Goal: Transaction & Acquisition: Purchase product/service

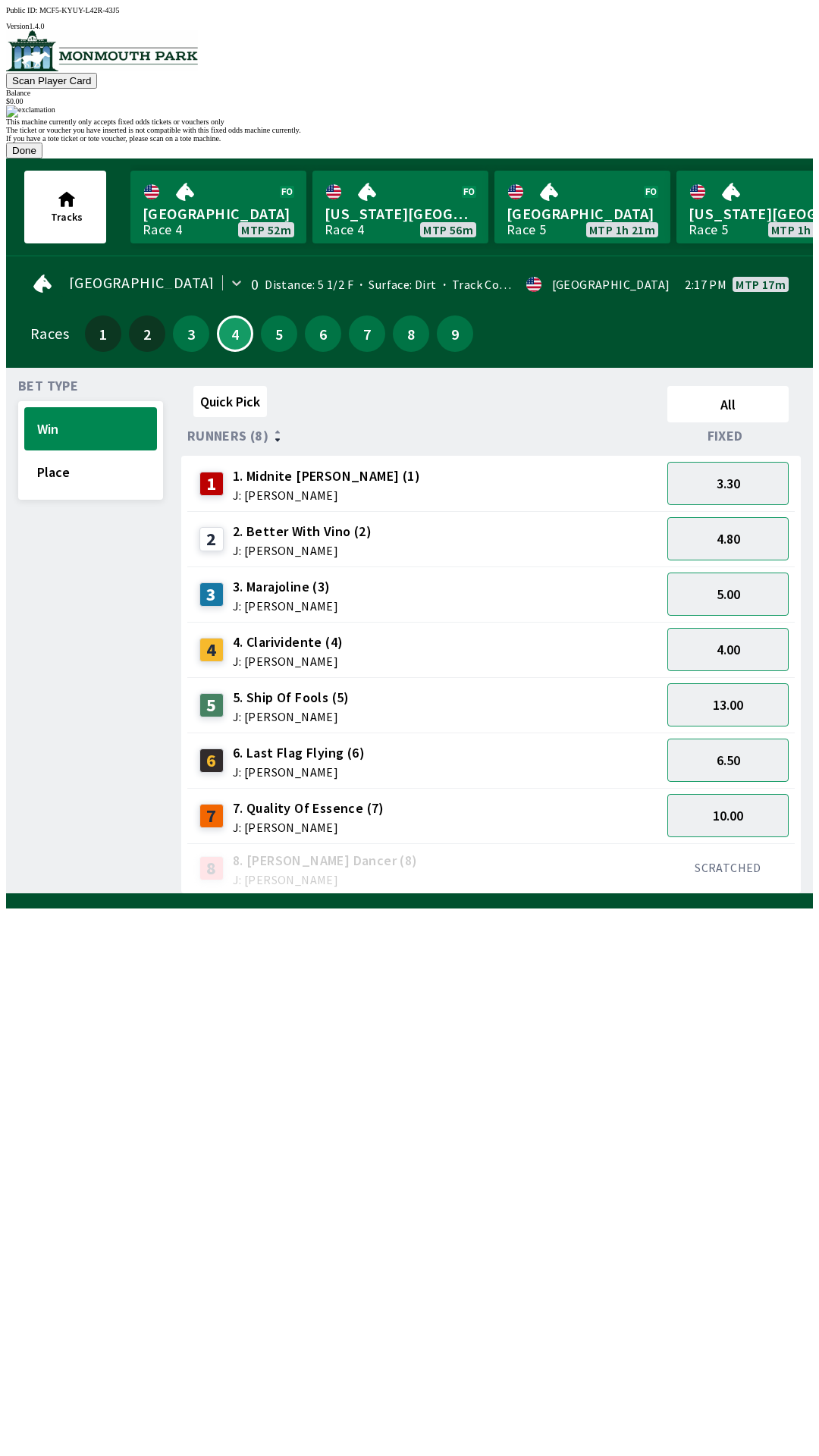
scroll to position [0, 1112]
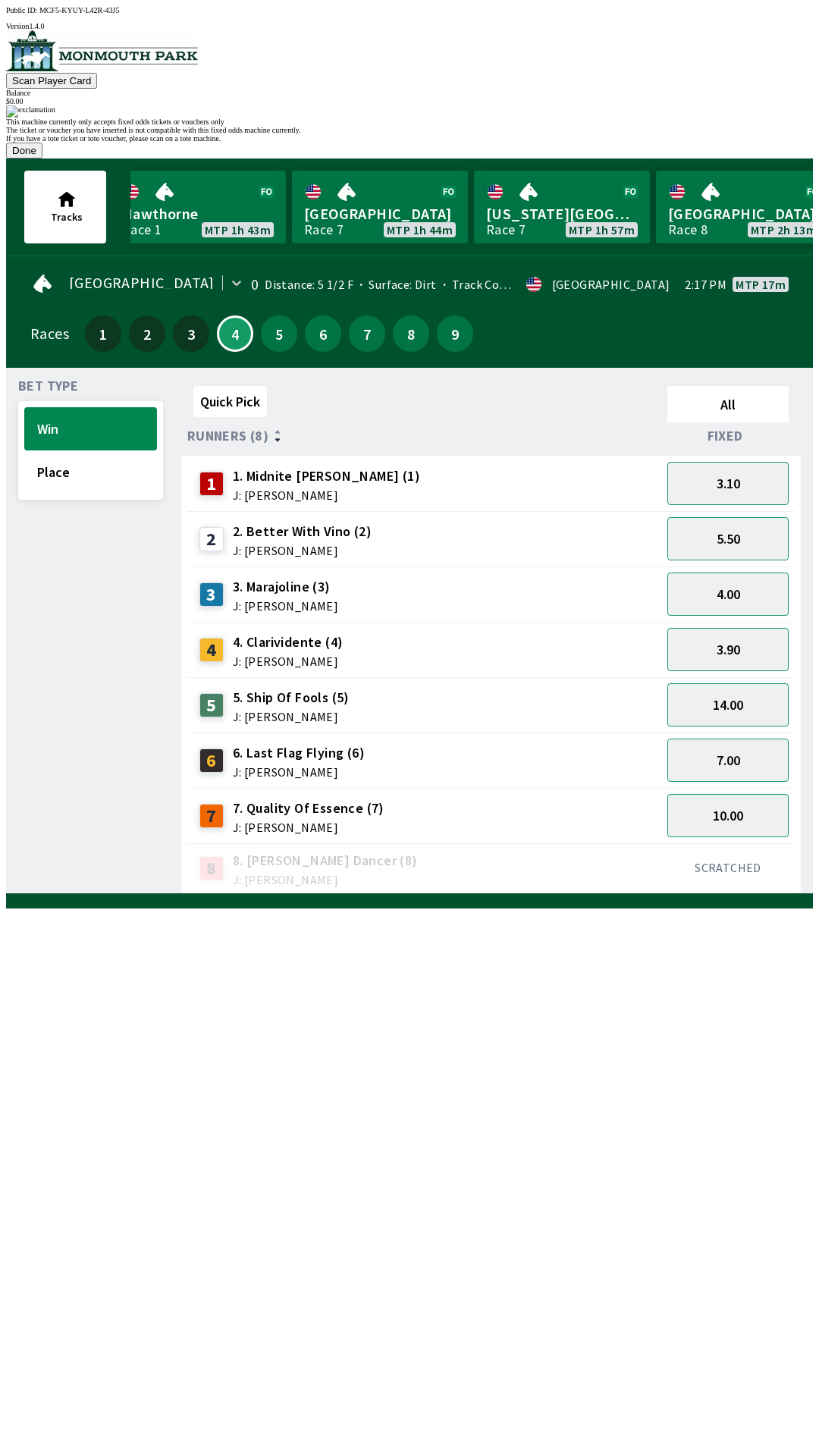
click at [43, 158] on button "Done" at bounding box center [24, 150] width 36 height 16
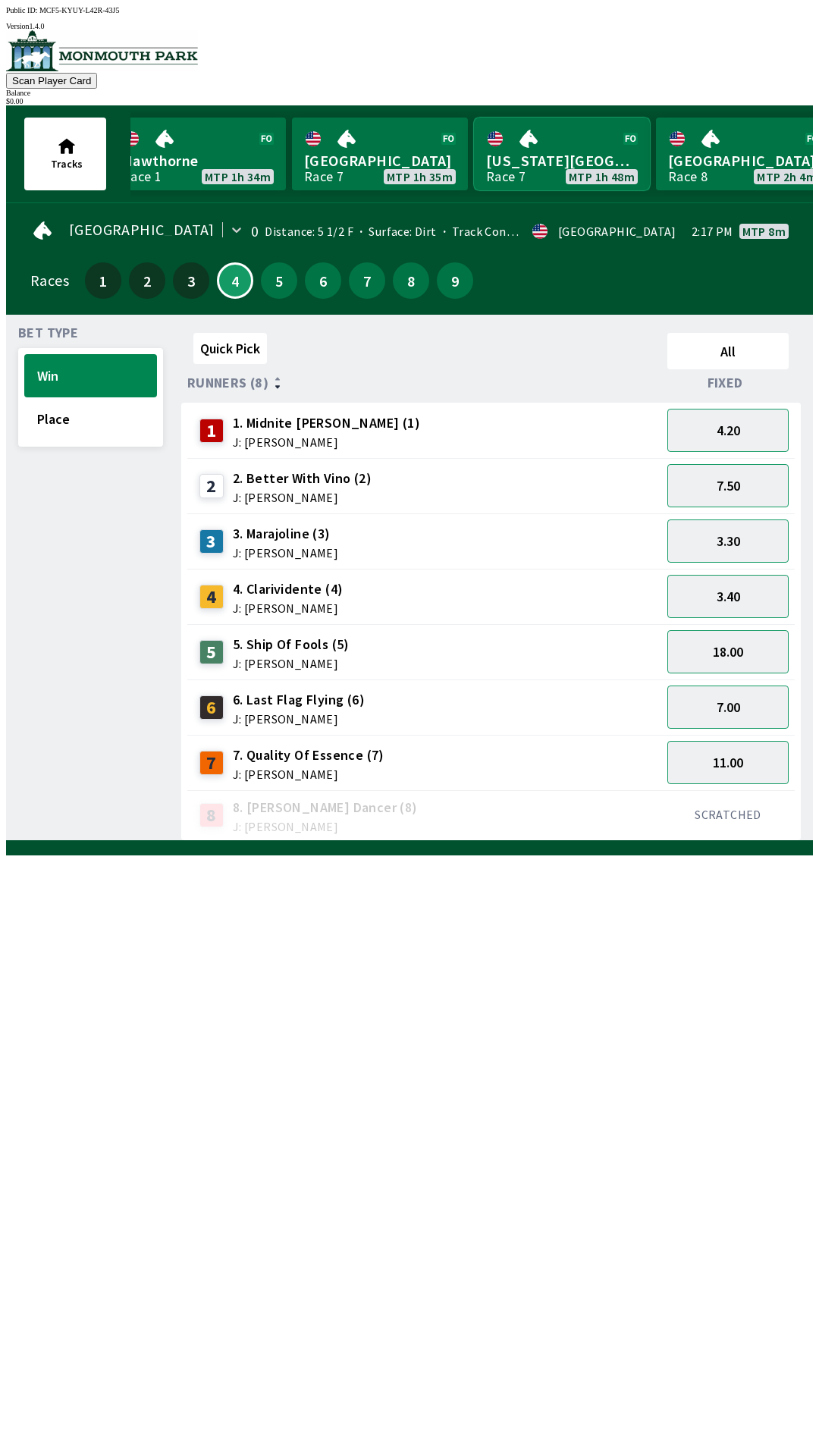
click at [625, 118] on link "[US_STATE] Park Race 7 MTP 1h 48m" at bounding box center [562, 154] width 176 height 73
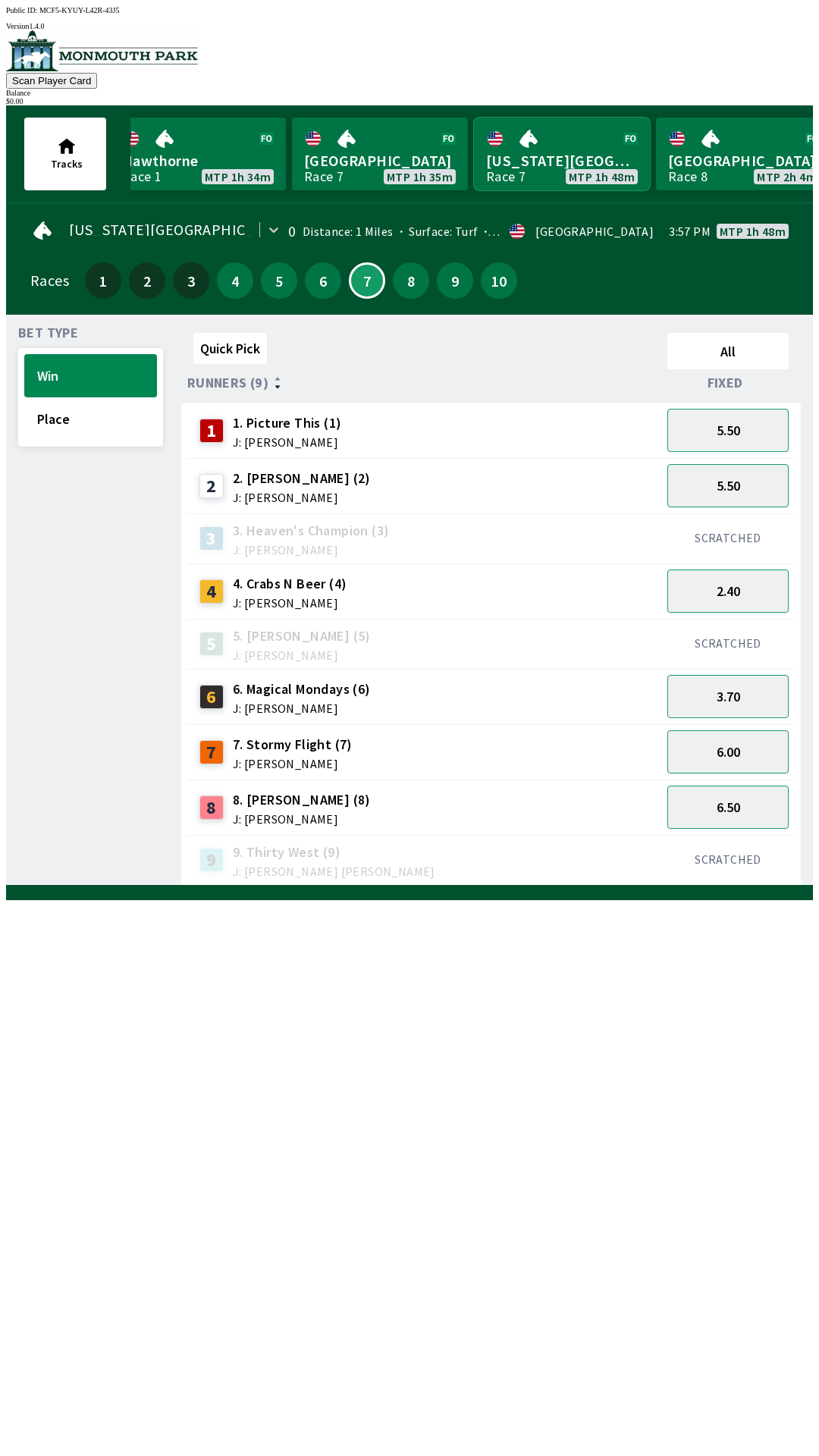
click at [474, 118] on link "[US_STATE] Park Race 7 MTP 1h 48m" at bounding box center [562, 154] width 176 height 73
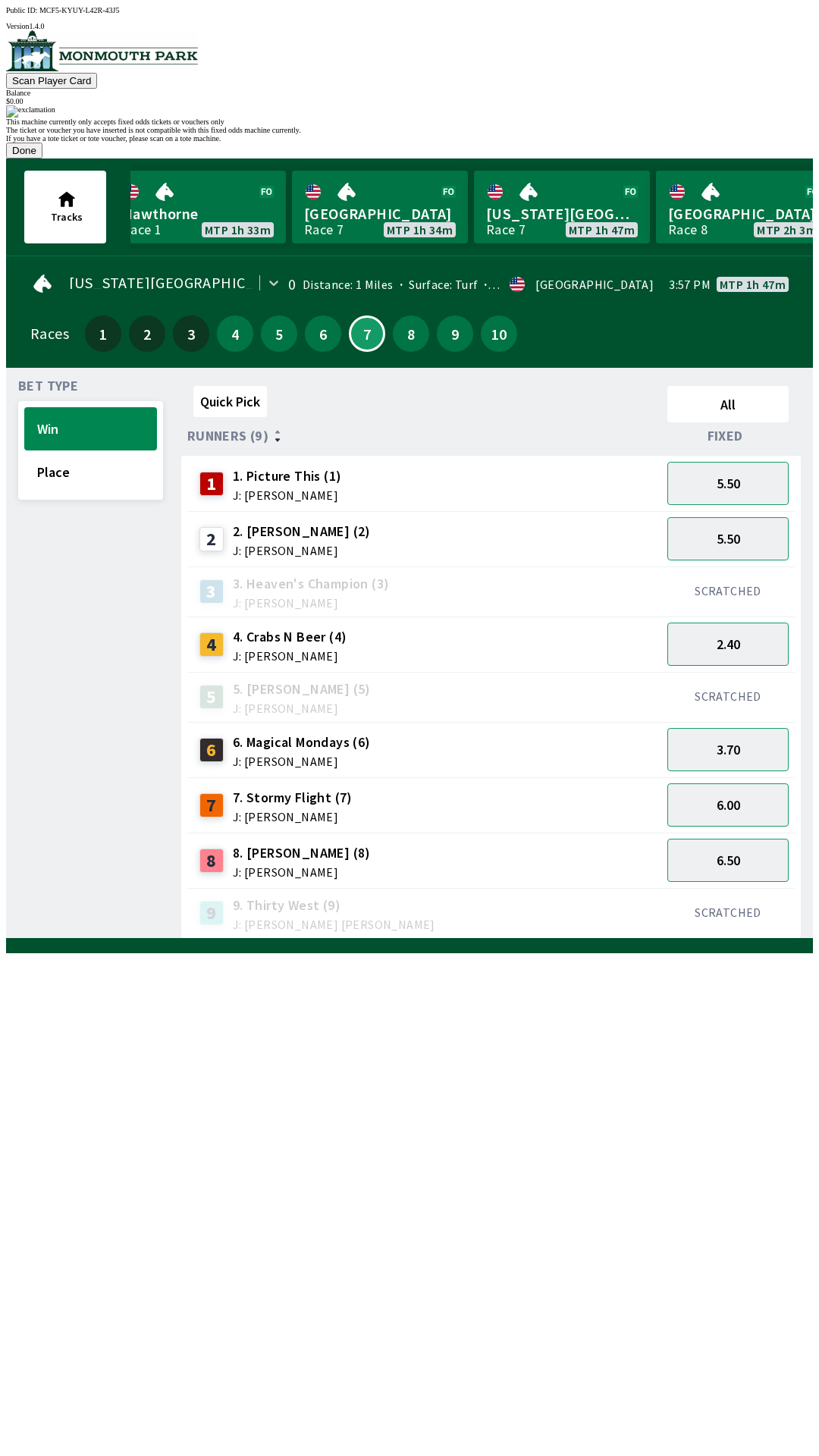
click at [43, 158] on button "Done" at bounding box center [24, 150] width 36 height 16
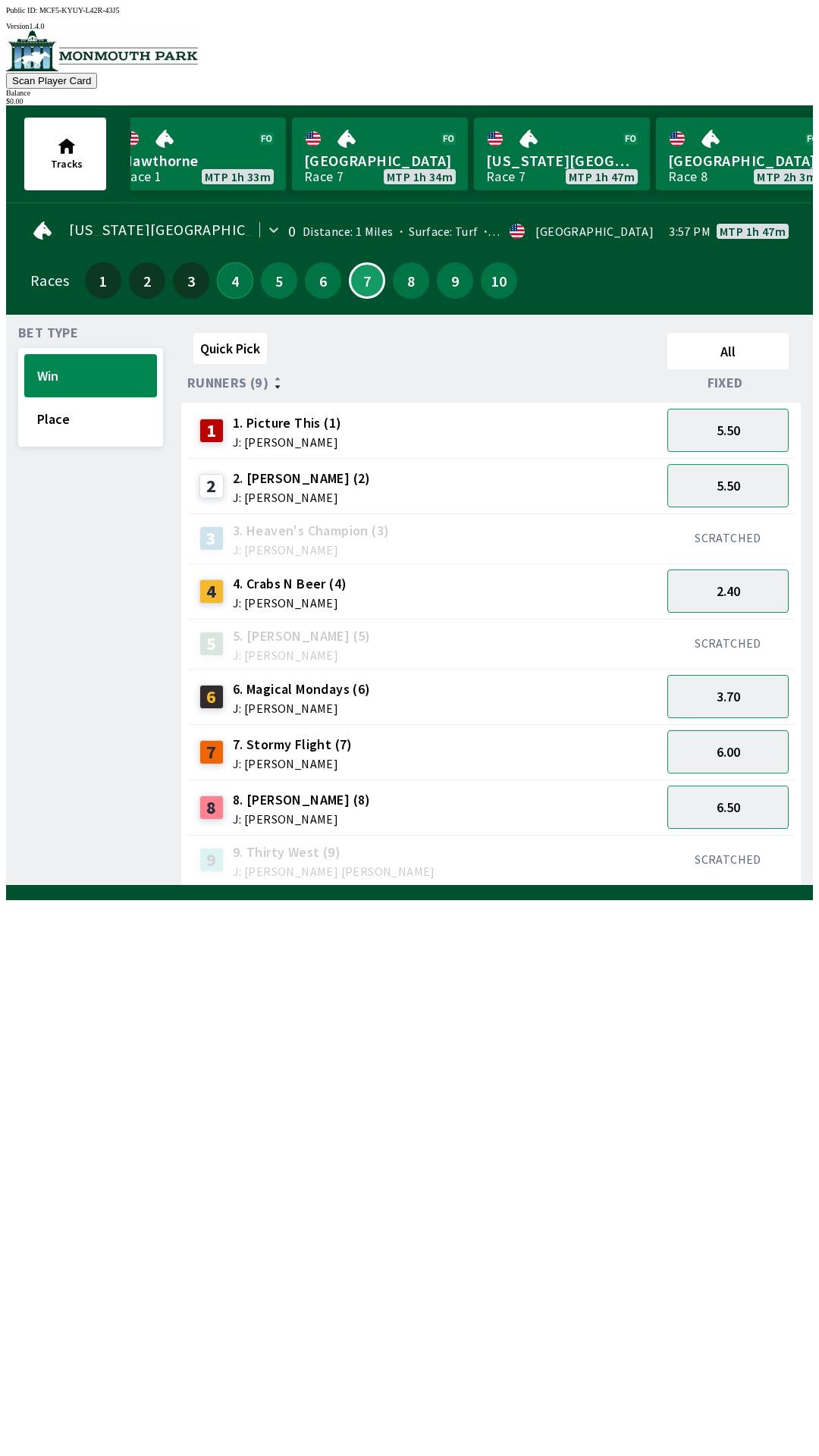
click at [230, 269] on button "4" at bounding box center [235, 280] width 36 height 36
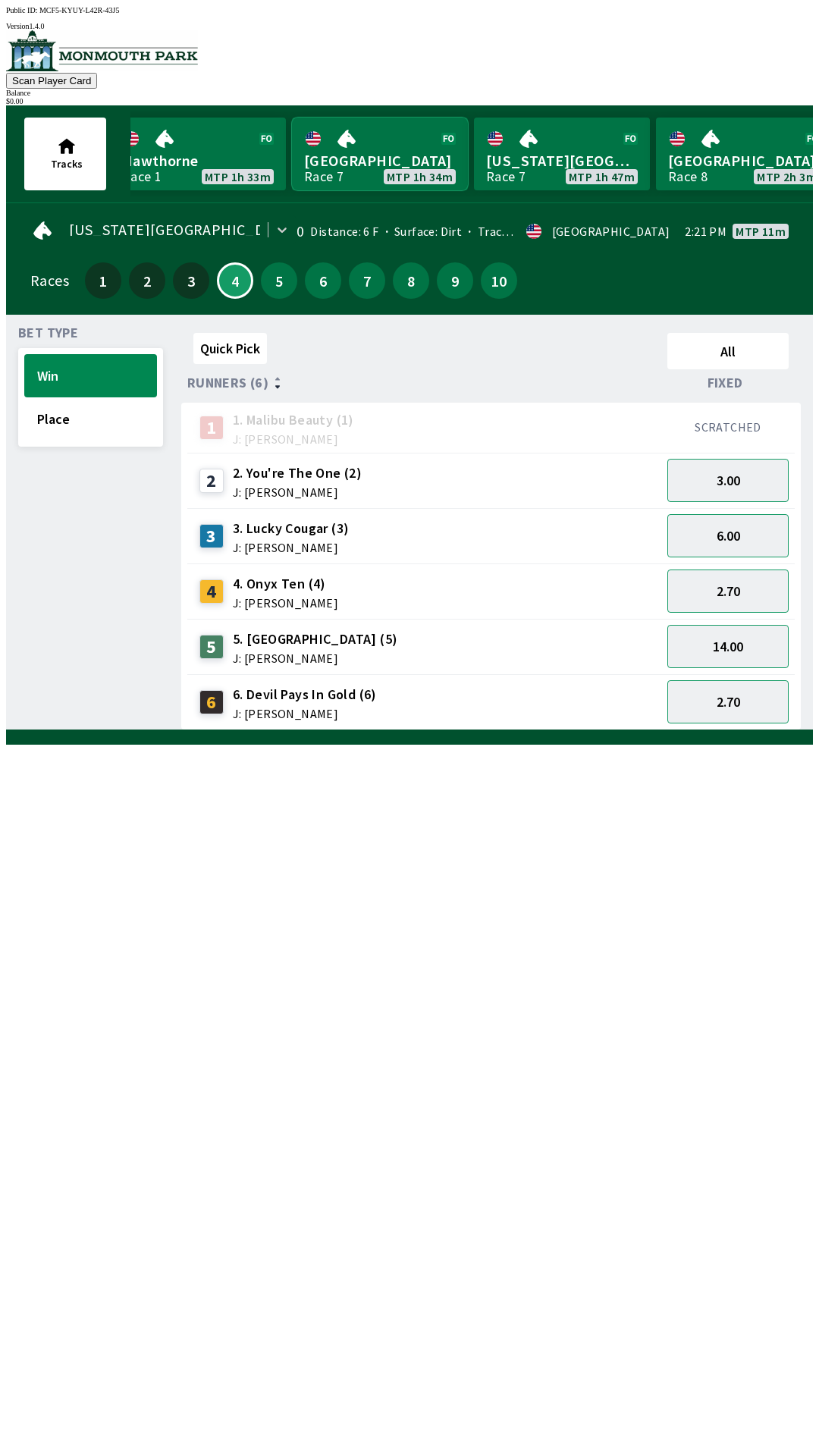
click at [337, 179] on link "[GEOGRAPHIC_DATA] Race 7 MTP 1h 34m" at bounding box center [380, 154] width 176 height 73
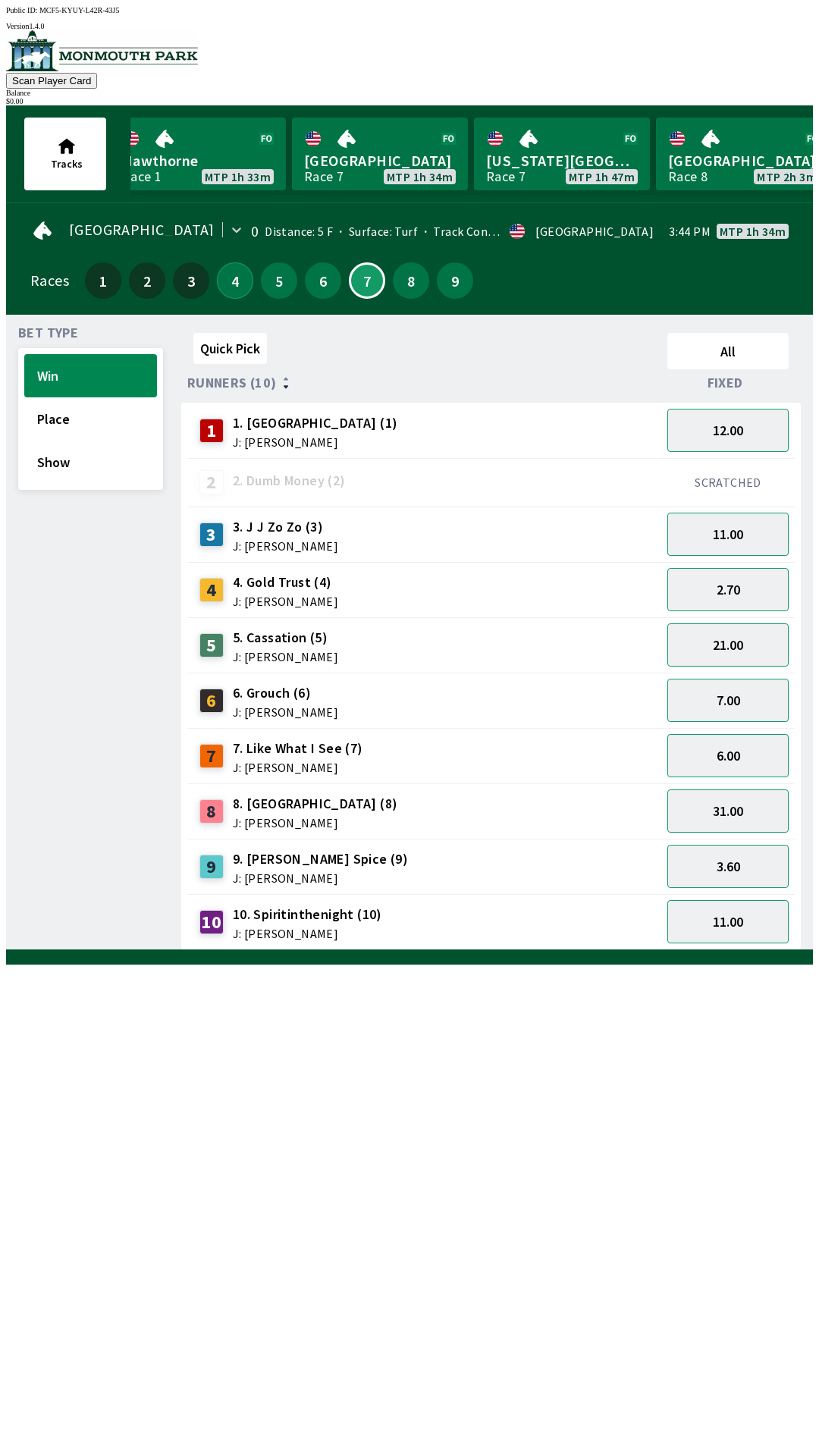
click at [232, 269] on button "4" at bounding box center [235, 280] width 36 height 36
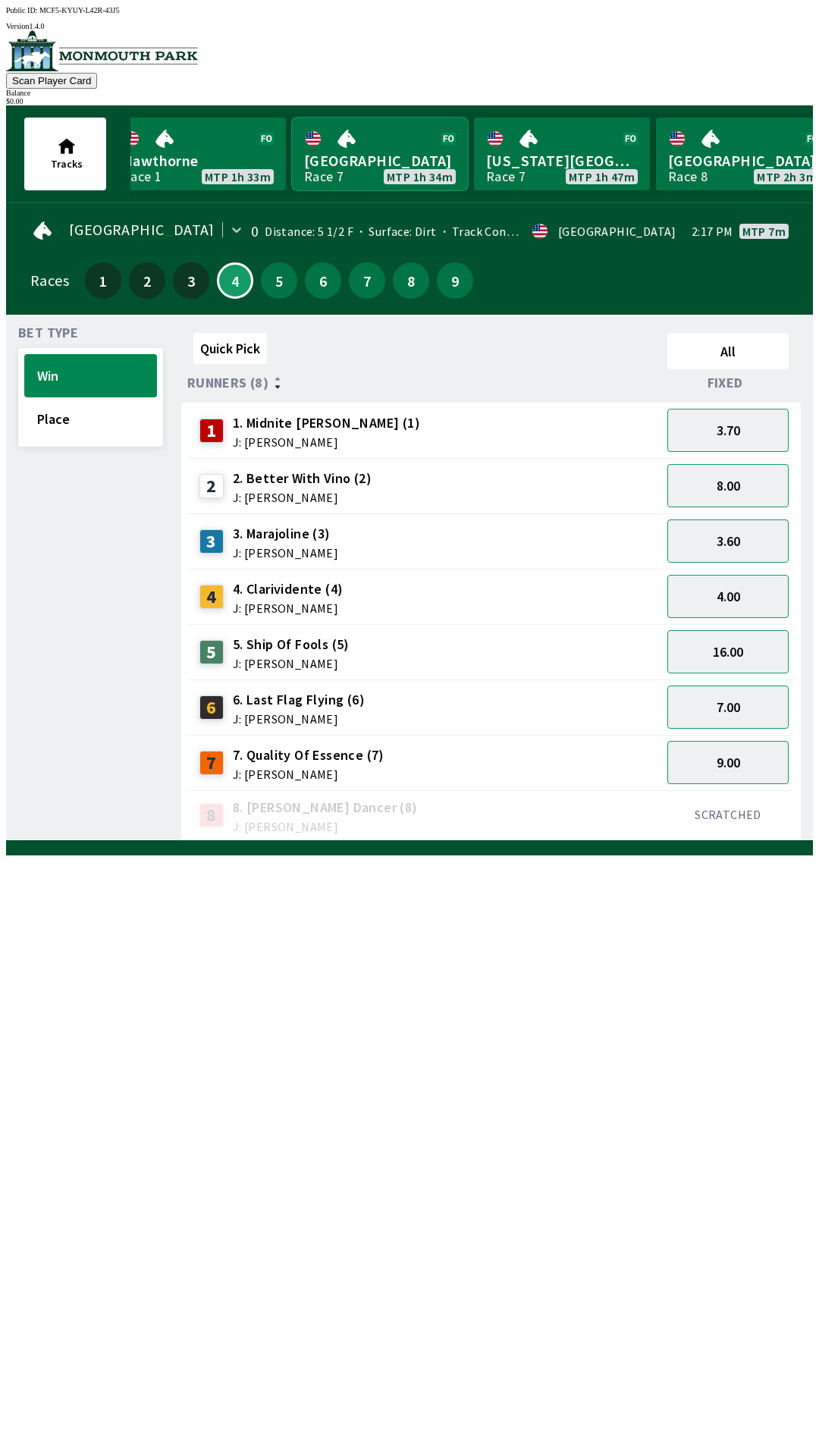
click at [330, 162] on link "[GEOGRAPHIC_DATA] Race 7 MTP 1h 34m" at bounding box center [380, 154] width 176 height 73
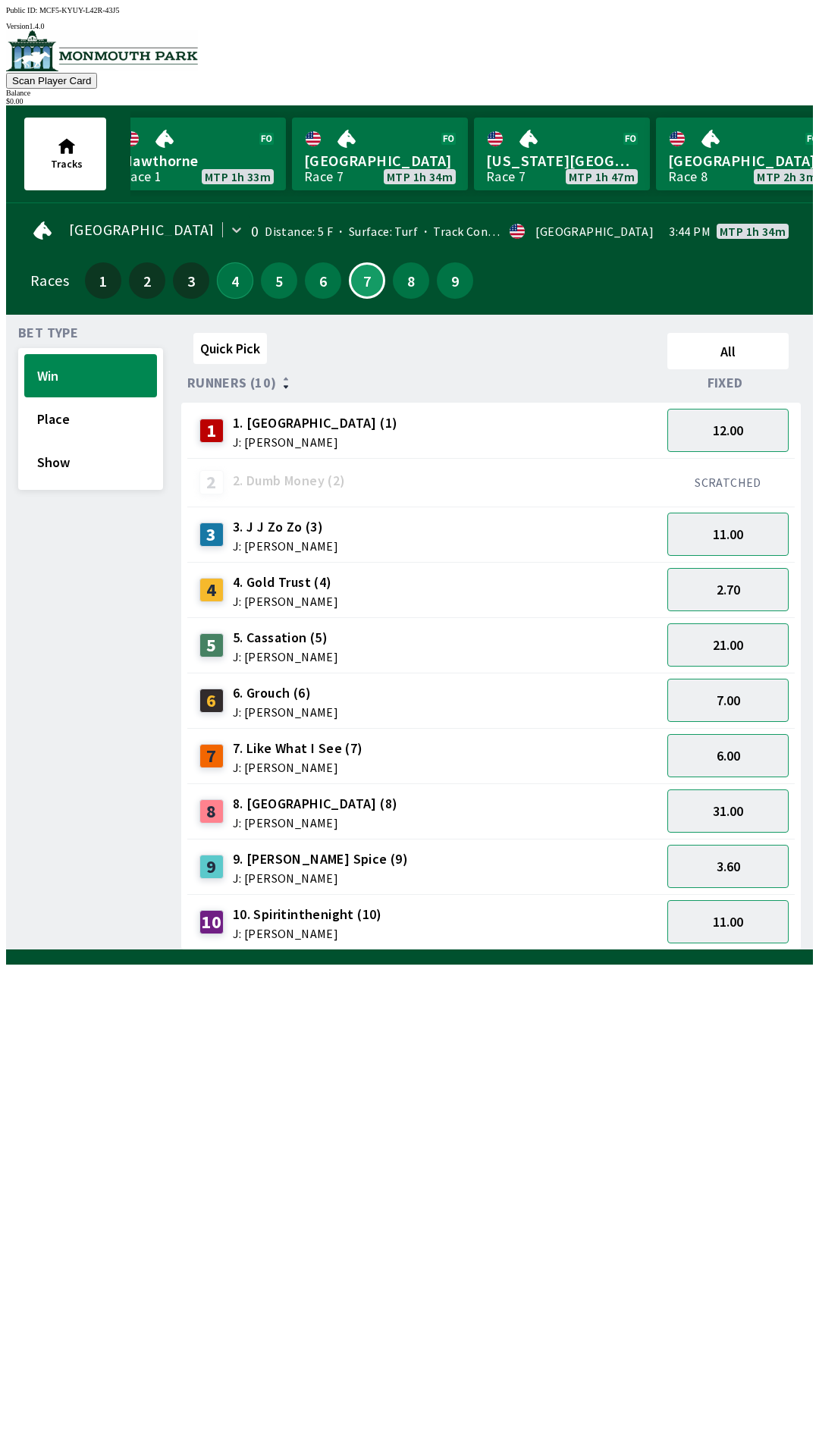
click at [234, 282] on button "4" at bounding box center [235, 280] width 36 height 36
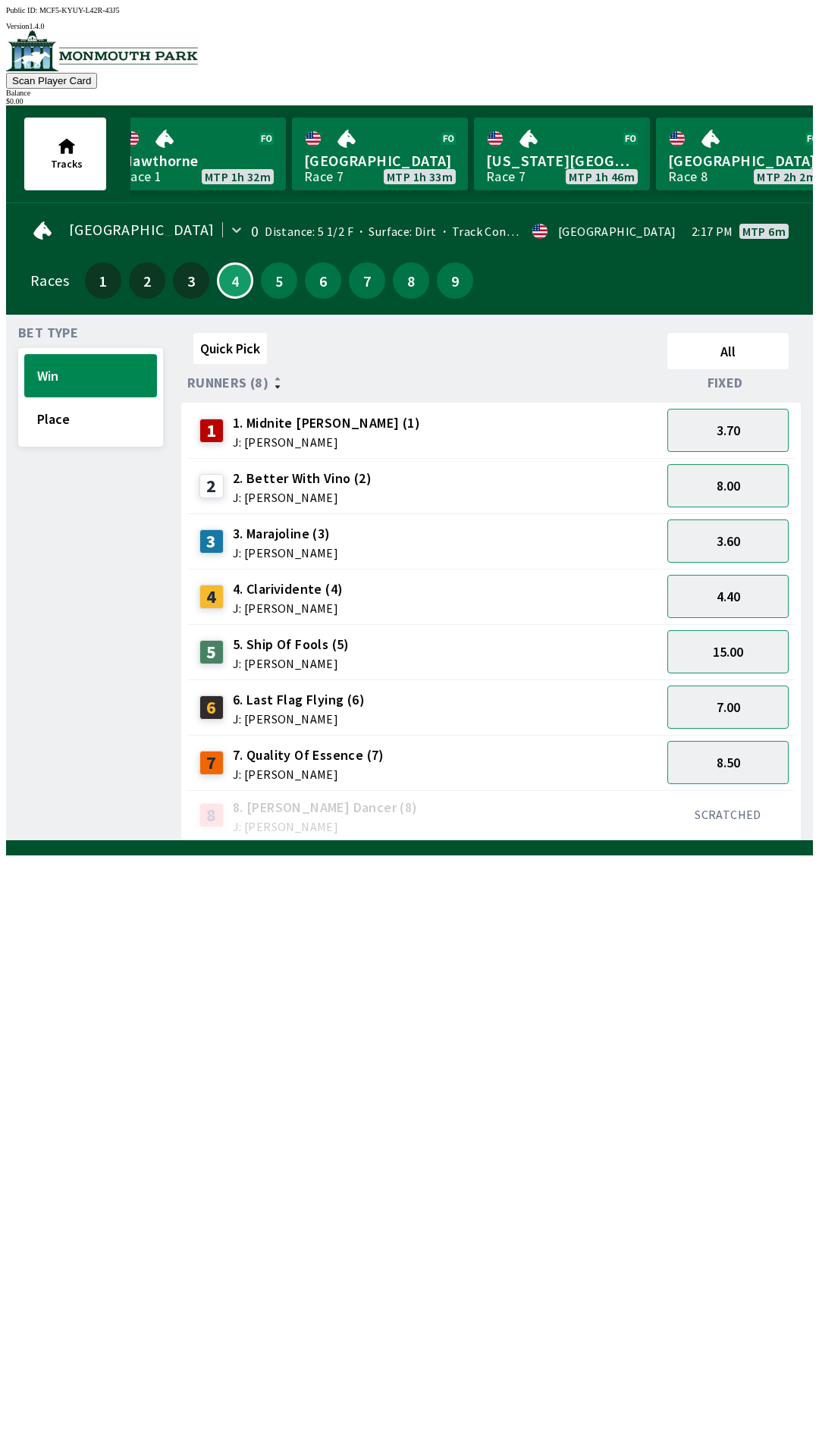
click at [35, 327] on span "Bet Type" at bounding box center [48, 333] width 60 height 12
click at [44, 354] on button "Win" at bounding box center [90, 376] width 133 height 43
click at [338, 136] on link "[GEOGRAPHIC_DATA] Race 7 MTP 1h 33m" at bounding box center [380, 154] width 176 height 73
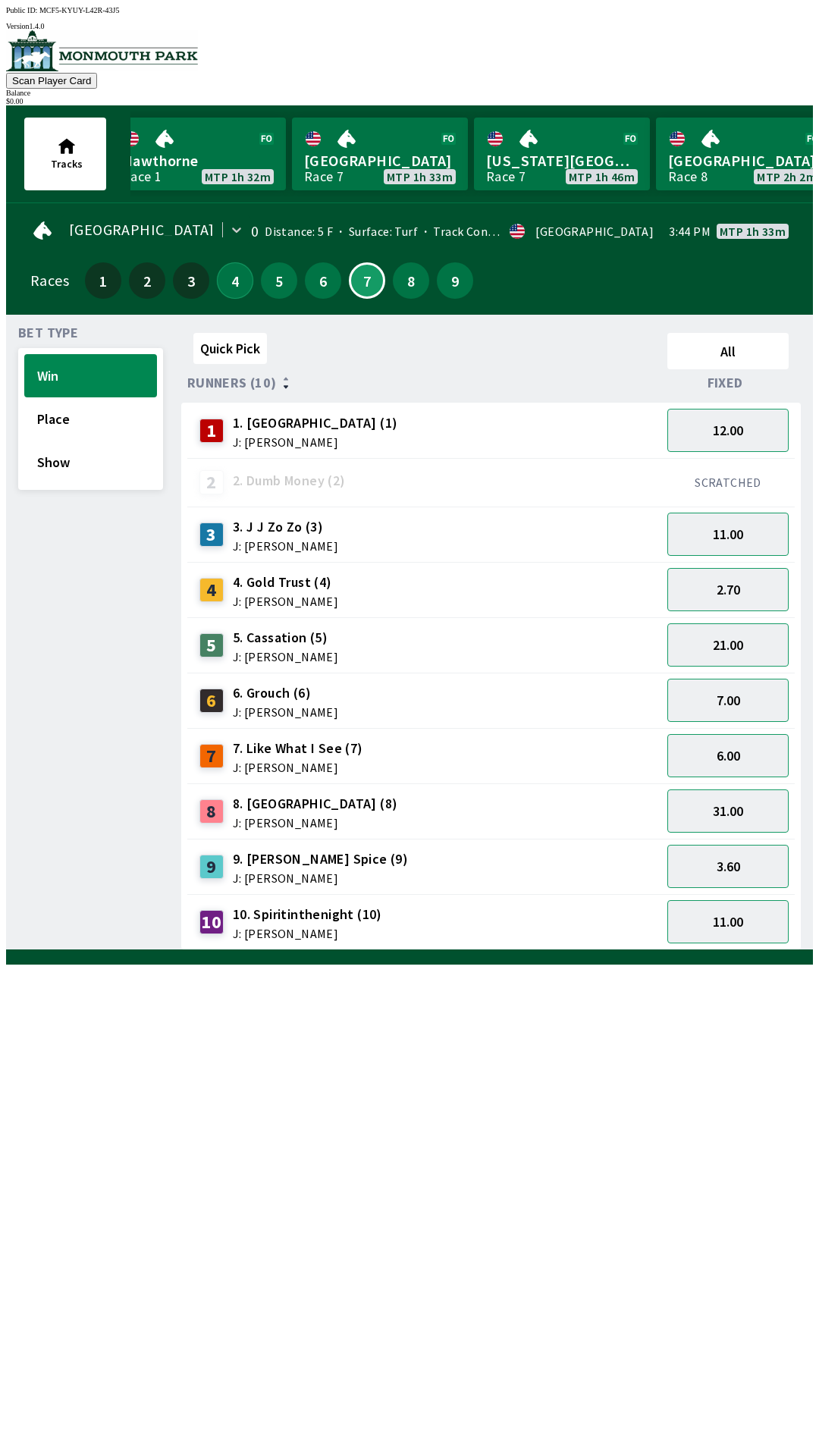
click at [231, 283] on button "4" at bounding box center [235, 280] width 36 height 36
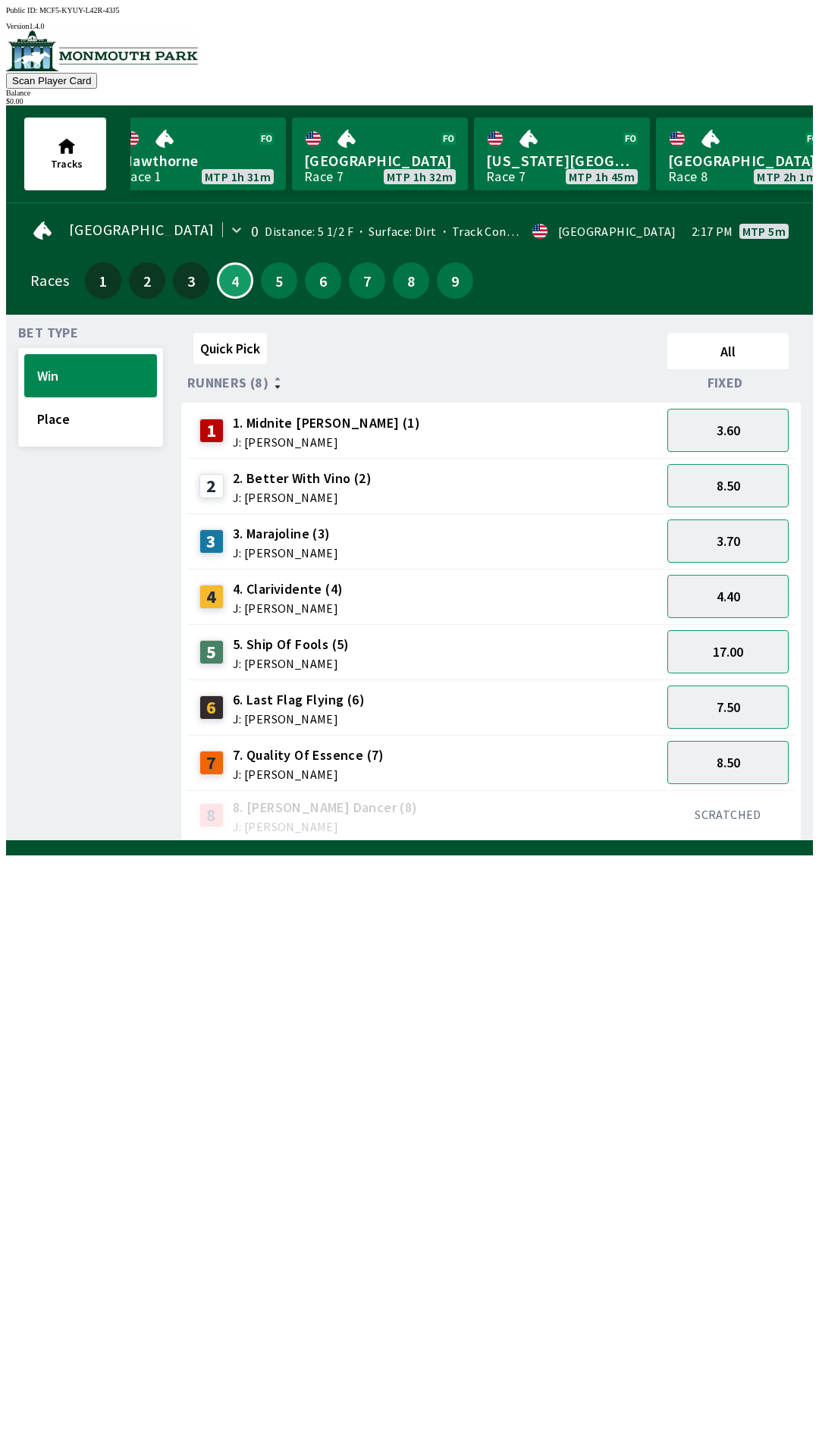
click at [414, 475] on div "2 2. Better With Vino (2) J: [PERSON_NAME]" at bounding box center [424, 486] width 461 height 38
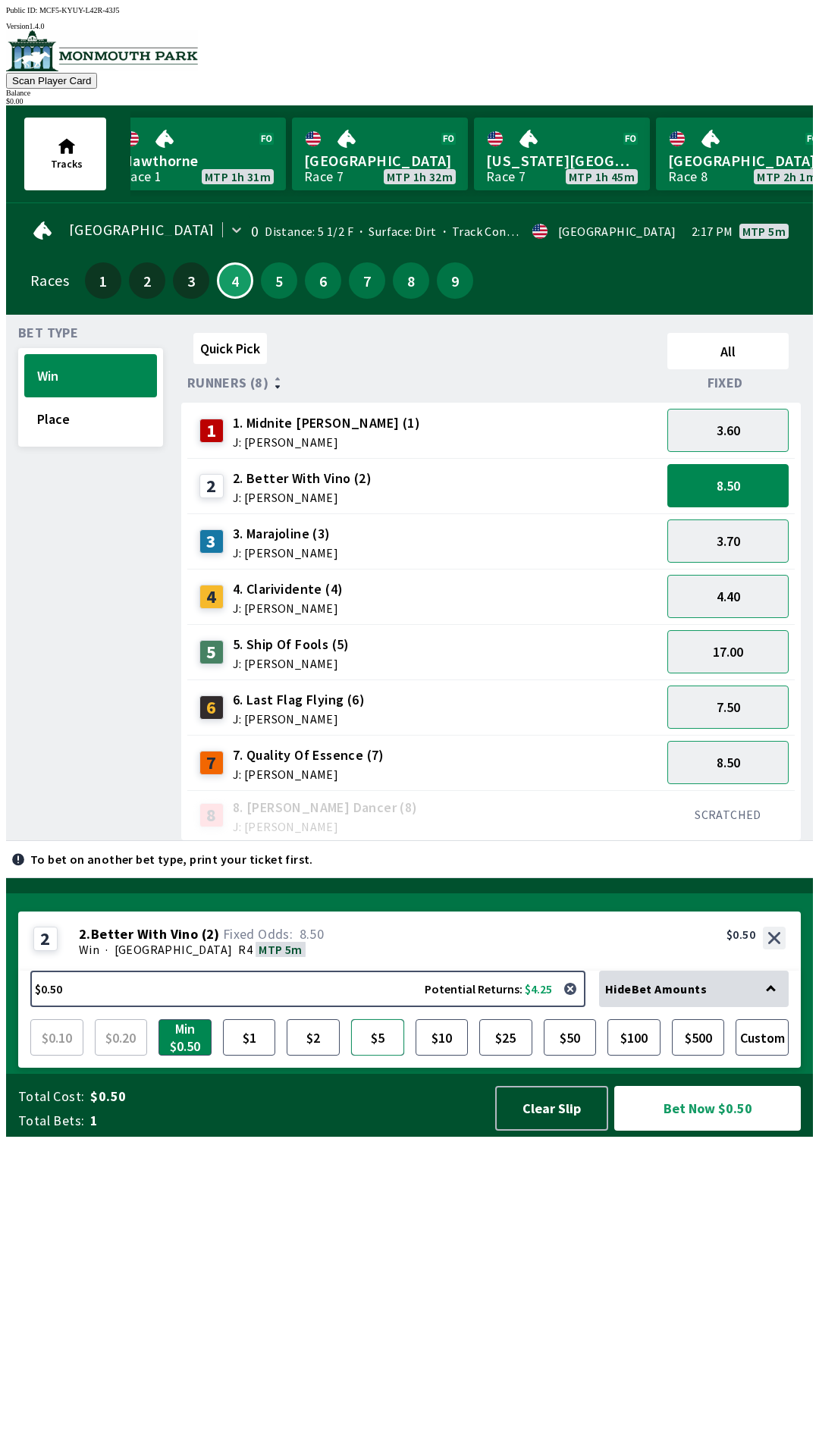
click at [373, 1056] on button "$5" at bounding box center [377, 1037] width 53 height 36
click at [96, 401] on button "Place" at bounding box center [90, 419] width 133 height 43
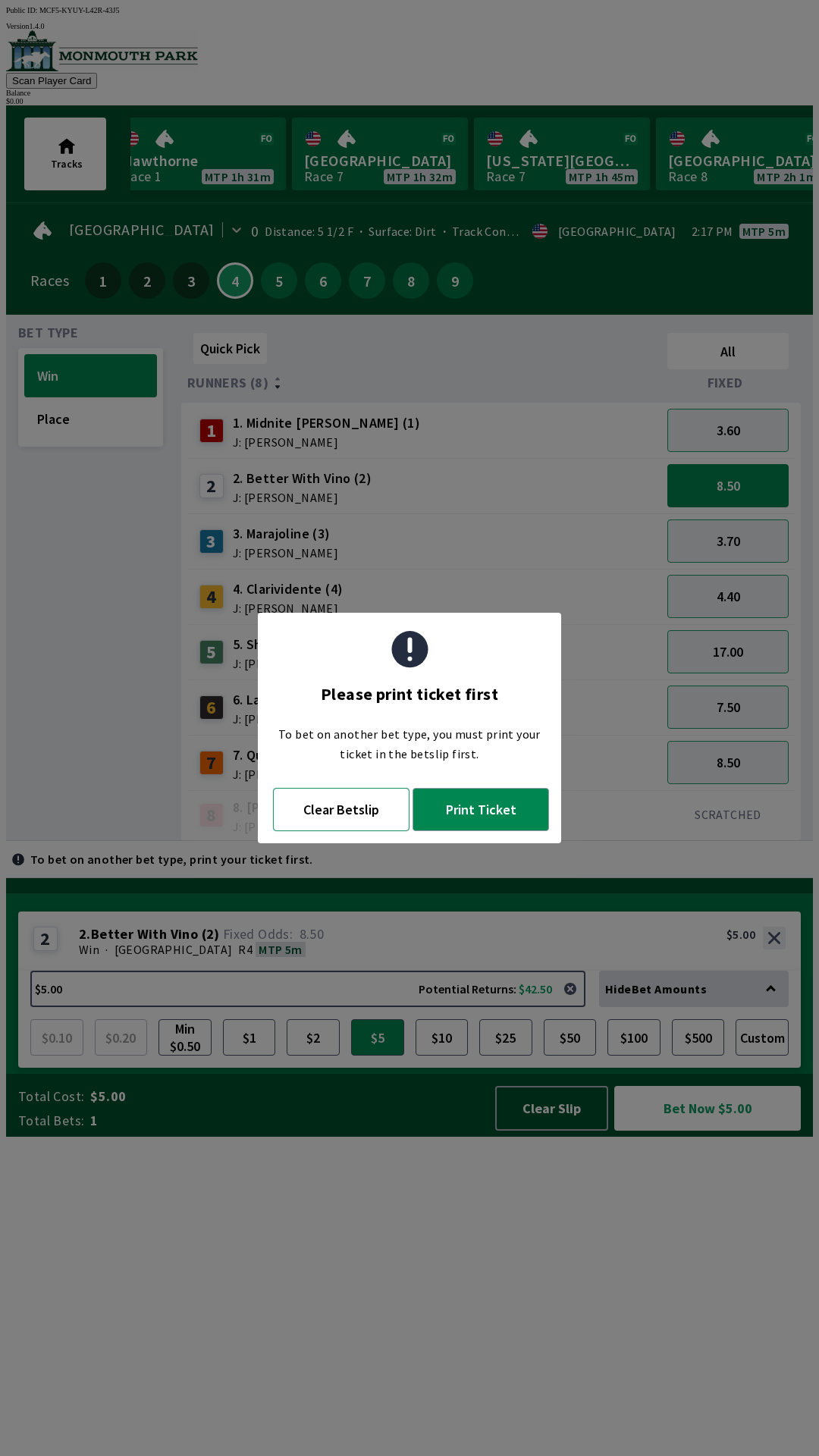
click at [372, 814] on button "Clear Betslip" at bounding box center [341, 809] width 137 height 43
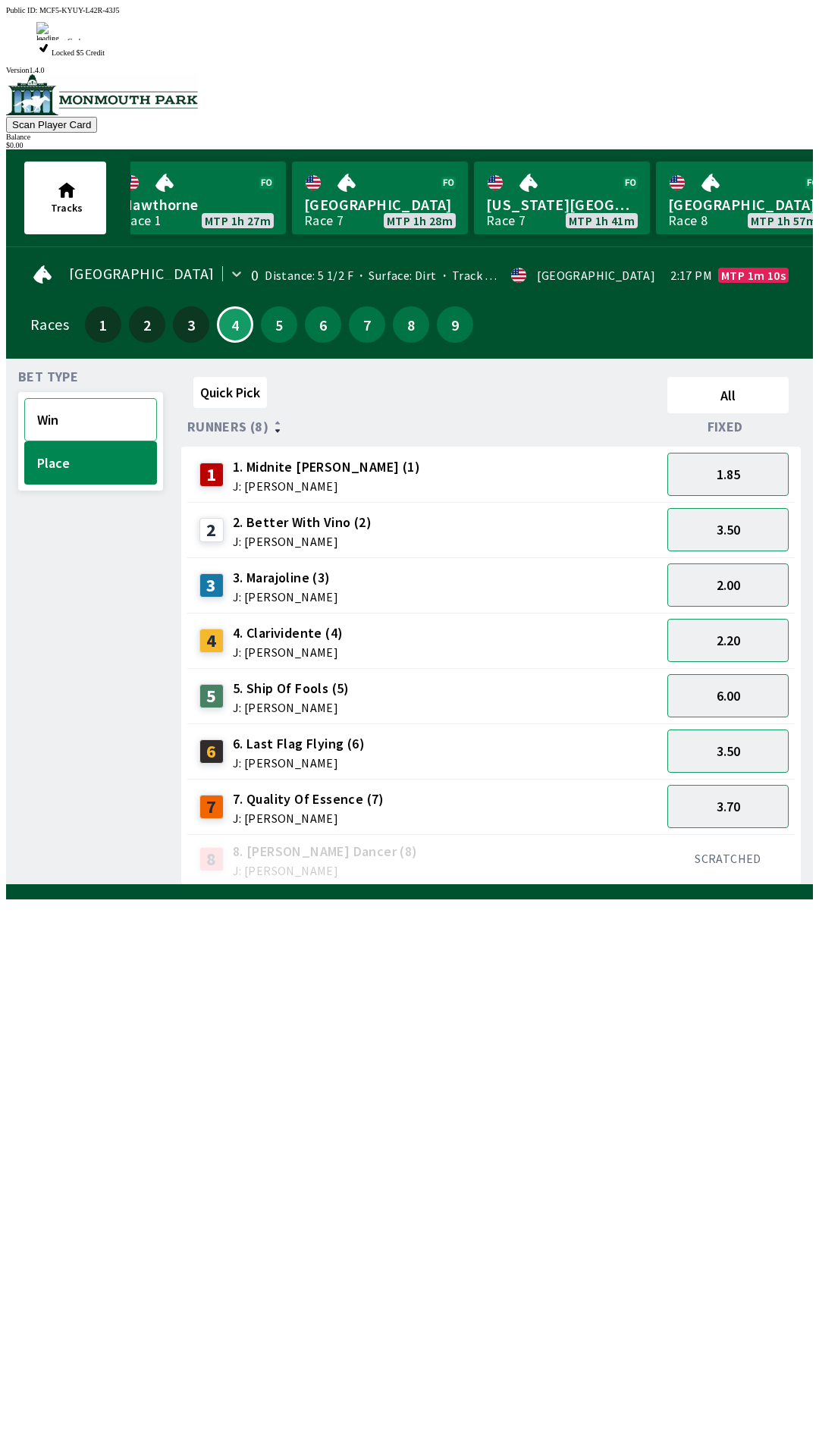
click at [108, 398] on button "Win" at bounding box center [90, 419] width 133 height 43
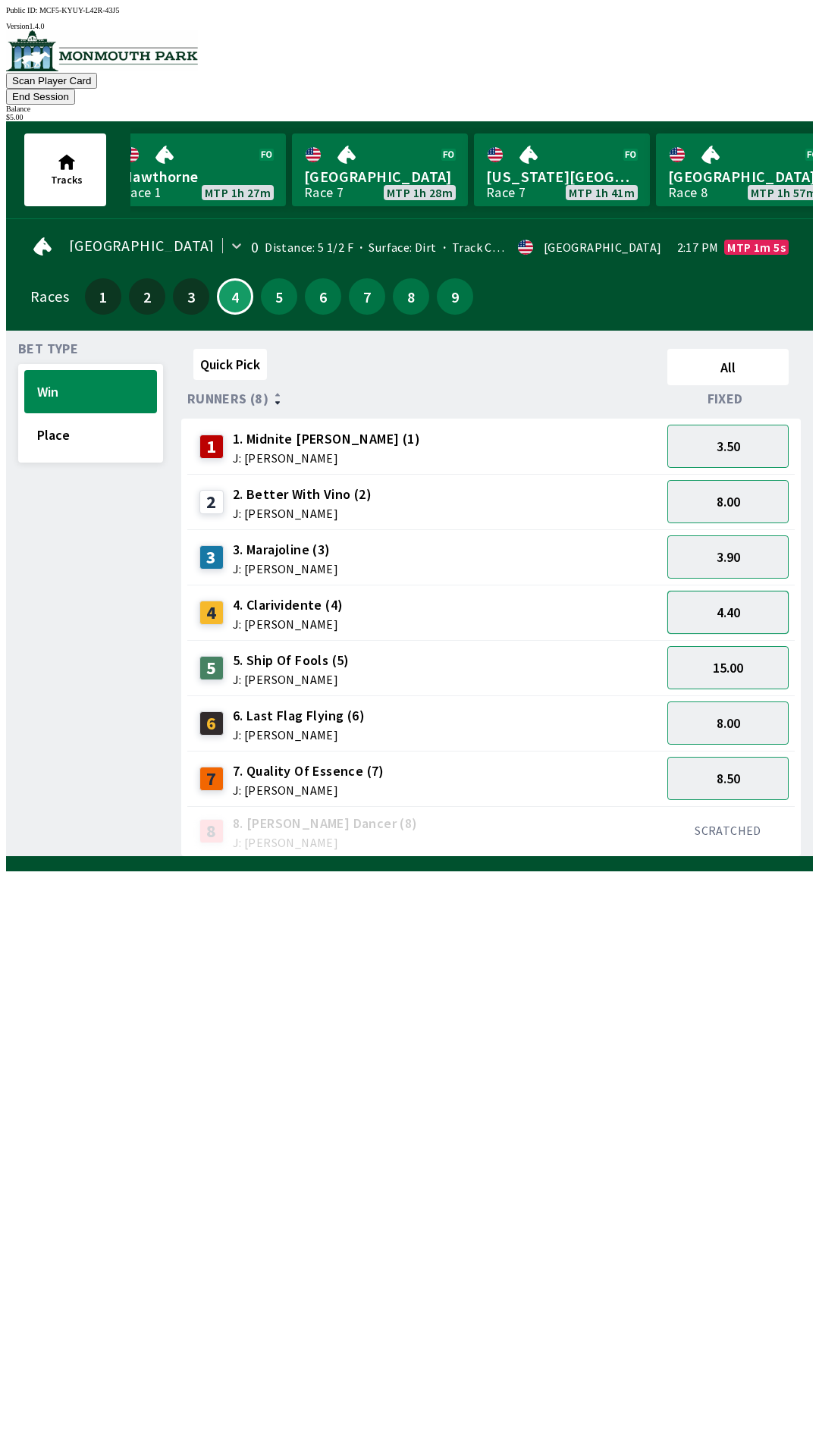
click at [753, 591] on button "4.40" at bounding box center [728, 612] width 121 height 43
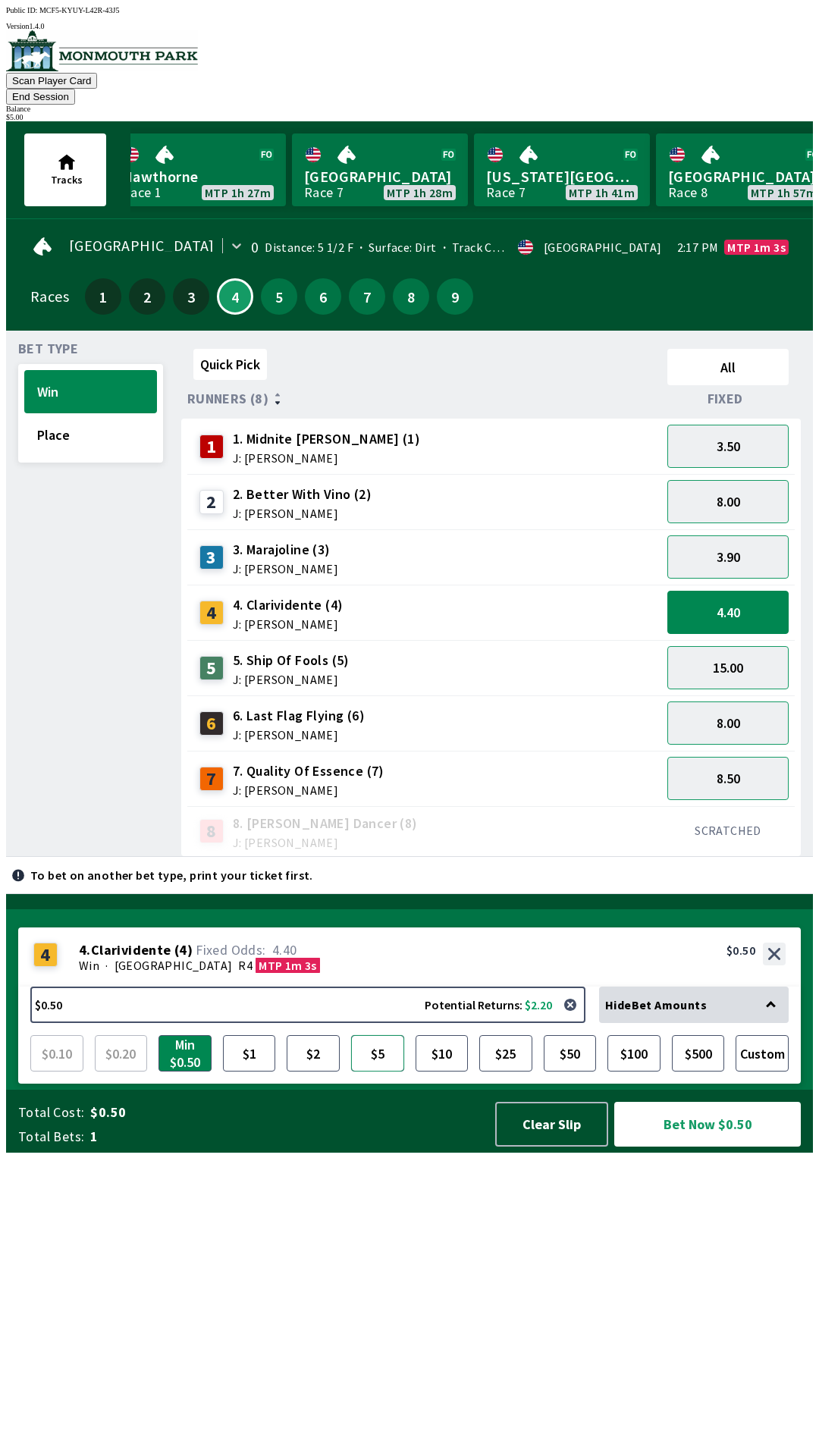
click at [381, 1071] on button "$5" at bounding box center [377, 1053] width 53 height 36
click at [716, 1147] on button "Bet Now $5.00" at bounding box center [707, 1124] width 186 height 44
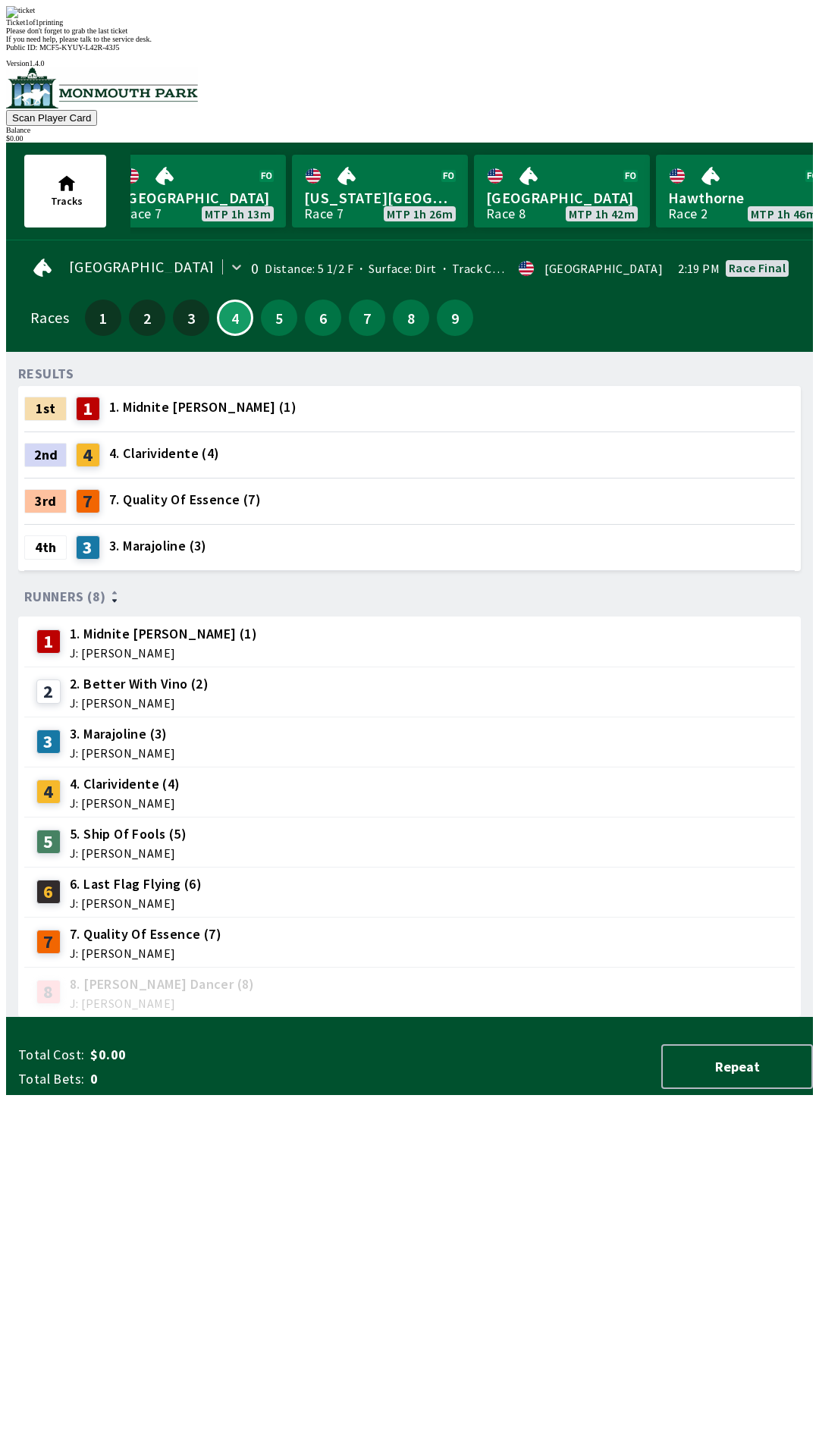
click at [338, 1018] on div "RESULTS 1st 1 1. Midnite [PERSON_NAME] (1) 2nd 4 4. Clarividente (4) 3rd 7 7. Q…" at bounding box center [415, 691] width 794 height 653
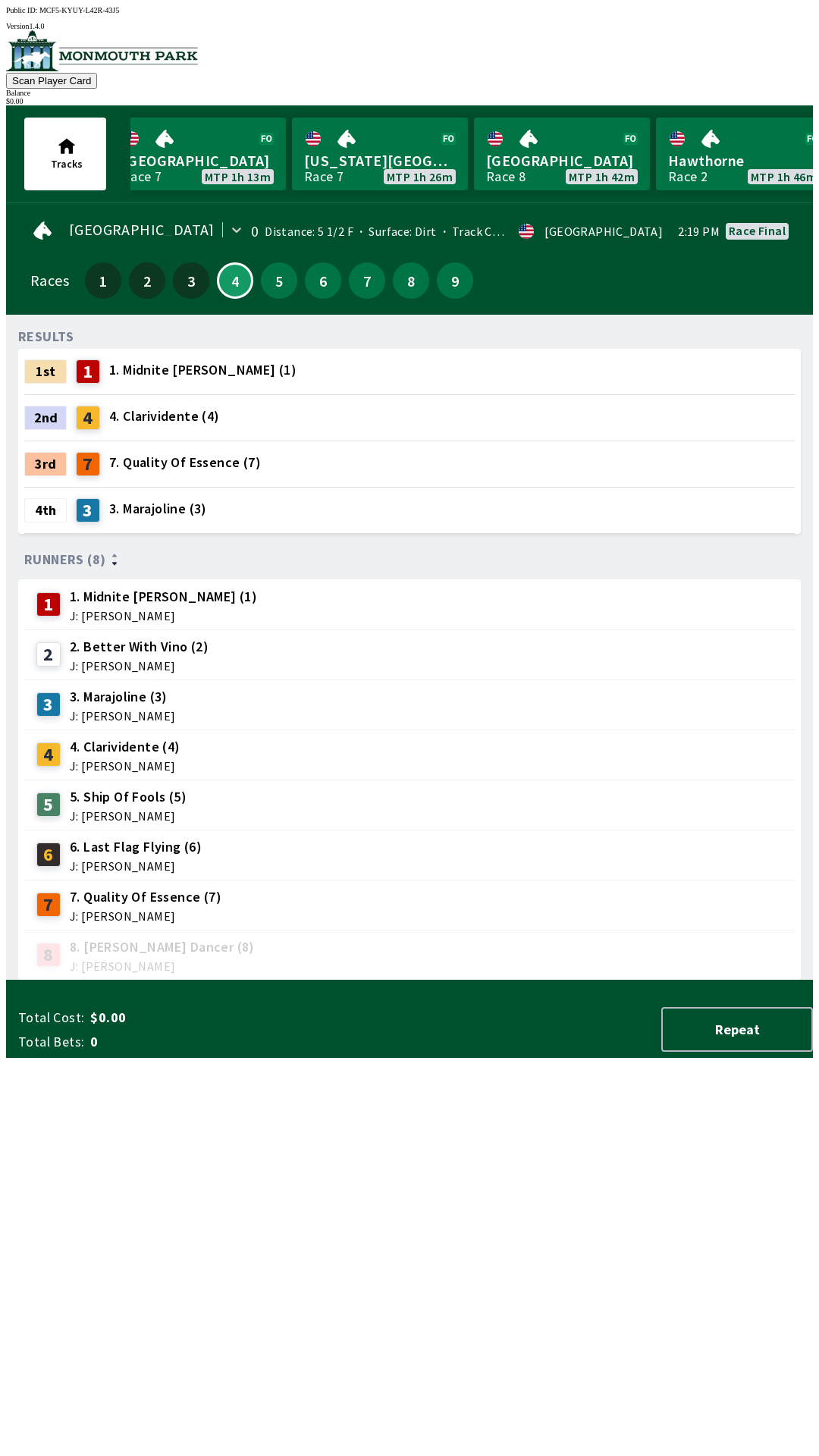
click at [361, 981] on div "RESULTS 1st 1 1. Midnite [PERSON_NAME] (1) 2nd 4 4. Clarividente (4) 3rd 7 7. Q…" at bounding box center [415, 653] width 794 height 653
click at [271, 276] on button "5" at bounding box center [279, 280] width 36 height 36
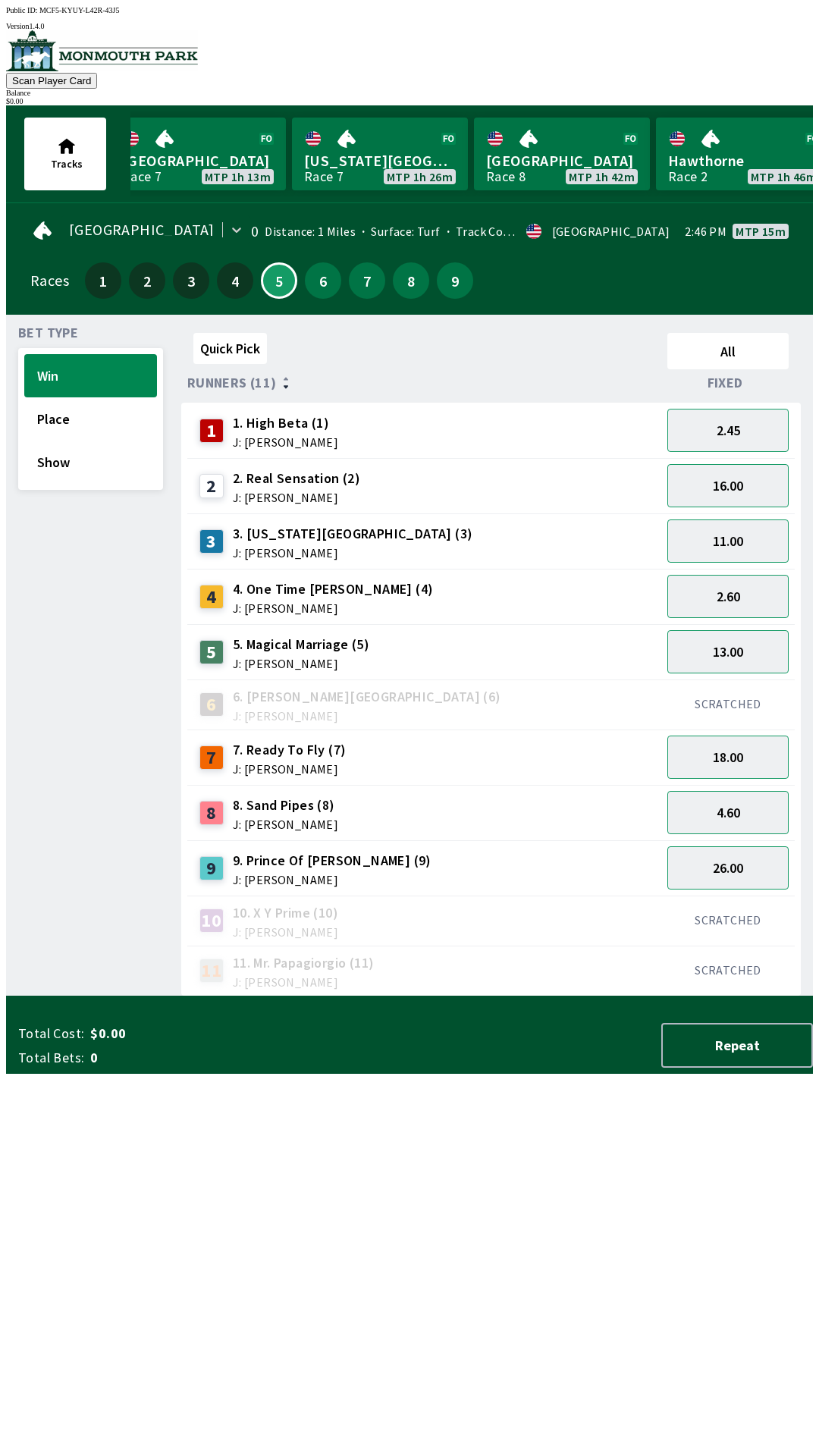
click at [718, 896] on div "SCRATCHED" at bounding box center [728, 920] width 133 height 50
click at [708, 862] on button "26.00" at bounding box center [728, 868] width 121 height 43
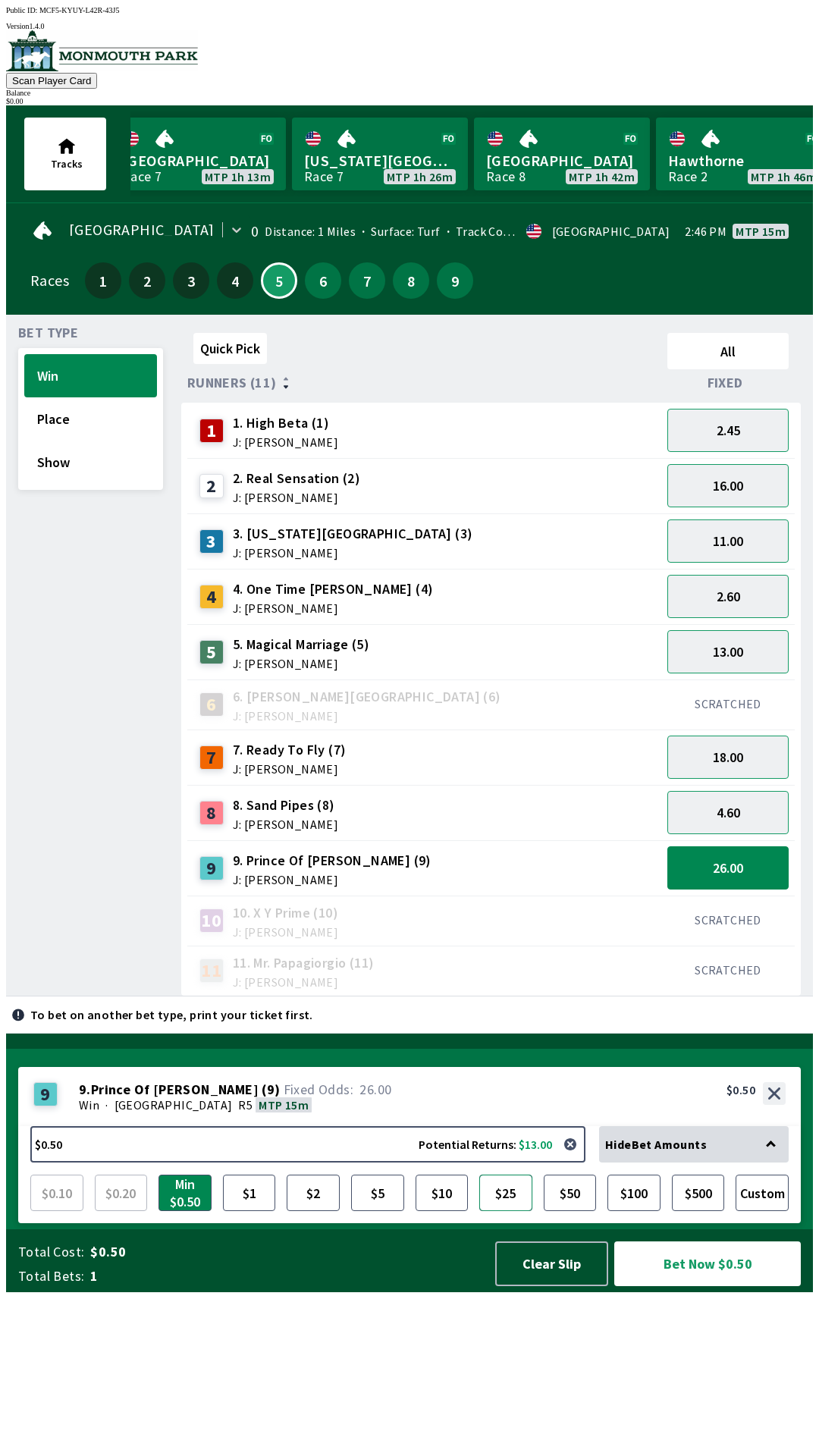
click at [503, 1211] on button "$25" at bounding box center [506, 1193] width 53 height 36
click at [765, 1286] on button "Bet Now $25.00" at bounding box center [707, 1264] width 186 height 44
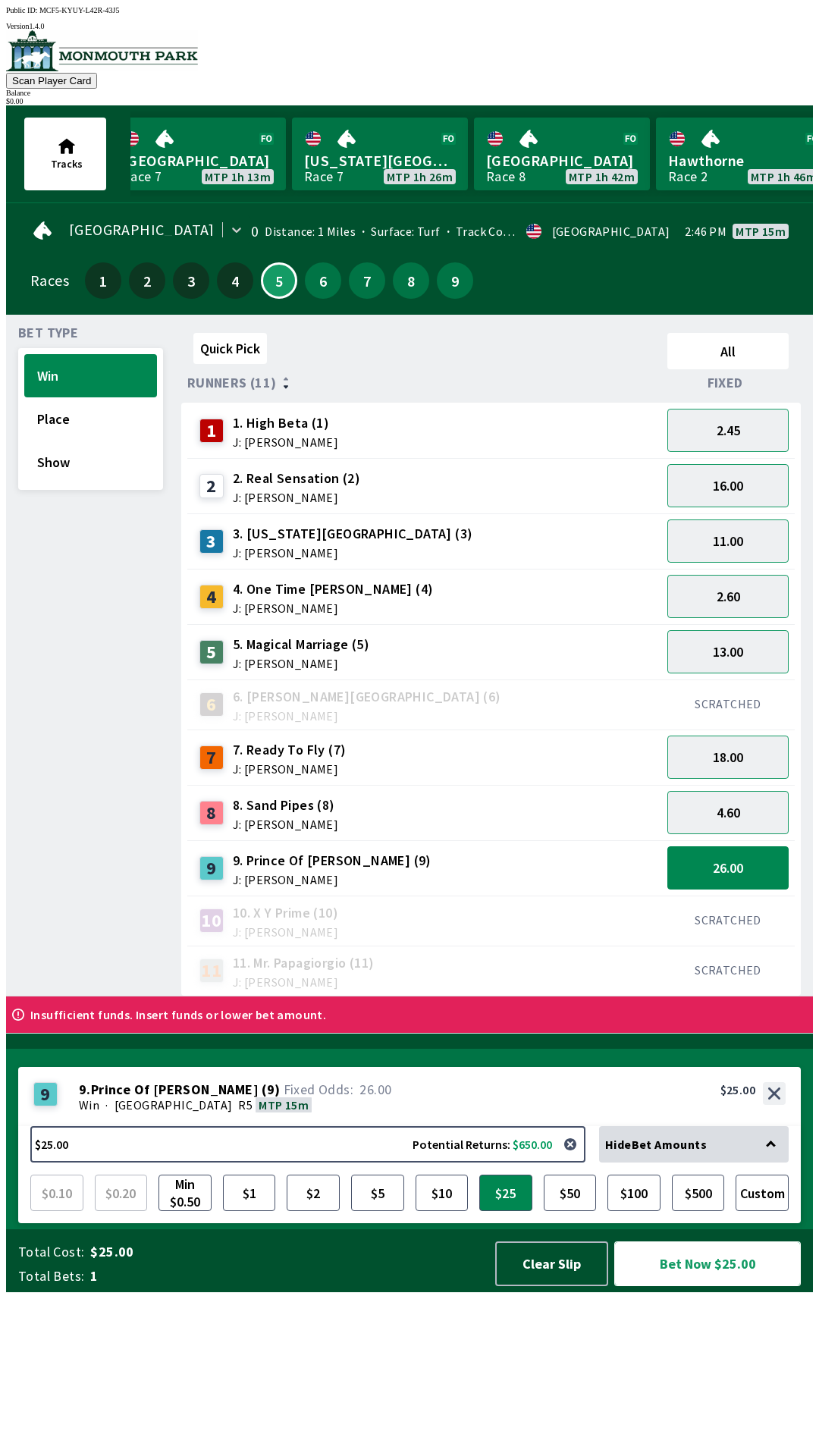
click at [688, 1286] on button "Bet Now $25.00" at bounding box center [707, 1264] width 186 height 44
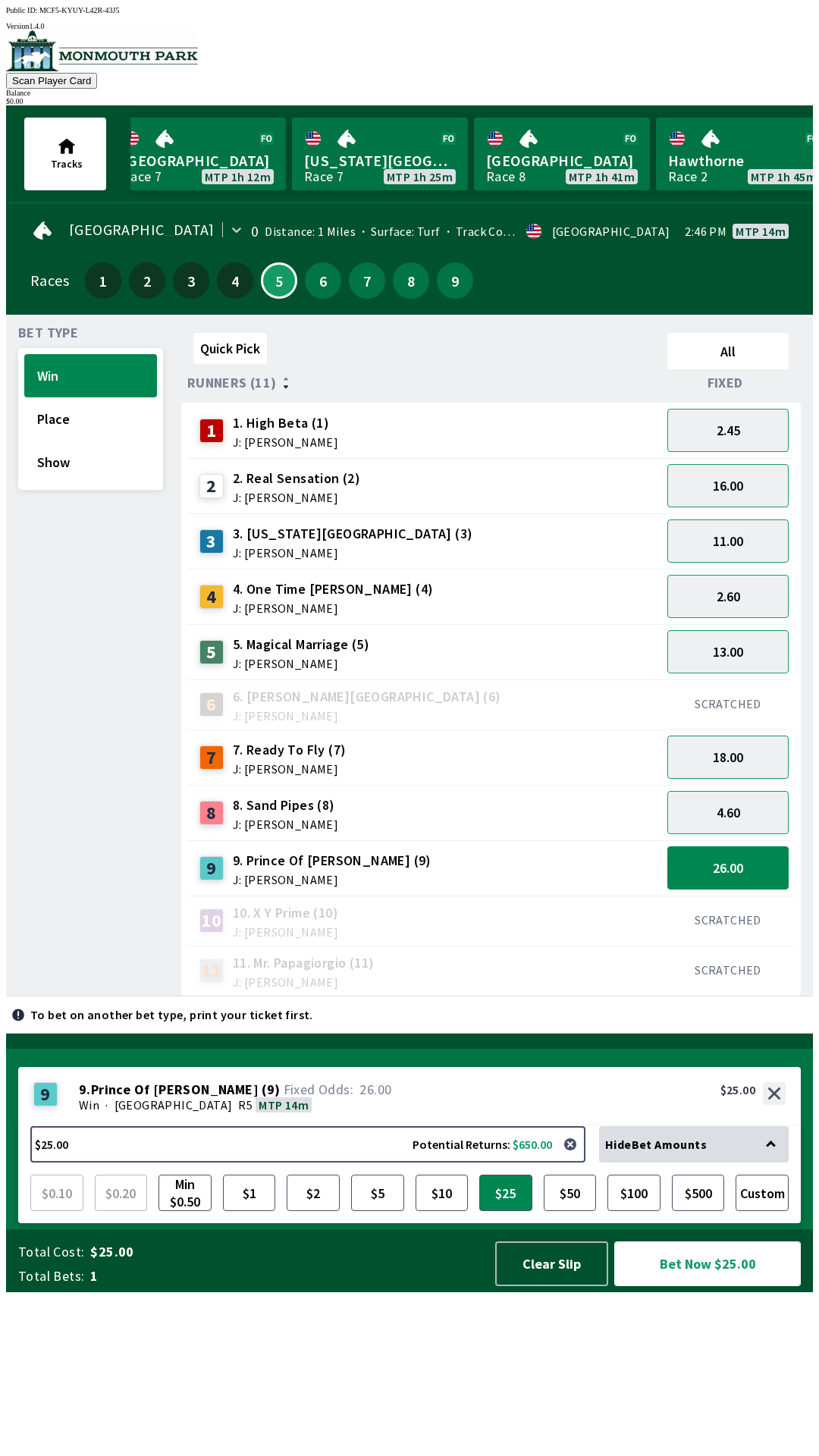
click at [686, 1286] on button "Bet Now $25.00" at bounding box center [707, 1264] width 186 height 44
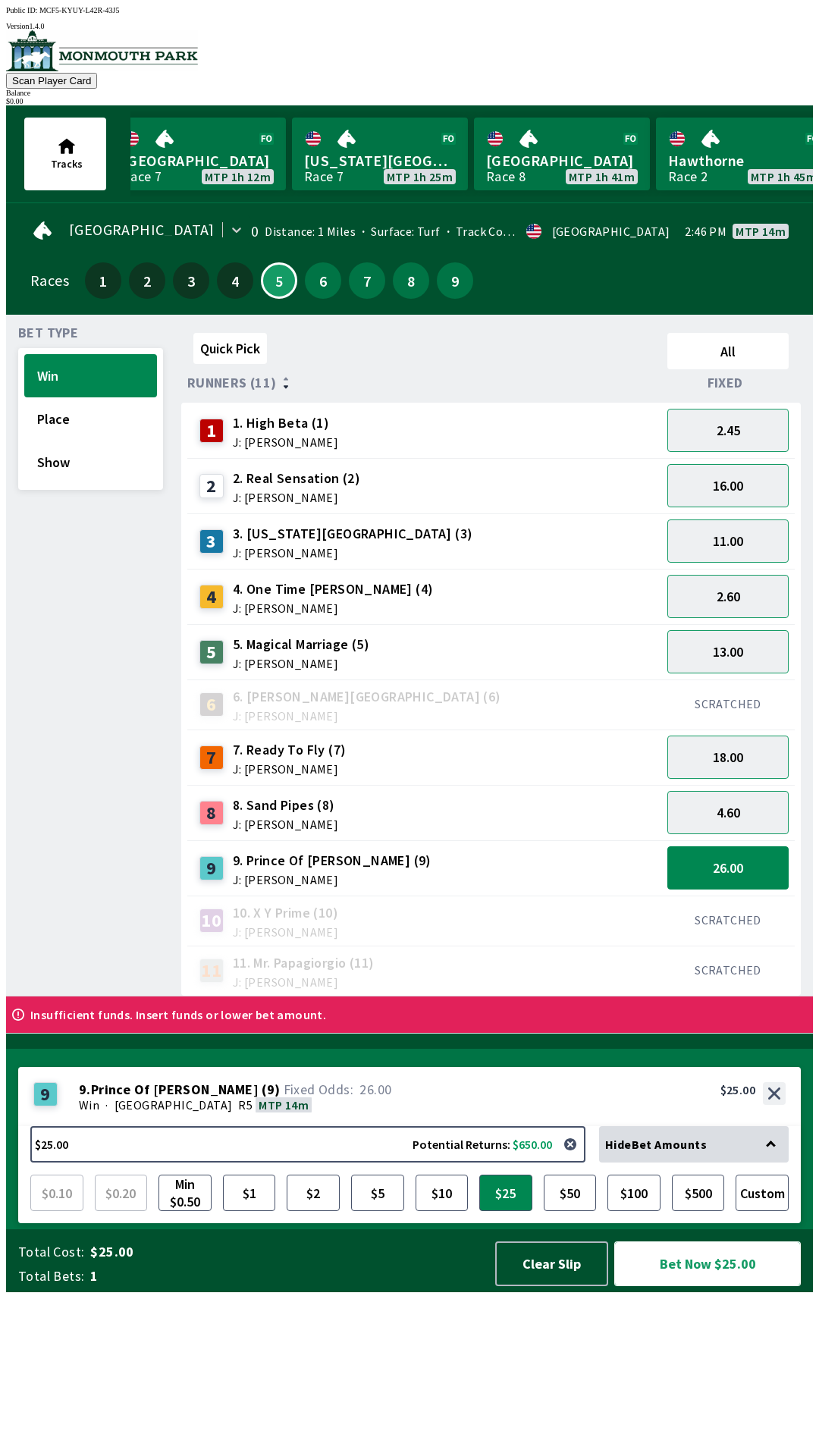
click at [695, 1286] on button "Bet Now $25.00" at bounding box center [707, 1264] width 186 height 44
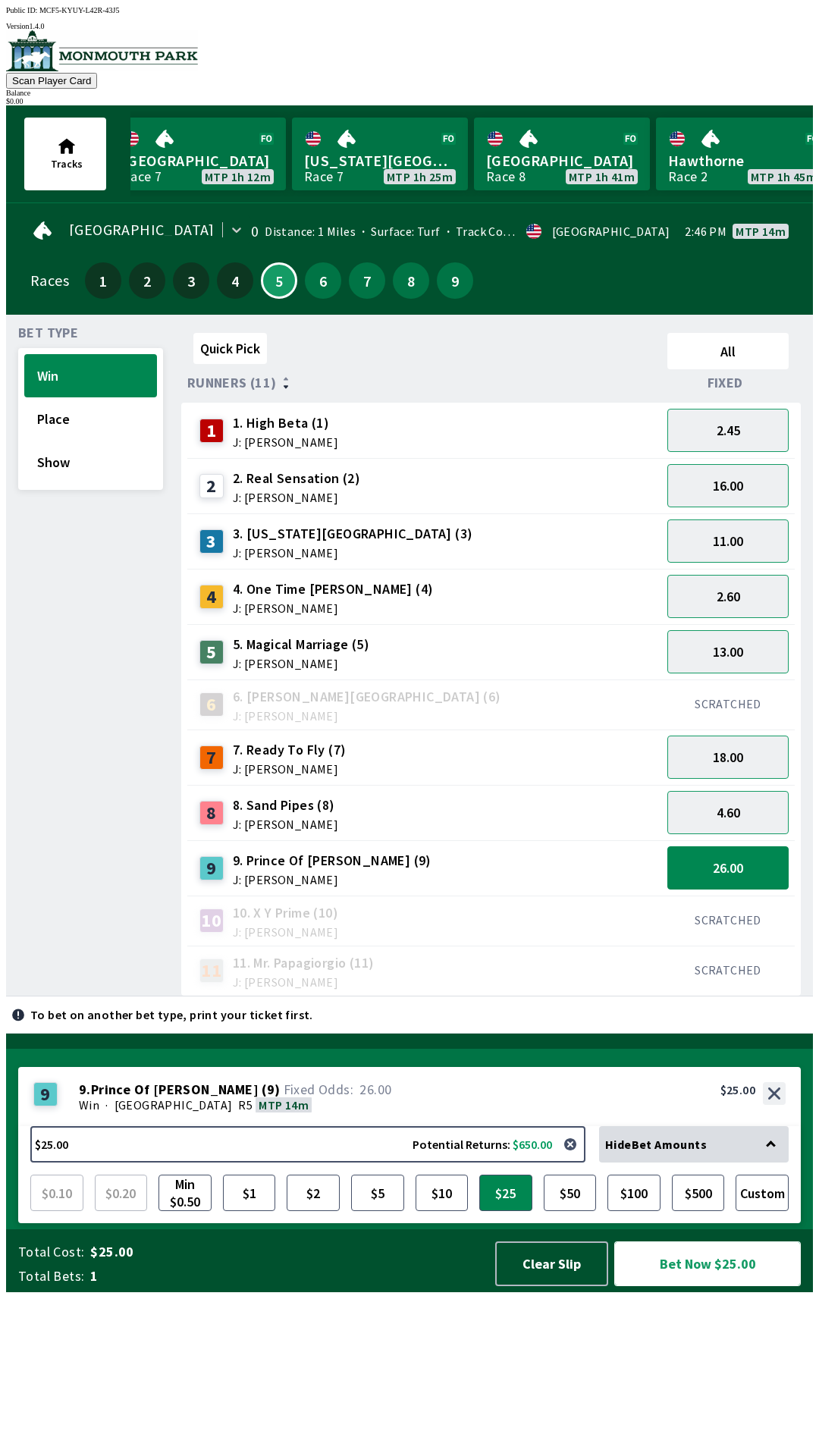
click at [663, 1286] on button "Bet Now $25.00" at bounding box center [707, 1264] width 186 height 44
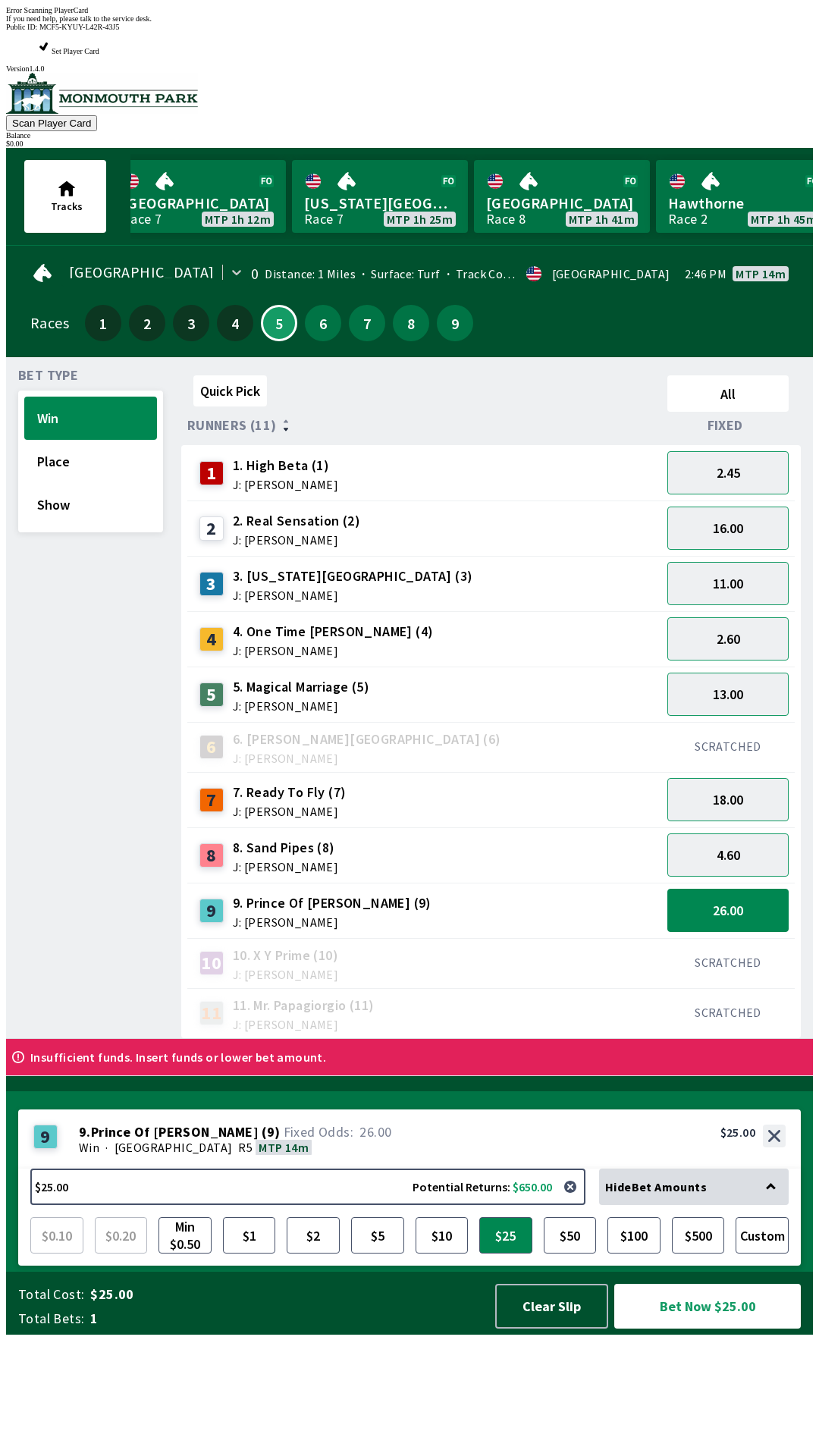
click at [702, 1039] on div "Quick Pick All Runners (11) Fixed 1 1. High Beta (1) J: [PERSON_NAME] 2.45 2 2.…" at bounding box center [497, 704] width 632 height 670
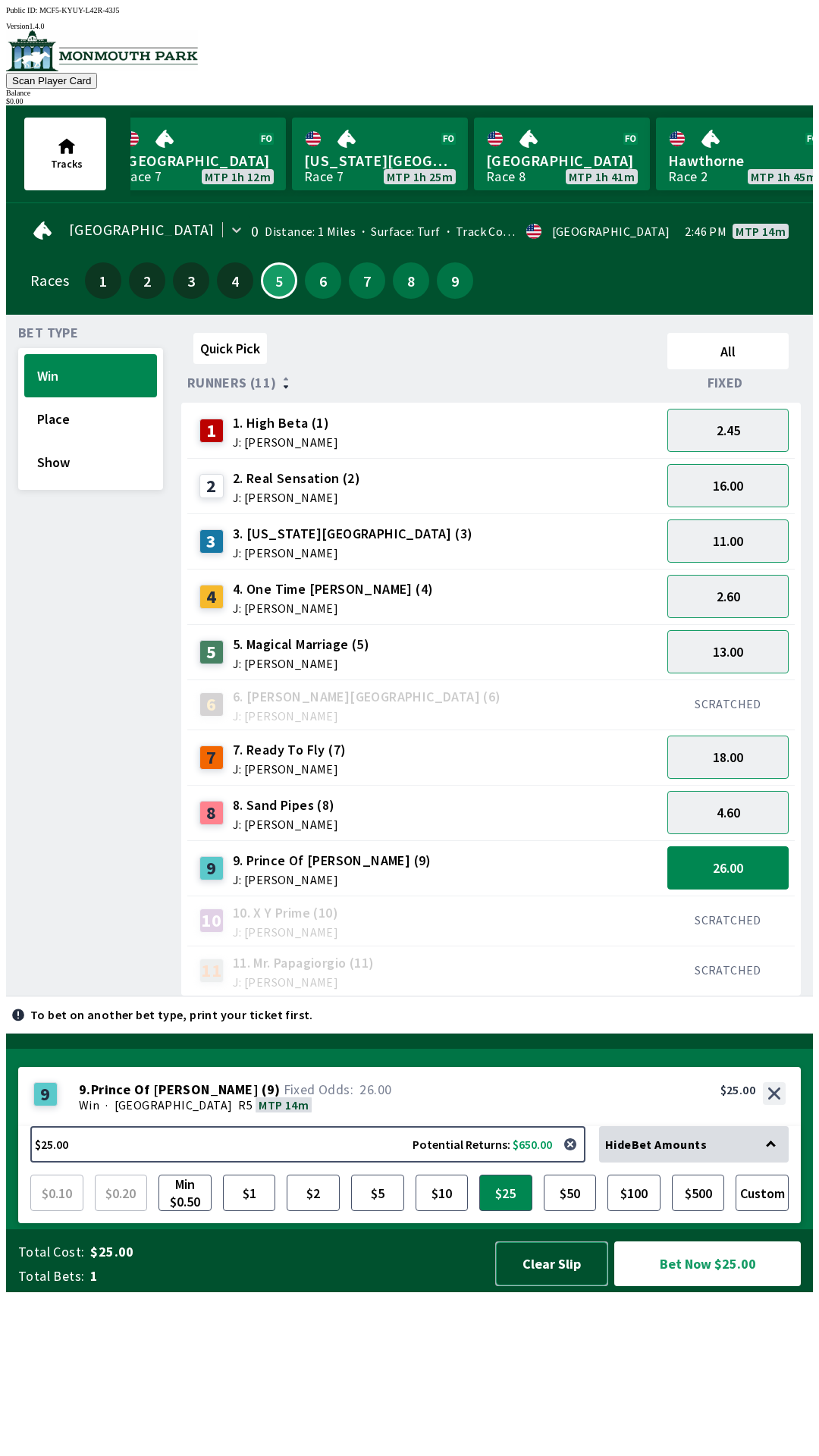
click at [530, 1286] on button "Clear Slip" at bounding box center [551, 1264] width 113 height 44
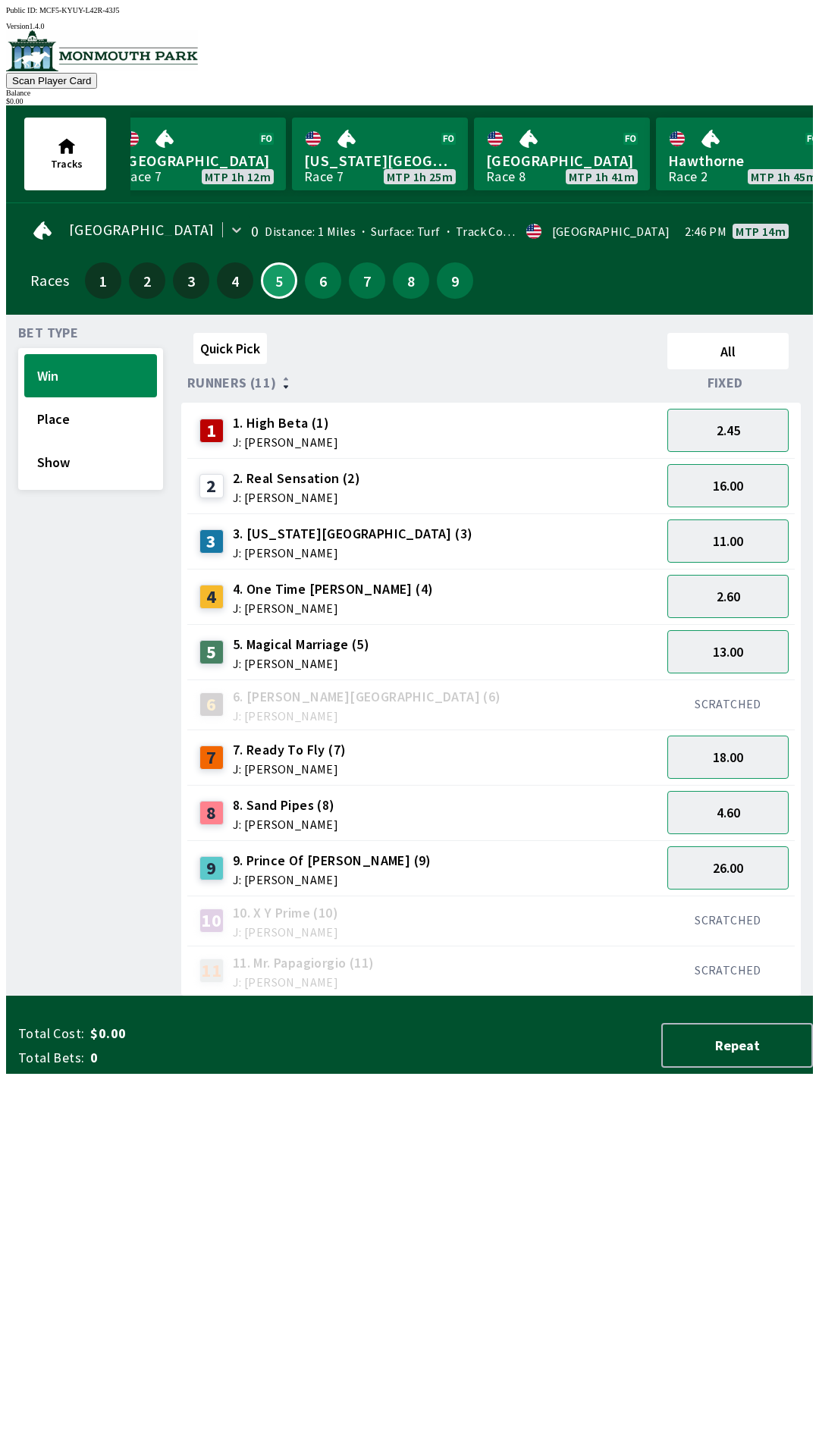
click at [525, 1068] on div "Total Cost: $0.00 Total Bets: 0 Repeat" at bounding box center [415, 1045] width 794 height 44
click at [528, 1074] on div "Total Cost: $0.00 Total Bets: 0 Repeat" at bounding box center [415, 1042] width 794 height 63
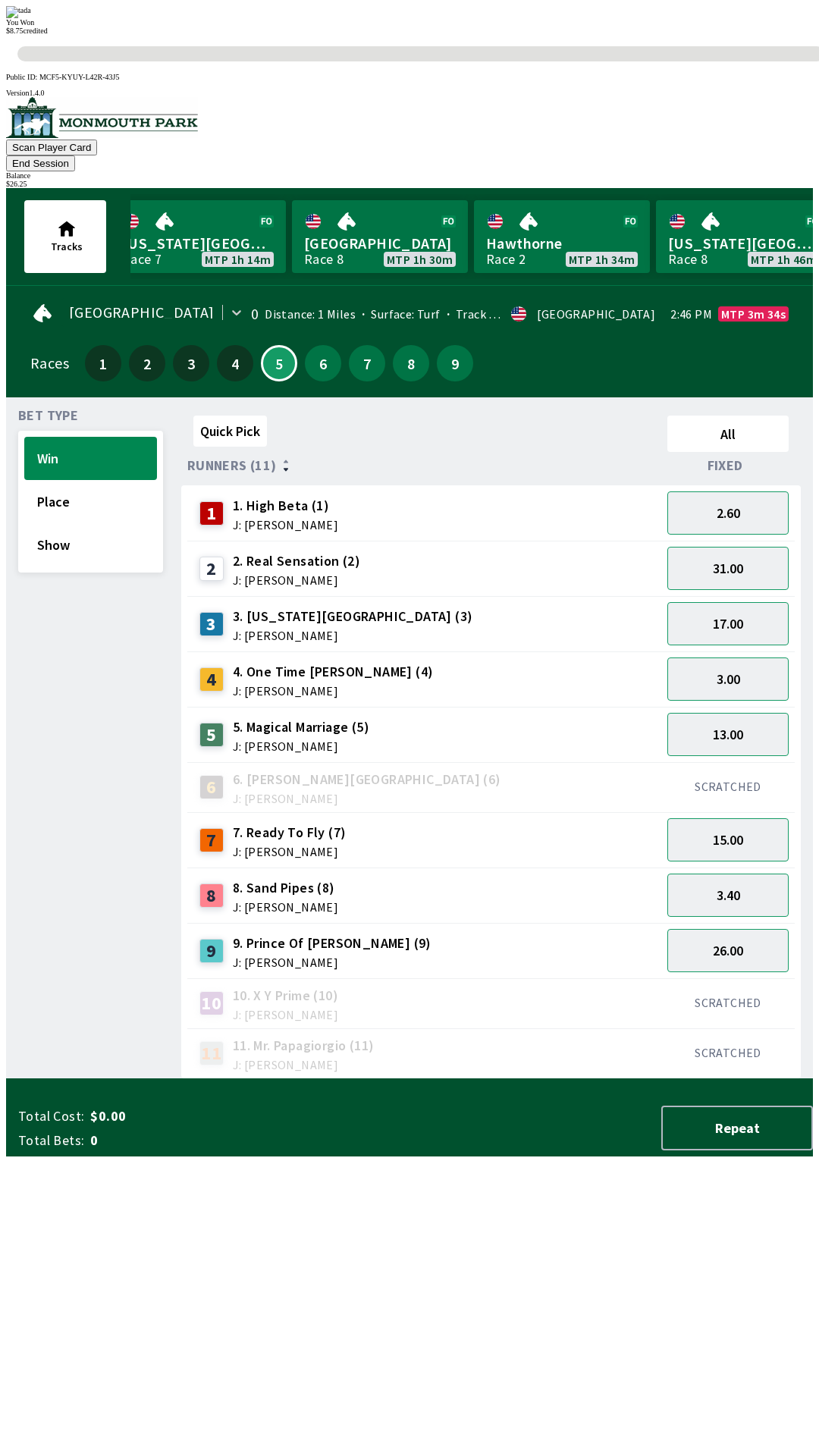
click at [536, 550] on div "2 2. Real Sensation (2) J: [PERSON_NAME]" at bounding box center [424, 569] width 461 height 38
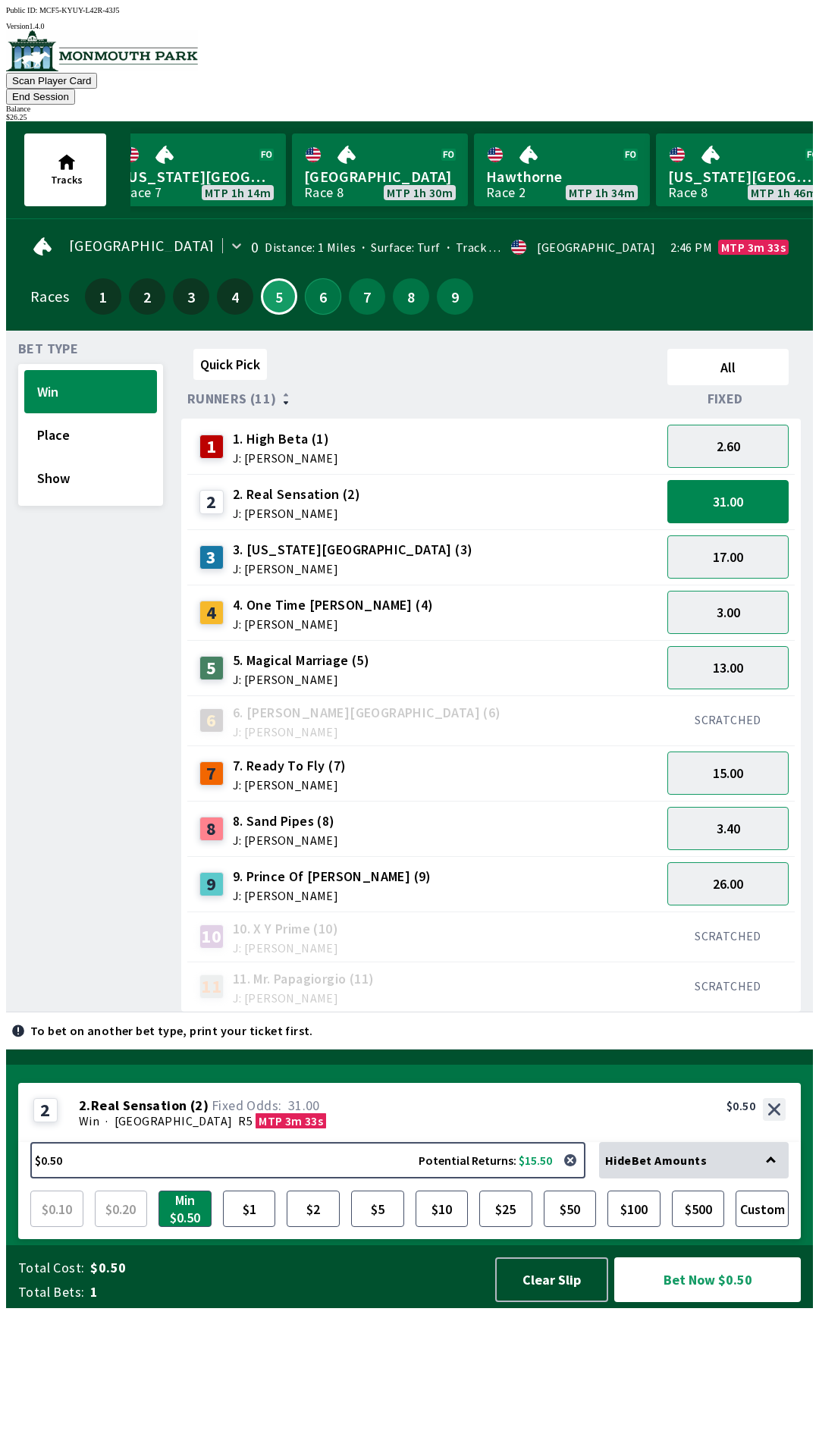
click at [316, 279] on button "6" at bounding box center [323, 297] width 36 height 36
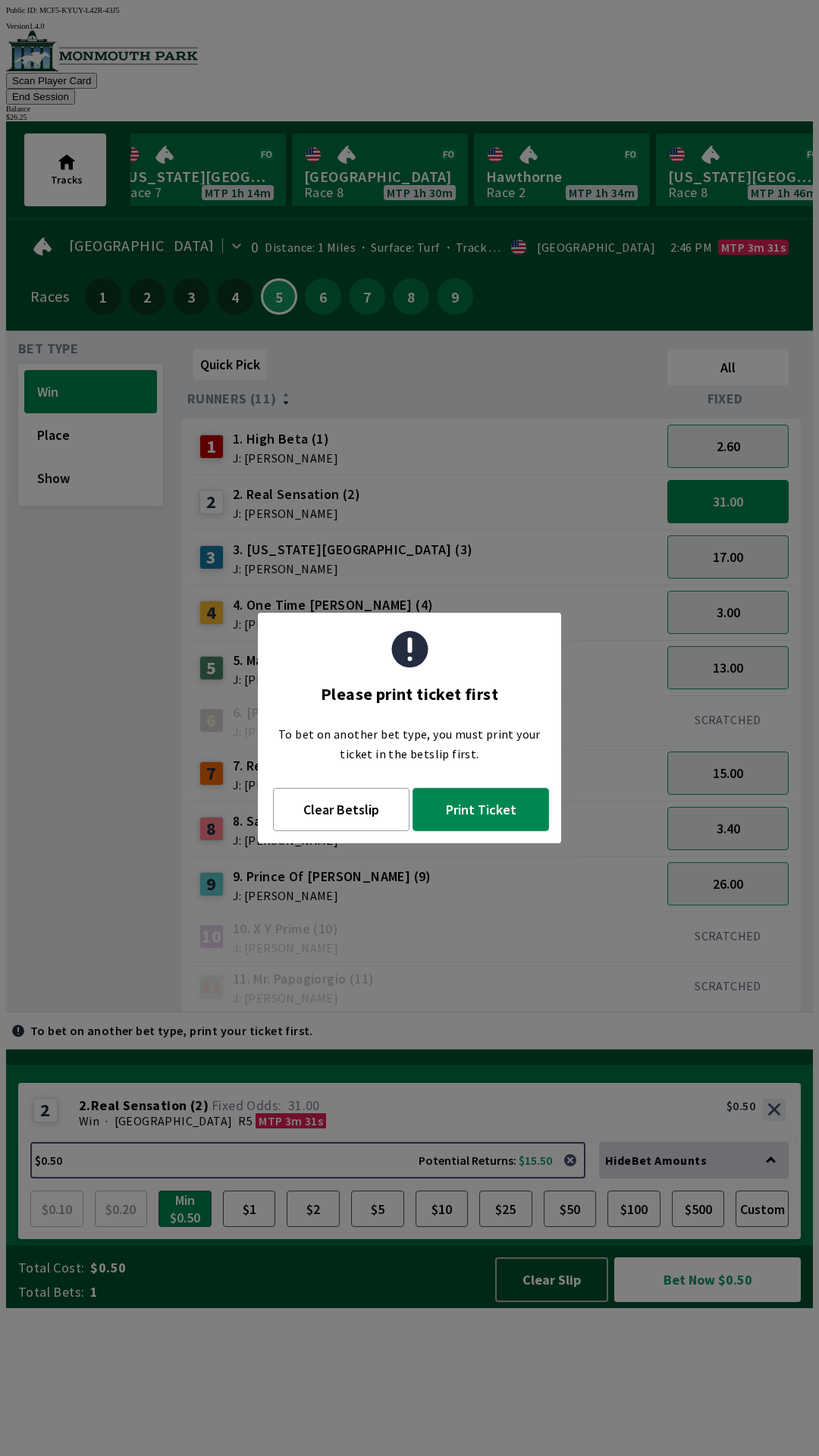
click at [494, 816] on button "Print Ticket" at bounding box center [481, 809] width 137 height 43
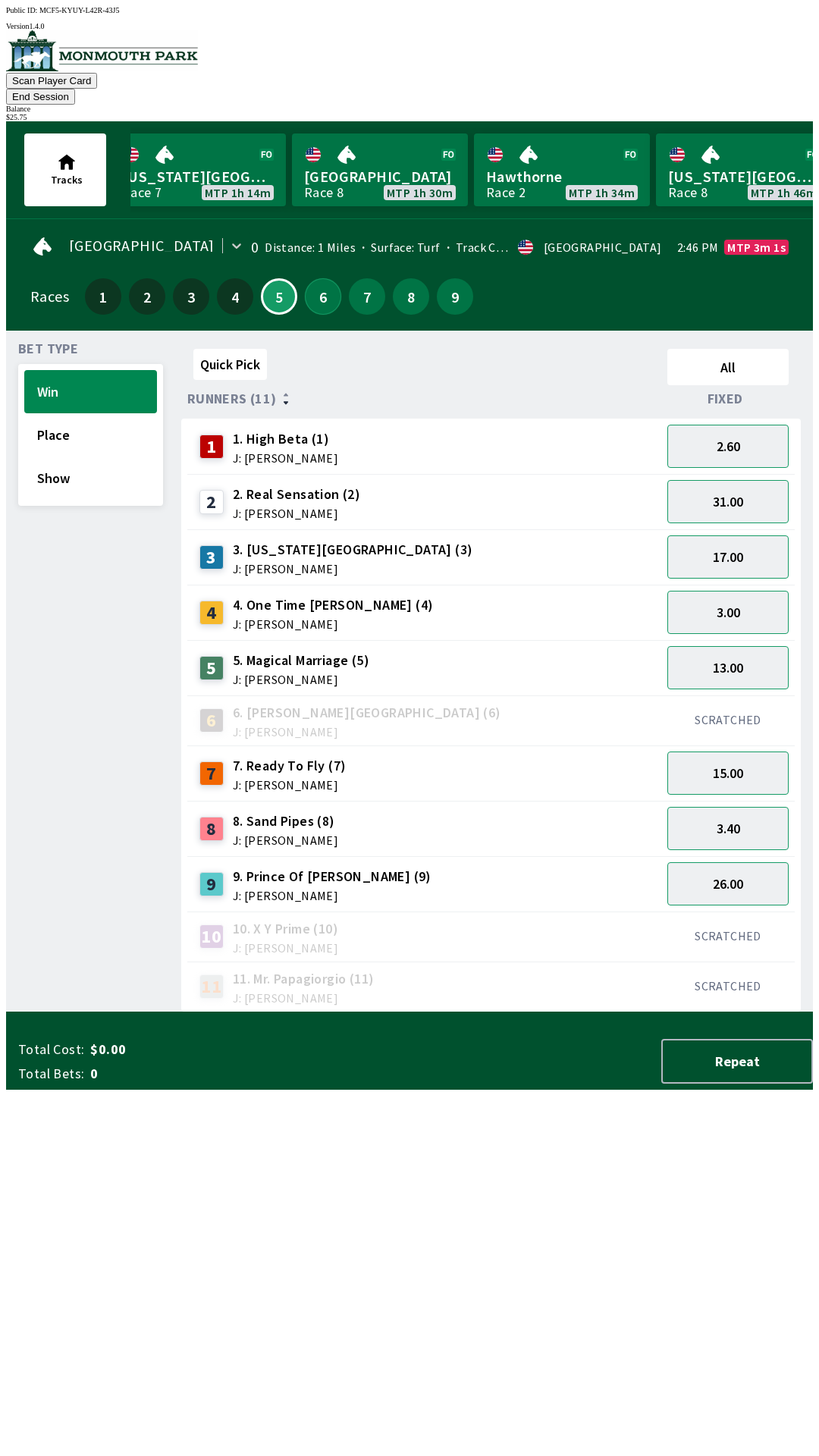
click at [321, 279] on button "6" at bounding box center [323, 297] width 36 height 36
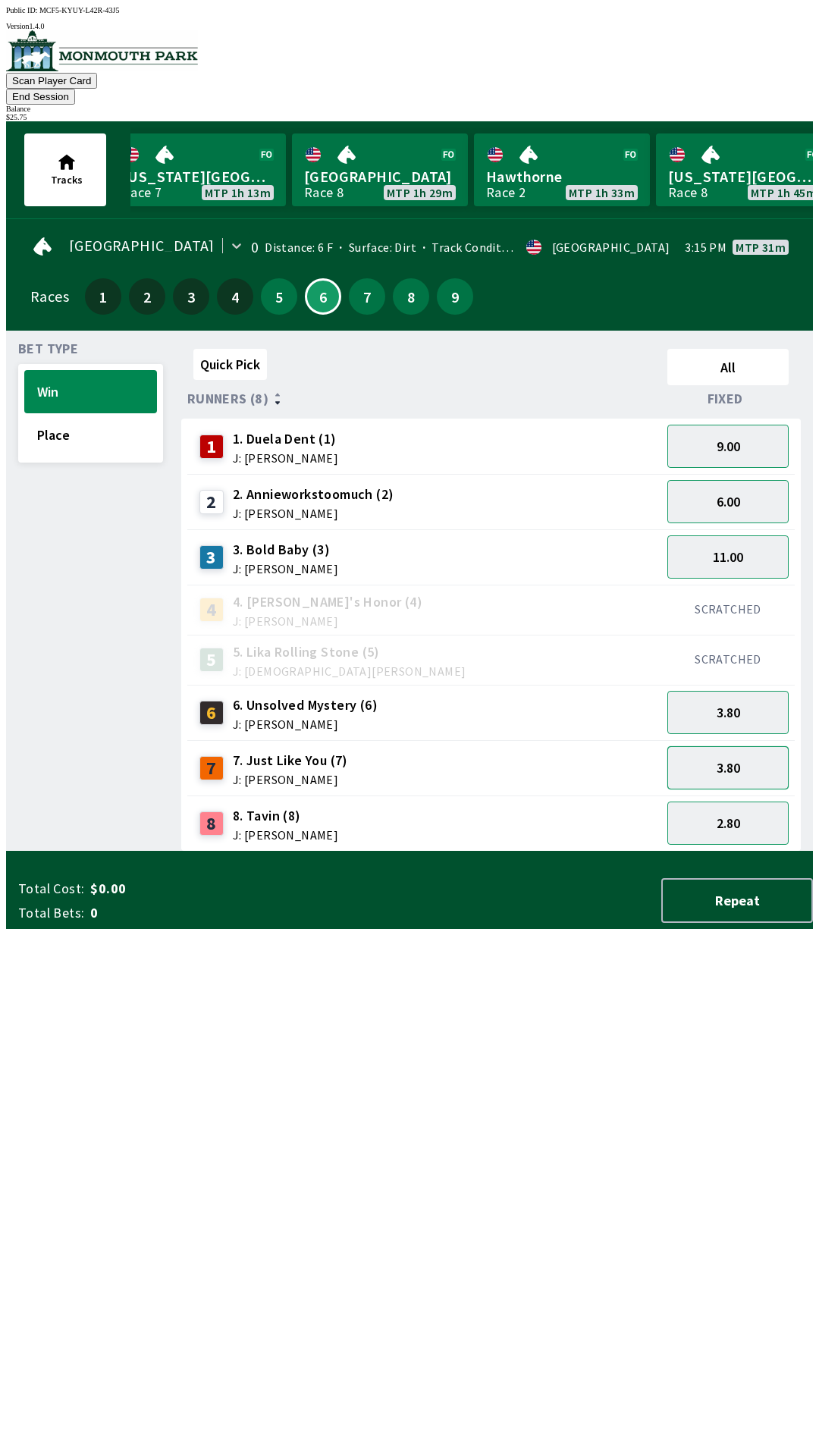
click at [754, 747] on button "3.80" at bounding box center [728, 768] width 121 height 43
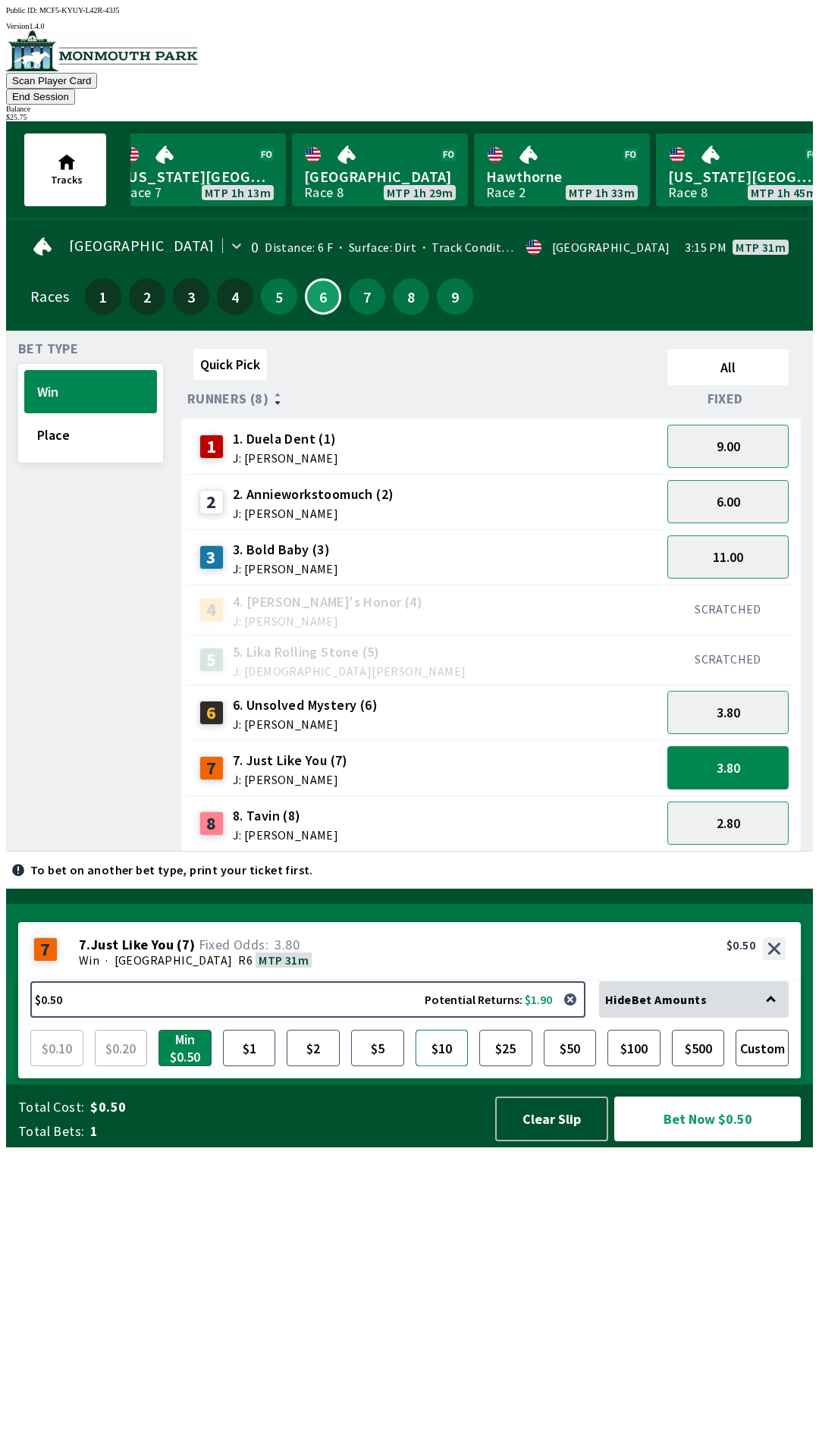
click at [451, 1066] on button "$10" at bounding box center [442, 1048] width 53 height 36
click at [703, 1141] on button "Bet Now $10.00" at bounding box center [707, 1119] width 186 height 44
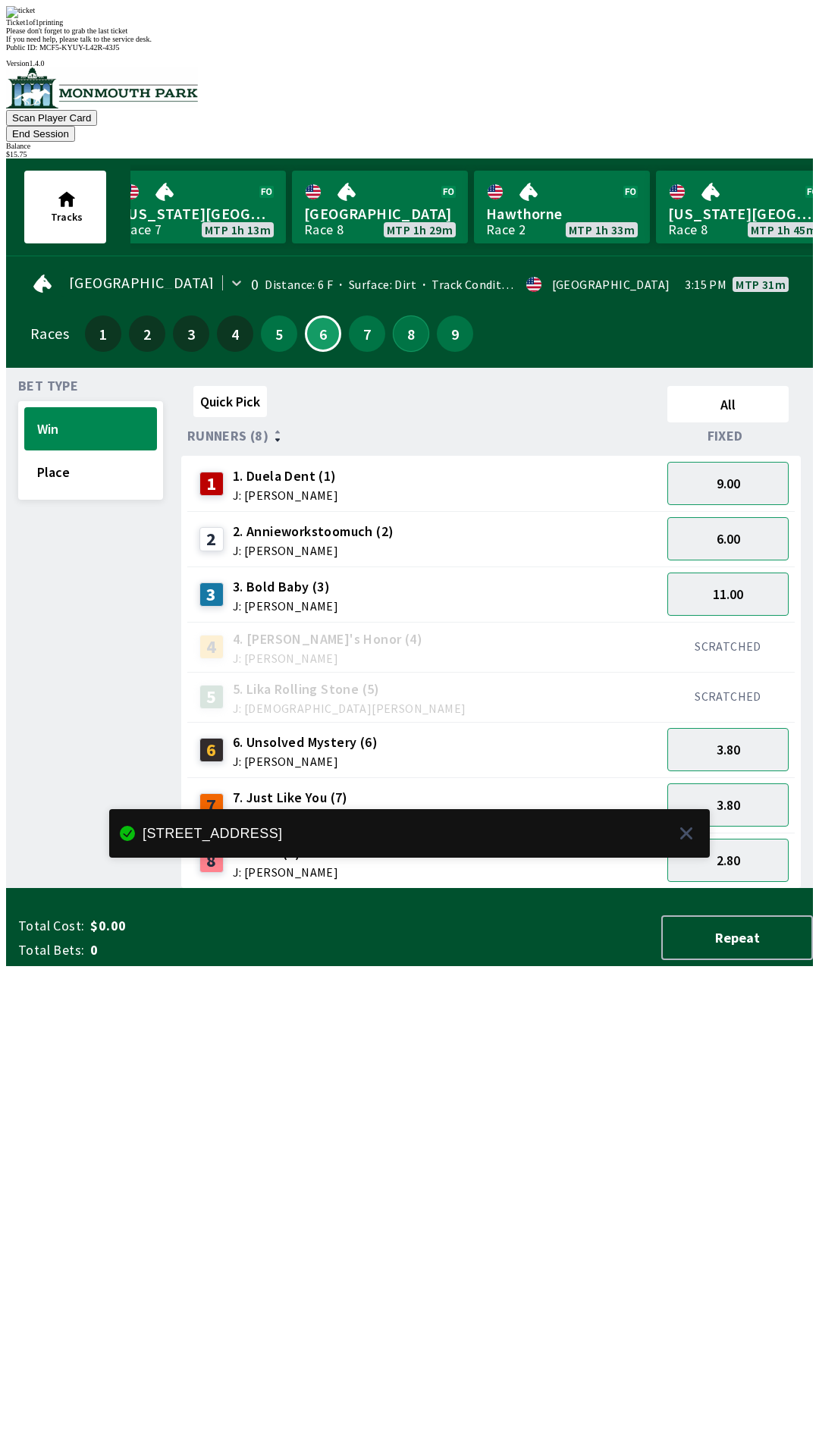
click at [417, 316] on button "8" at bounding box center [411, 334] width 36 height 36
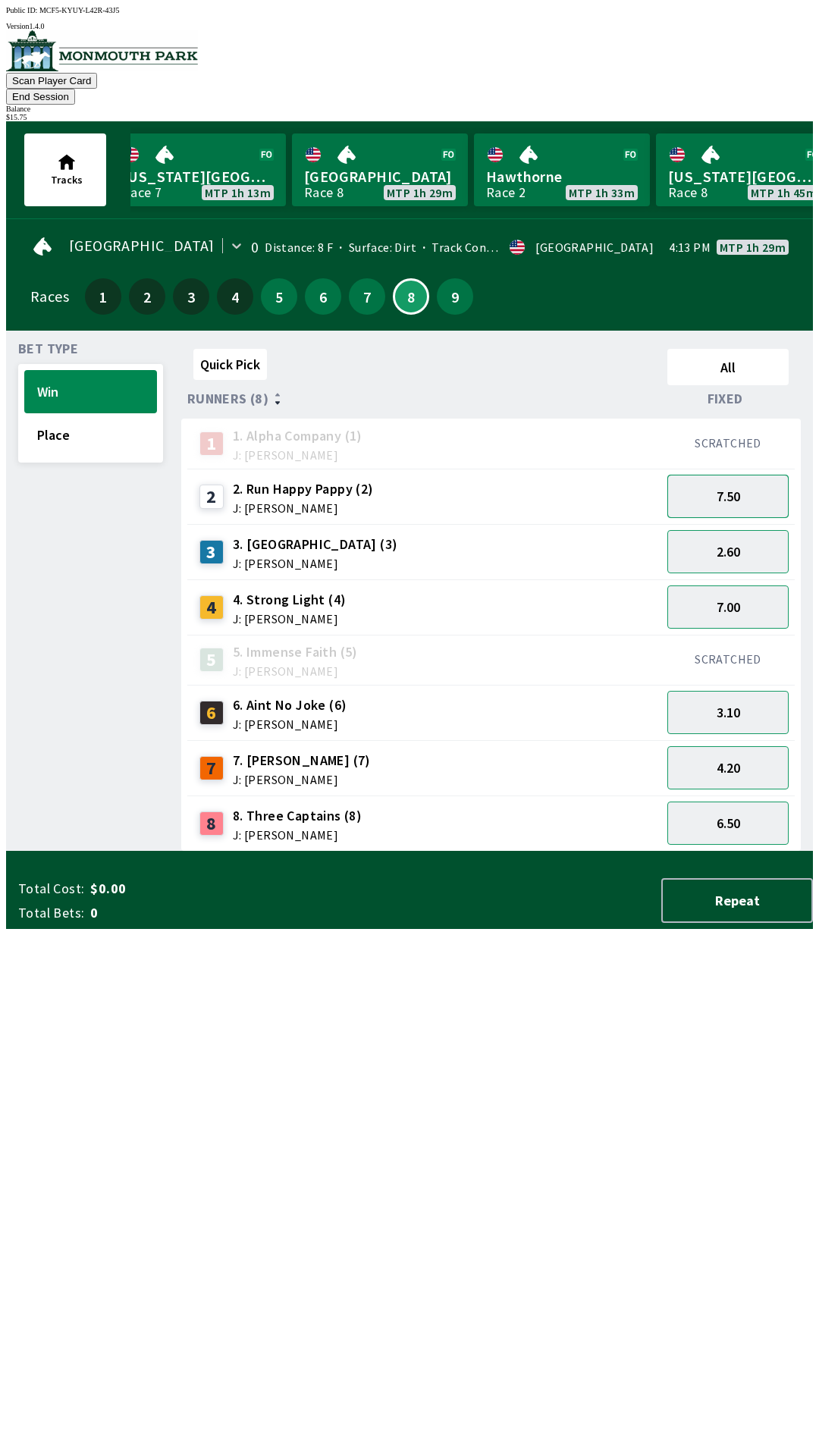
click at [740, 480] on button "7.50" at bounding box center [728, 496] width 121 height 43
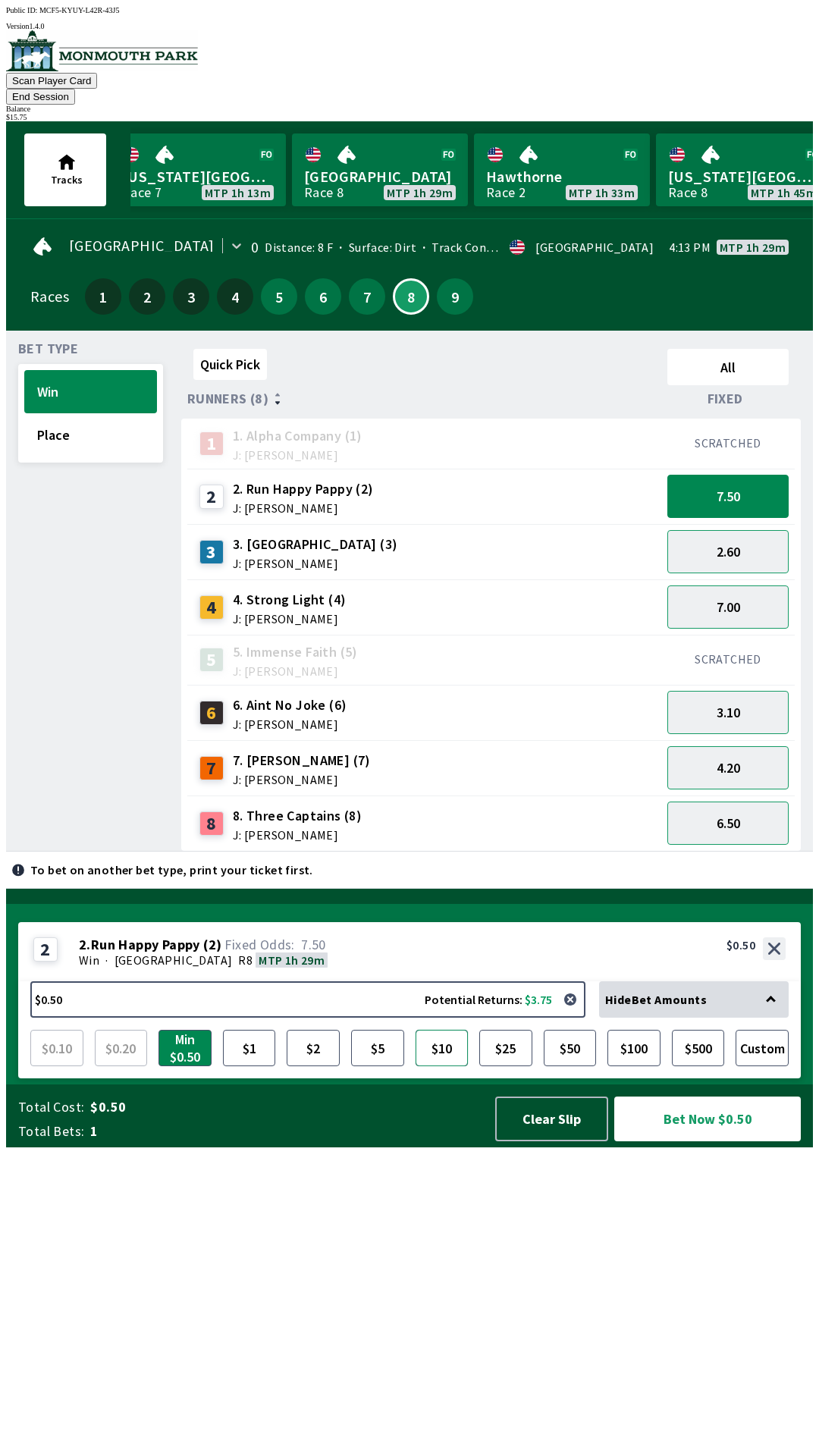
click at [437, 1066] on button "$10" at bounding box center [442, 1048] width 53 height 36
click at [718, 1141] on button "Bet Now $10.00" at bounding box center [707, 1119] width 186 height 44
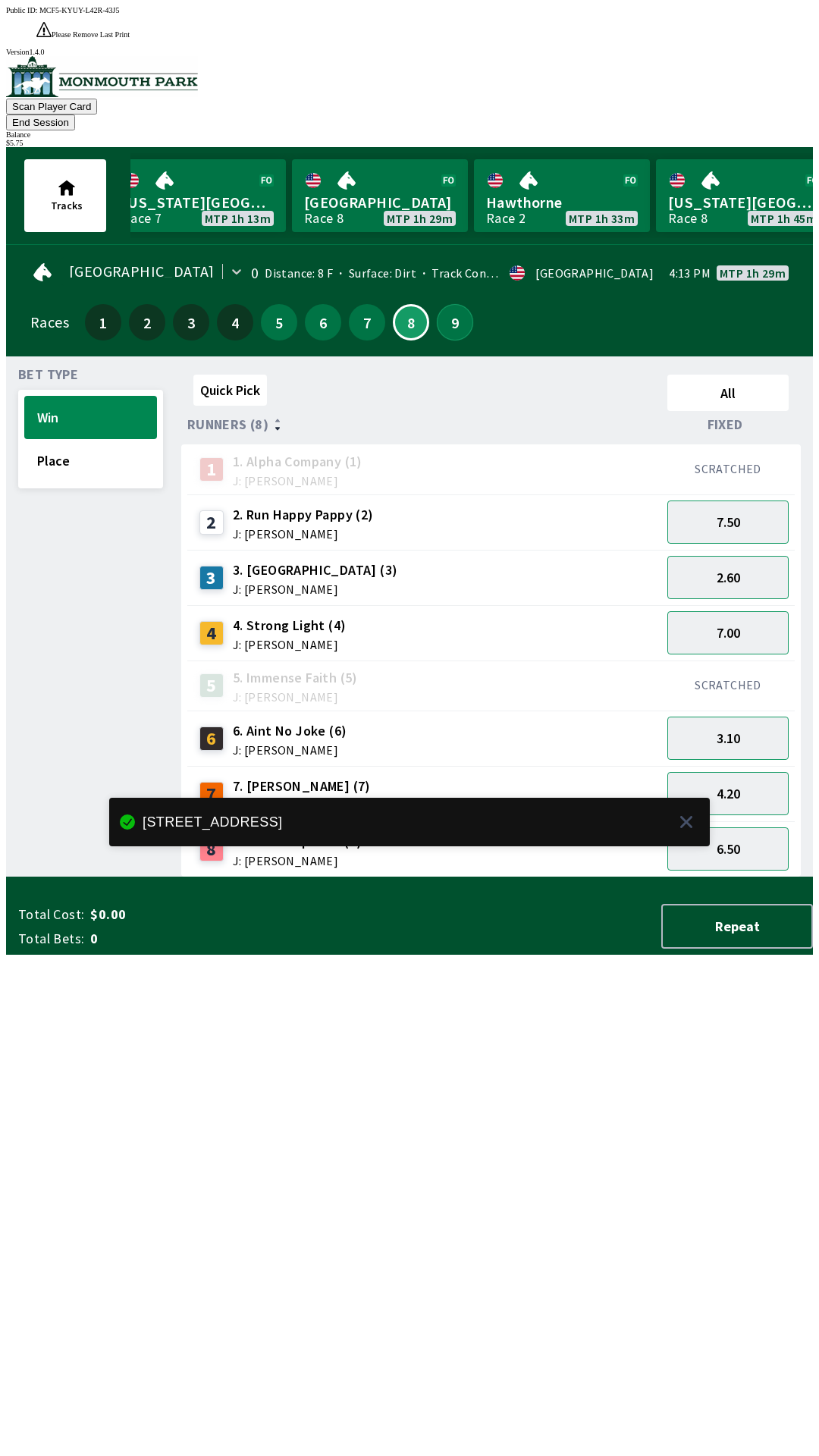
click at [452, 304] on button "9" at bounding box center [455, 322] width 36 height 36
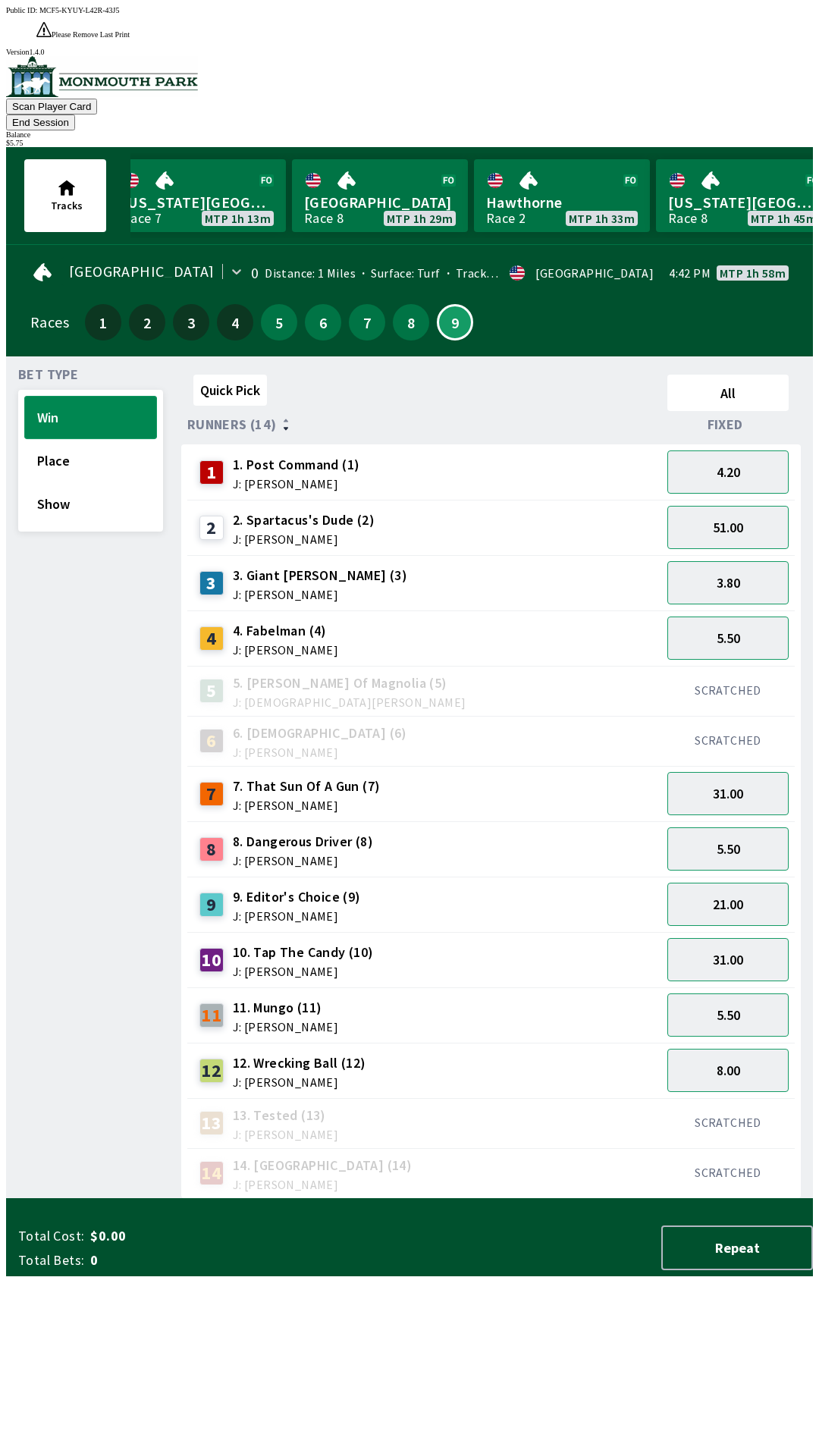
click at [89, 396] on button "Win" at bounding box center [90, 417] width 133 height 43
click at [759, 882] on button "21.00" at bounding box center [728, 904] width 121 height 43
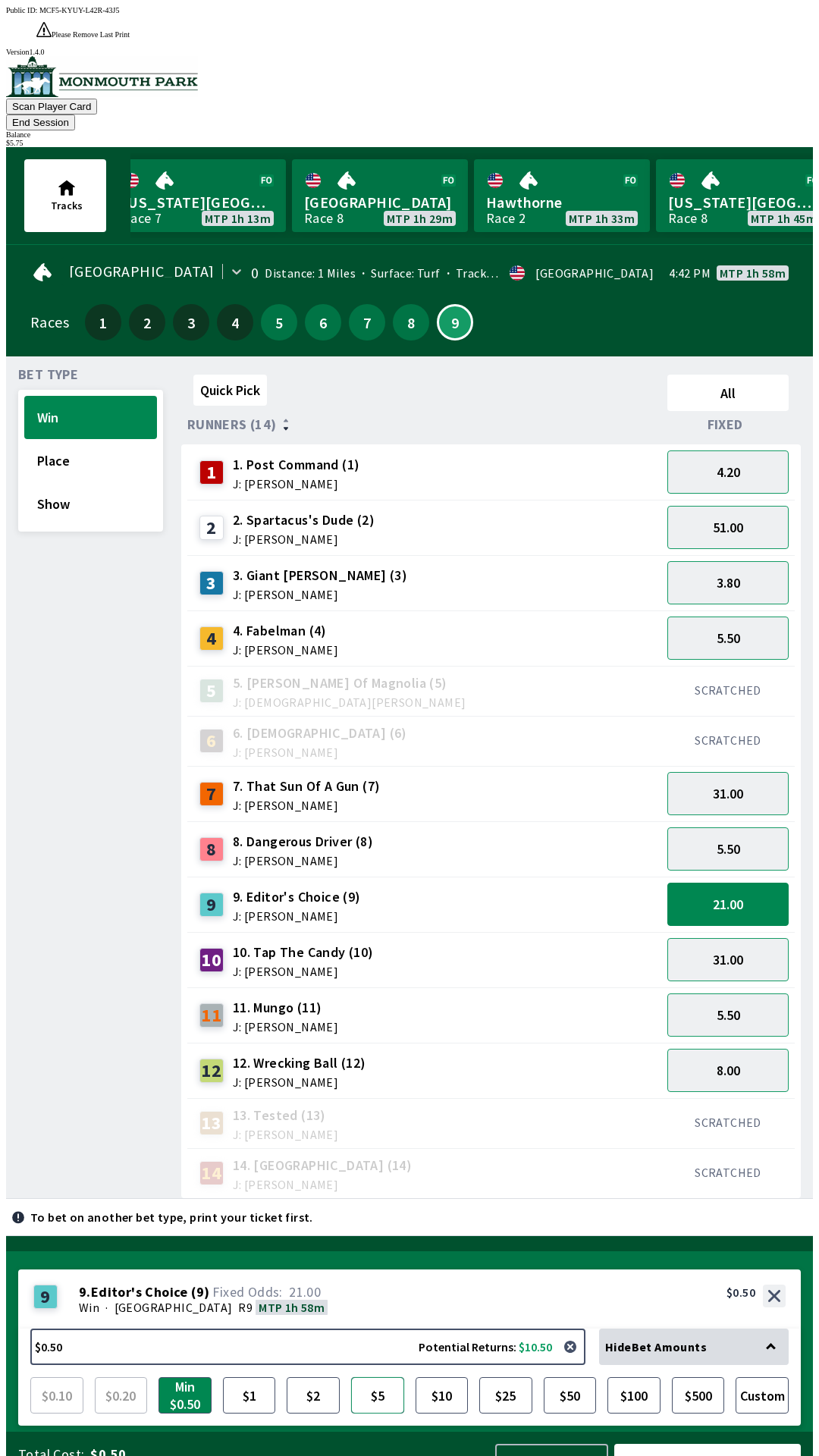
click at [378, 1377] on button "$5" at bounding box center [377, 1395] width 53 height 36
click at [723, 1444] on button "Bet Now $5.00" at bounding box center [707, 1466] width 186 height 44
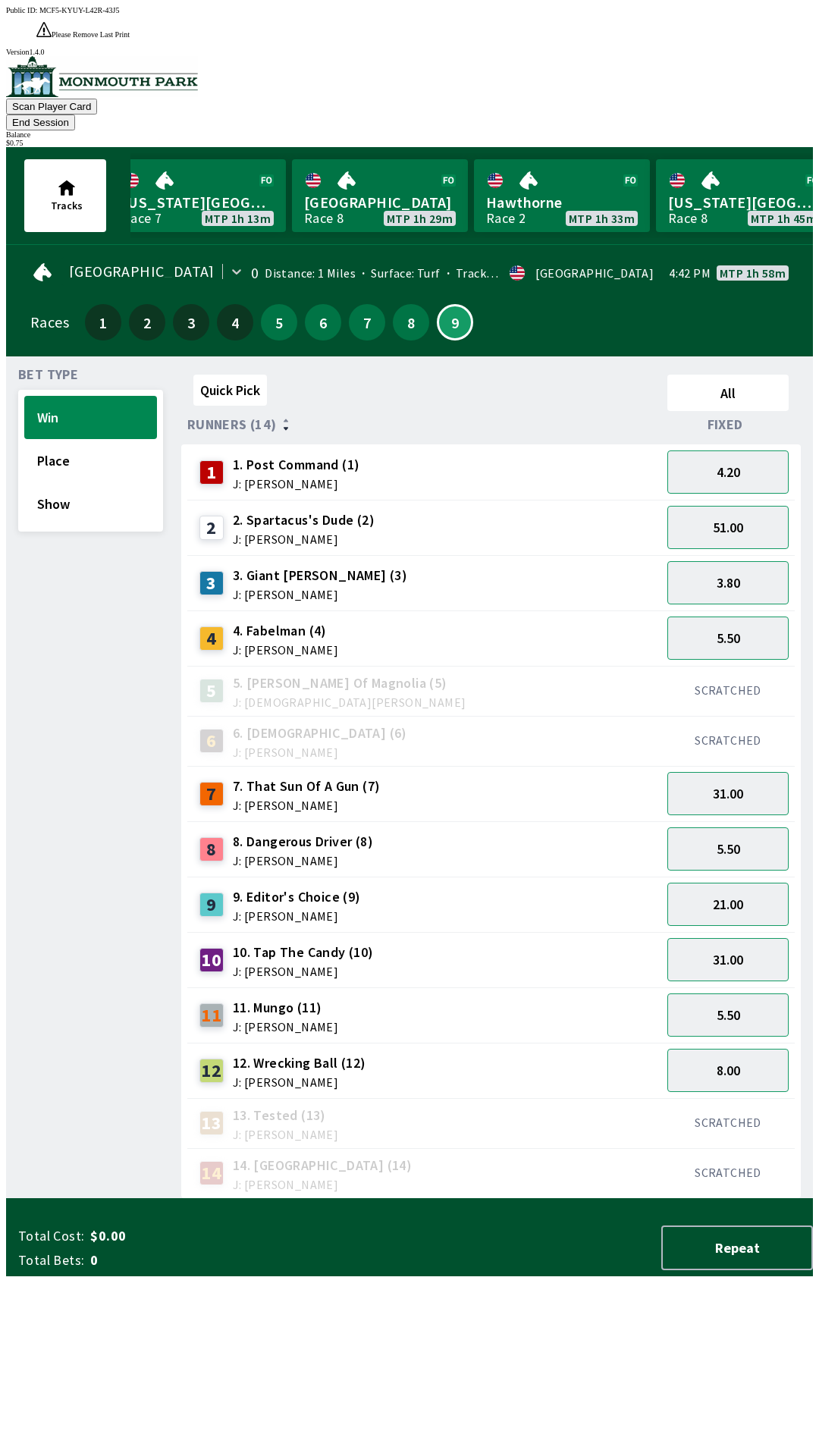
click at [499, 1042] on div "12 12. Wrecking Ball (12) J: [PERSON_NAME]" at bounding box center [424, 1070] width 474 height 55
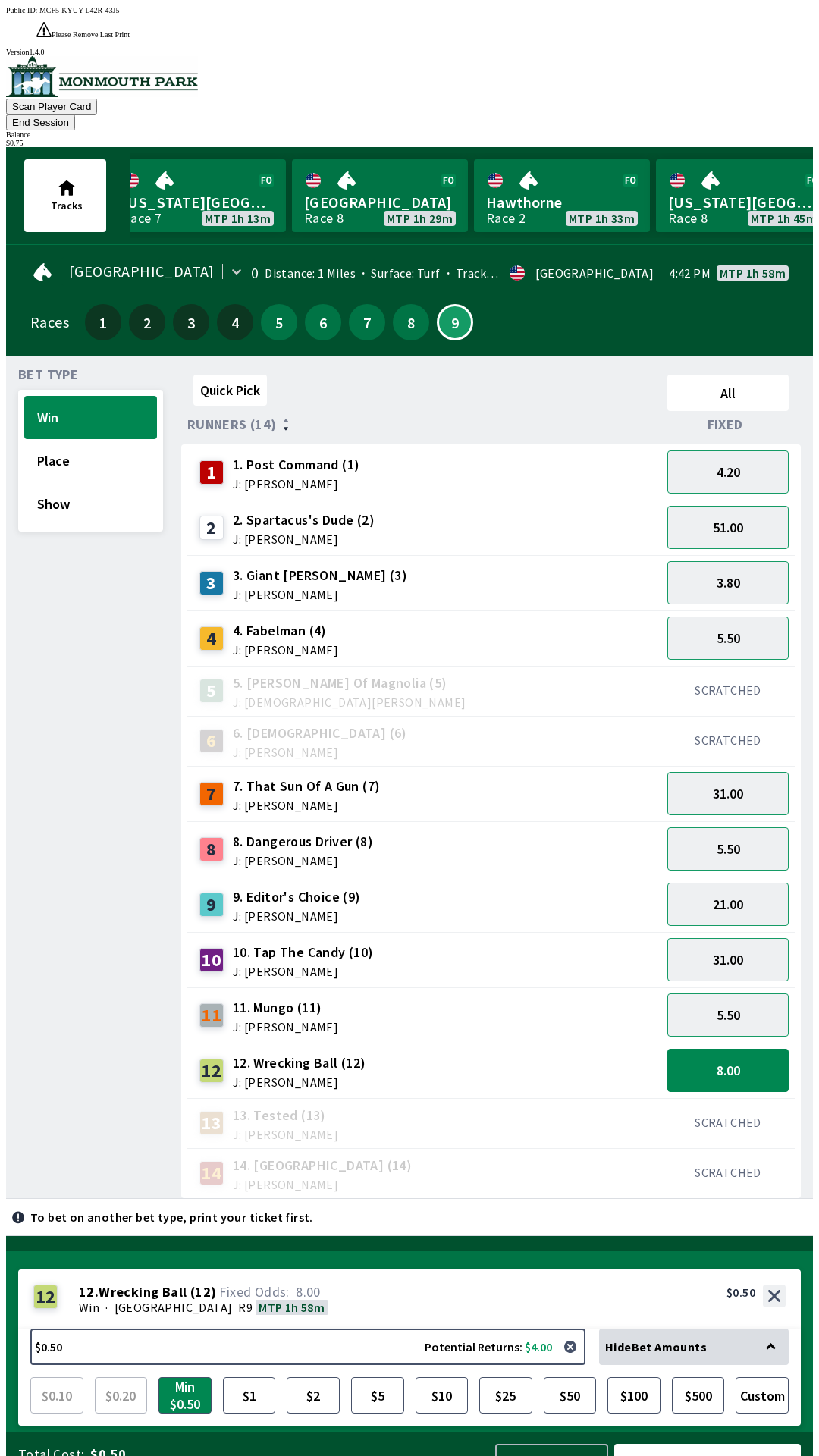
click at [75, 115] on button "End Session" at bounding box center [40, 122] width 69 height 16
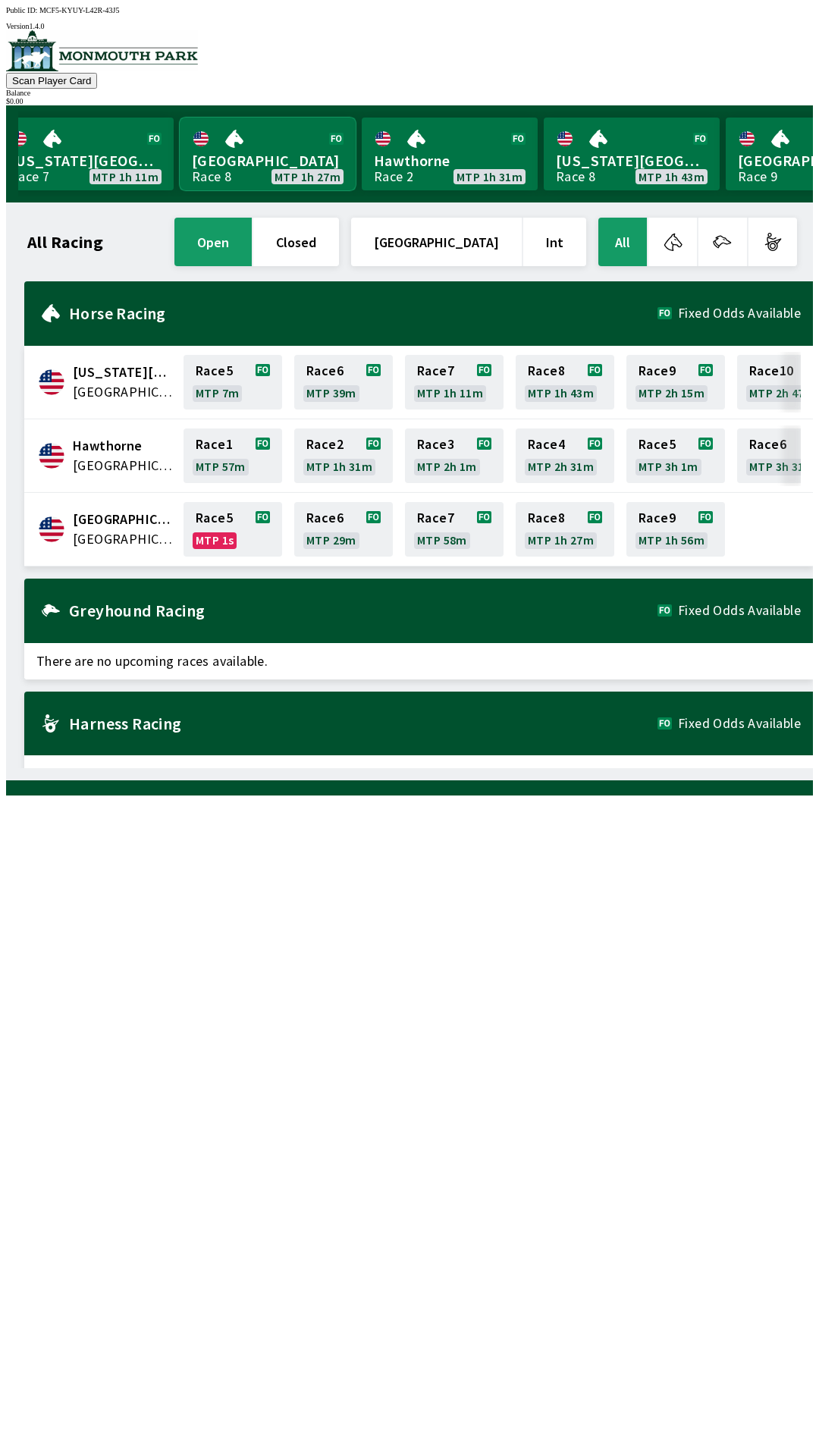
click at [233, 125] on link "[GEOGRAPHIC_DATA] Race 8 MTP 1h 27m" at bounding box center [268, 154] width 176 height 73
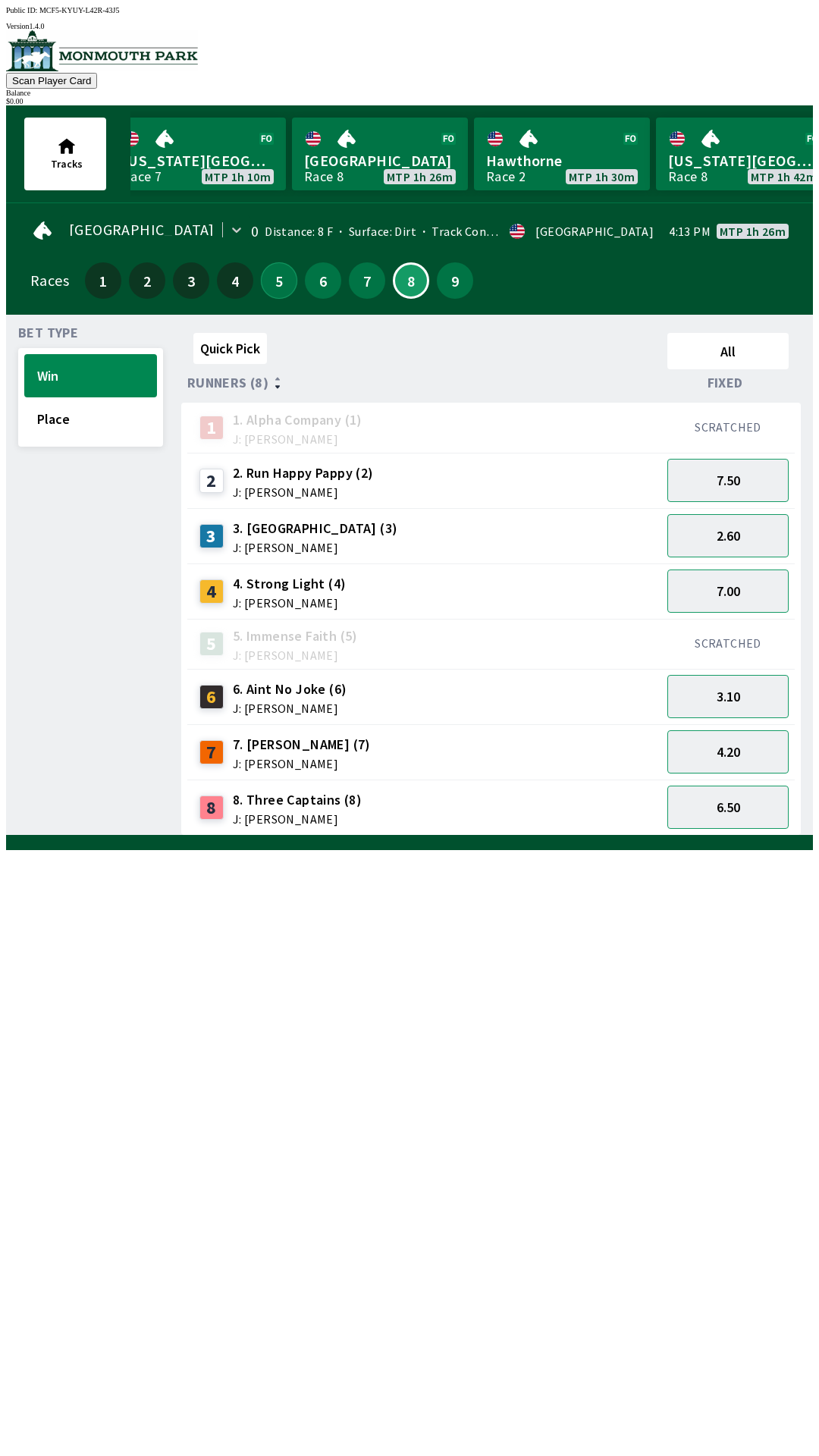
click at [269, 287] on button "5" at bounding box center [279, 280] width 36 height 36
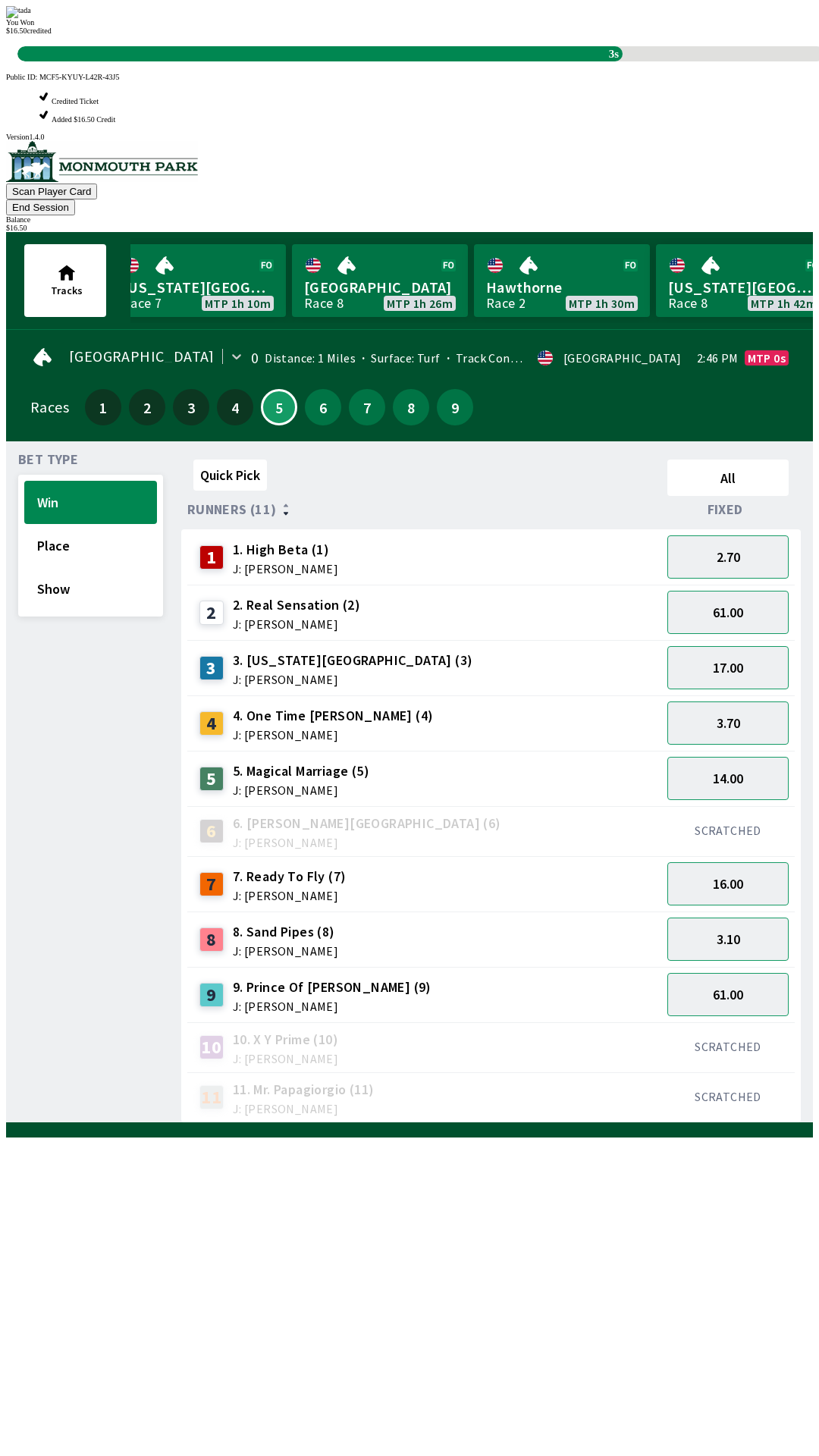
click at [506, 1123] on div "Quick Pick All Runners (11) Fixed 1 1. High Beta (1) J: [PERSON_NAME] 2.70 2 2.…" at bounding box center [497, 788] width 632 height 670
click at [476, 1123] on div "Quick Pick All Runners (11) Fixed 1 1. High Beta (1) J: [PERSON_NAME] 2.70 2 2.…" at bounding box center [497, 788] width 632 height 670
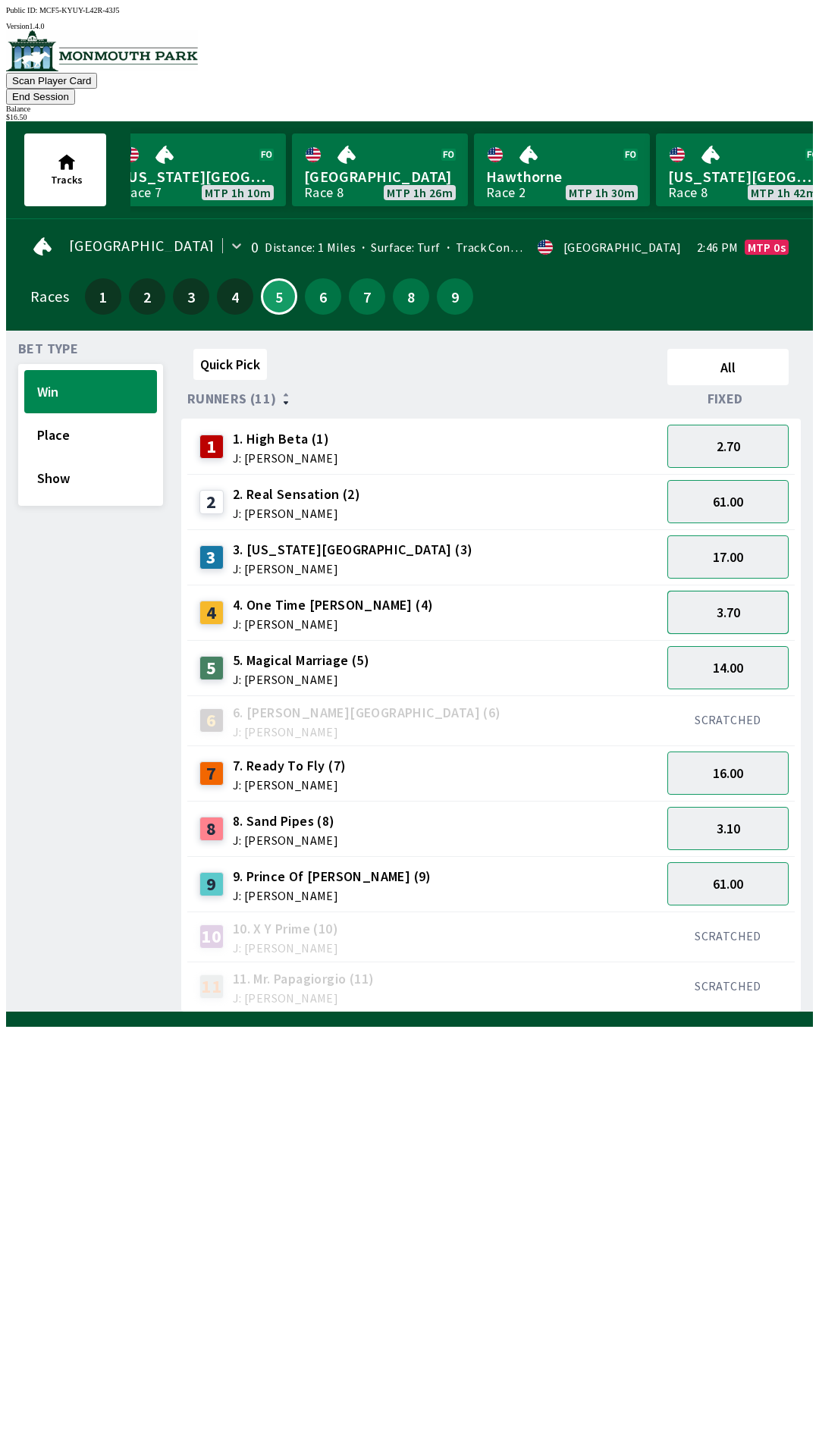
click at [746, 591] on button "3.70" at bounding box center [728, 612] width 121 height 43
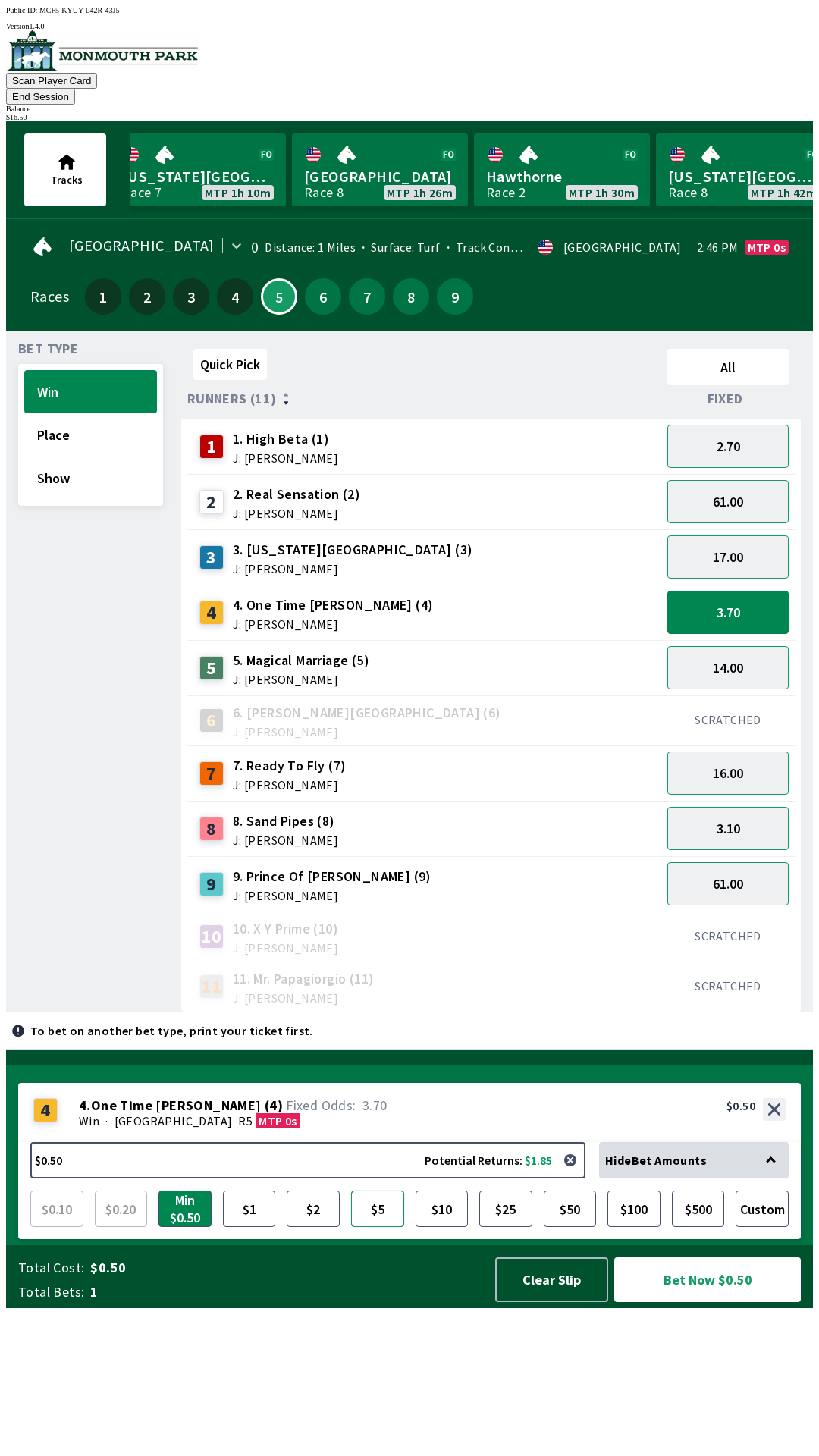
click at [391, 1227] on button "$5" at bounding box center [377, 1209] width 53 height 36
click at [670, 1302] on button "Bet Now $5.00" at bounding box center [707, 1280] width 186 height 44
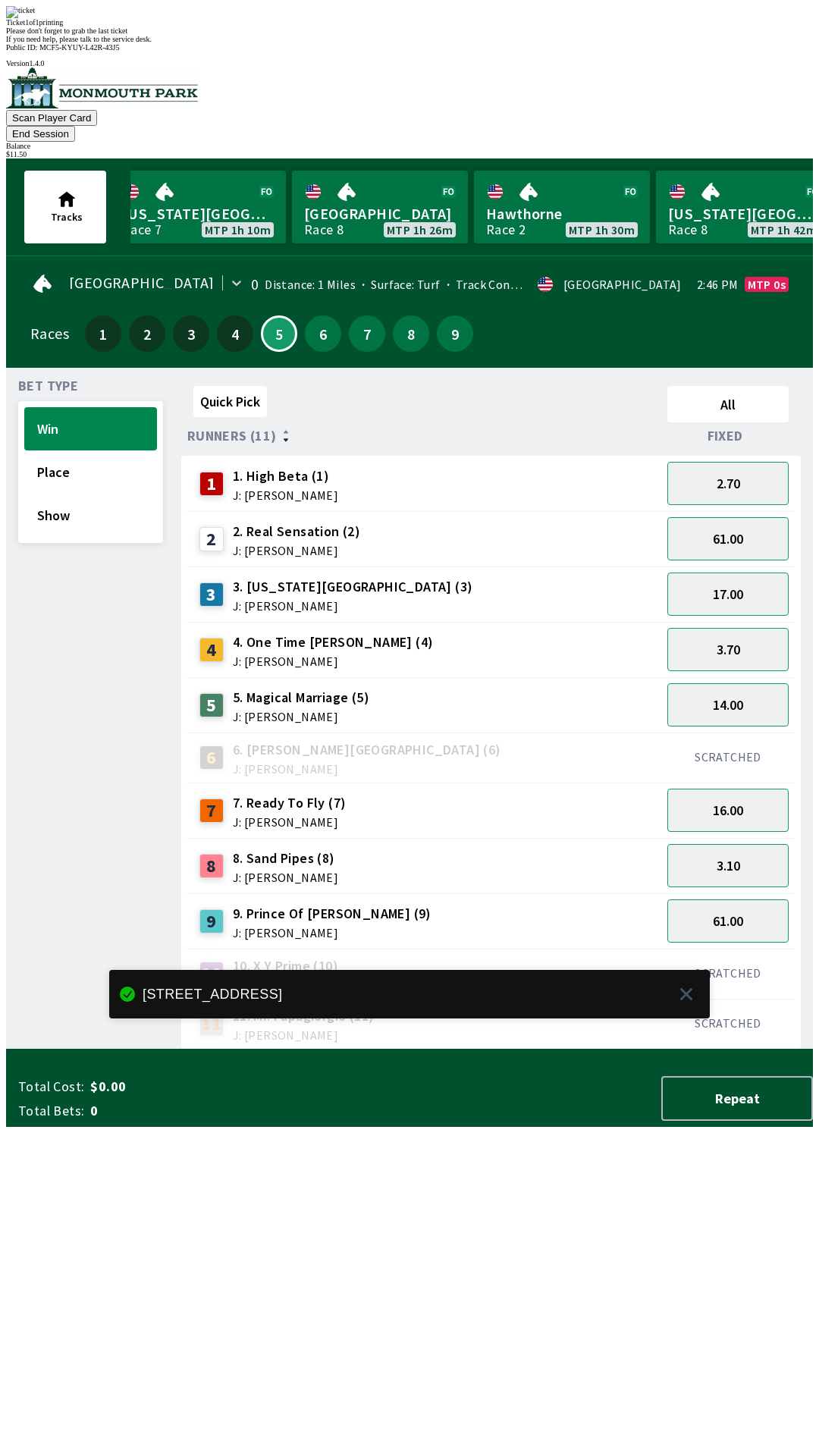
click at [722, 1050] on div "Quick Pick All Runners (11) Fixed 1 1. High Beta (1) J: [PERSON_NAME] 2.70 2 2.…" at bounding box center [497, 714] width 632 height 670
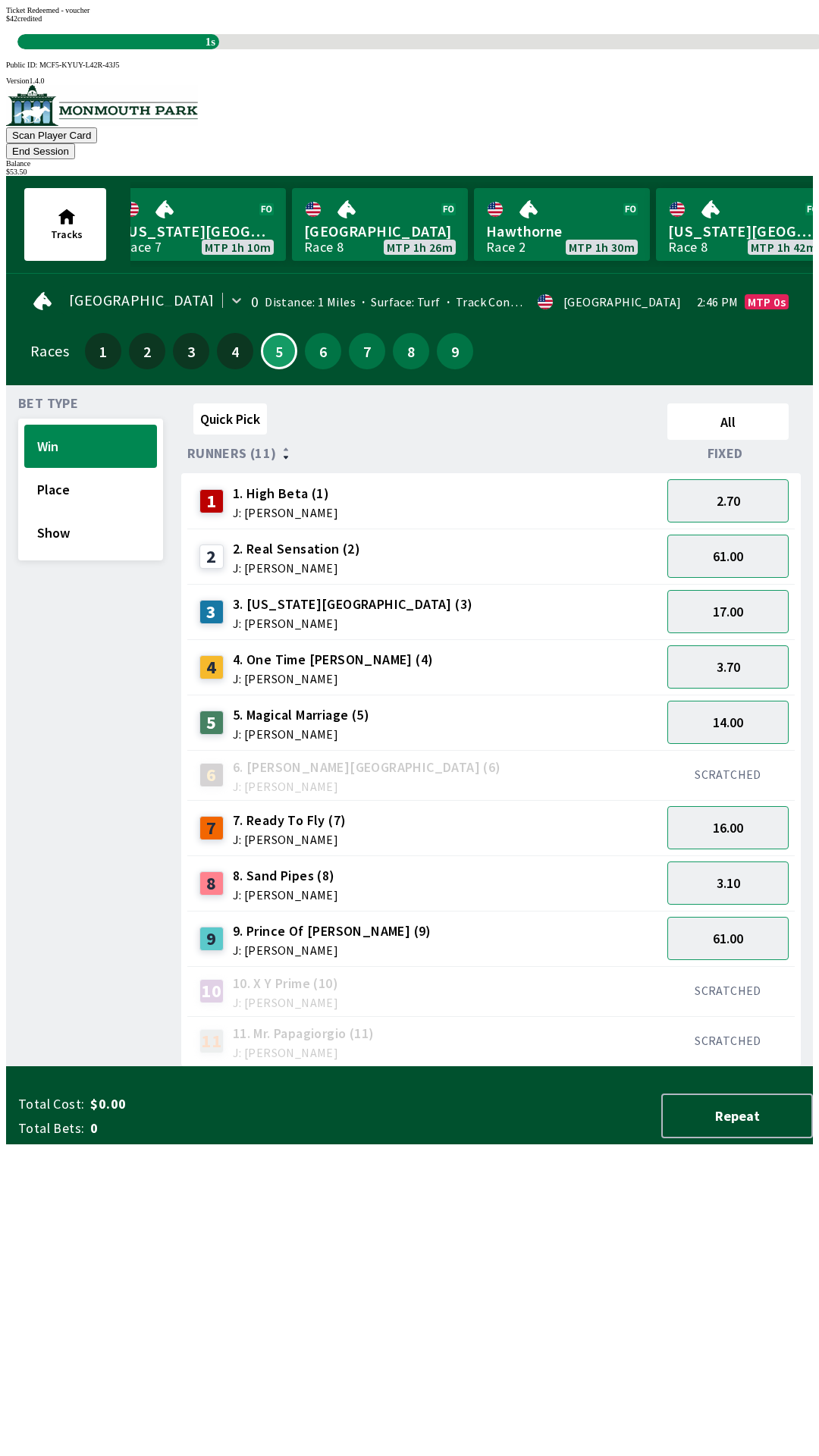
click at [548, 1067] on div "Quick Pick All Runners (11) Fixed 1 1. High Beta (1) J: [PERSON_NAME] 2.70 2 2.…" at bounding box center [497, 732] width 632 height 670
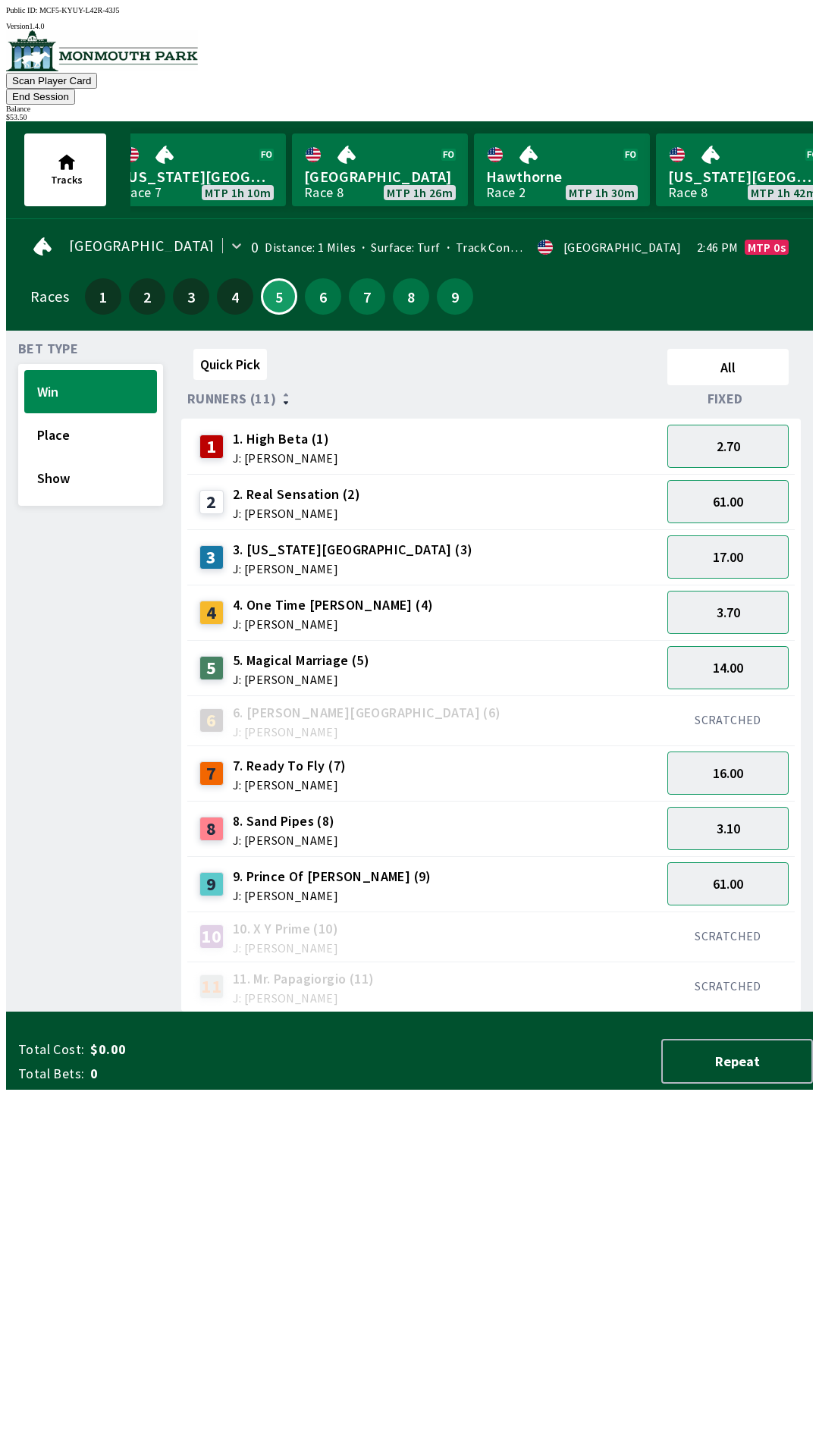
click at [75, 89] on button "End Session" at bounding box center [40, 96] width 69 height 16
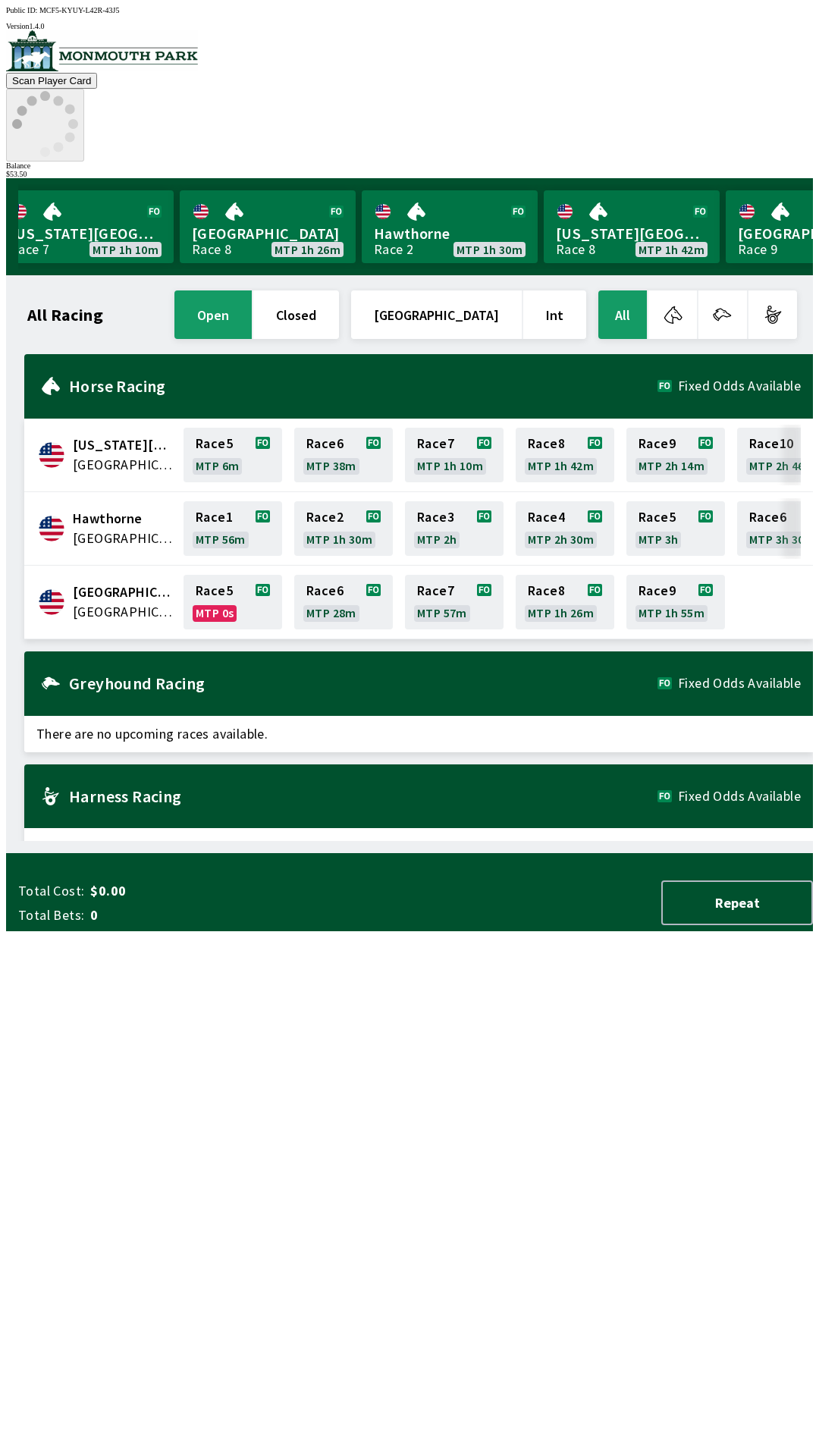
click at [63, 142] on circle at bounding box center [58, 147] width 10 height 10
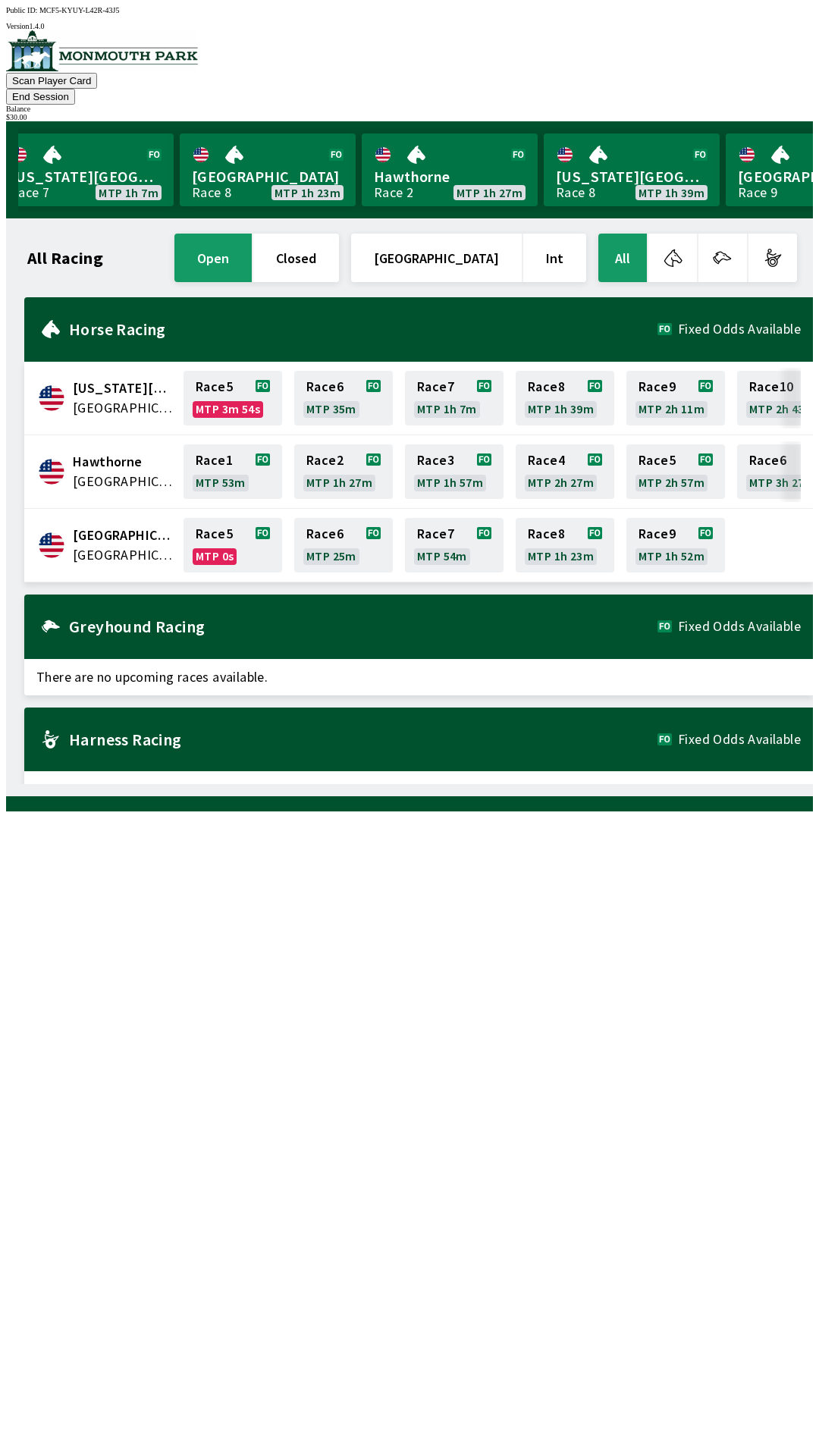
click at [75, 89] on button "End Session" at bounding box center [40, 96] width 69 height 16
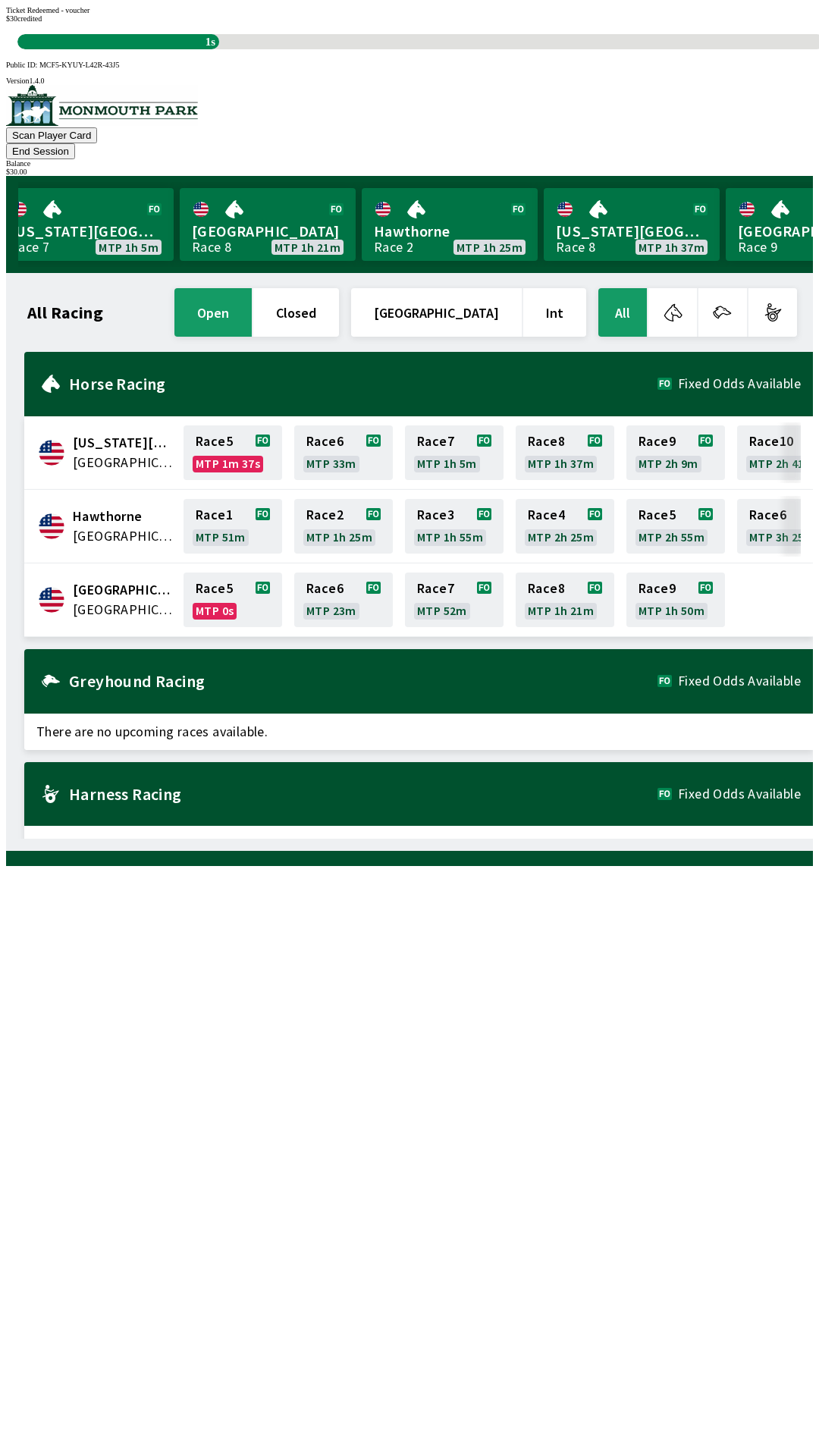
click at [456, 49] on div "1s" at bounding box center [420, 41] width 807 height 15
click at [433, 14] on div "Ticket Redeemed - voucher" at bounding box center [409, 10] width 807 height 8
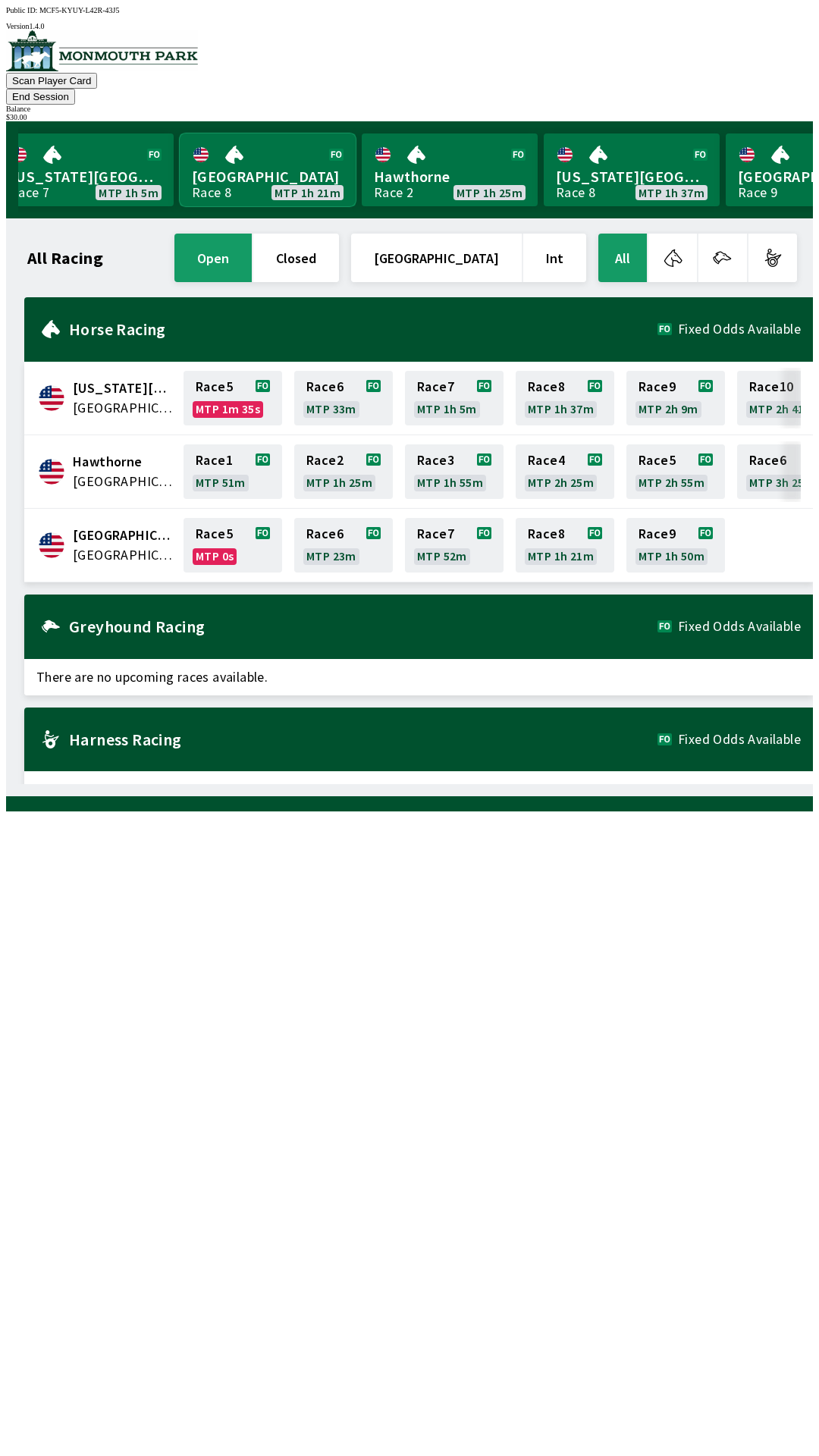
click at [271, 158] on link "[GEOGRAPHIC_DATA] Race 8 MTP 1h 21m" at bounding box center [268, 170] width 176 height 73
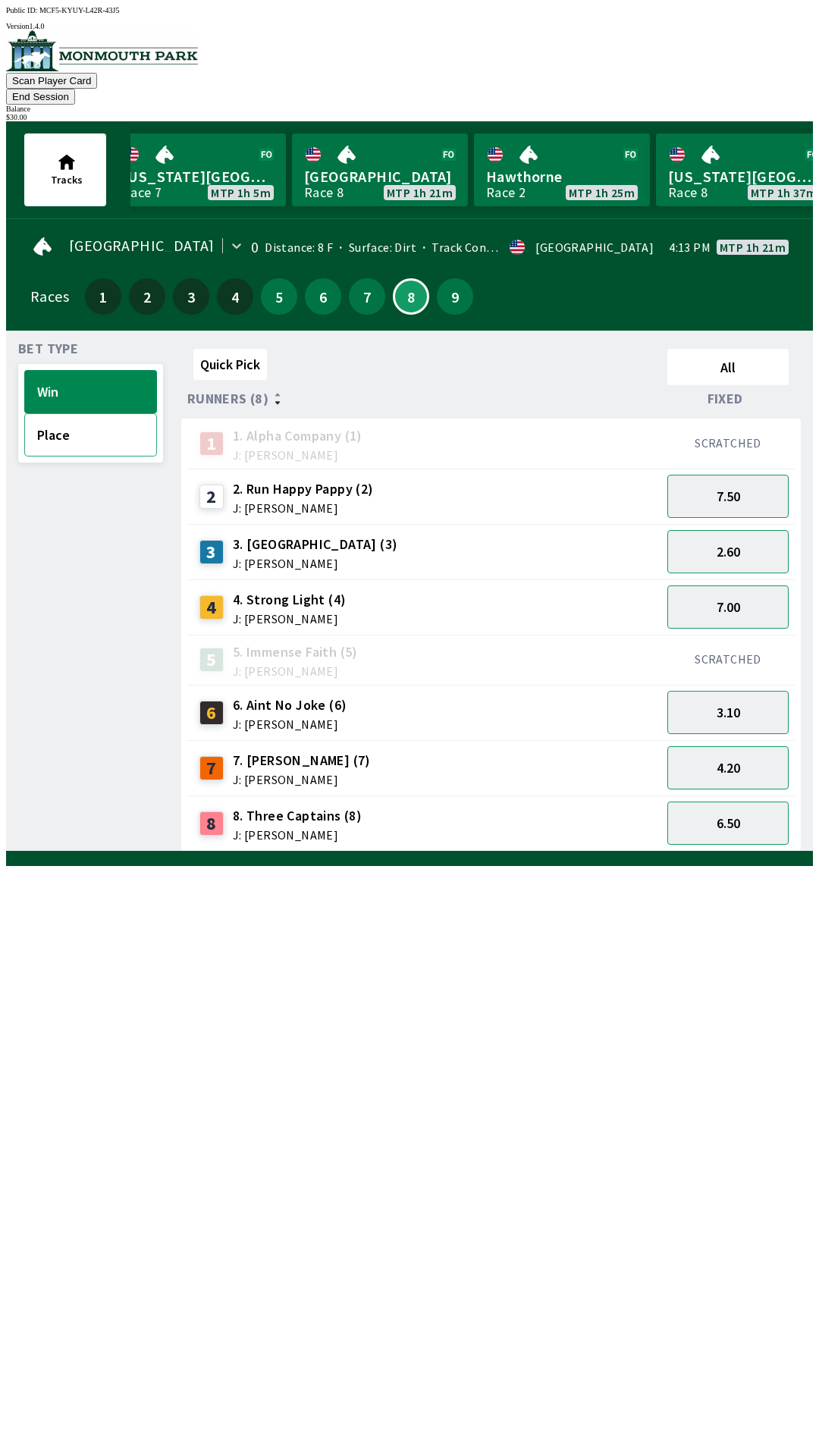
click at [91, 425] on button "Place" at bounding box center [90, 435] width 133 height 43
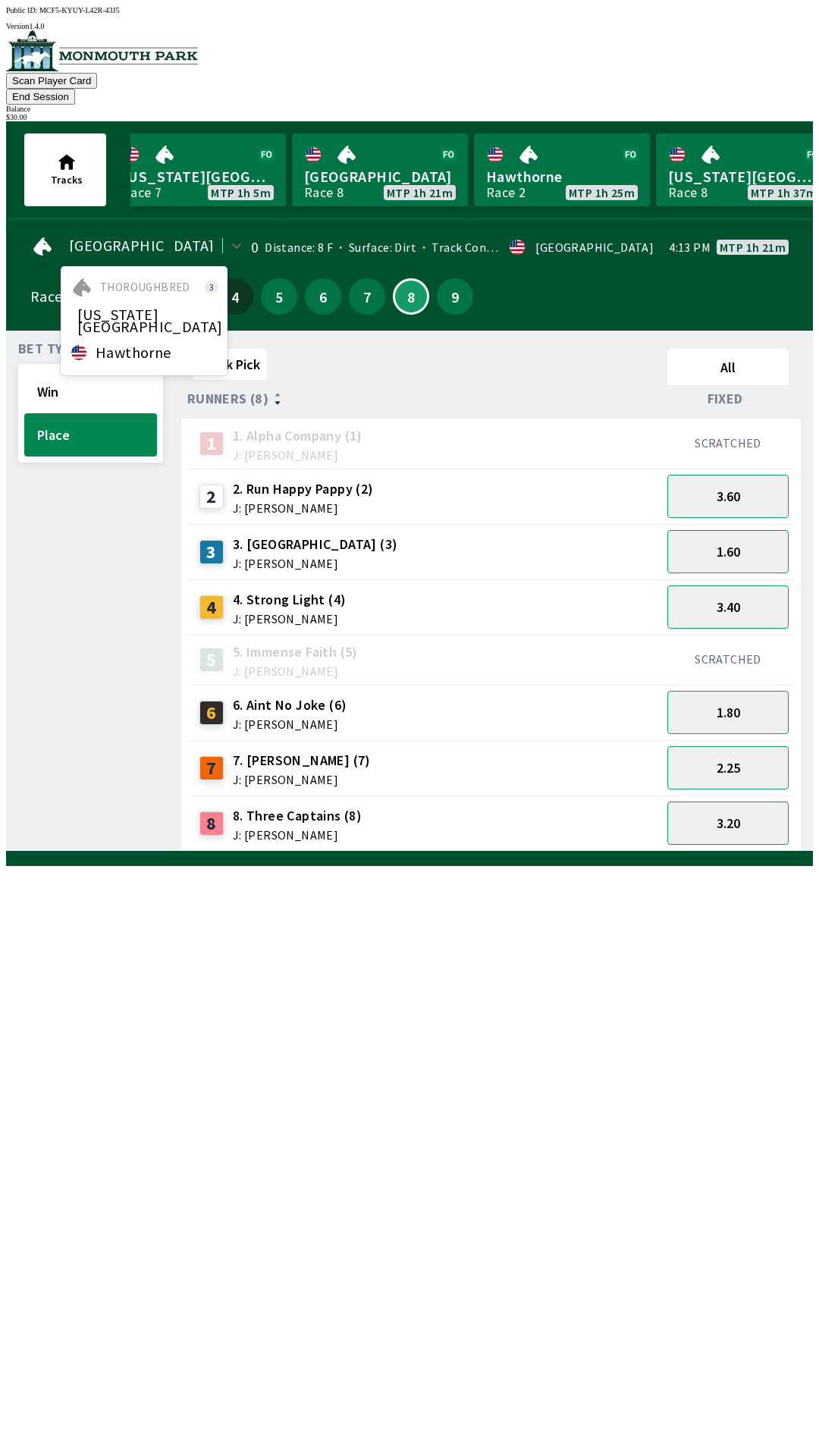
click at [93, 517] on div "Bet Type Win Place" at bounding box center [91, 597] width 145 height 509
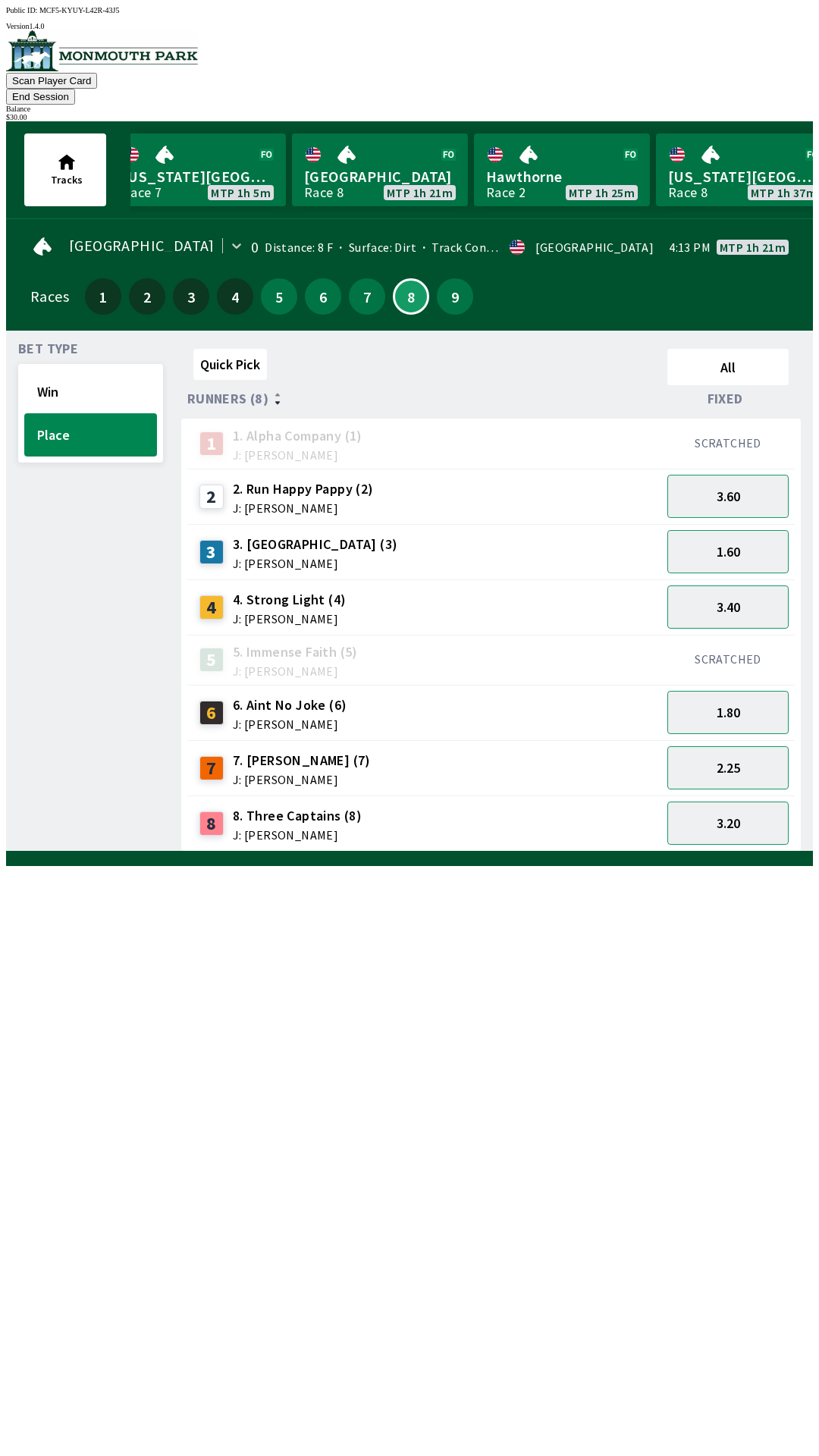
click at [65, 343] on span "Bet Type" at bounding box center [48, 349] width 60 height 12
click at [746, 349] on button "All" at bounding box center [728, 367] width 121 height 36
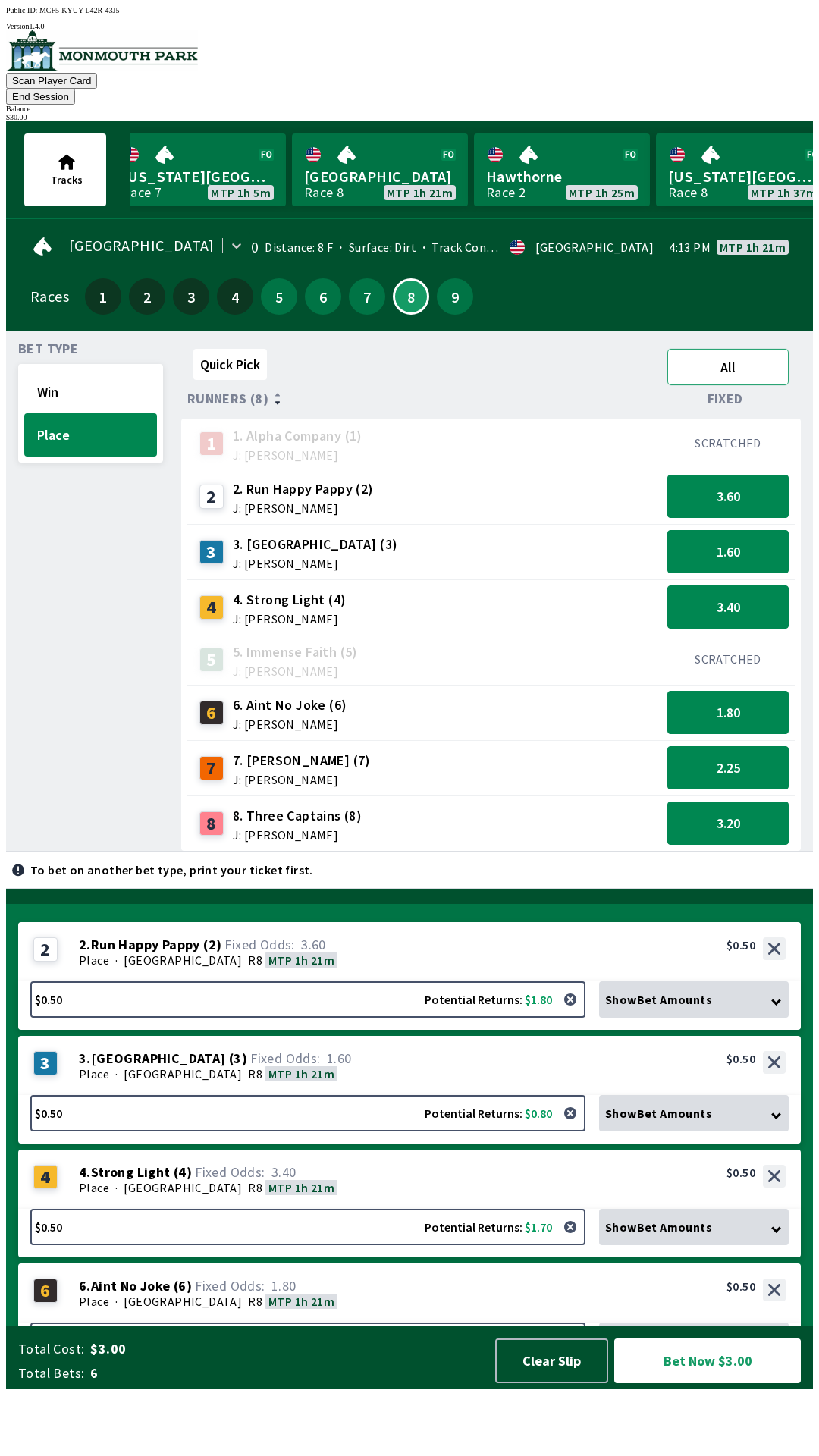
click at [737, 350] on button "All" at bounding box center [728, 367] width 121 height 36
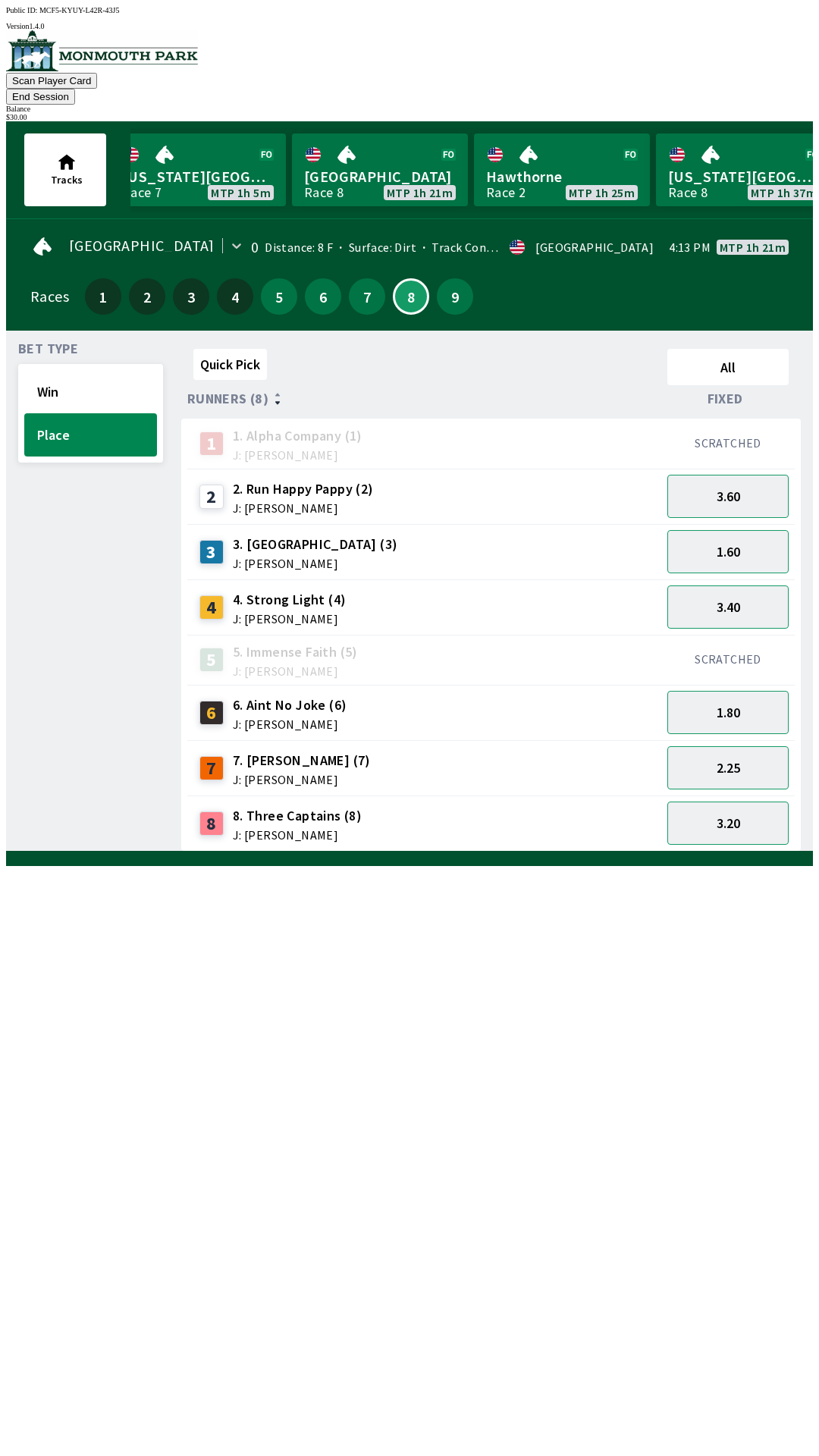
click at [95, 606] on div "Bet Type Win Place" at bounding box center [91, 597] width 145 height 509
click at [274, 282] on button "5" at bounding box center [279, 297] width 36 height 36
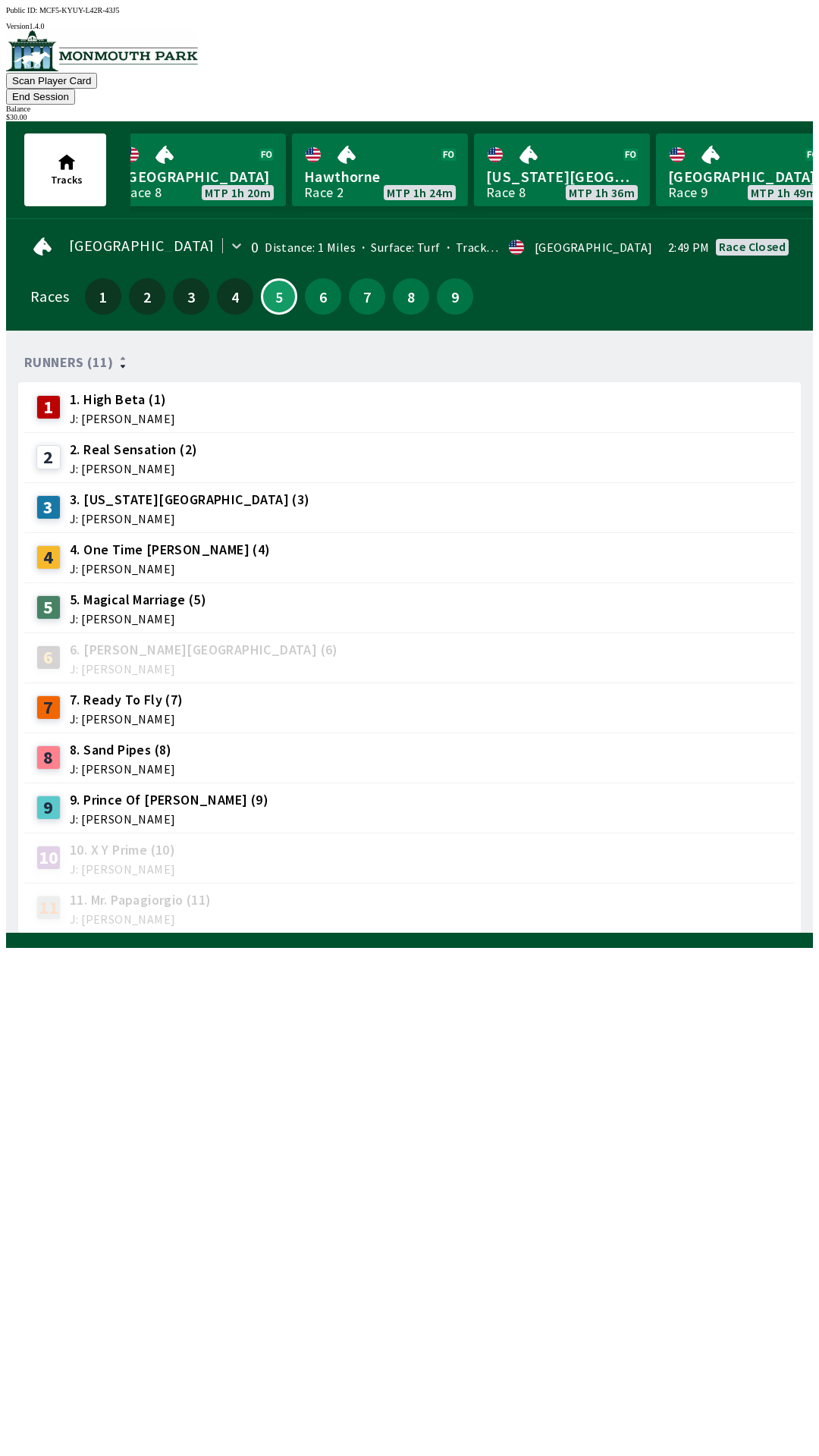
click at [75, 89] on button "End Session" at bounding box center [40, 96] width 69 height 16
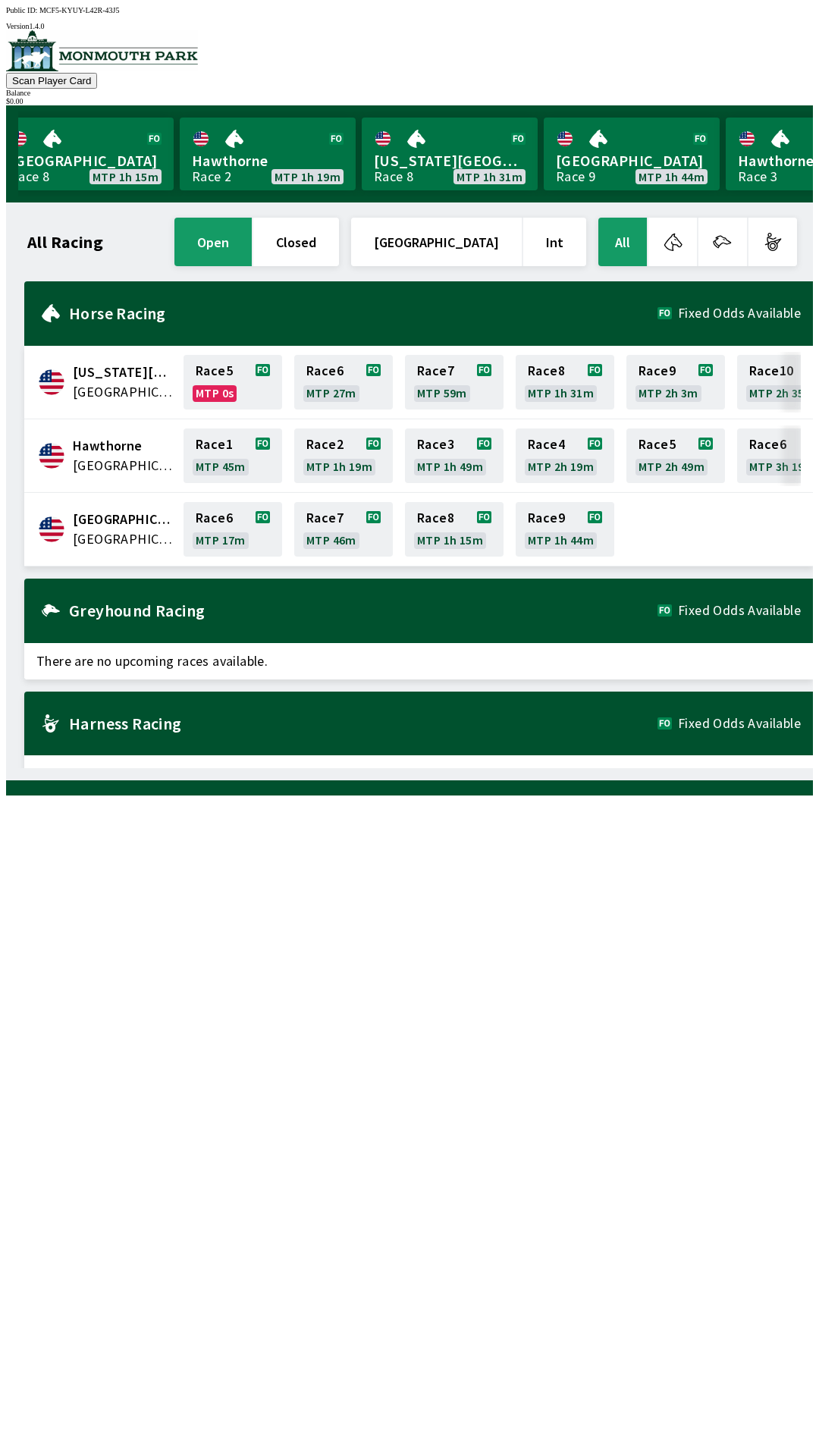
click at [471, 591] on div "Greyhound Racing Fixed Odds Available" at bounding box center [418, 611] width 789 height 64
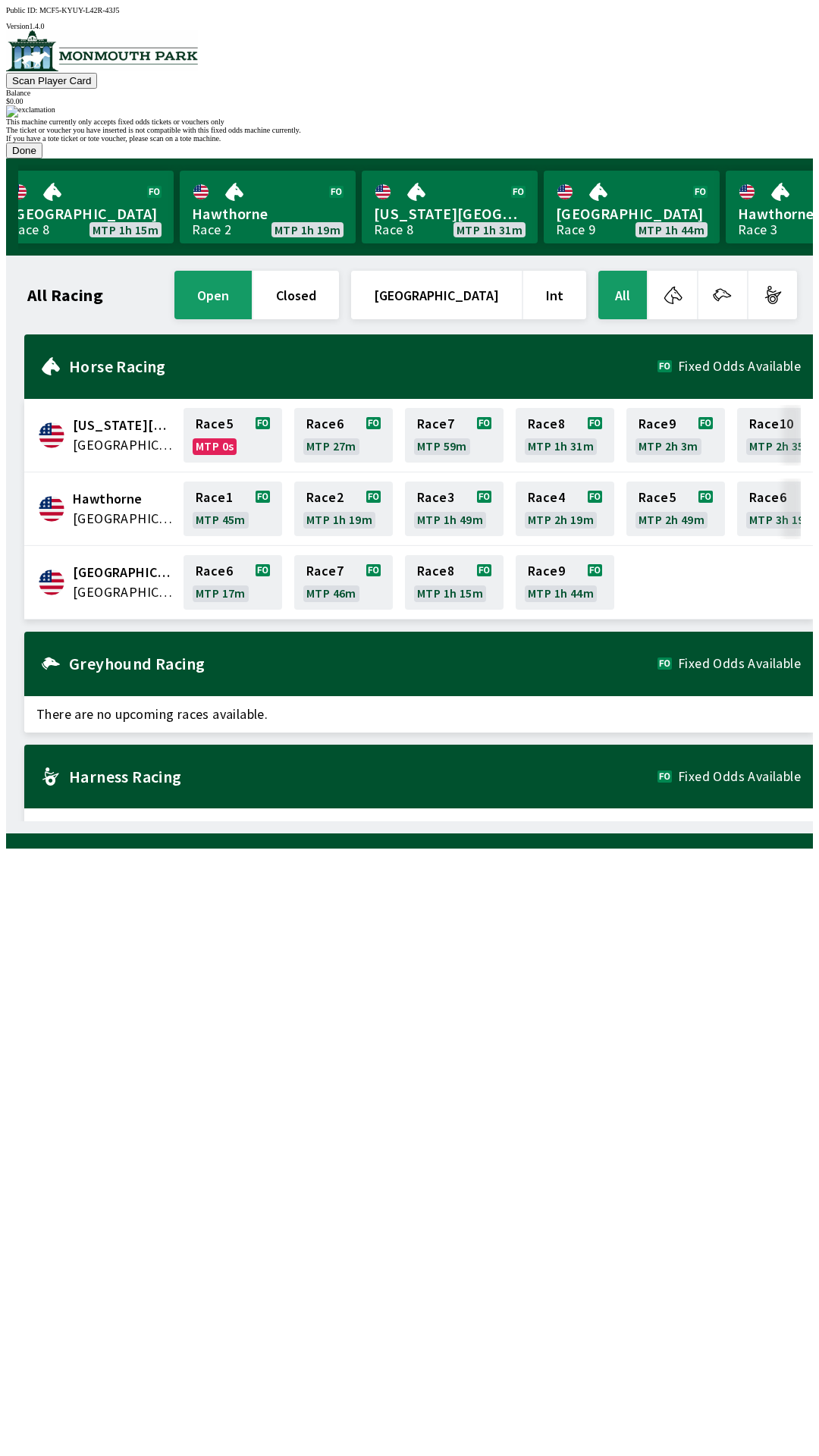
click at [43, 158] on button "Done" at bounding box center [24, 150] width 36 height 16
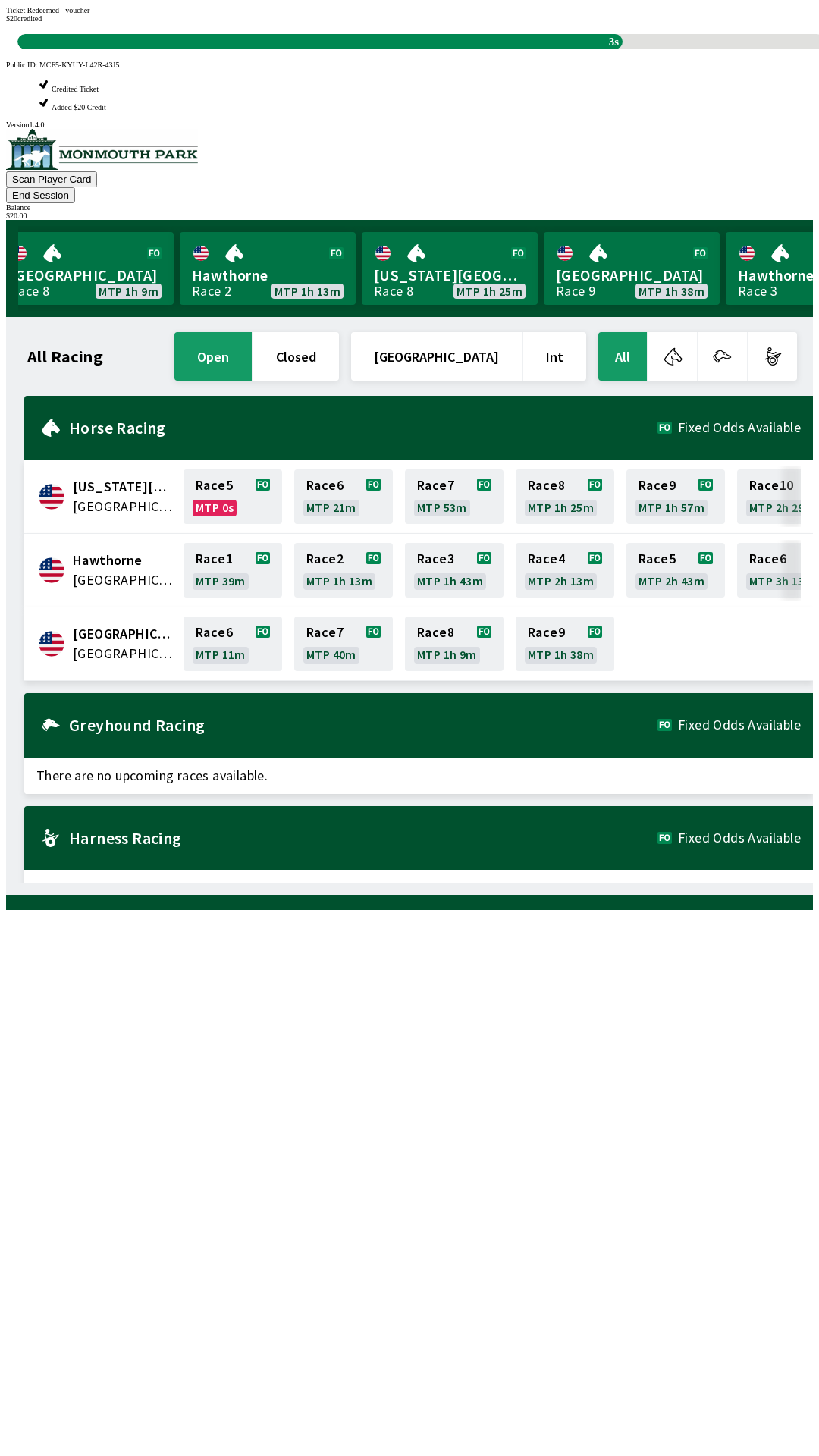
click at [416, 882] on div "All Racing open closed [GEOGRAPHIC_DATA] Int All [US_STATE][GEOGRAPHIC_DATA] [G…" at bounding box center [415, 606] width 794 height 554
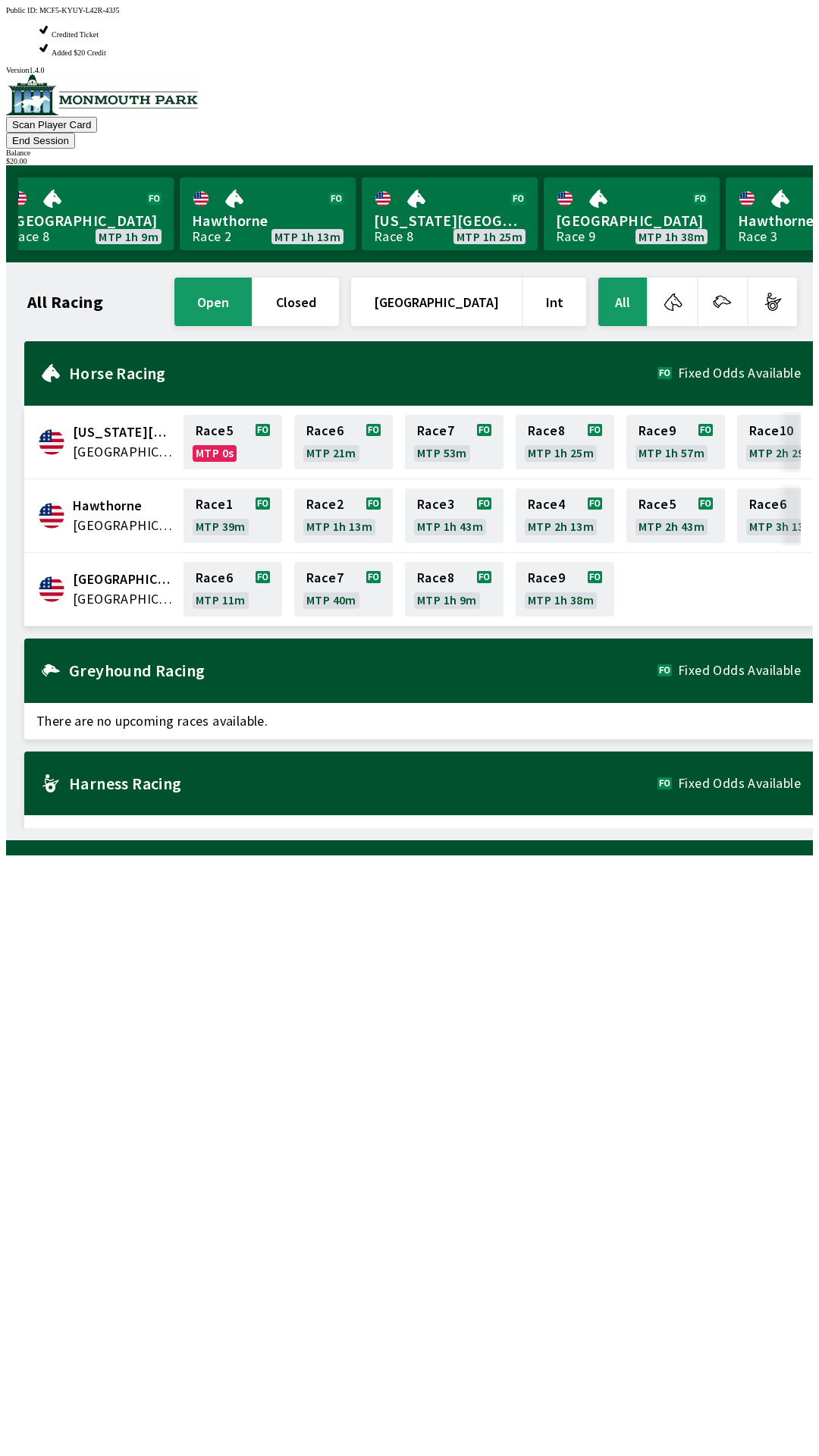
click at [386, 828] on div "All Racing open closed [GEOGRAPHIC_DATA] Int All [US_STATE][GEOGRAPHIC_DATA] [G…" at bounding box center [415, 551] width 794 height 554
click at [584, 177] on link "[GEOGRAPHIC_DATA] Race 9 MTP 1h 38m" at bounding box center [632, 213] width 176 height 73
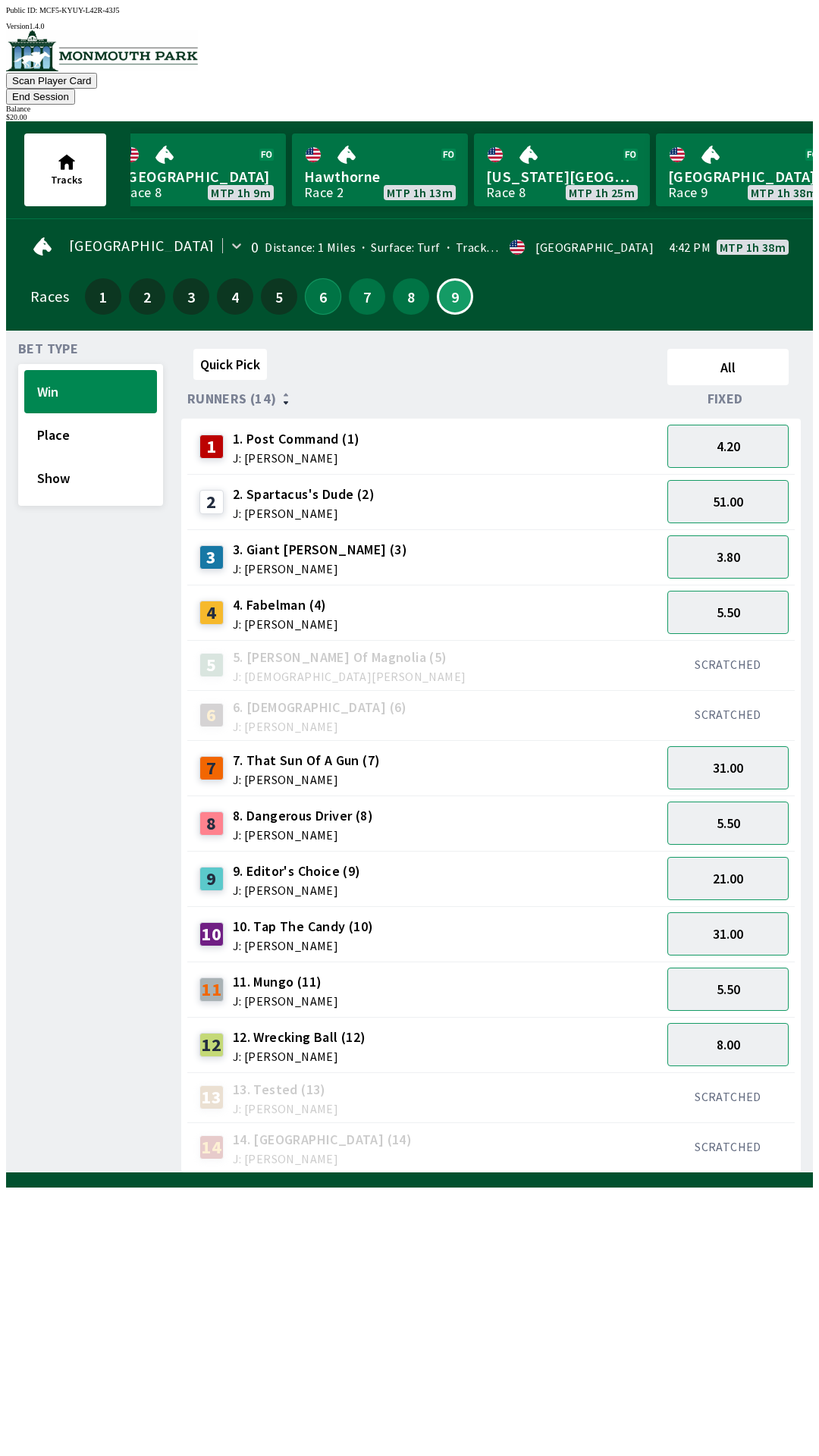
click at [305, 279] on button "6" at bounding box center [323, 297] width 36 height 36
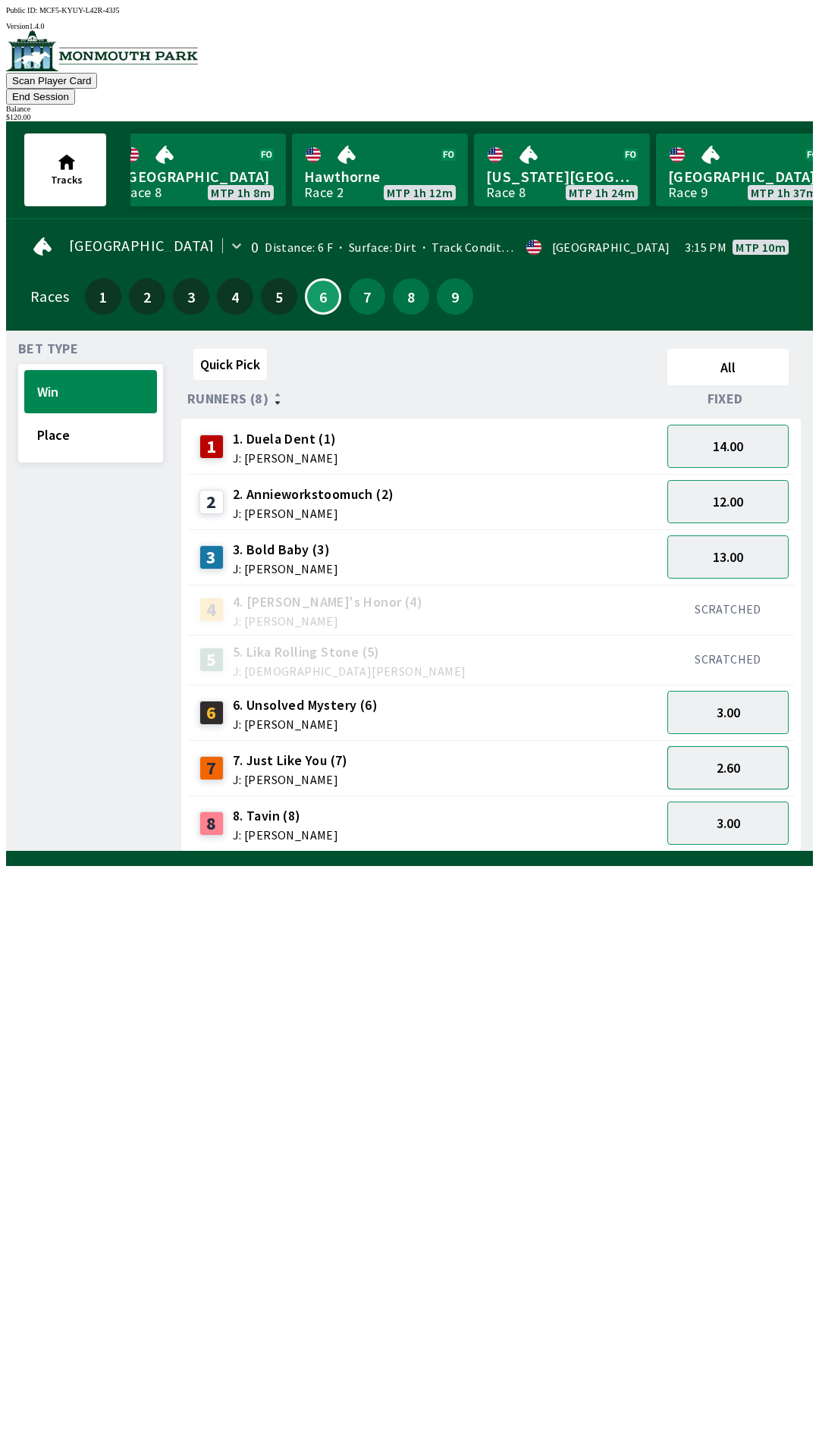
click at [730, 748] on button "2.60" at bounding box center [728, 768] width 121 height 43
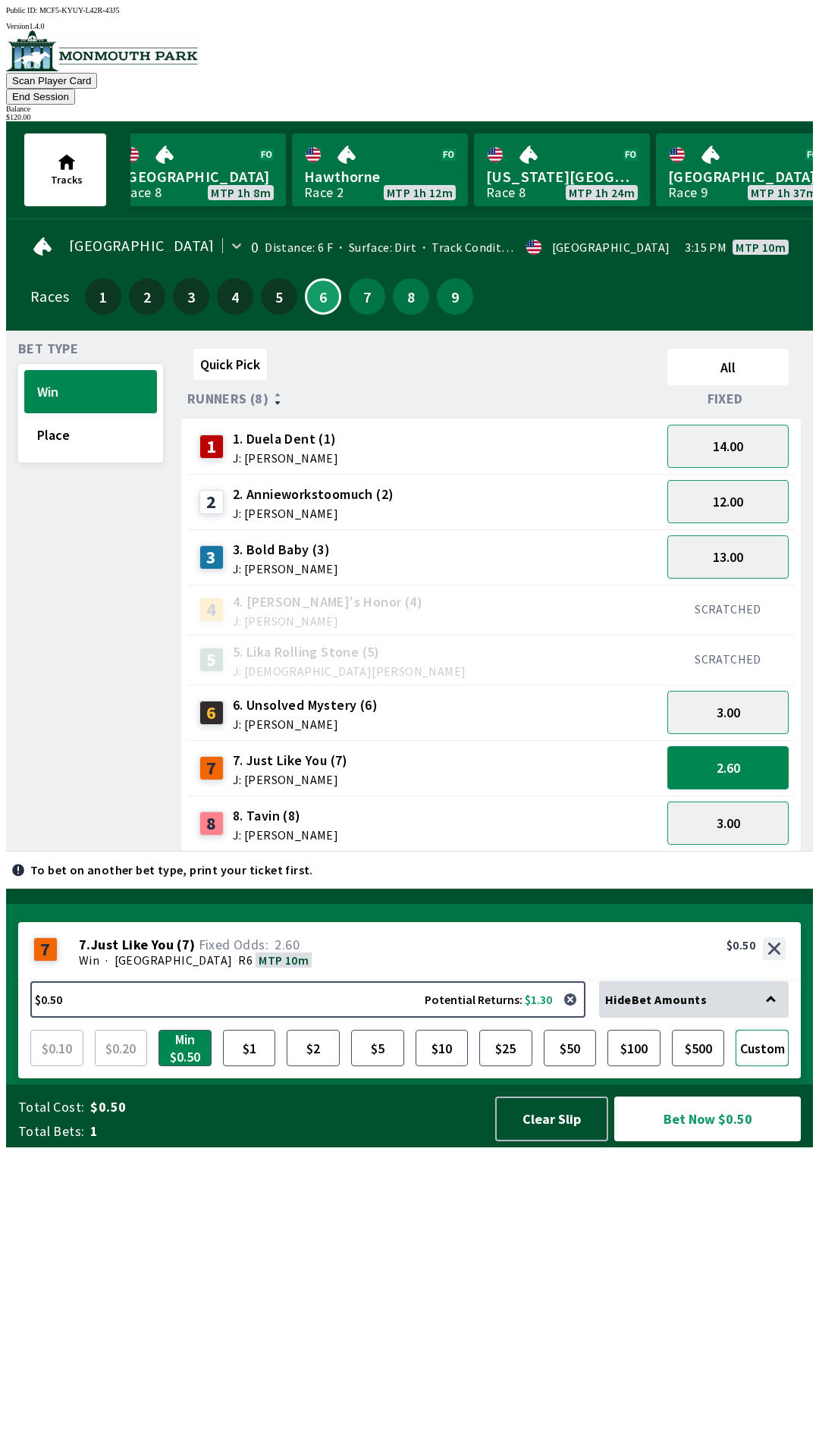
click at [762, 1066] on button "Custom" at bounding box center [762, 1048] width 53 height 36
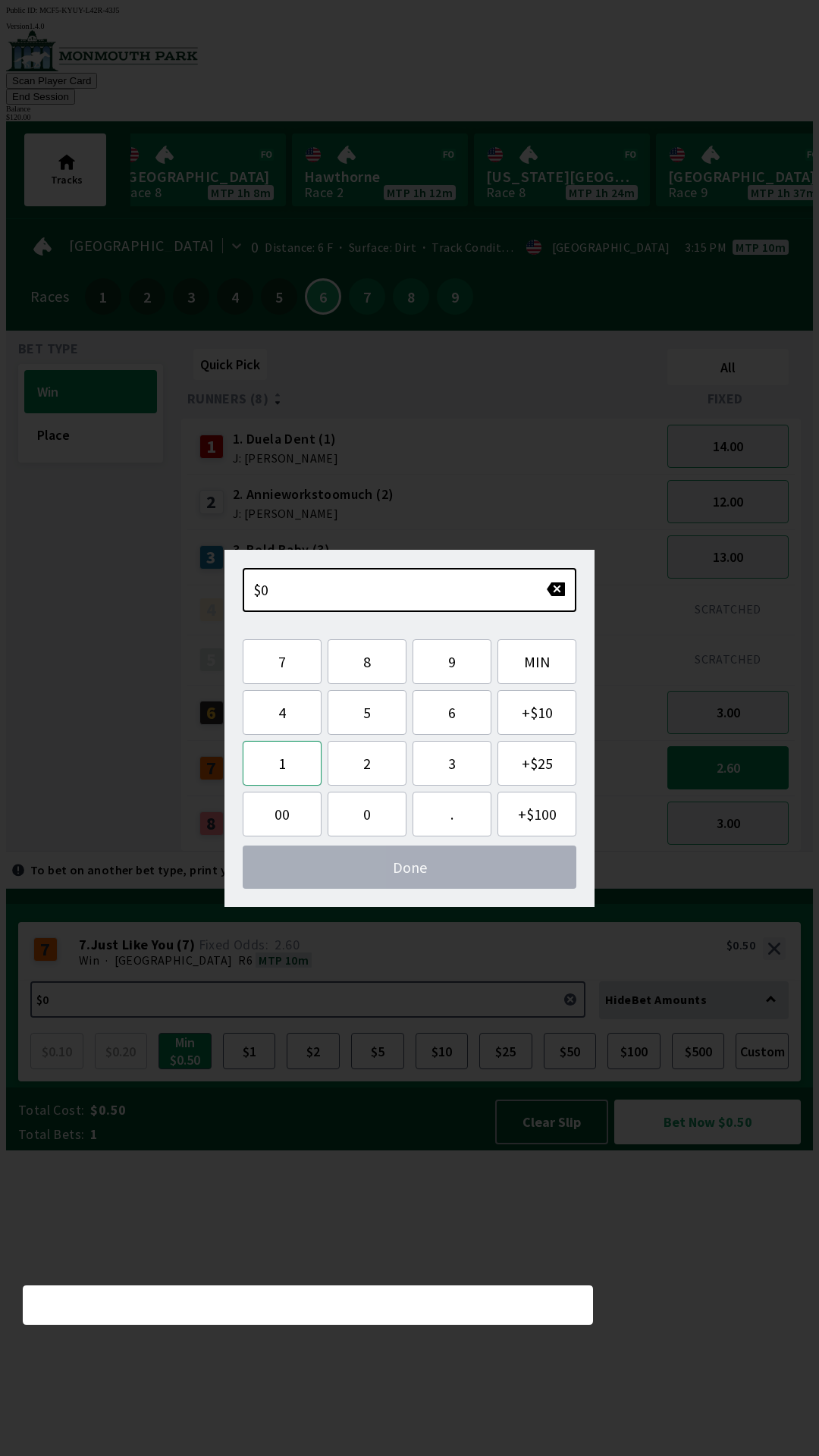
click at [272, 769] on button "1" at bounding box center [282, 763] width 79 height 44
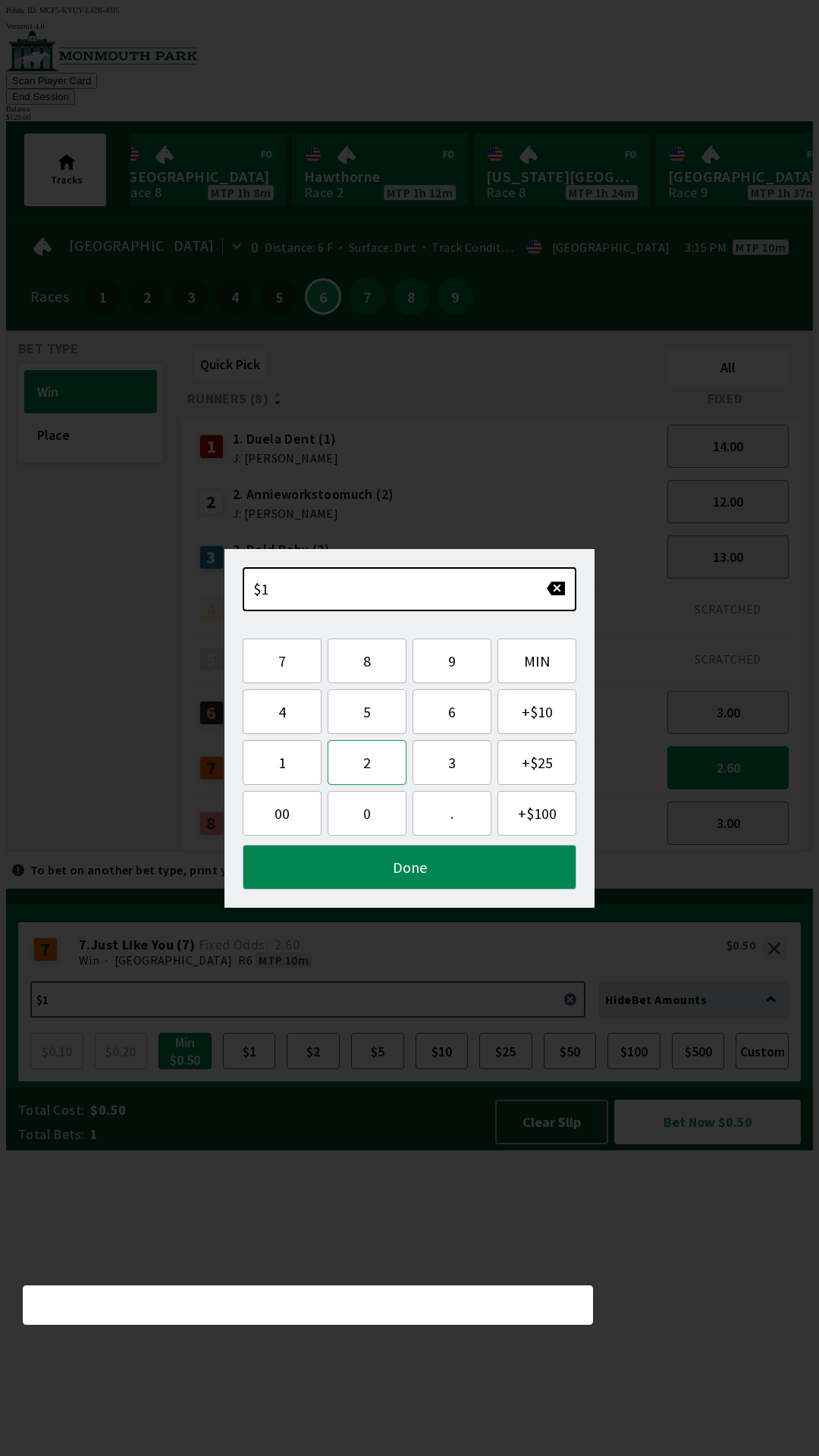
click at [362, 762] on button "2" at bounding box center [367, 762] width 79 height 44
click at [355, 814] on button "0" at bounding box center [367, 813] width 79 height 44
click at [412, 871] on button "Done" at bounding box center [409, 867] width 334 height 44
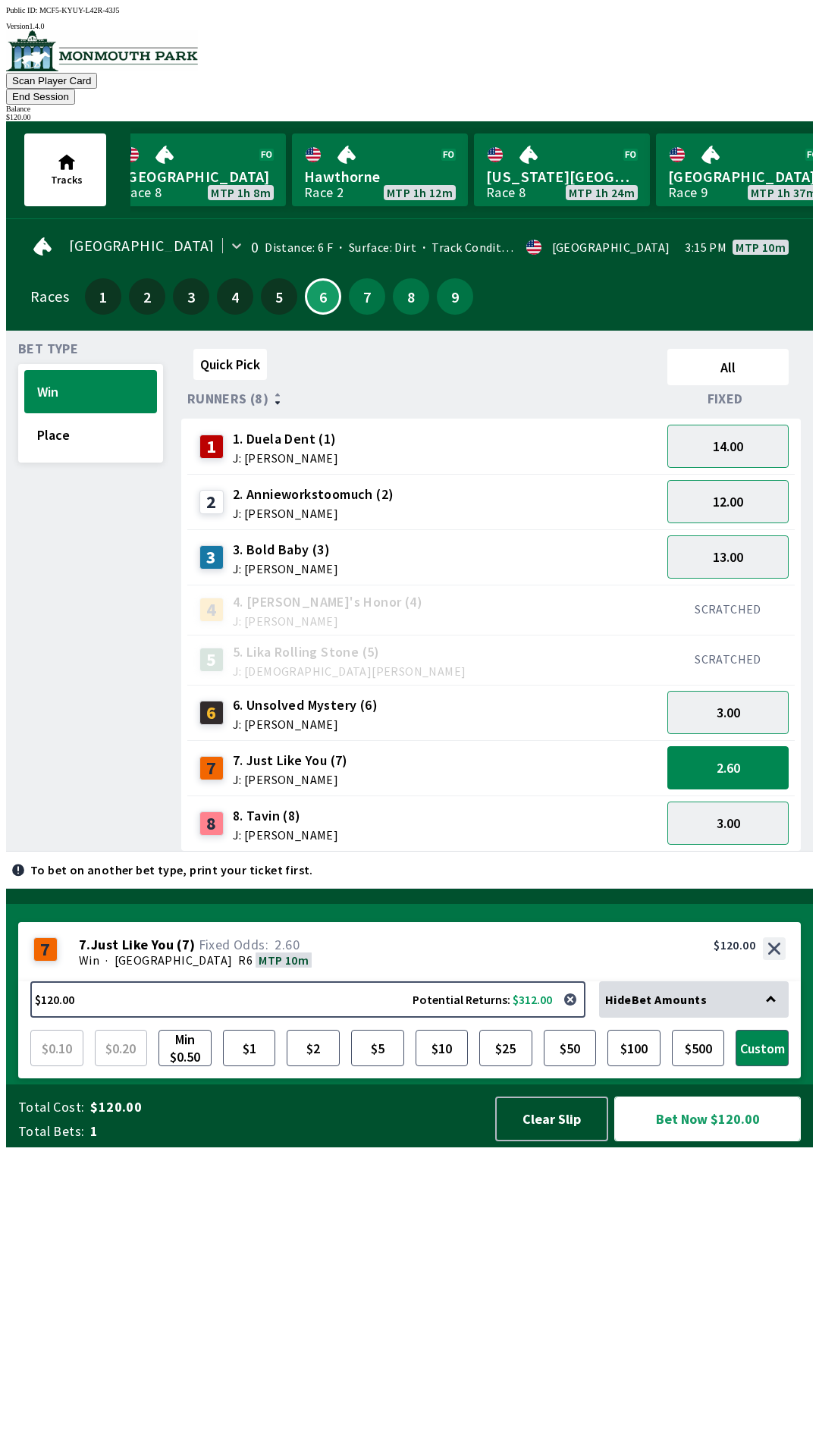
click at [715, 1141] on button "Bet Now $120.00" at bounding box center [707, 1119] width 186 height 44
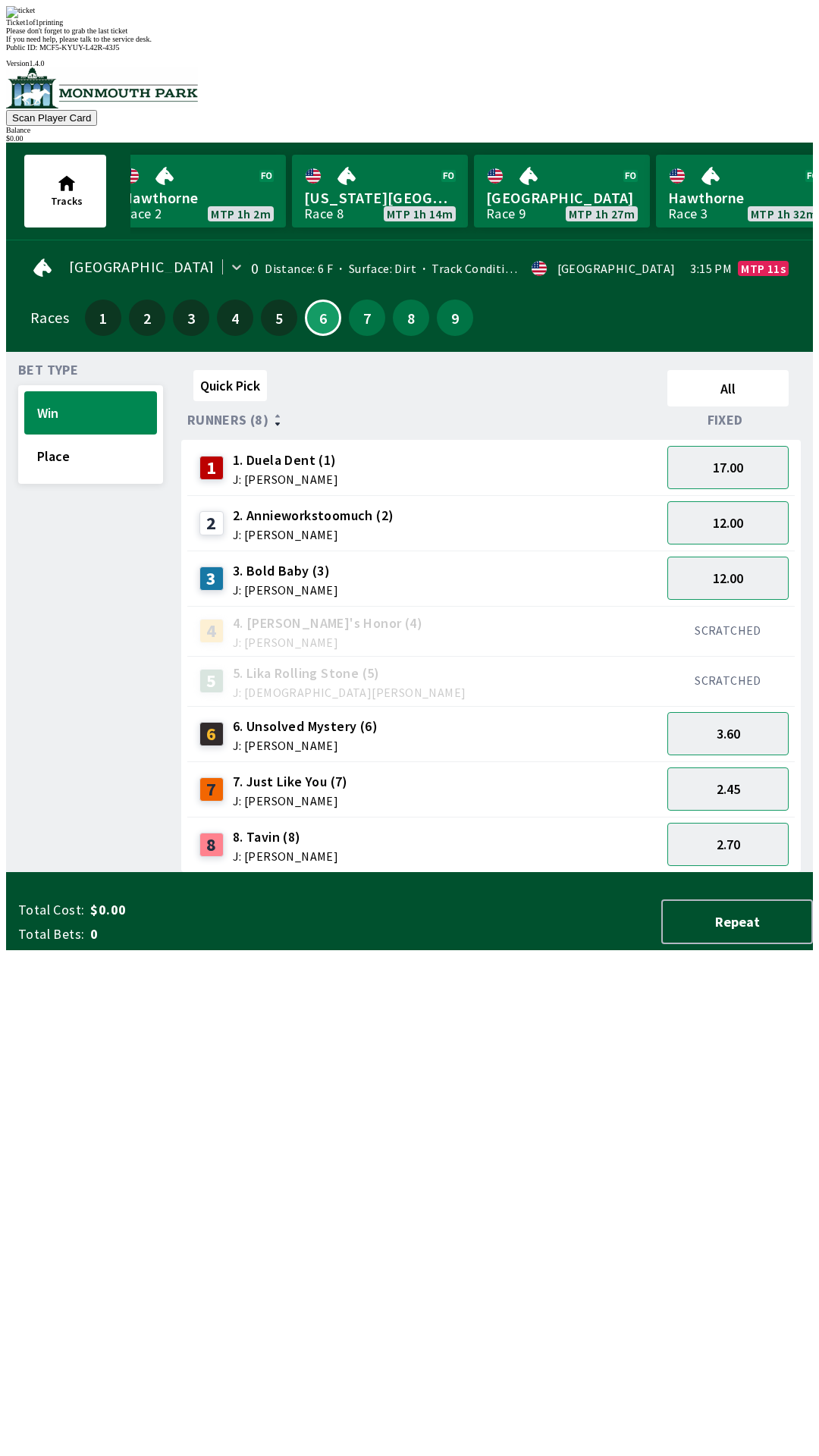
click at [335, 873] on div "Quick Pick All Runners (8) Fixed 1 1. Duela Dent (1) J: [PERSON_NAME] 17.00 2 2…" at bounding box center [497, 619] width 632 height 509
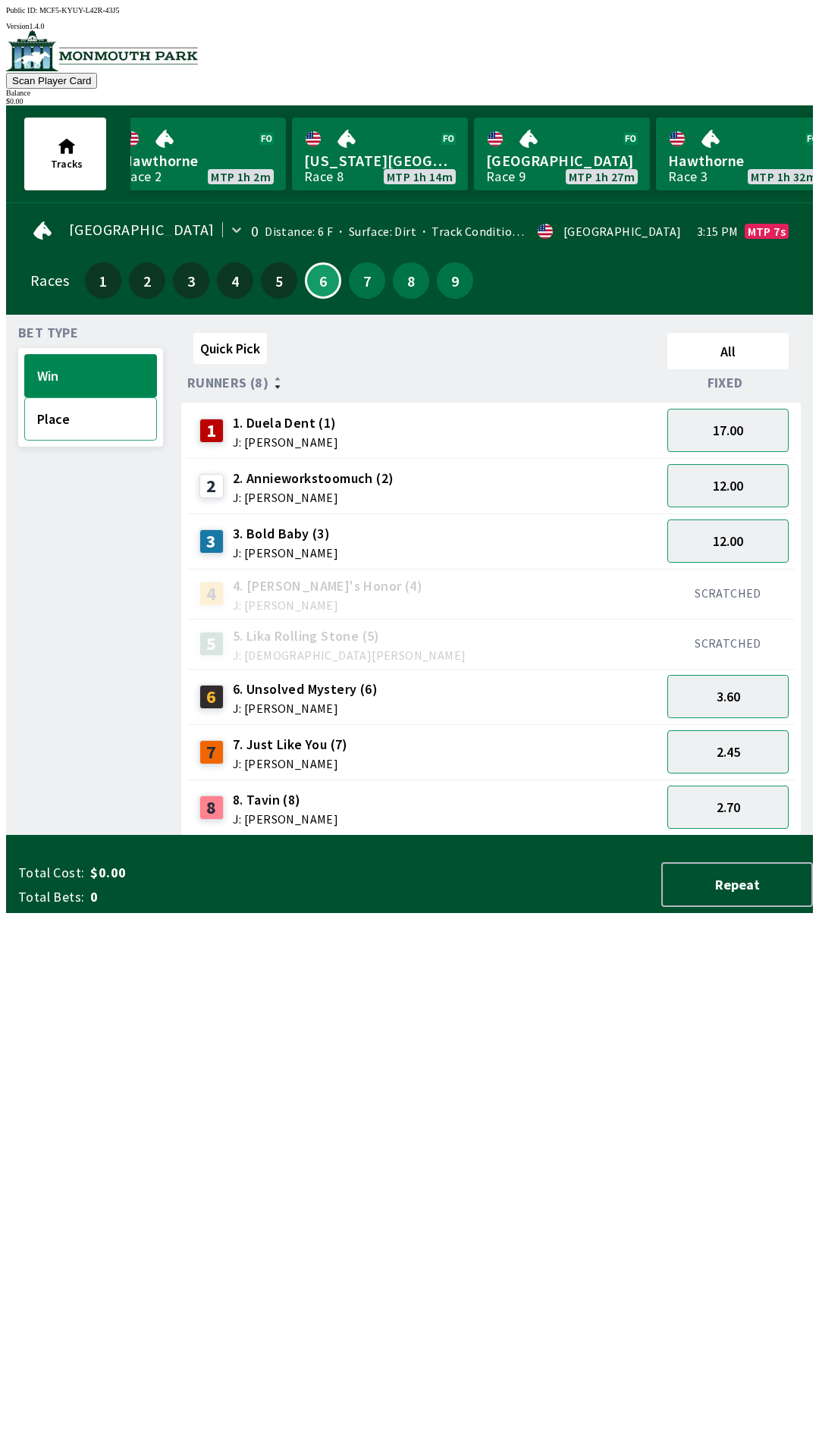
click at [81, 415] on button "Place" at bounding box center [90, 419] width 133 height 43
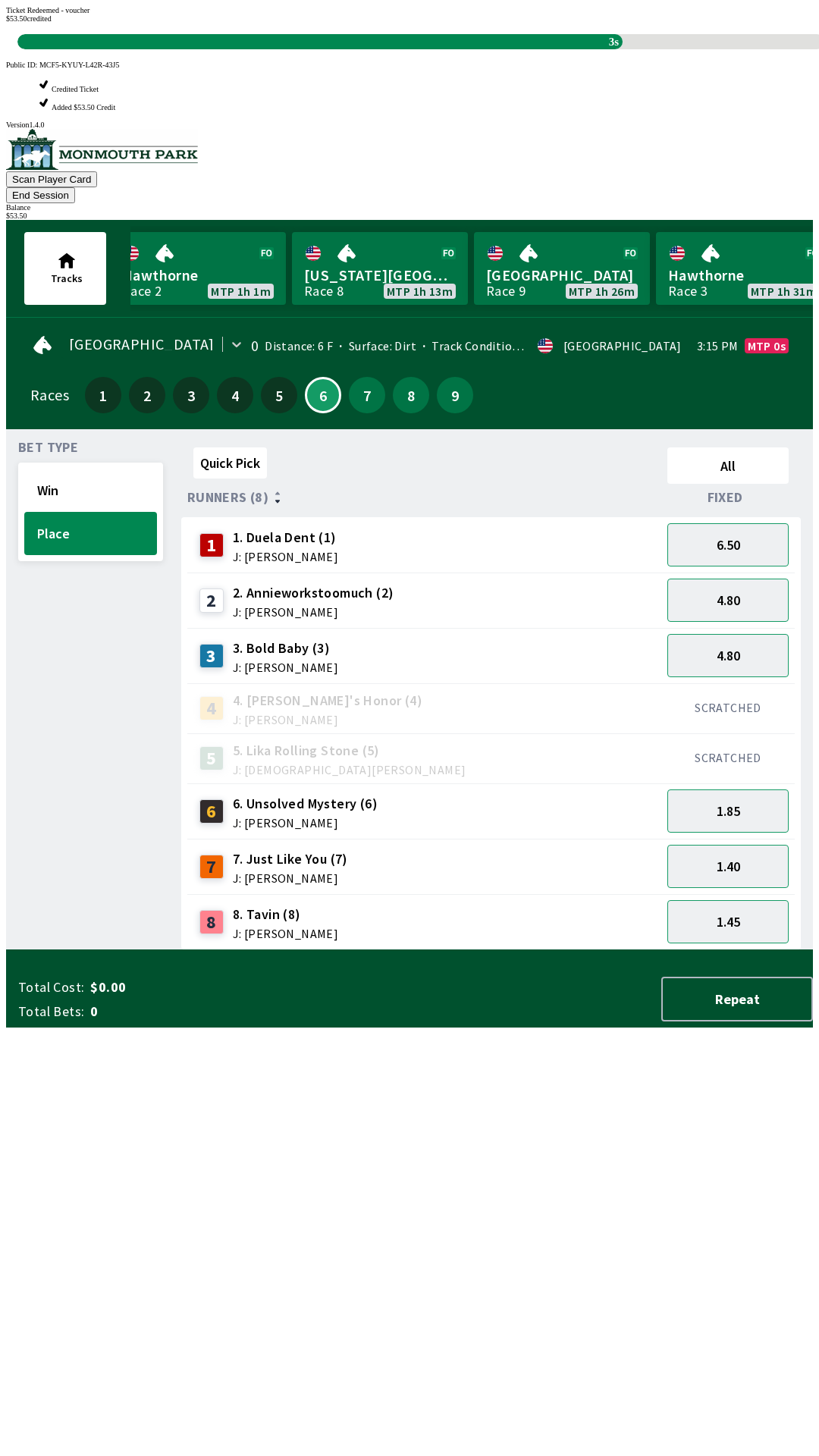
click at [481, 950] on div "Quick Pick All Runners (8) Fixed 1 1. Duela Dent (1) J: [PERSON_NAME] 6.50 2 2.…" at bounding box center [497, 696] width 632 height 509
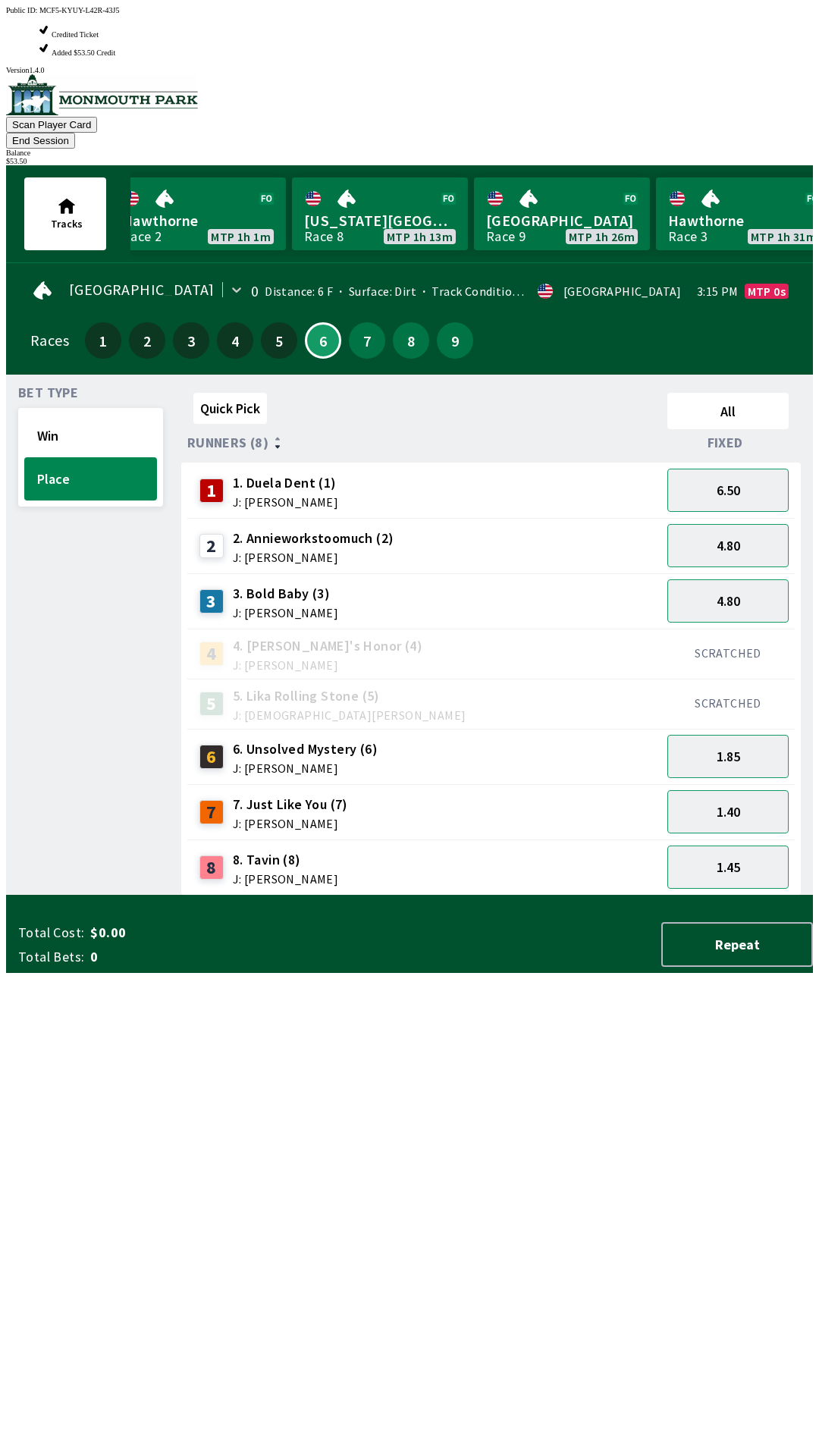
click at [450, 896] on div "Quick Pick All Runners (8) Fixed 1 1. Duela Dent (1) J: [PERSON_NAME] 6.50 2 2.…" at bounding box center [497, 641] width 632 height 509
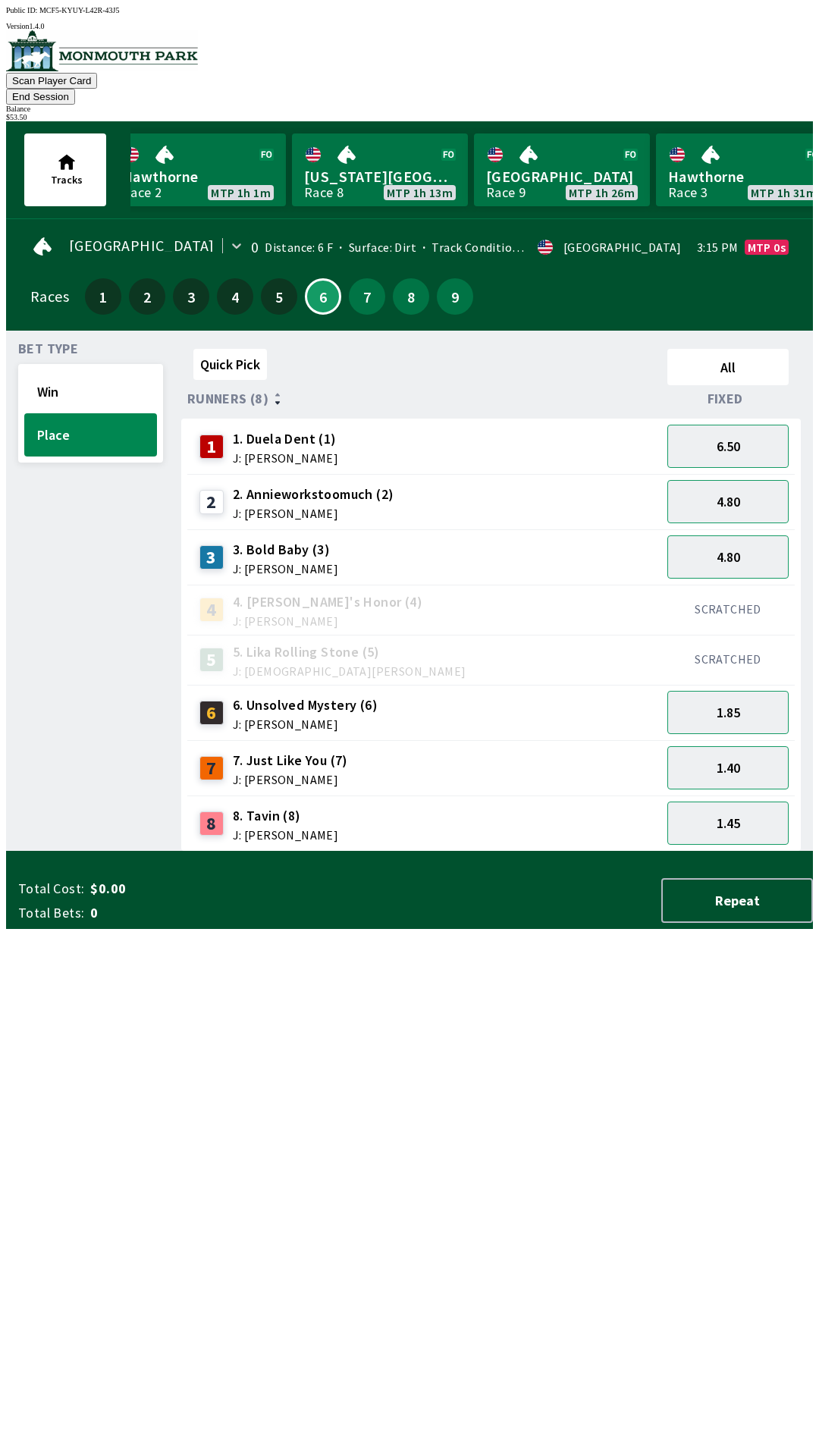
click at [764, 585] on div "SCRATCHED" at bounding box center [728, 610] width 133 height 50
click at [775, 542] on button "4.80" at bounding box center [728, 557] width 121 height 43
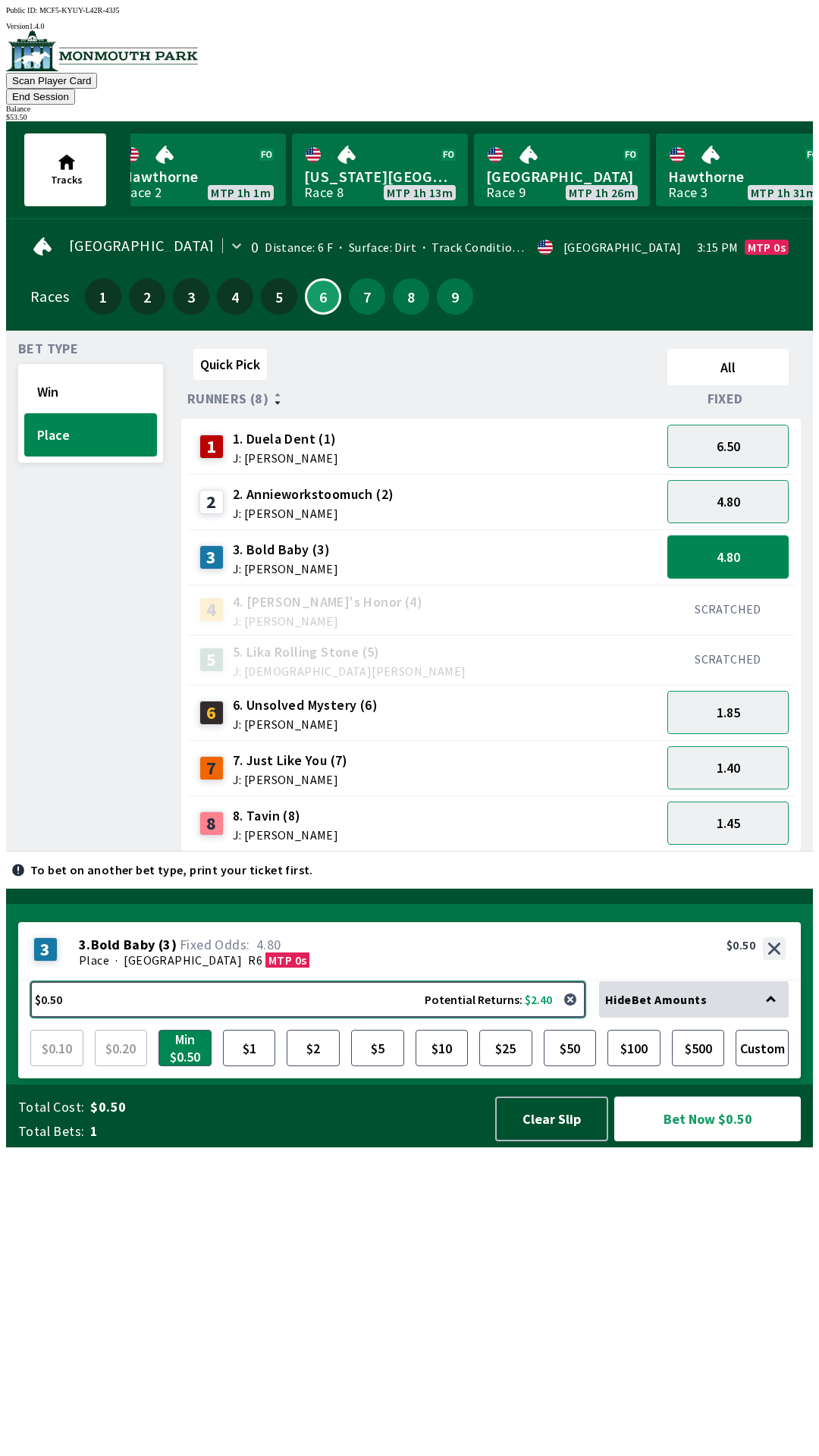
click at [363, 1018] on button "$0.50 Potential Returns: $2.40" at bounding box center [308, 1000] width 555 height 36
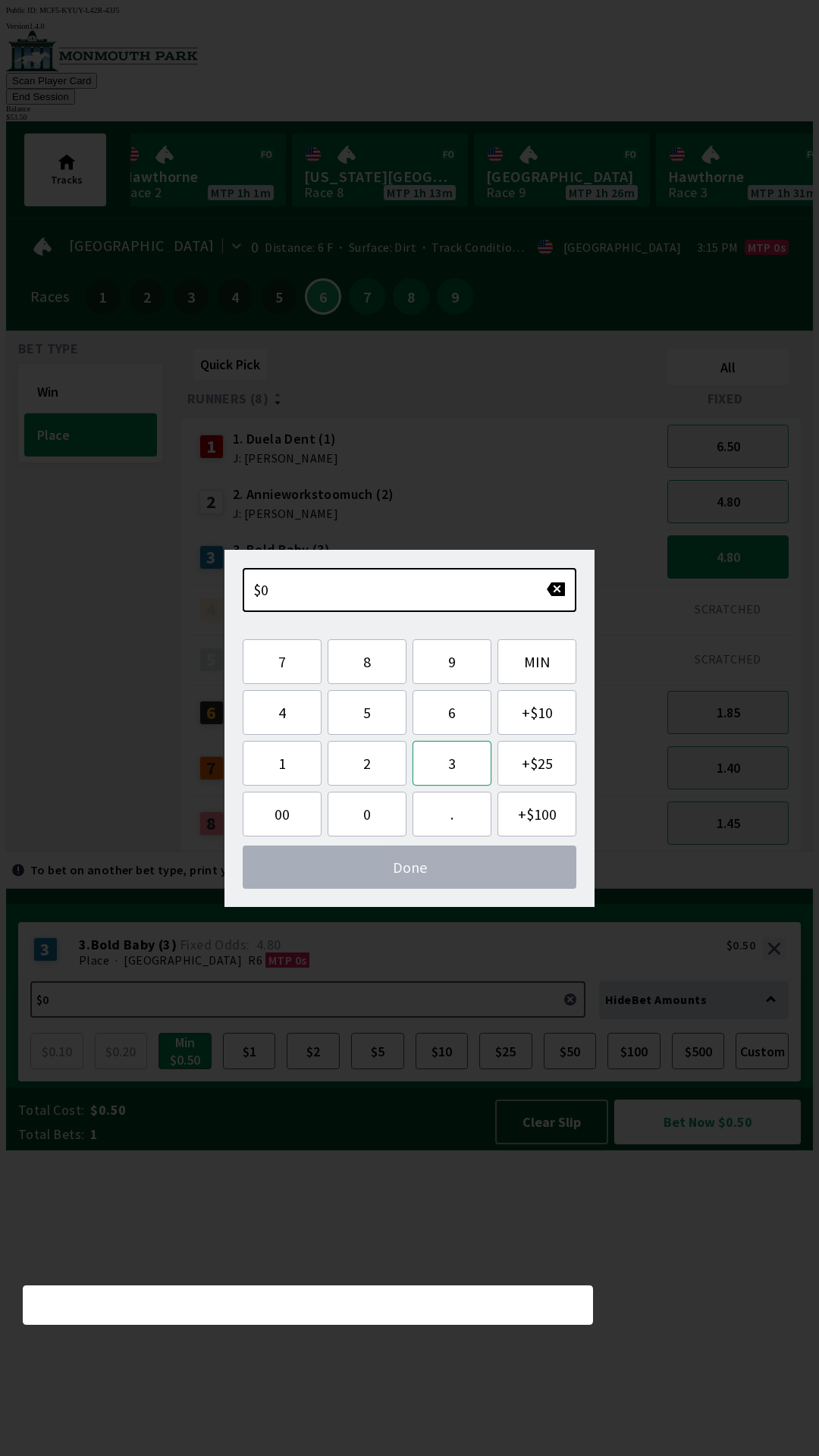
click at [461, 777] on button "3" at bounding box center [452, 763] width 79 height 44
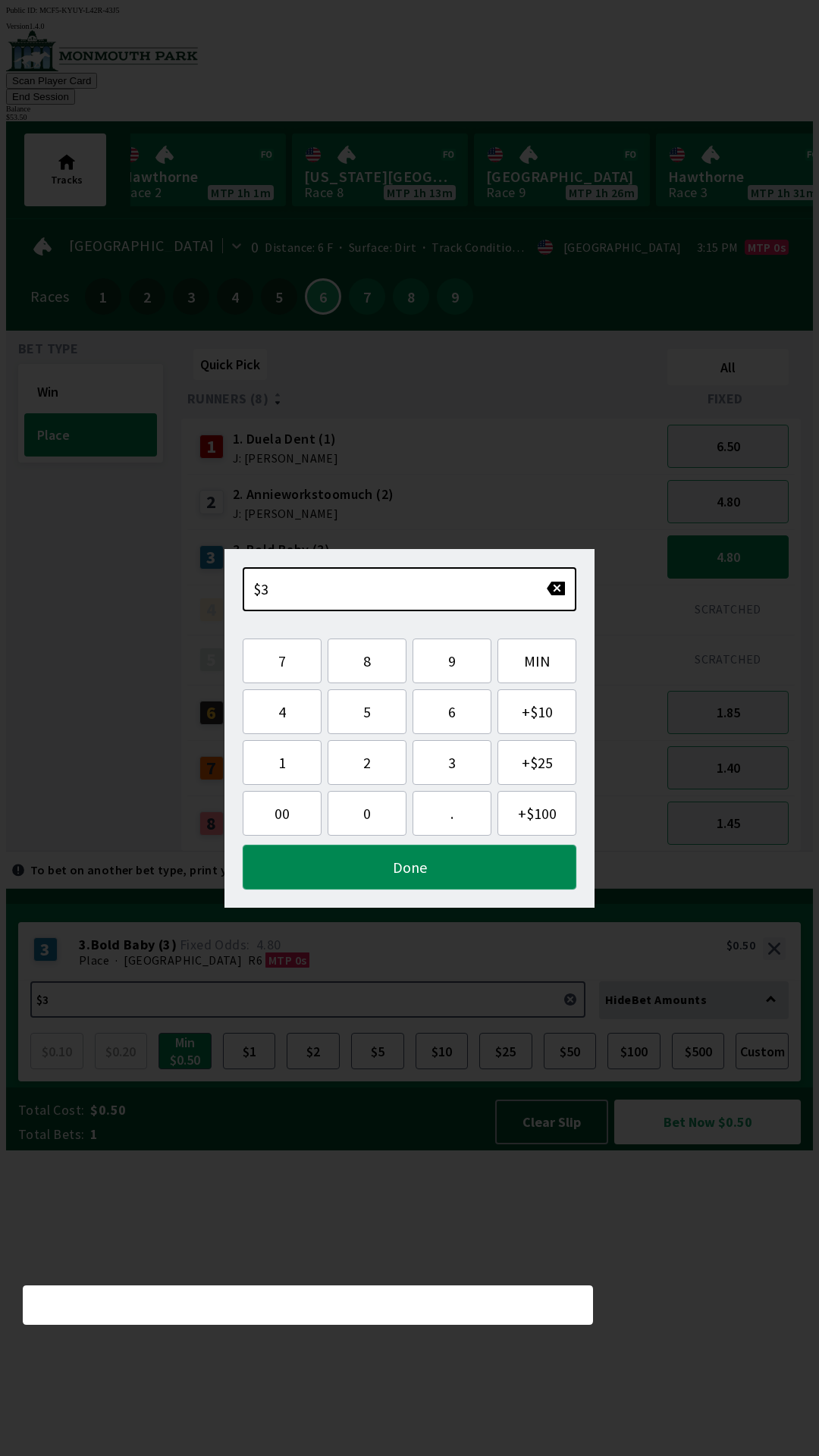
click at [414, 883] on button "Done" at bounding box center [409, 867] width 334 height 44
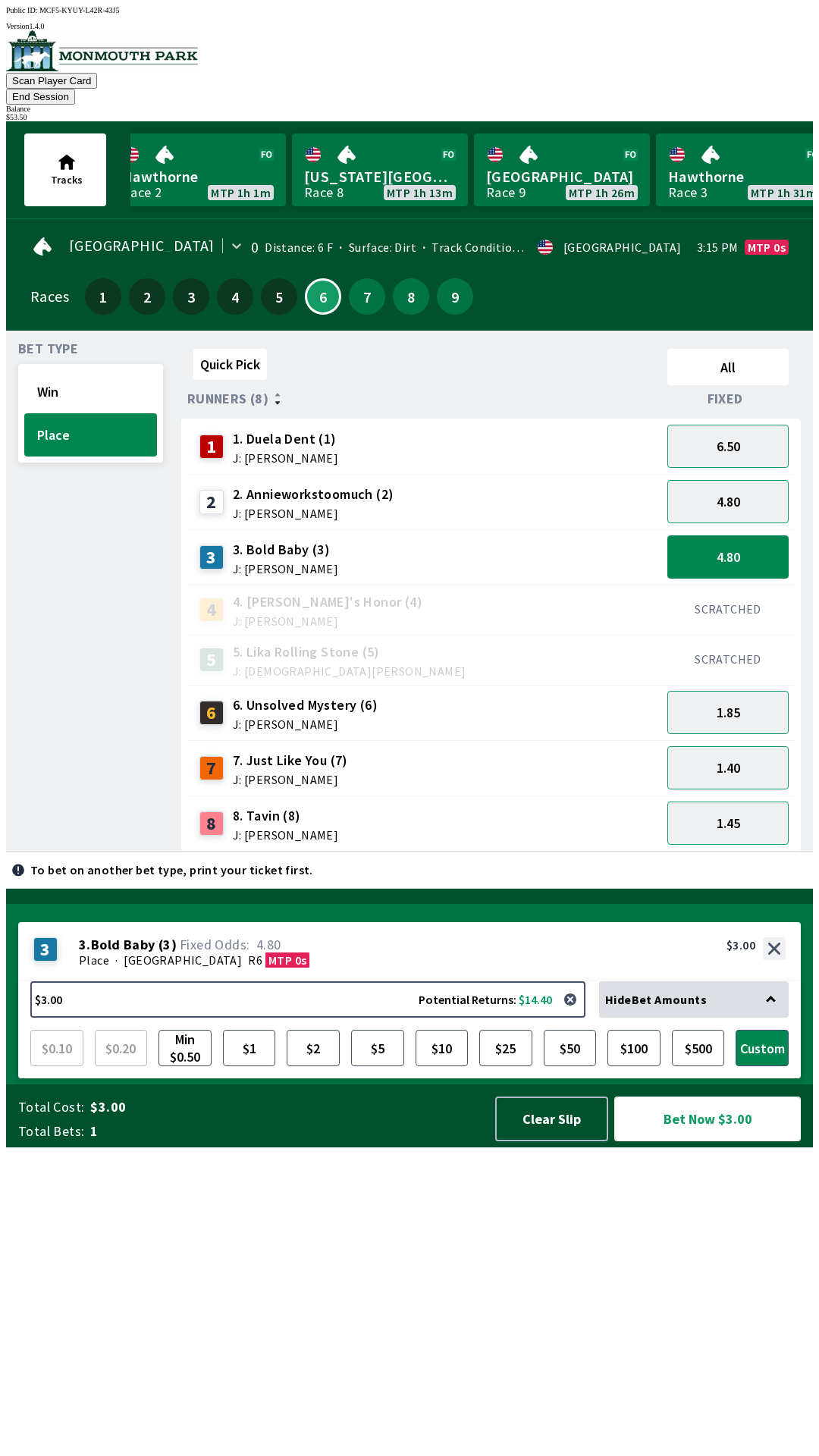
click at [716, 1141] on button "Bet Now $3.00" at bounding box center [707, 1119] width 186 height 44
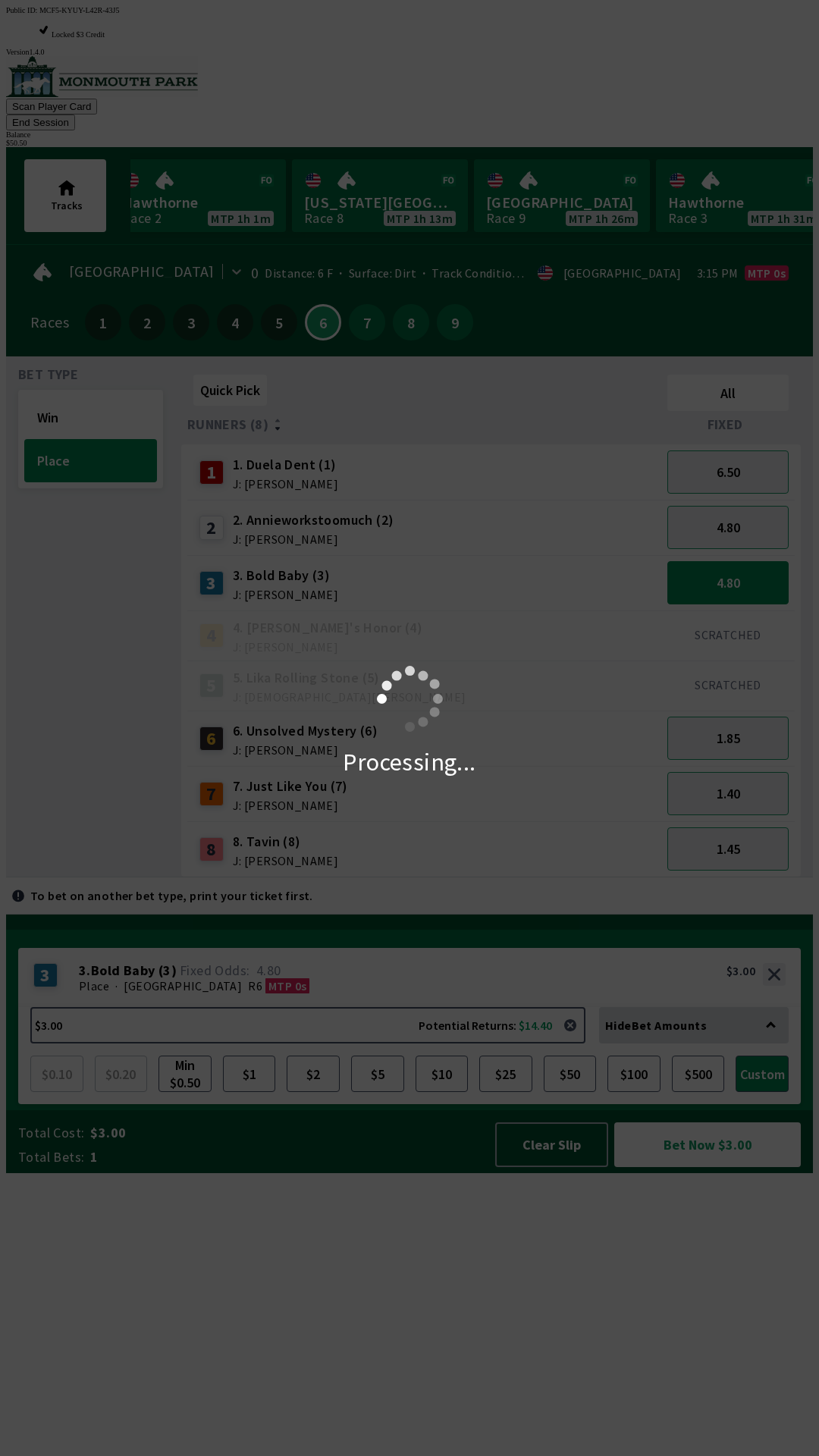
click at [645, 68] on div "Processing..." at bounding box center [410, 728] width 819 height 1456
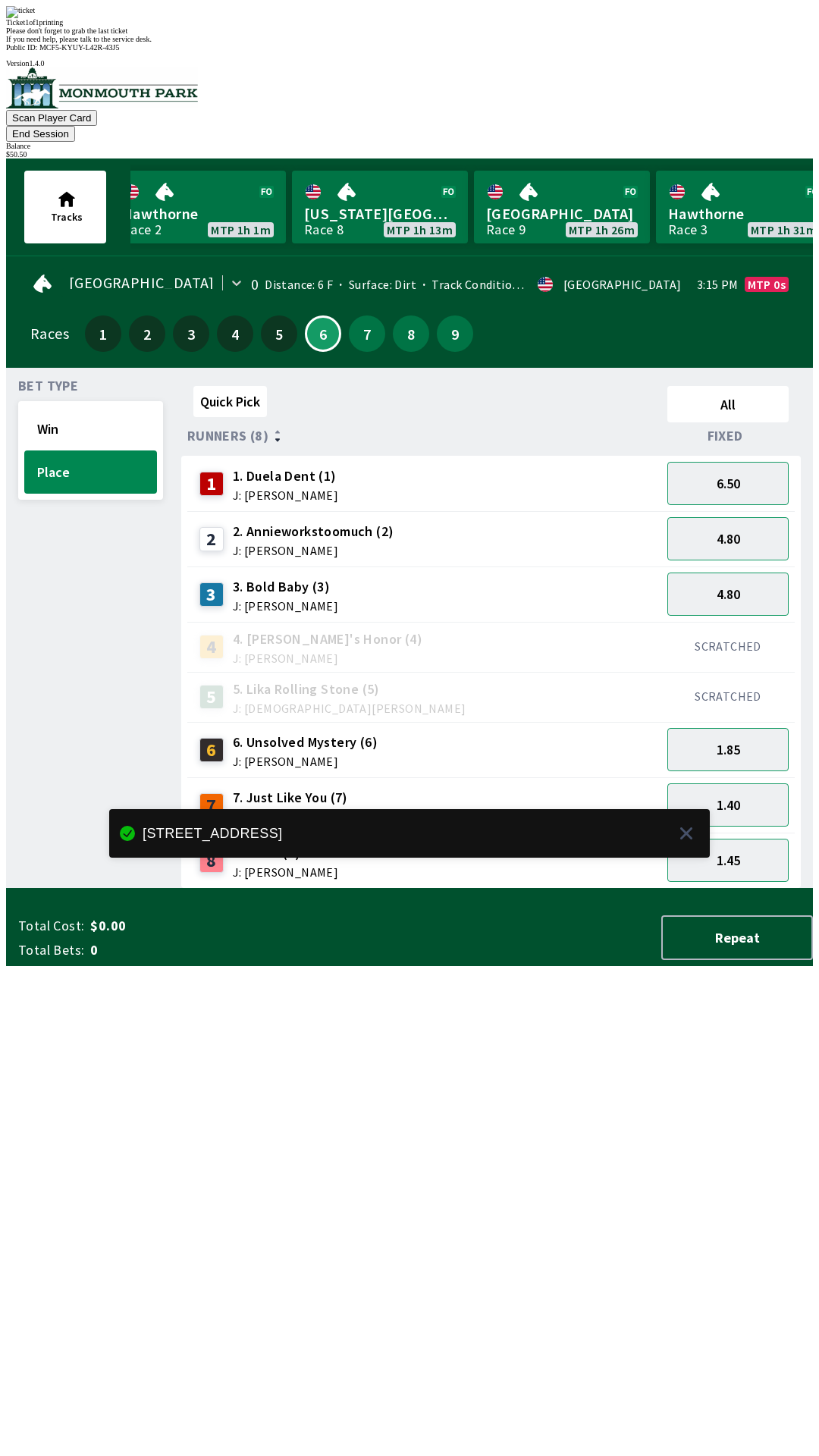
click at [75, 126] on button "End Session" at bounding box center [40, 133] width 69 height 16
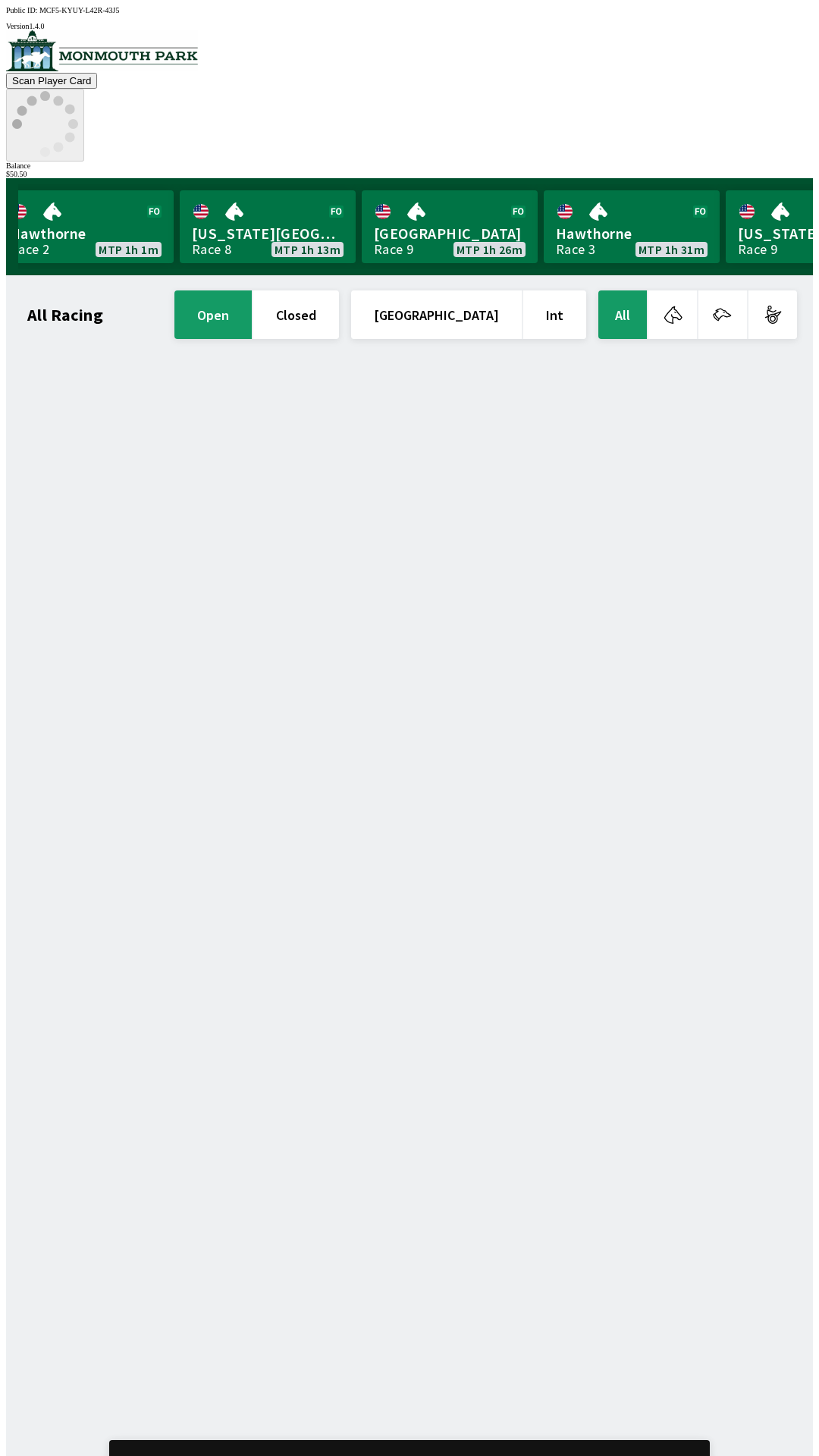
click at [75, 132] on circle at bounding box center [70, 137] width 10 height 10
click at [78, 91] on icon at bounding box center [45, 124] width 66 height 66
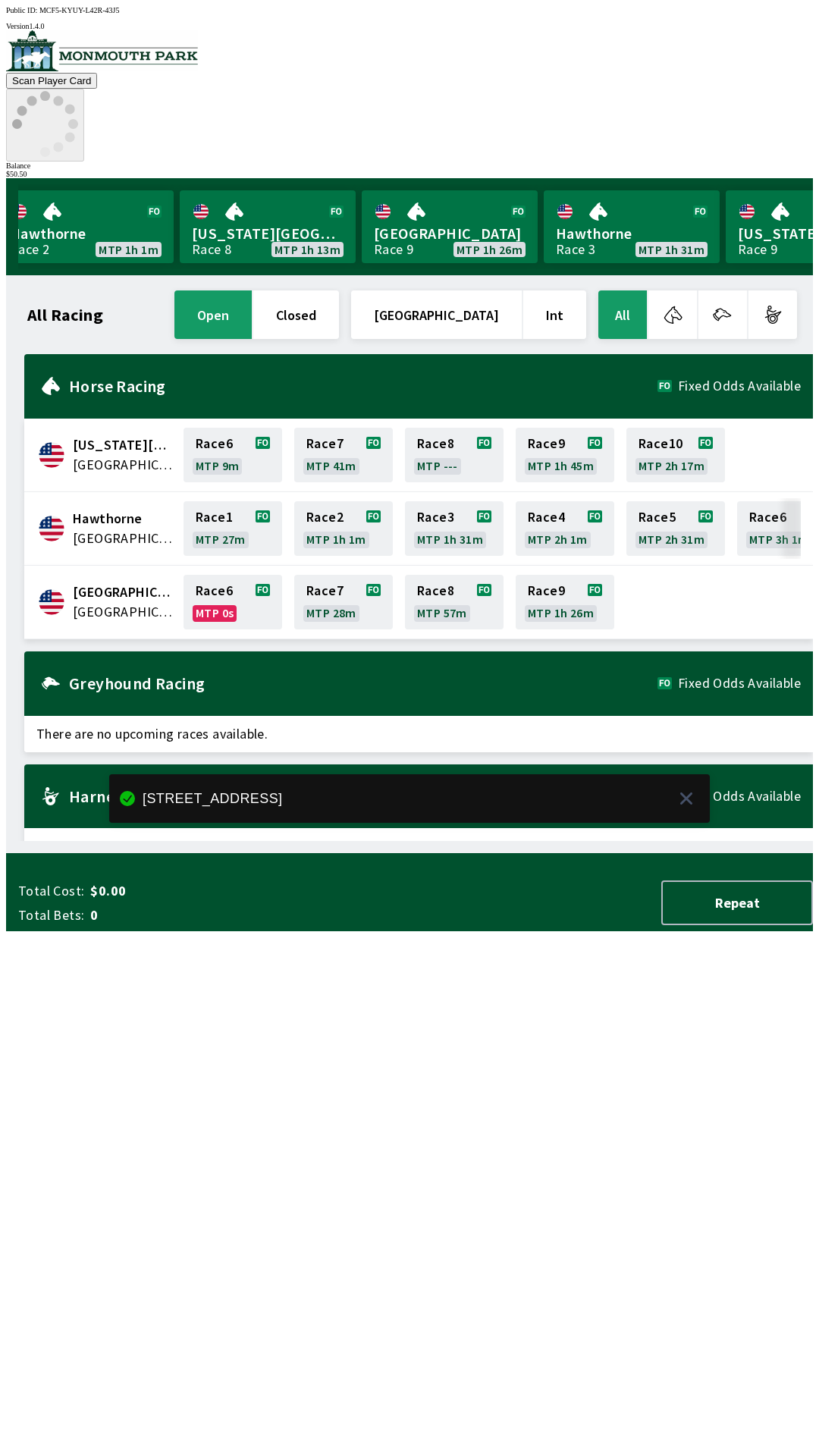
click at [78, 91] on icon at bounding box center [45, 124] width 66 height 66
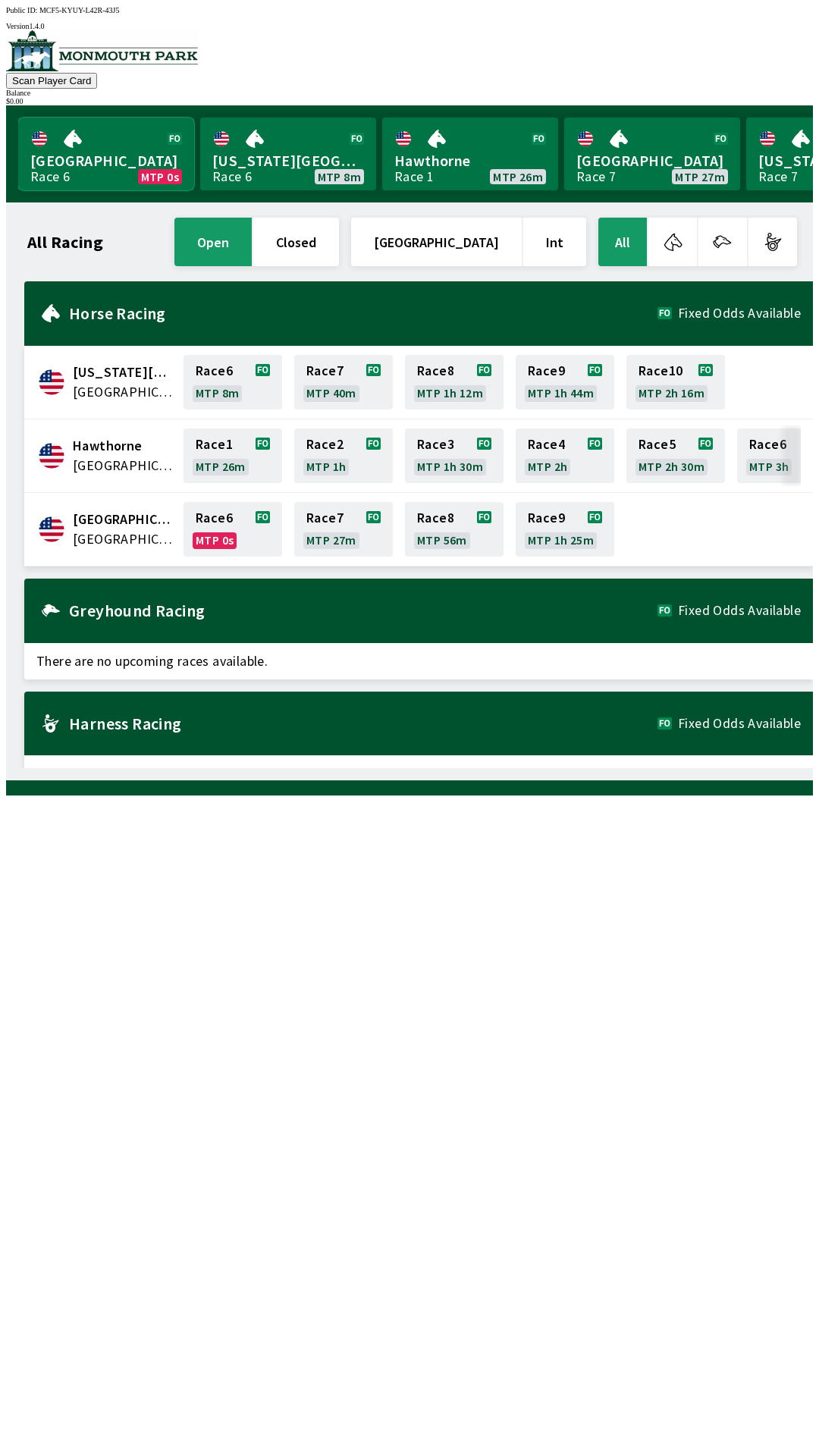
click at [118, 158] on link "Monmouth Park Race 6 MTP 0s" at bounding box center [106, 154] width 176 height 73
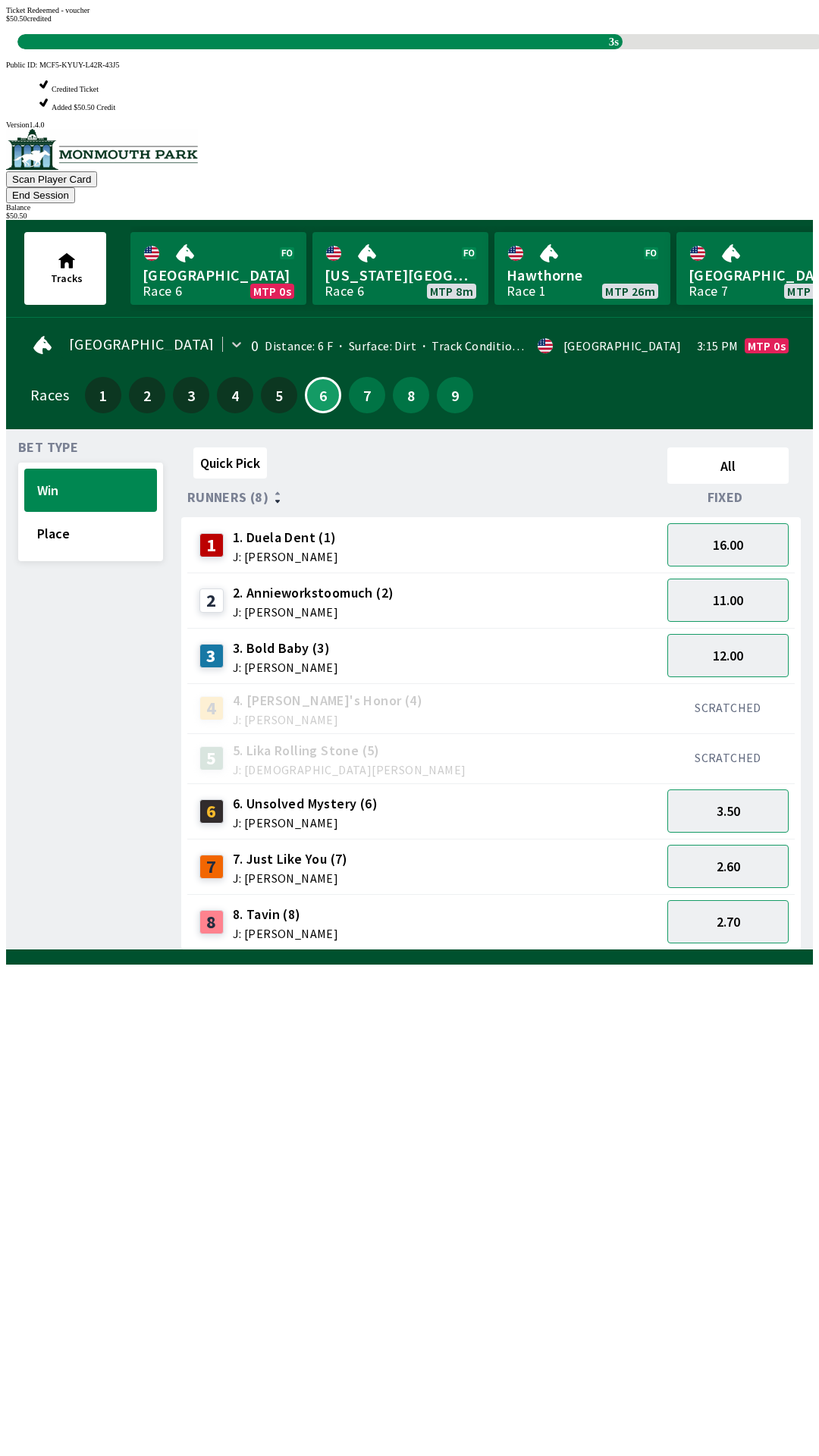
click at [488, 950] on div "Quick Pick All Runners (8) Fixed 1 1. Duela Dent (1) J: [PERSON_NAME] 16.00 2 2…" at bounding box center [497, 696] width 632 height 509
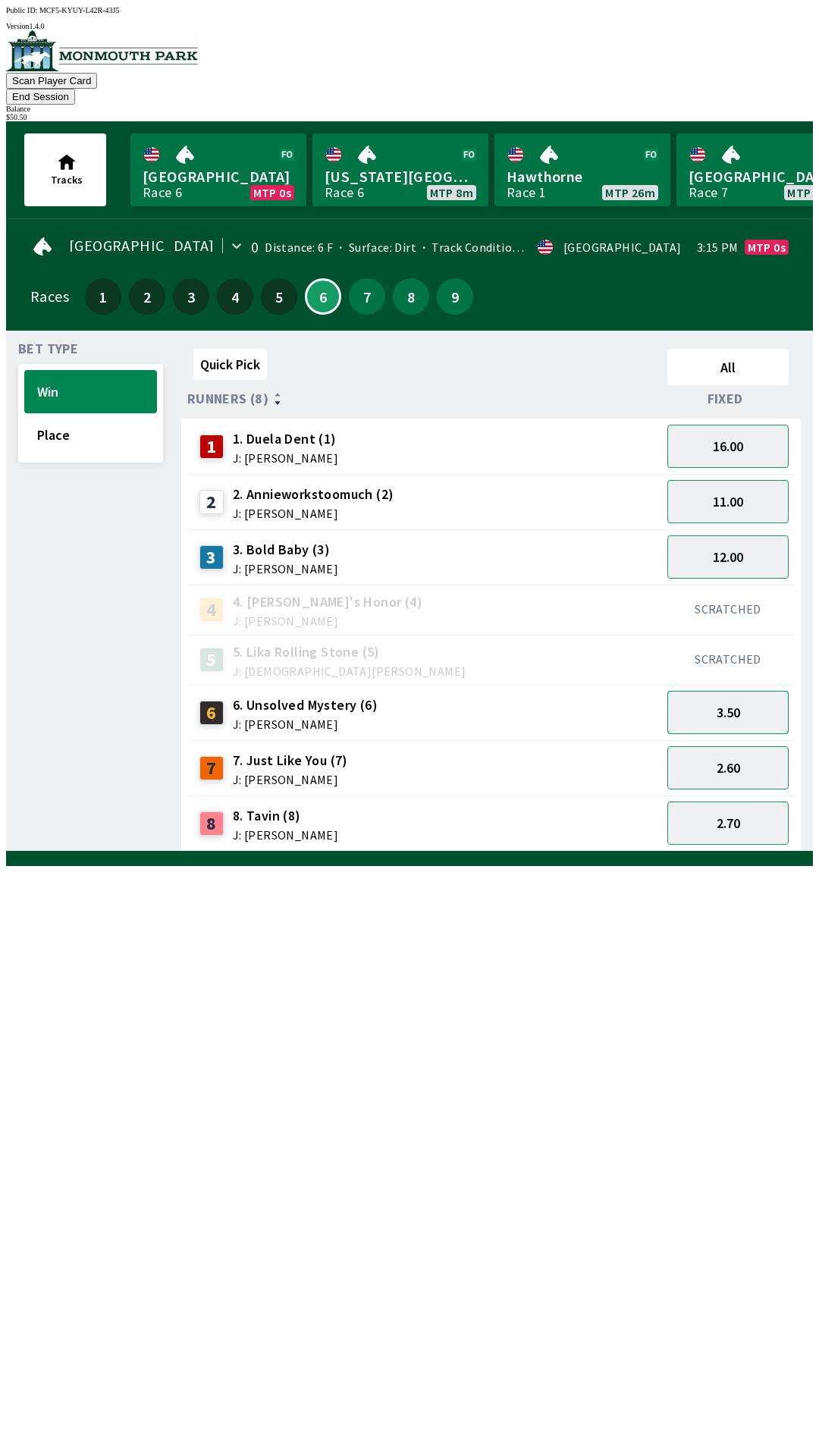
click at [760, 691] on button "3.50" at bounding box center [728, 712] width 121 height 43
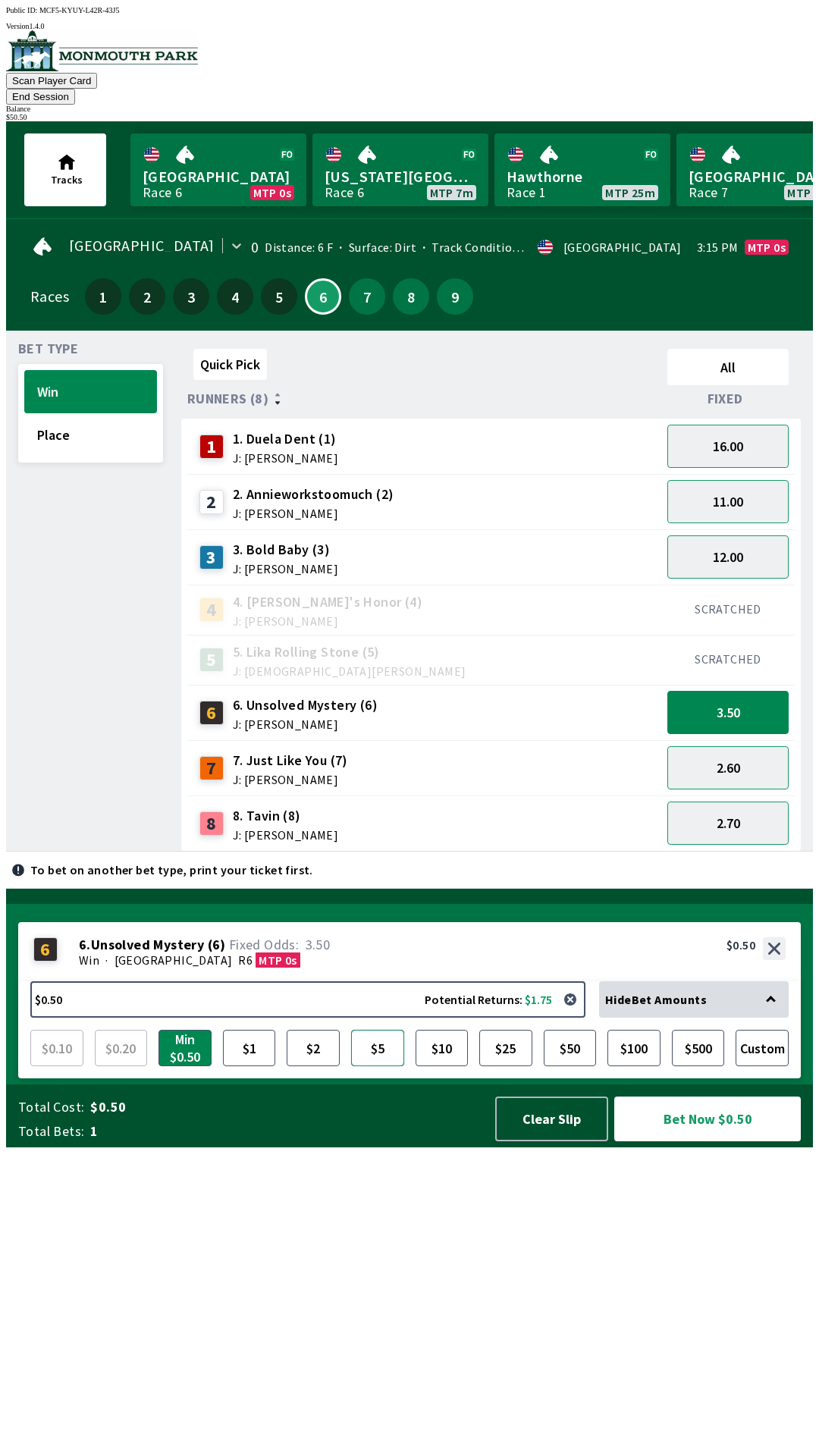
click at [380, 1066] on button "$5" at bounding box center [377, 1048] width 53 height 36
click at [660, 1141] on button "Bet Now $5.00" at bounding box center [707, 1119] width 186 height 44
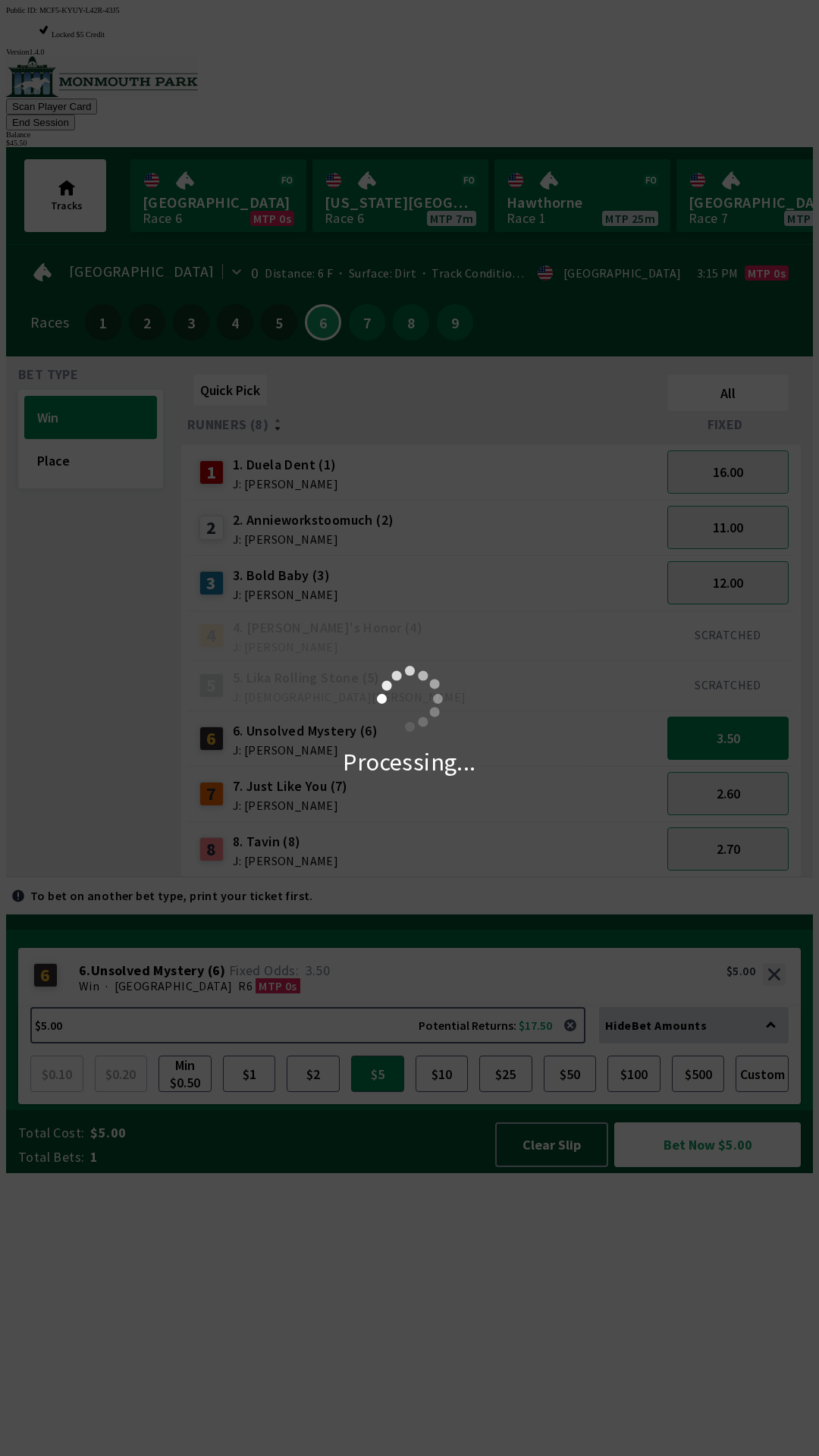
click at [659, 62] on div "Processing..." at bounding box center [410, 728] width 819 height 1456
click at [664, 60] on div "Processing..." at bounding box center [410, 728] width 819 height 1456
click at [667, 61] on div "Processing..." at bounding box center [410, 728] width 819 height 1456
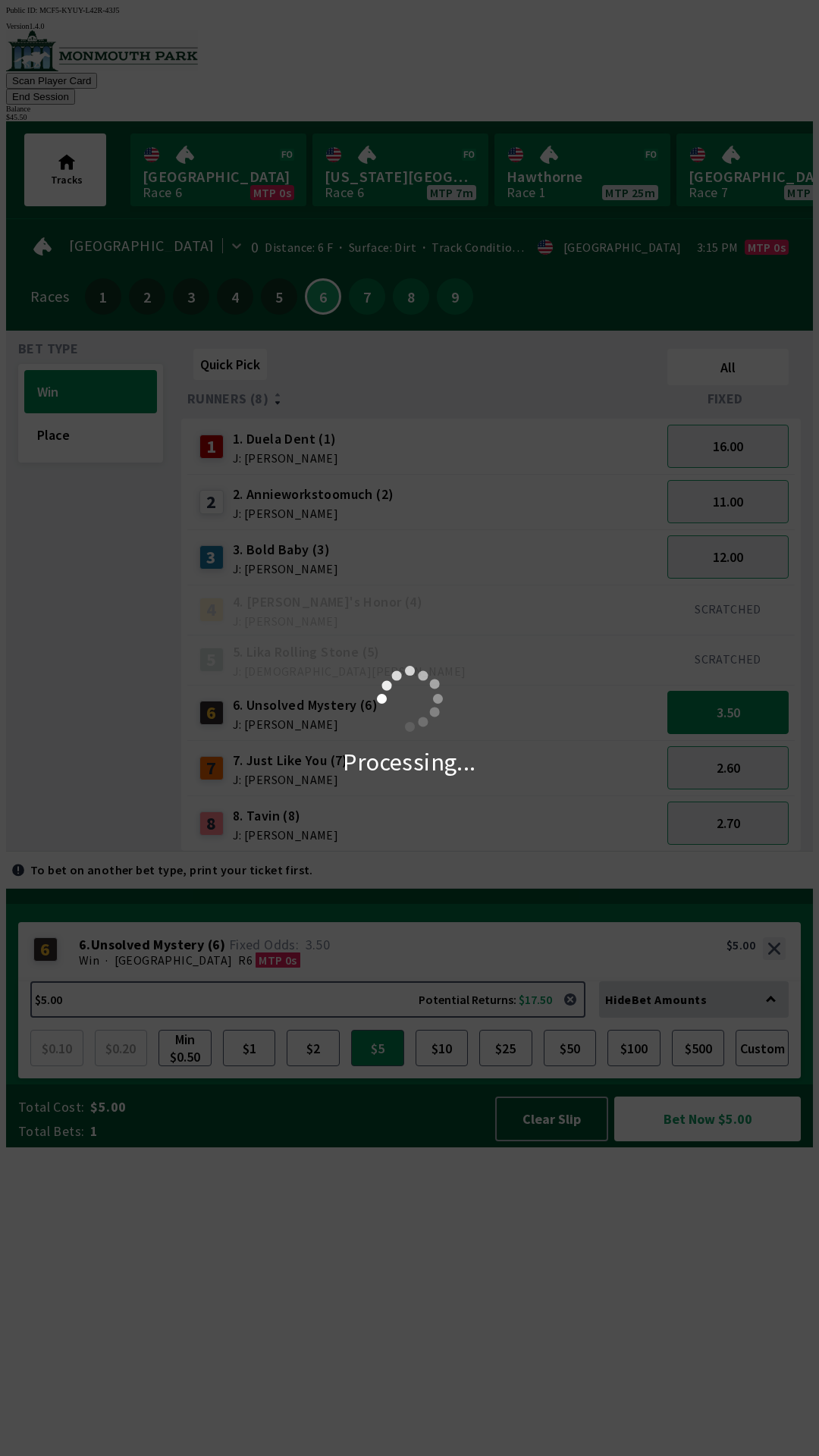
click at [669, 61] on div "Processing..." at bounding box center [410, 728] width 819 height 1456
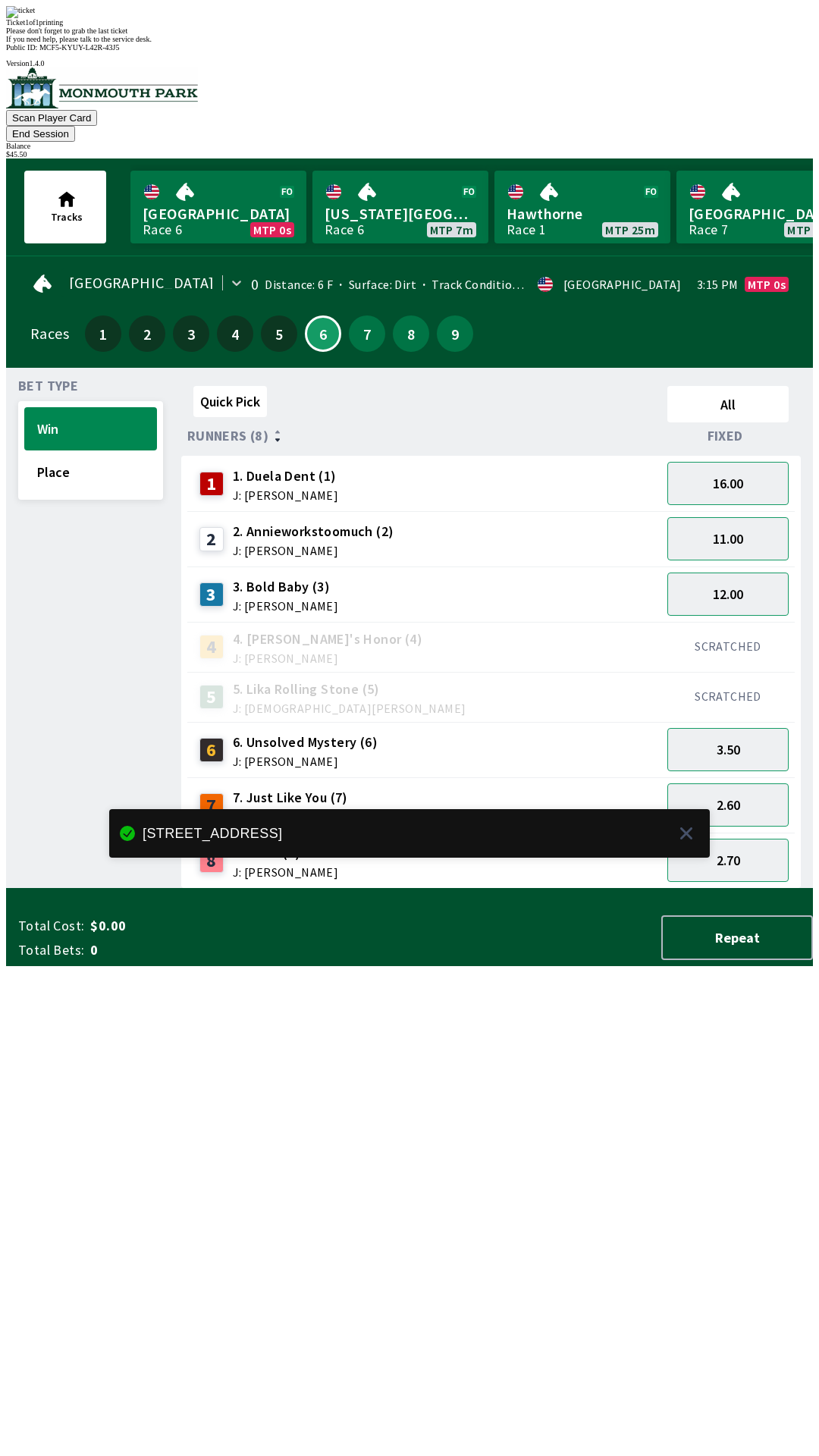
click at [358, 889] on div "Quick Pick All Runners (8) Fixed 1 1. Duela Dent (1) J: [PERSON_NAME] 16.00 2 2…" at bounding box center [497, 634] width 632 height 509
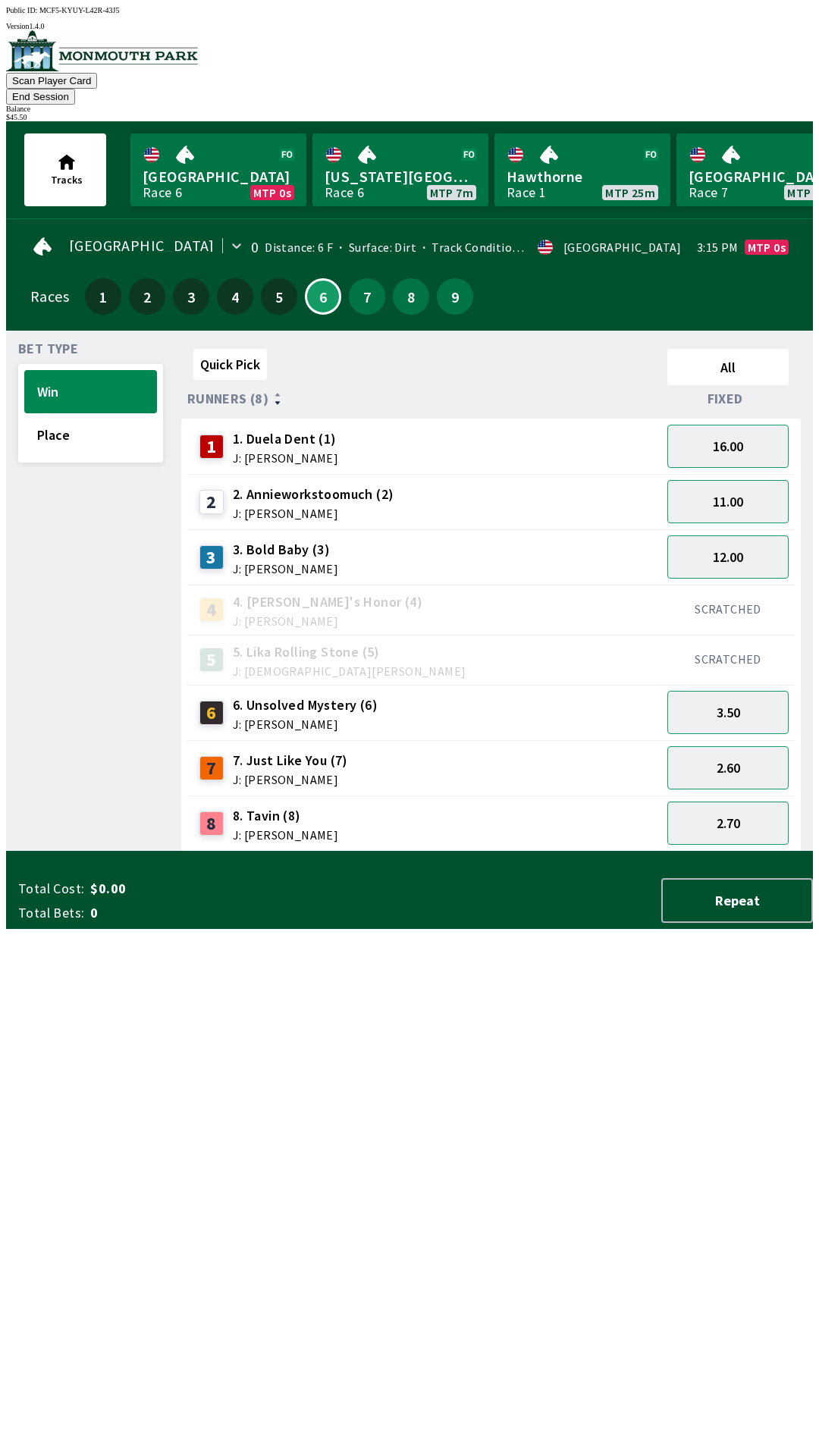
click at [75, 89] on button "End Session" at bounding box center [40, 96] width 69 height 16
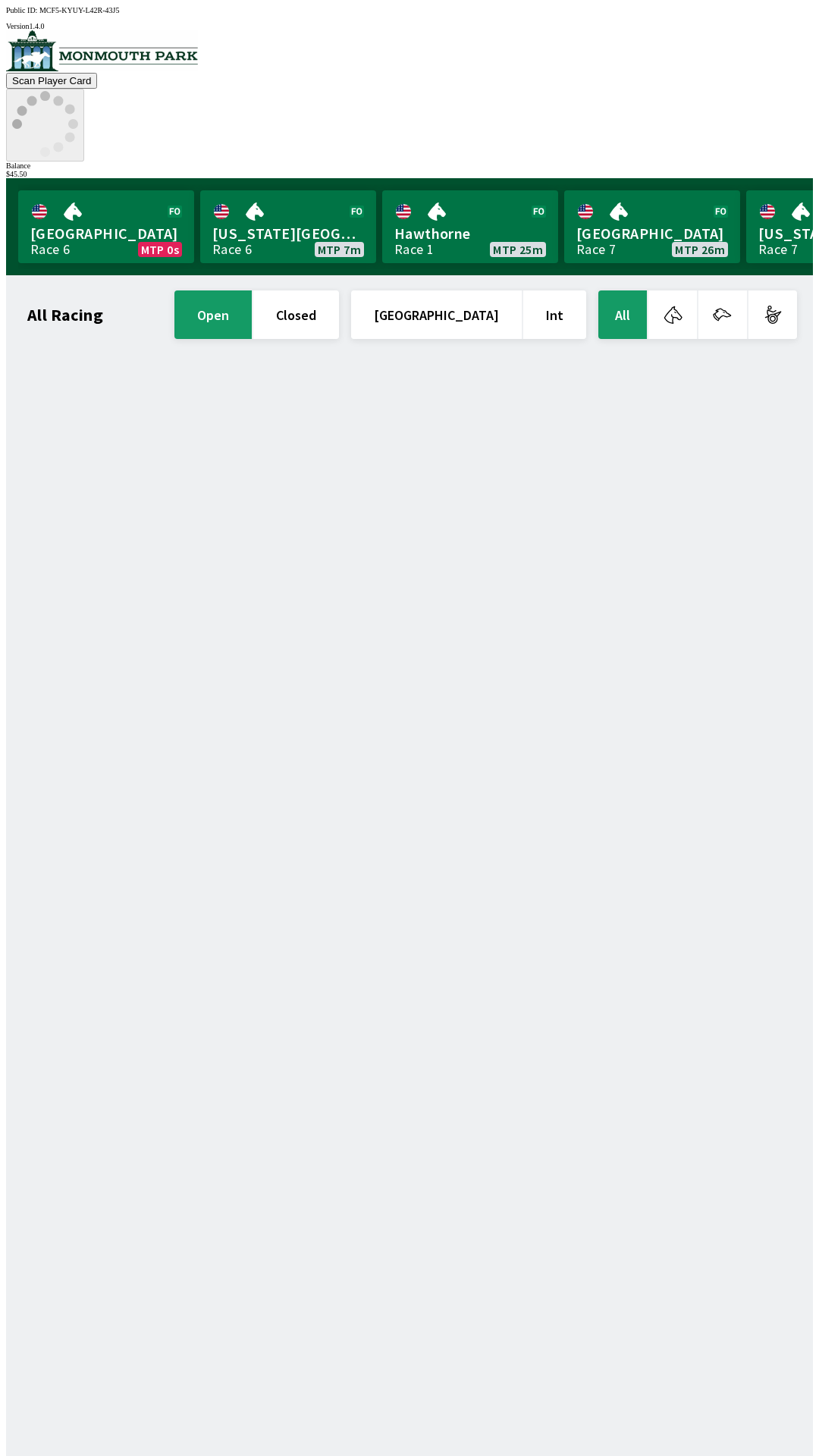
click at [50, 147] on circle at bounding box center [45, 152] width 10 height 10
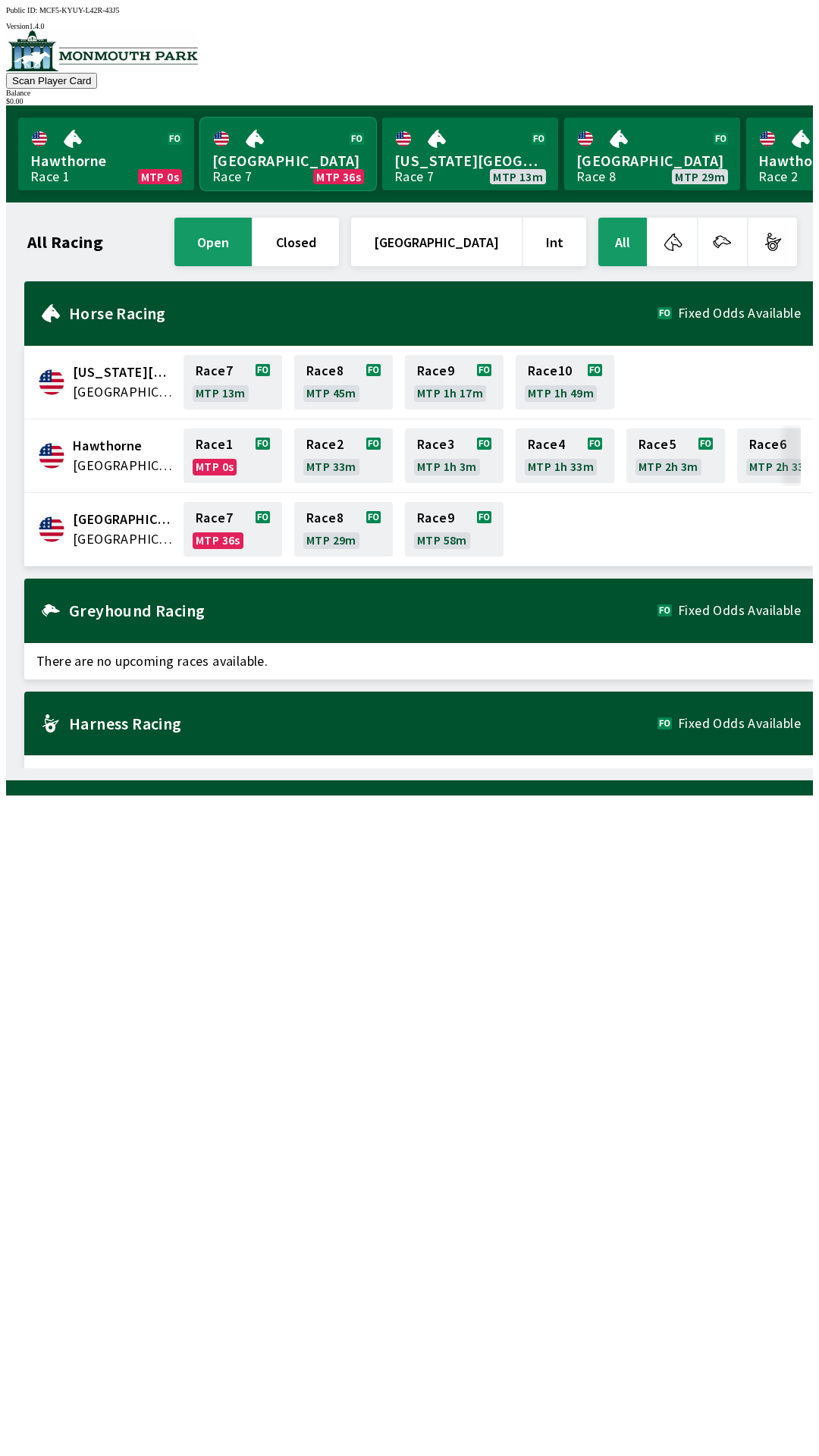
click at [277, 150] on link "[GEOGRAPHIC_DATA] Race 7 MTP 36s" at bounding box center [288, 154] width 176 height 73
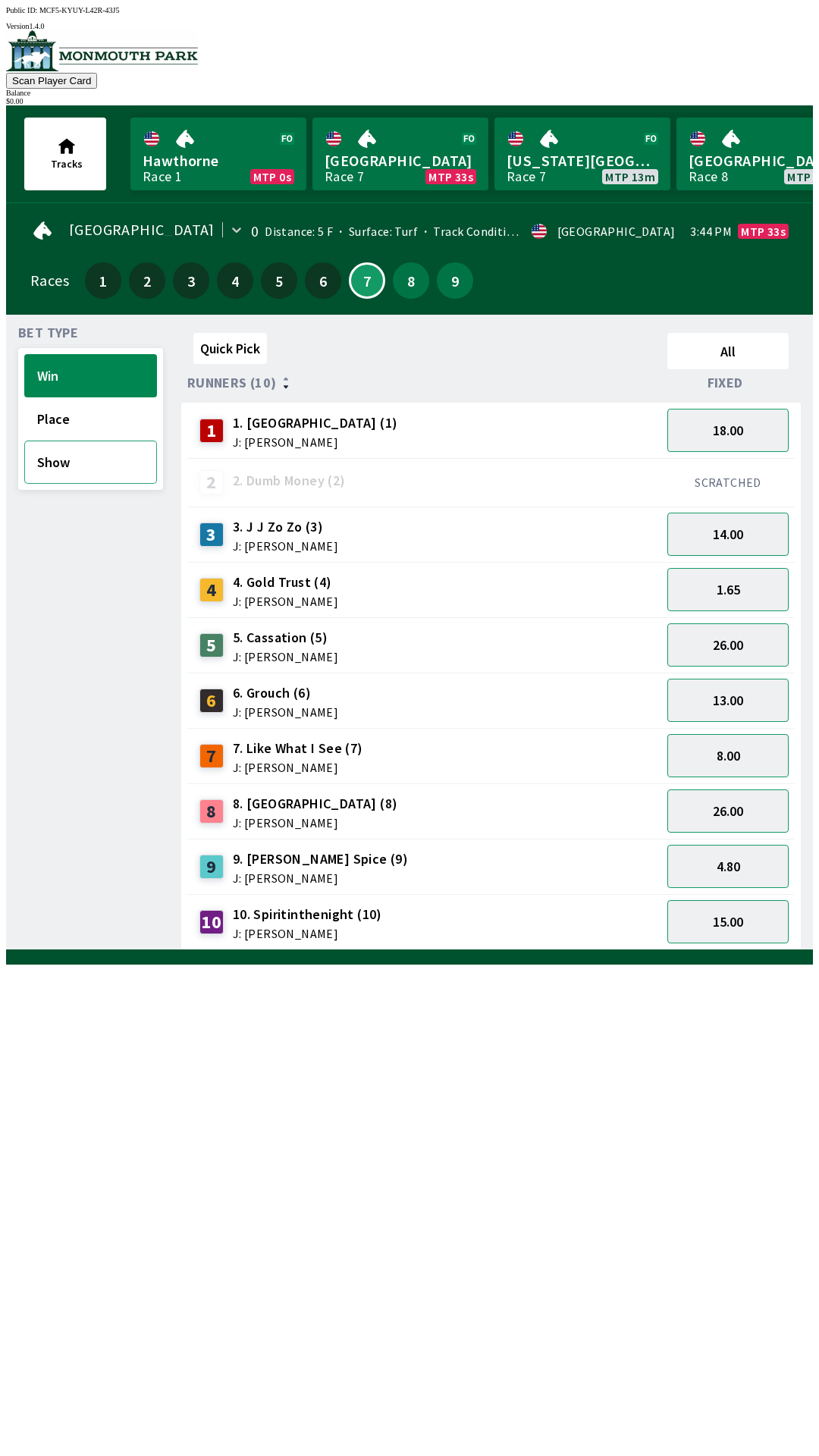
click at [107, 458] on button "Show" at bounding box center [90, 462] width 133 height 43
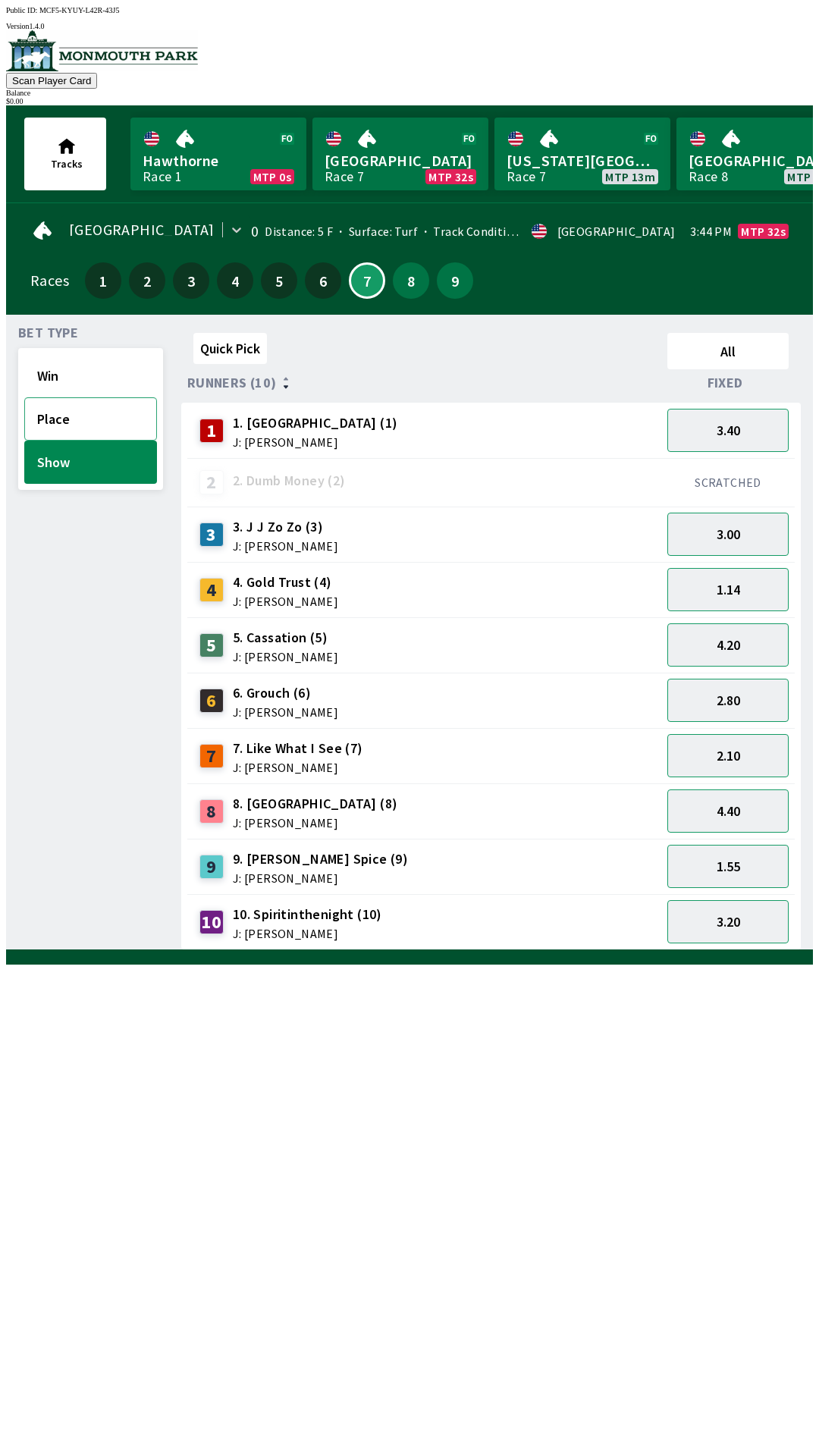
click at [89, 420] on button "Place" at bounding box center [90, 419] width 133 height 43
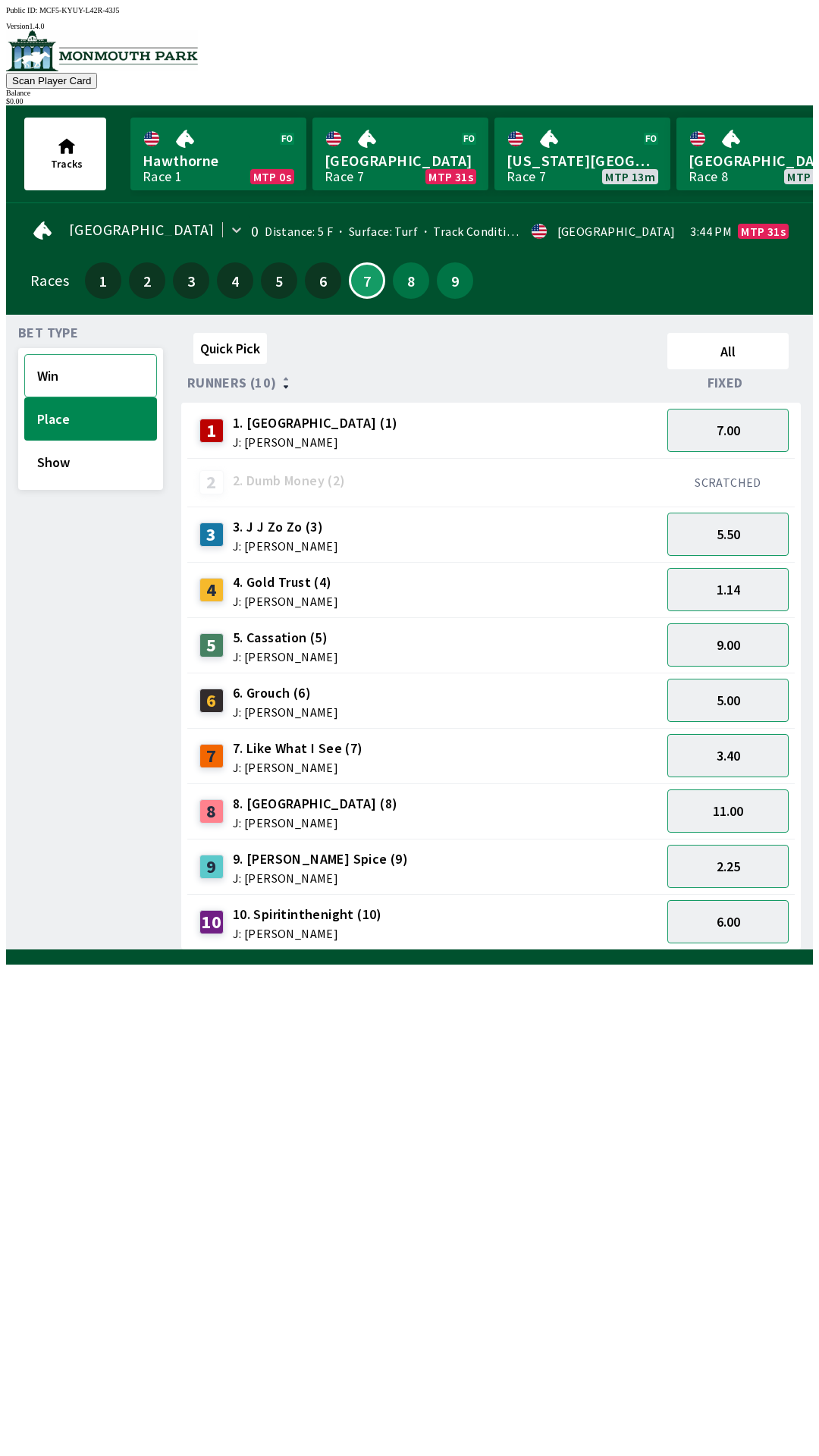
click at [88, 378] on button "Win" at bounding box center [90, 376] width 133 height 43
click at [110, 447] on button "Show" at bounding box center [90, 462] width 133 height 43
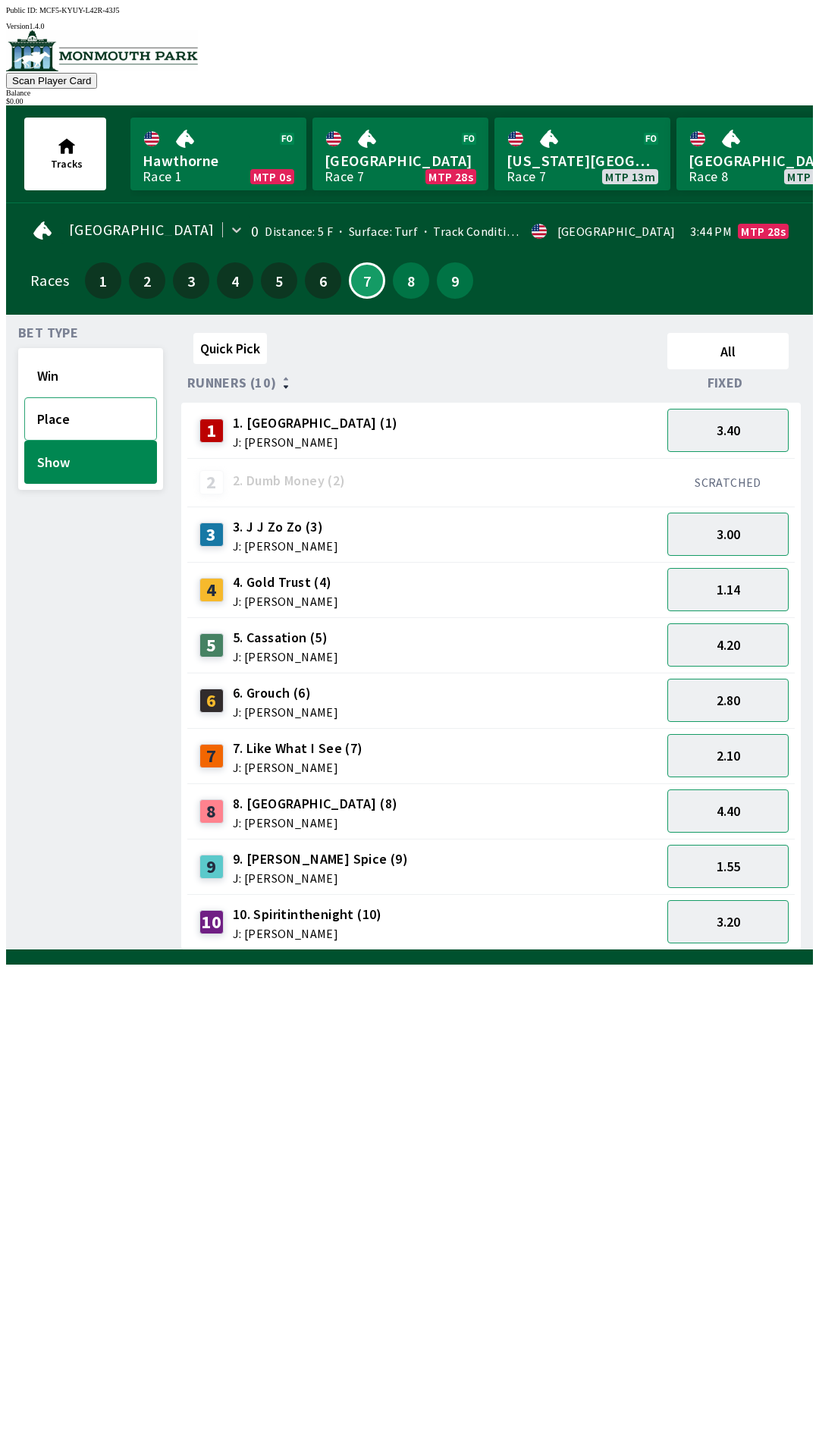
click at [101, 411] on button "Place" at bounding box center [90, 419] width 133 height 43
click at [86, 471] on button "Show" at bounding box center [90, 462] width 133 height 43
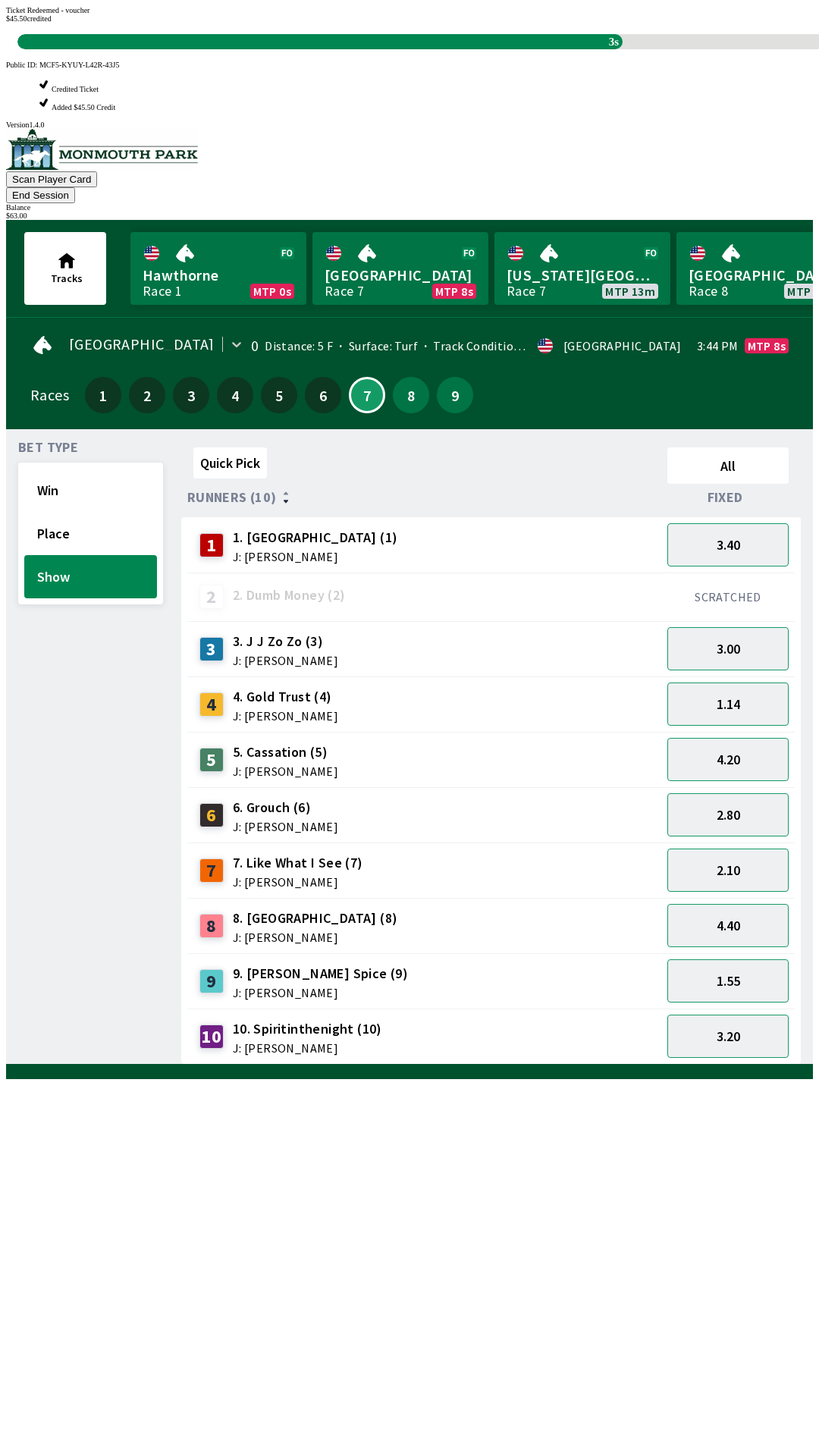
click at [509, 1065] on div "Quick Pick All Runners (10) Fixed 1 1. Vesparo (1) J: [PERSON_NAME] 3.40 2 2. D…" at bounding box center [497, 753] width 632 height 623
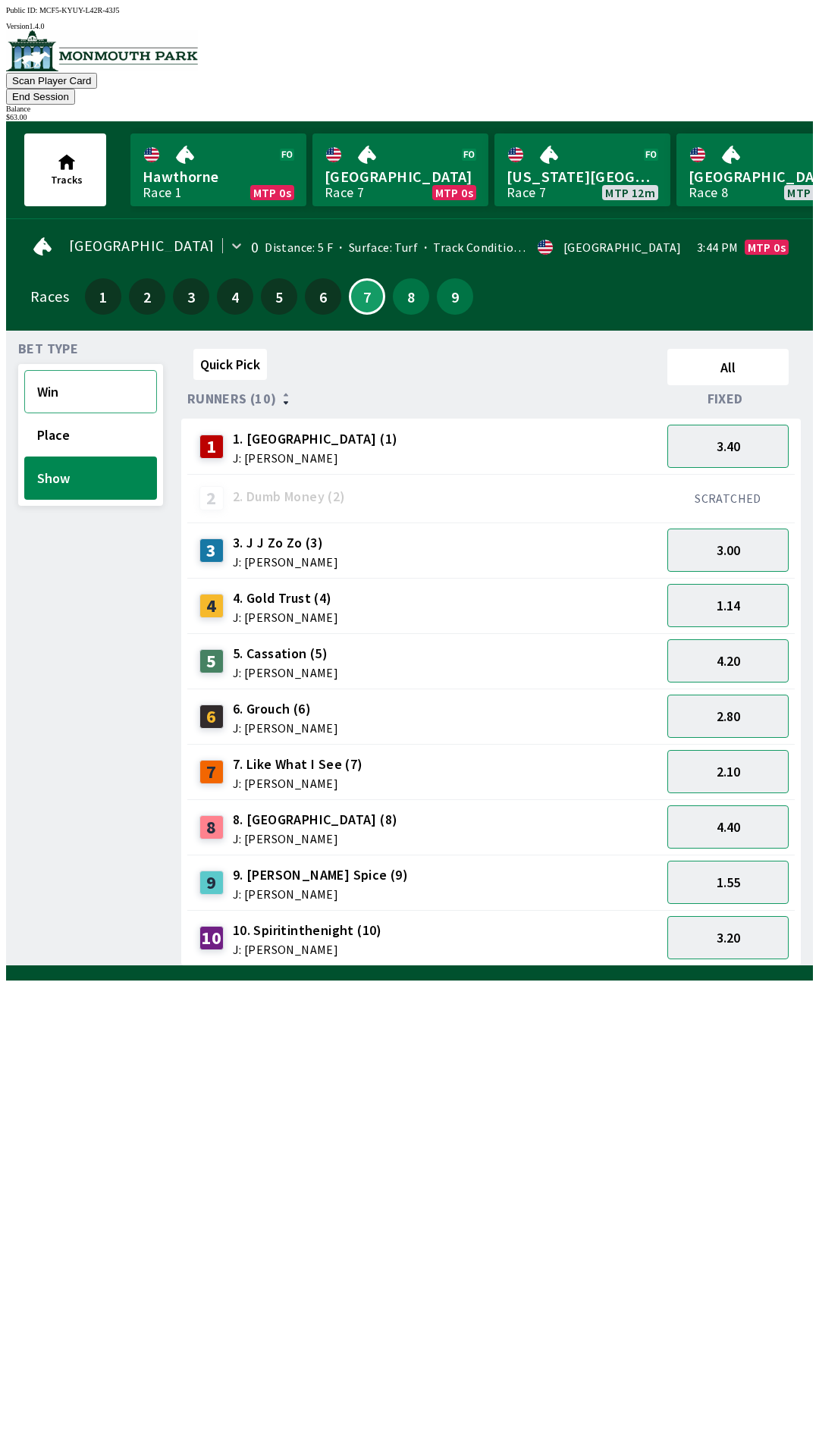
click at [73, 377] on button "Win" at bounding box center [90, 391] width 133 height 43
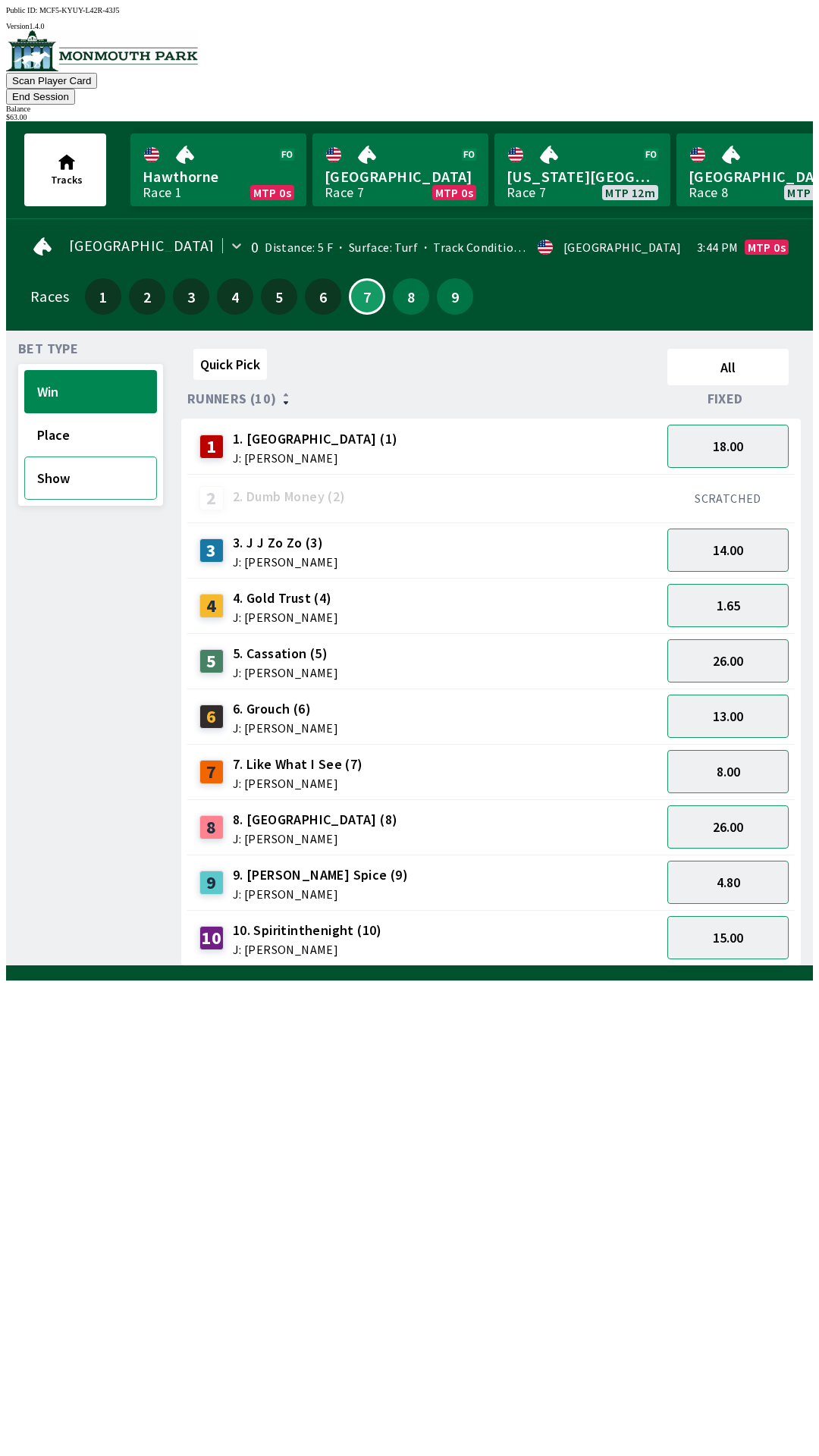
click at [95, 456] on button "Show" at bounding box center [90, 478] width 133 height 43
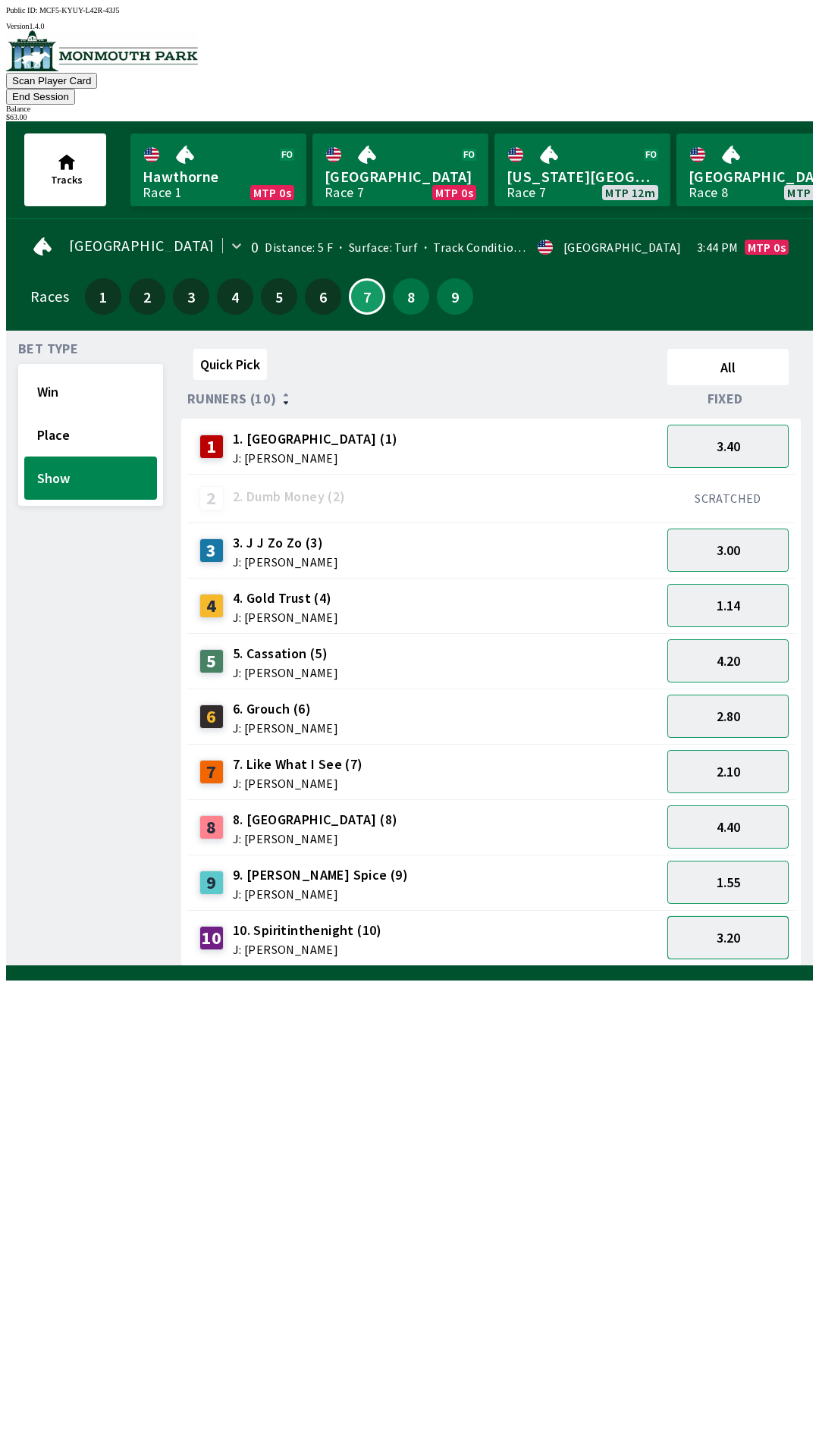
click at [728, 927] on button "3.20" at bounding box center [728, 938] width 121 height 43
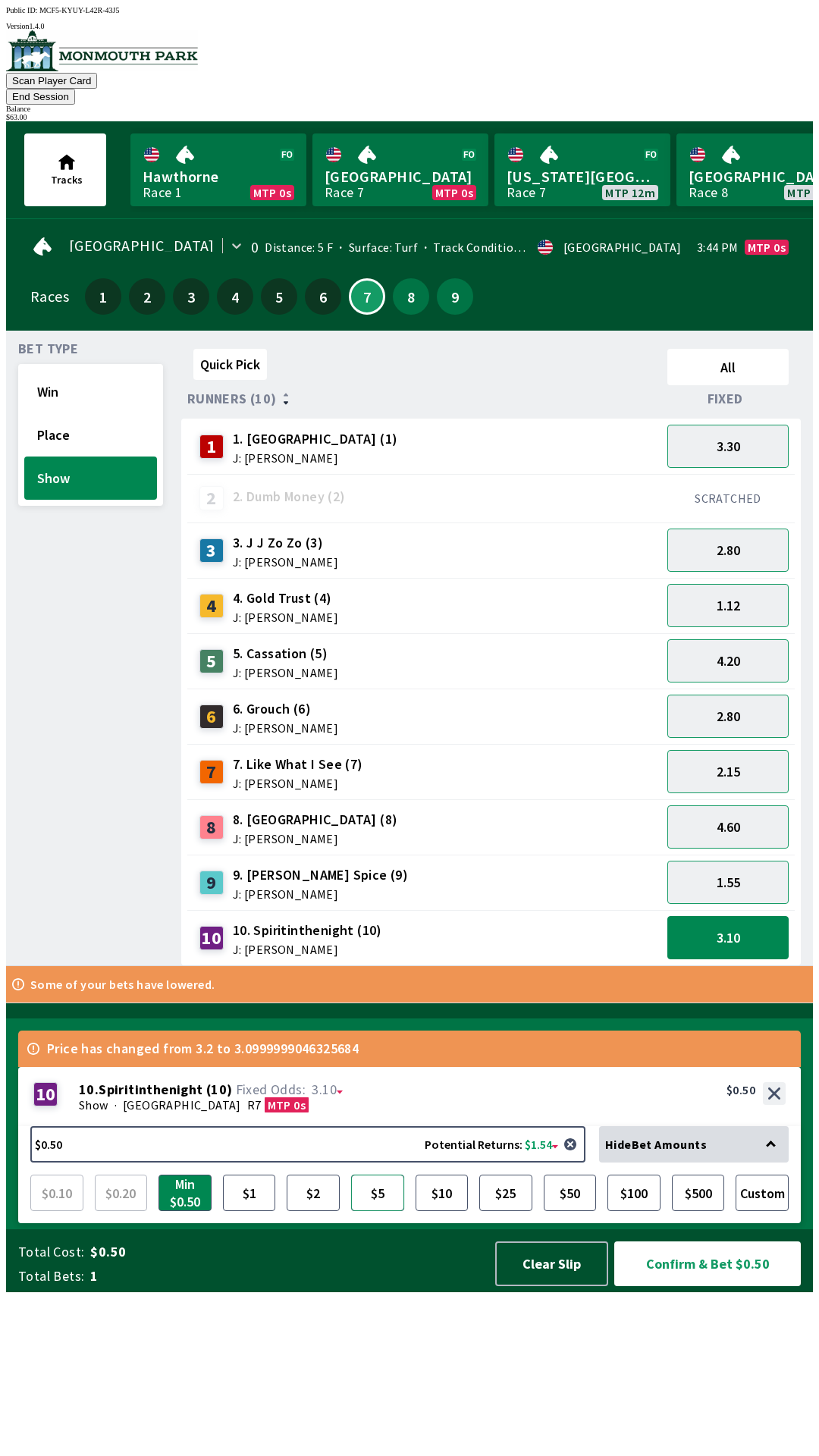
click at [398, 1211] on button "$5" at bounding box center [377, 1193] width 53 height 36
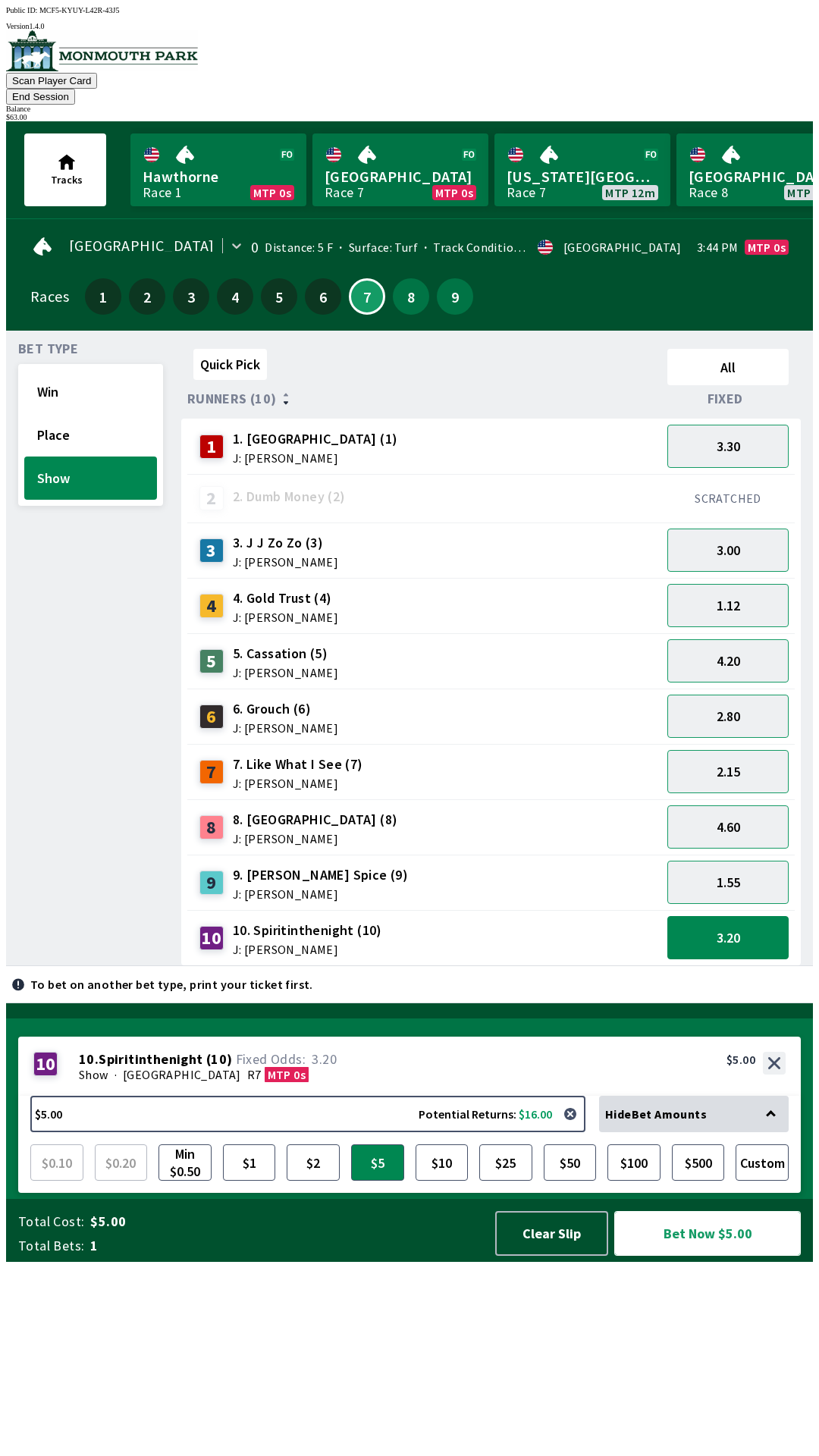
click at [648, 1256] on button "Bet Now $5.00" at bounding box center [707, 1234] width 186 height 44
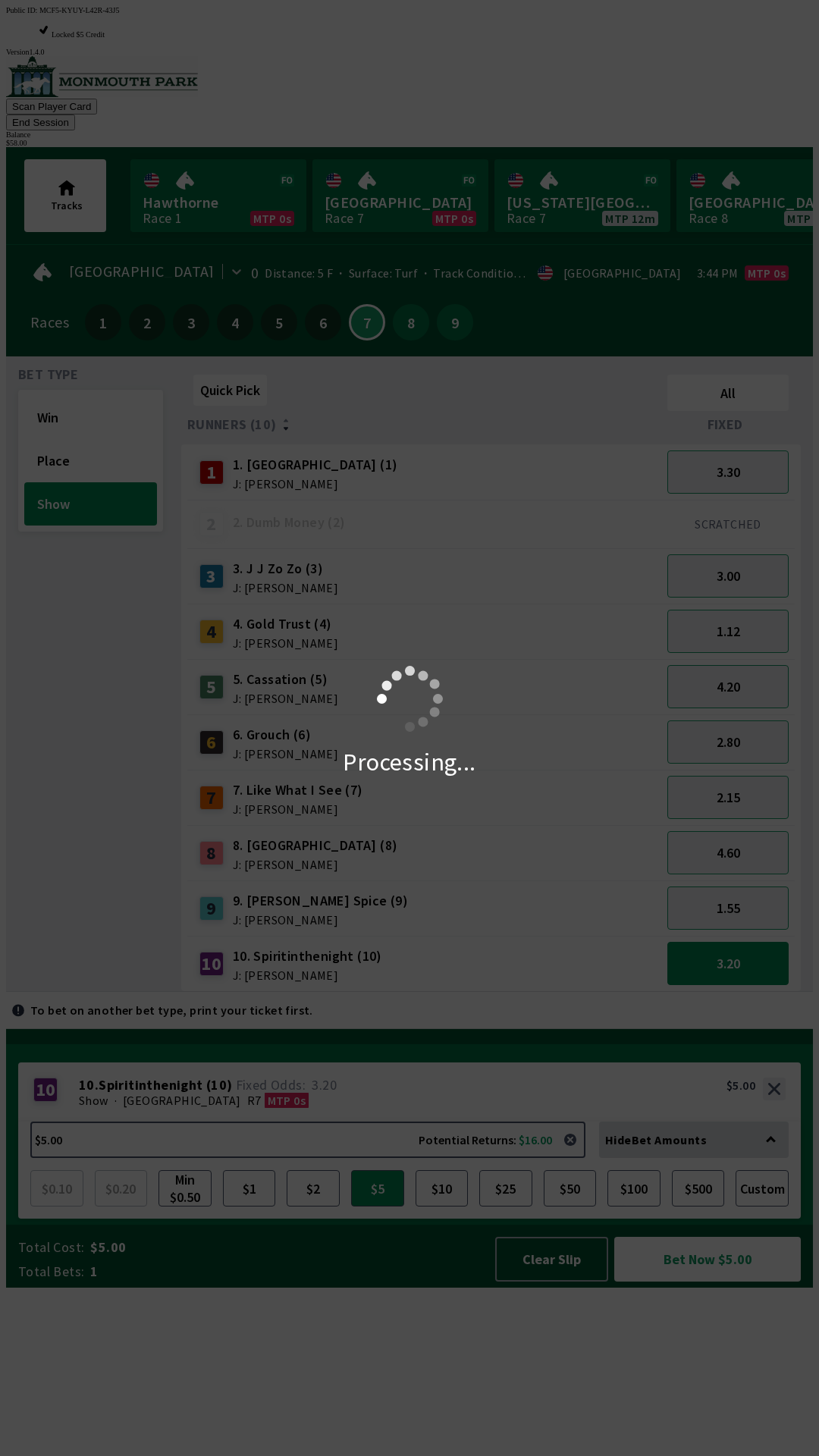
click at [578, 1077] on div "Processing..." at bounding box center [410, 728] width 819 height 1456
click at [565, 1076] on div "Processing..." at bounding box center [410, 728] width 819 height 1456
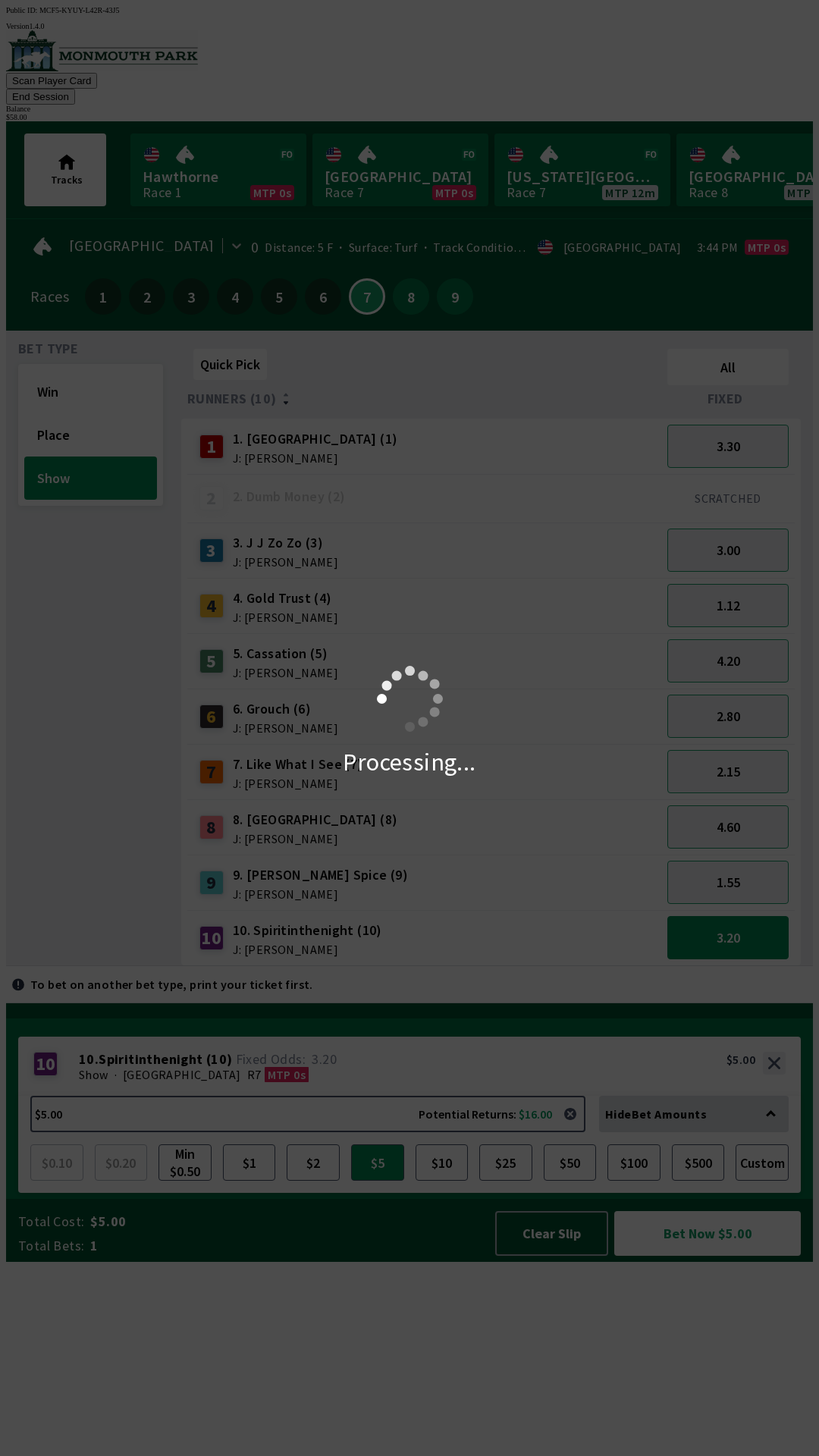
click at [537, 1074] on div "Processing..." at bounding box center [410, 728] width 819 height 1456
click at [539, 1051] on div "Processing..." at bounding box center [410, 728] width 819 height 1456
click at [554, 1056] on div "Processing..." at bounding box center [410, 728] width 819 height 1456
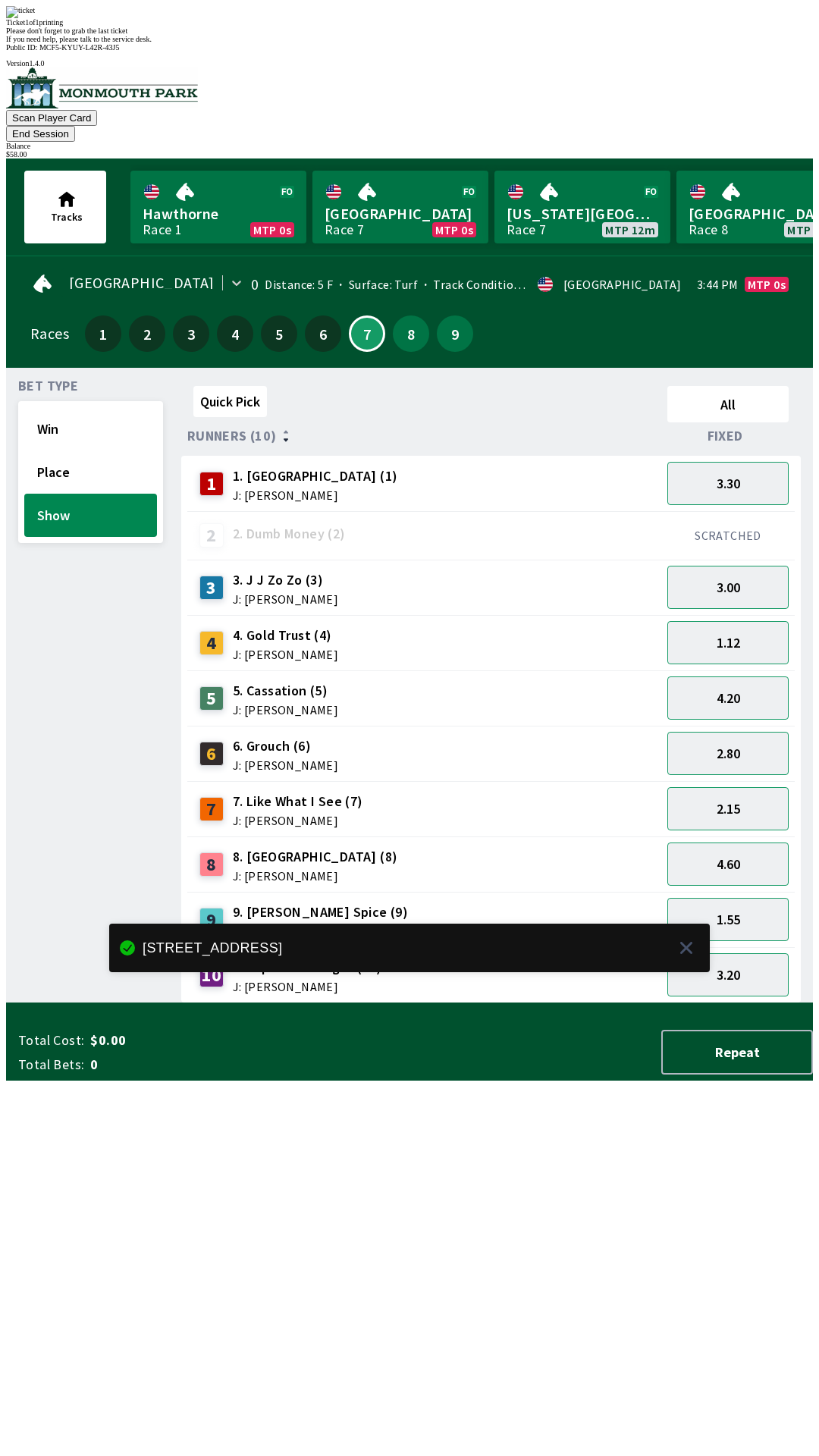
click at [550, 1004] on div "Quick Pick All Runners (10) Fixed 1 1. Vesparo (1) J: [PERSON_NAME] 3.30 2 2. D…" at bounding box center [497, 691] width 632 height 623
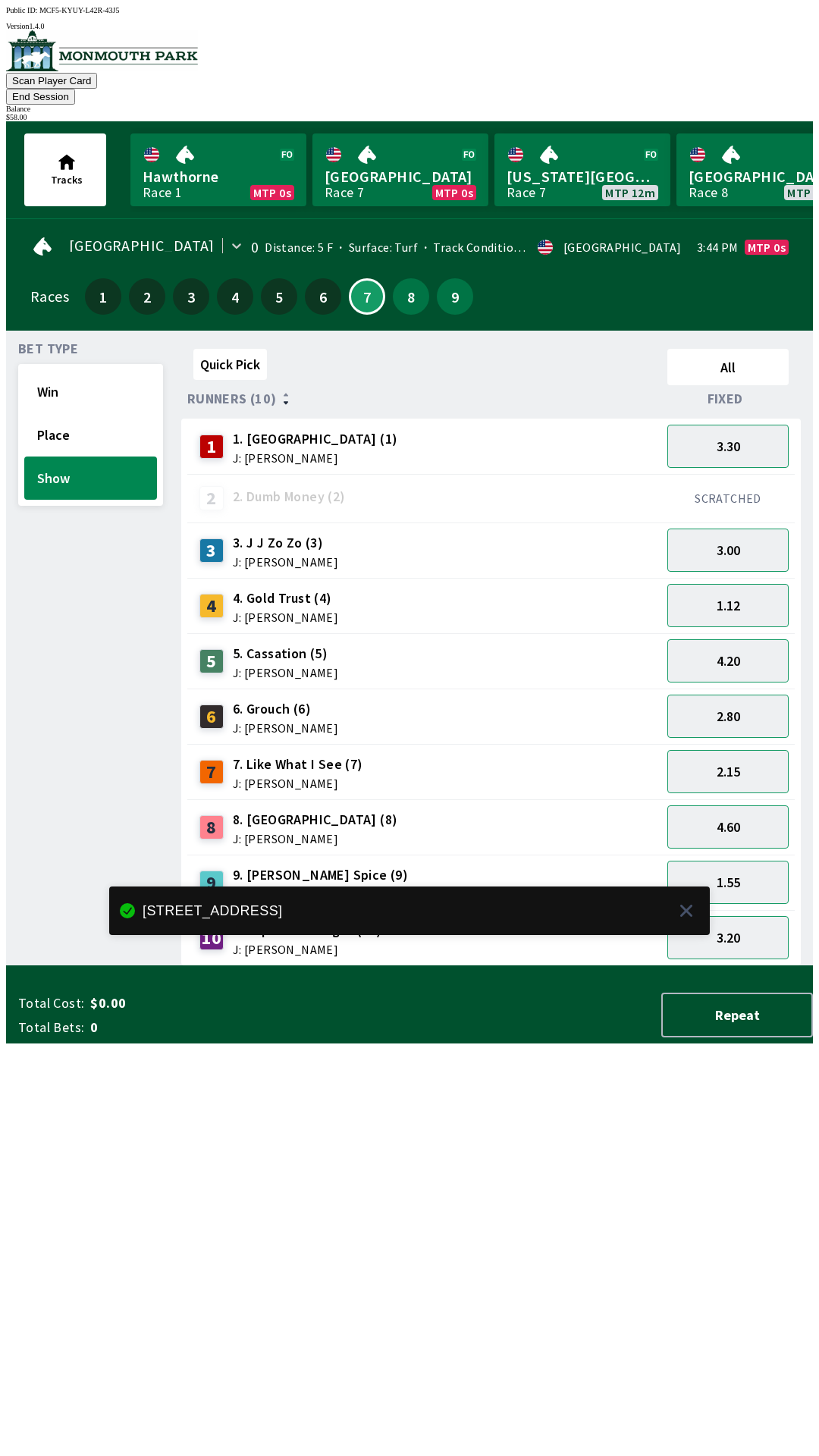
click at [75, 89] on button "End Session" at bounding box center [40, 96] width 69 height 16
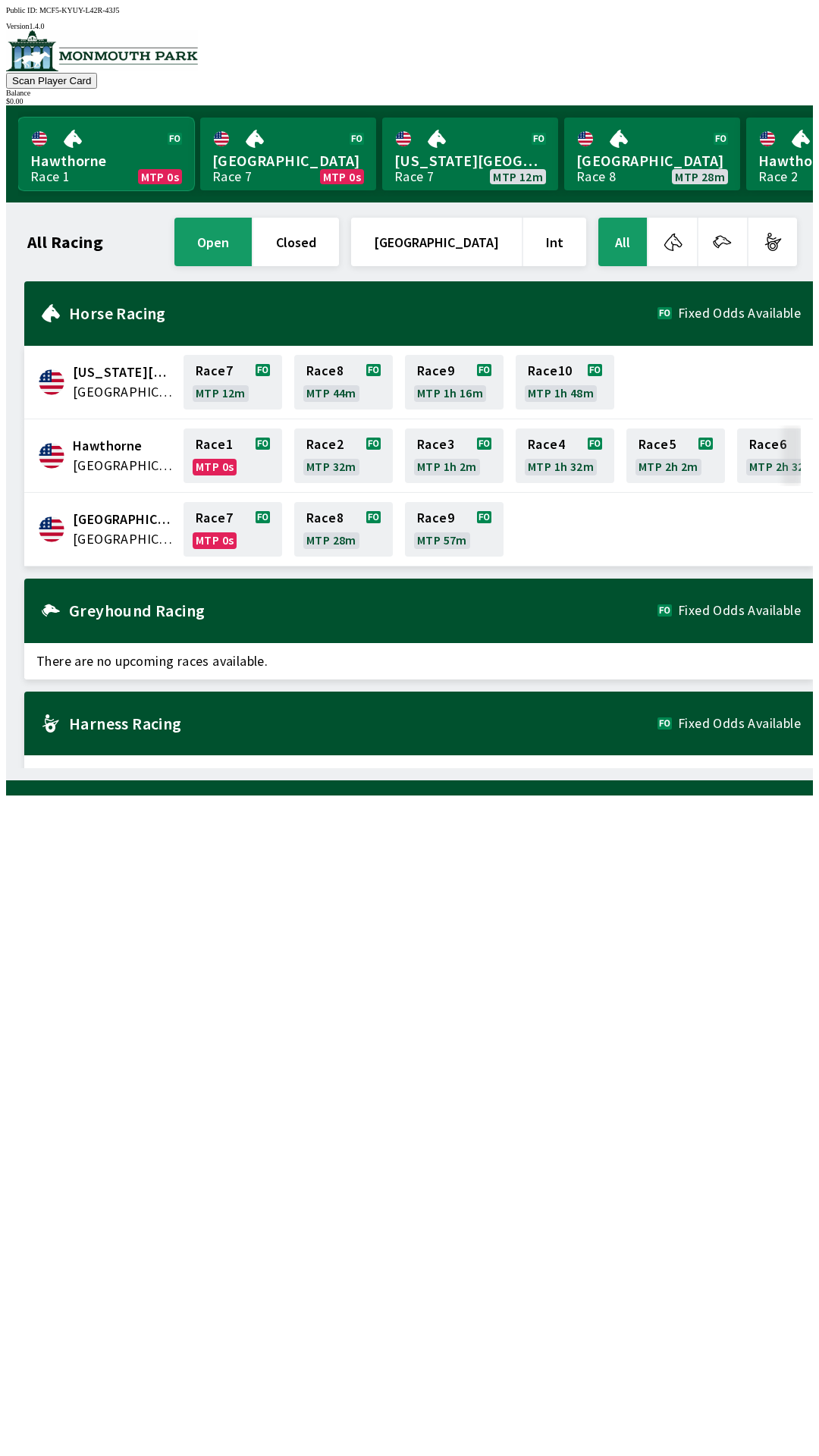
click at [124, 159] on link "Hawthorne Race 1 MTP 0s" at bounding box center [106, 154] width 176 height 73
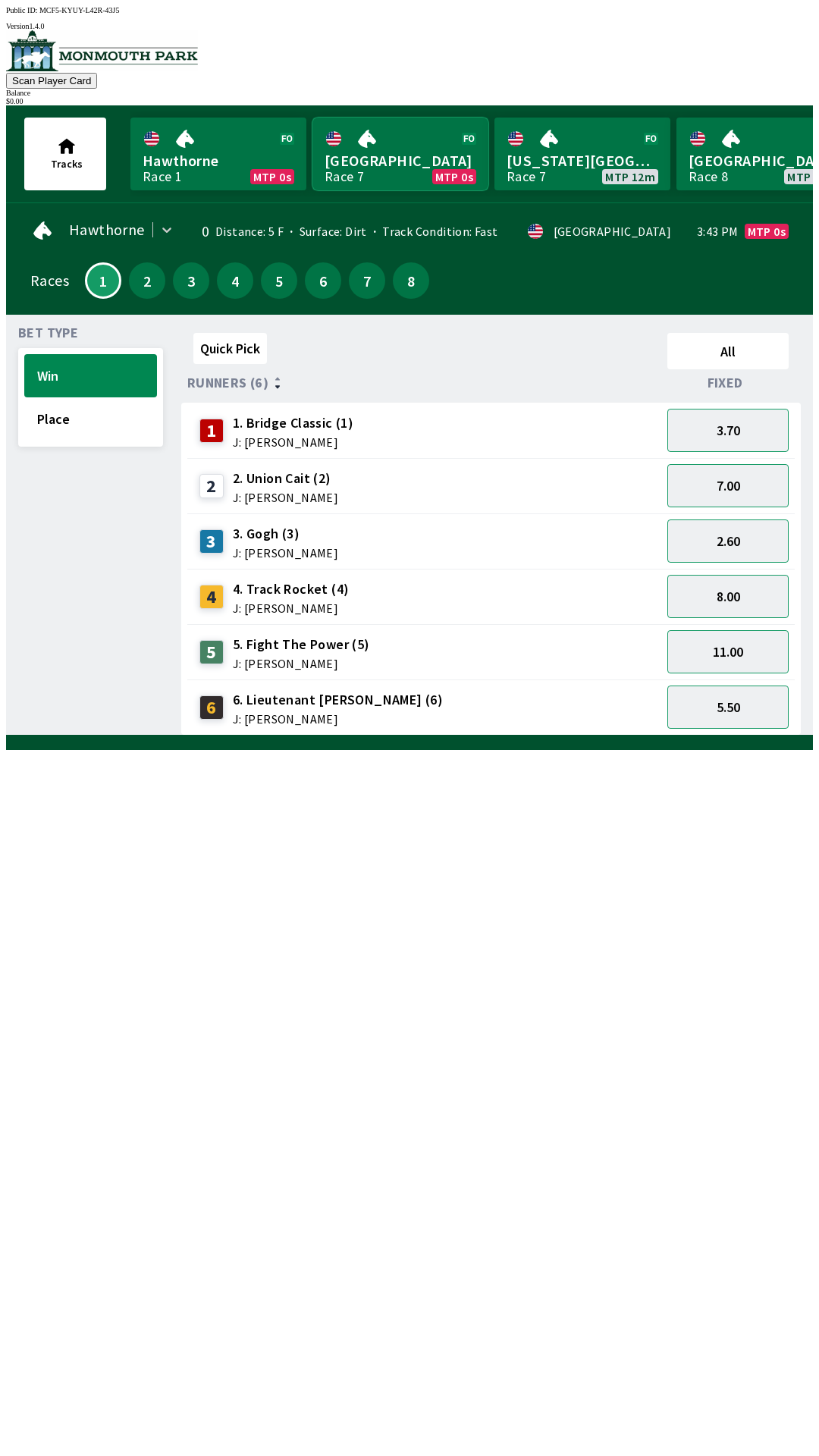
click at [397, 155] on link "Monmouth Park Race 7 MTP 0s" at bounding box center [400, 154] width 176 height 73
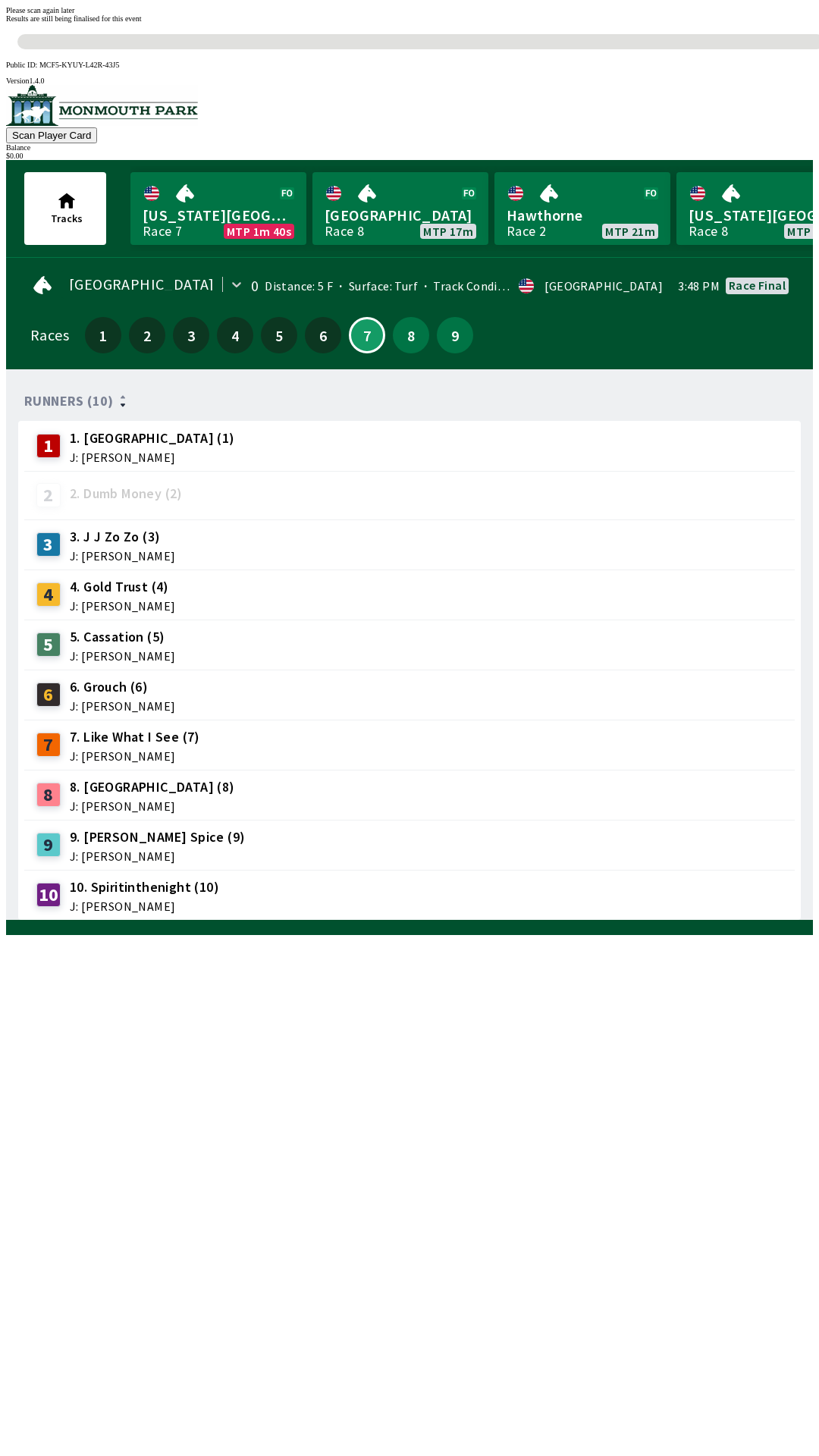
click at [503, 920] on div "Runners (10) 1 1. Vesparo (1) J: [PERSON_NAME] 2 2. Dumb Money (2) 3 3. [PERSON…" at bounding box center [415, 651] width 794 height 539
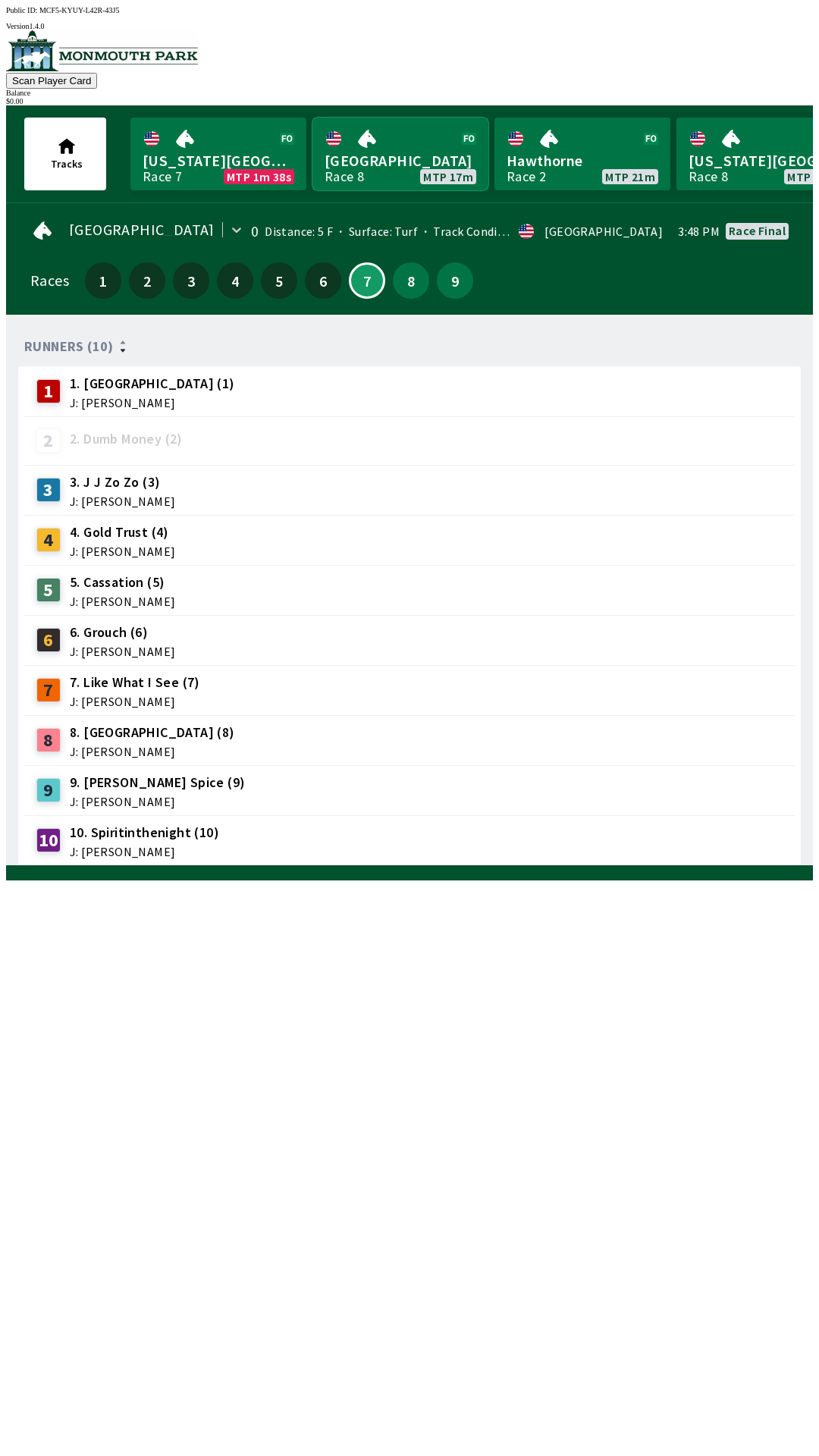
click at [386, 147] on link "[GEOGRAPHIC_DATA] Race 8 MTP 17m" at bounding box center [400, 154] width 176 height 73
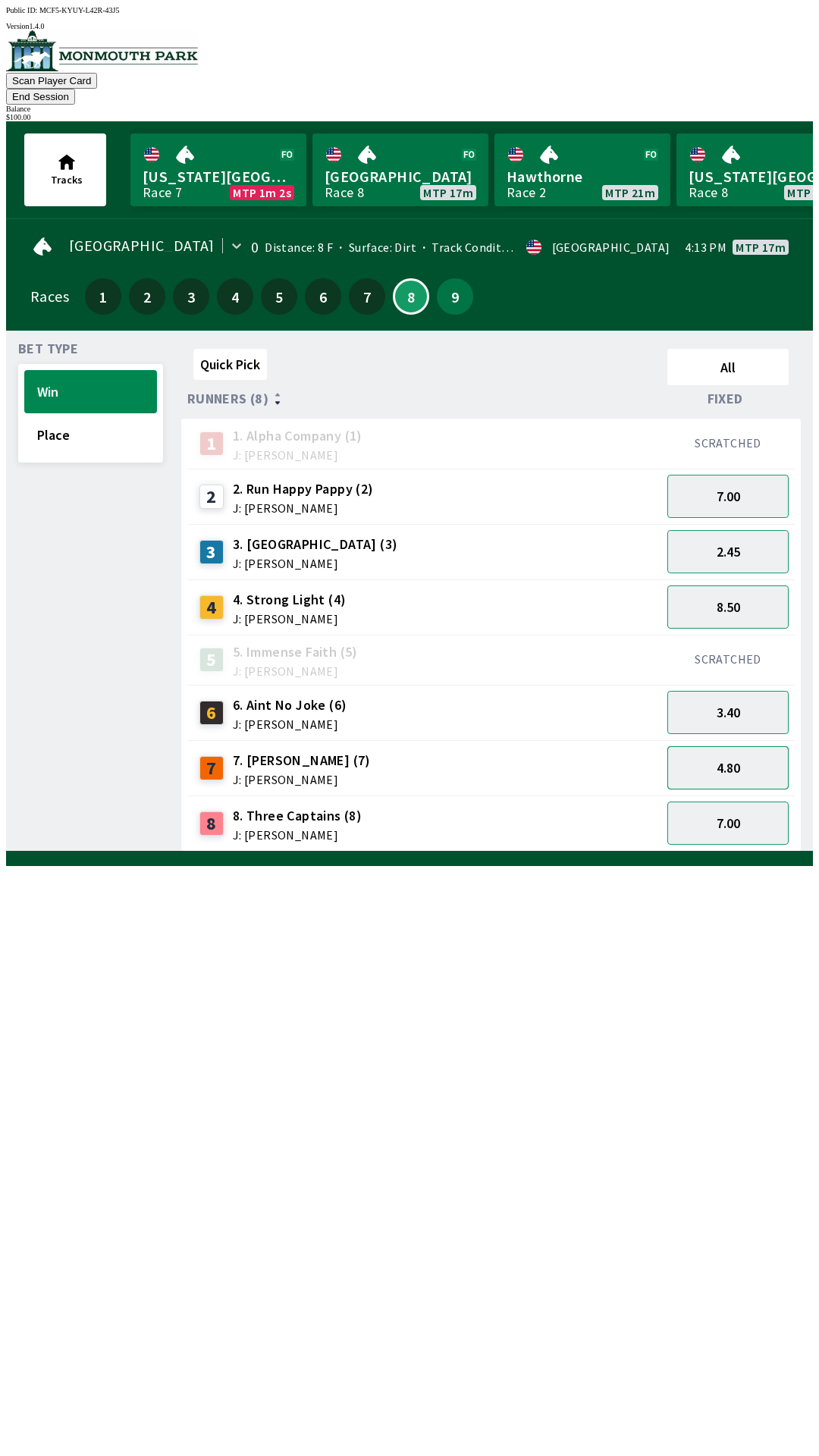
click at [732, 747] on button "4.80" at bounding box center [728, 768] width 121 height 43
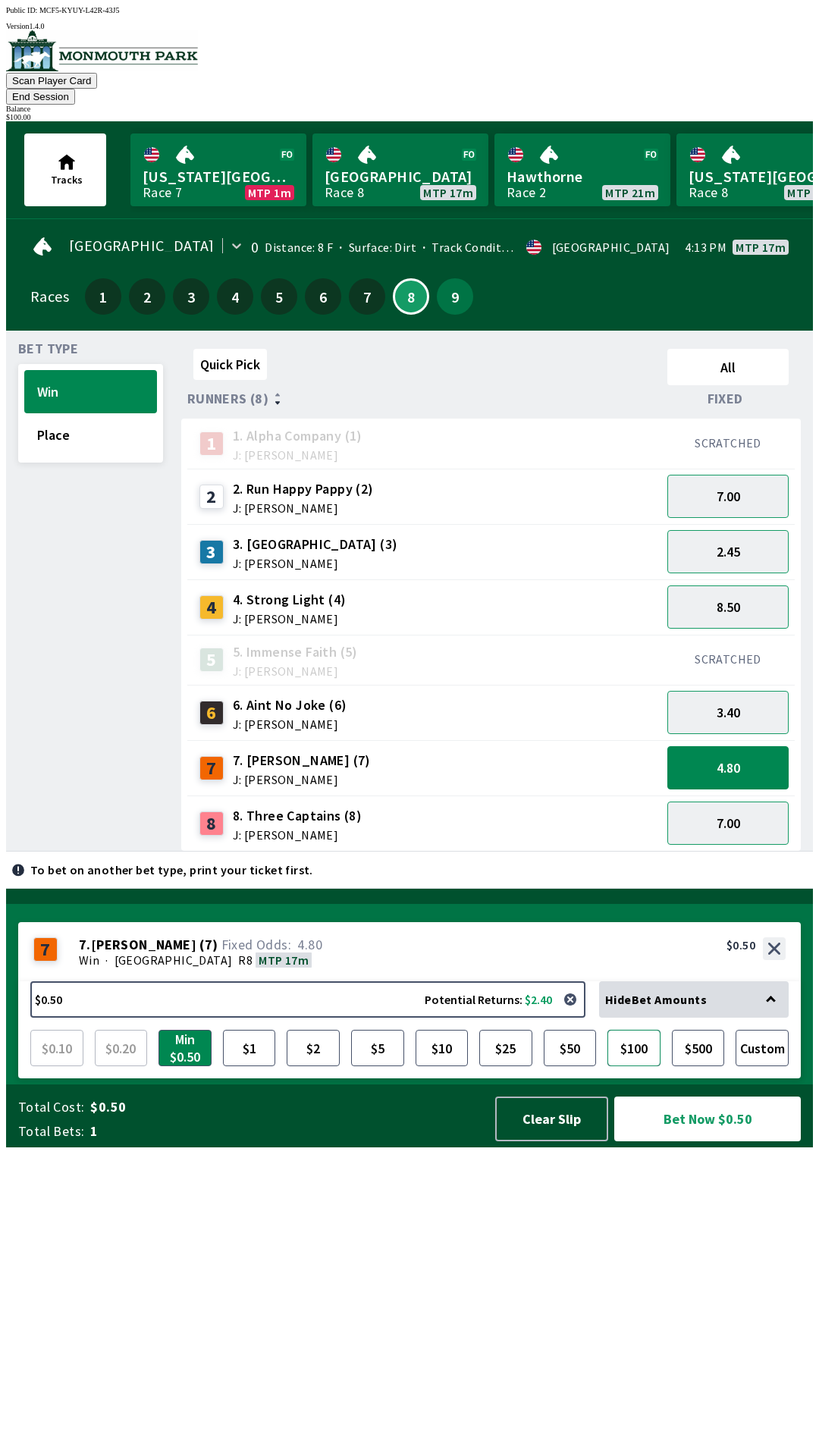
click at [635, 1066] on button "$100" at bounding box center [634, 1048] width 53 height 36
click at [706, 1141] on button "Bet Now $100.00" at bounding box center [707, 1119] width 186 height 44
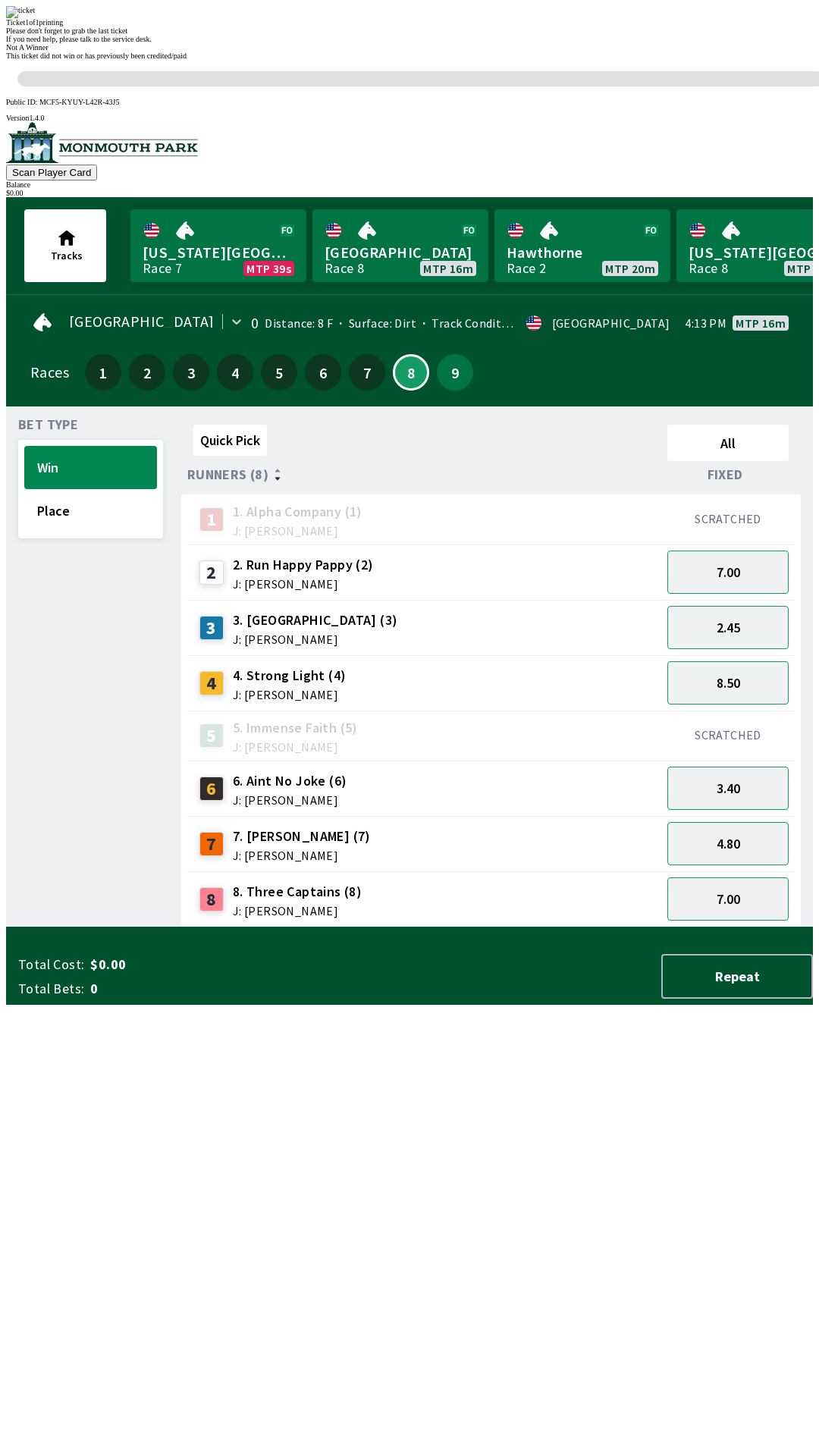
click at [558, 928] on div "Quick Pick All Runners (8) Fixed 1 1. Alpha Company (1) J: [PERSON_NAME] SCRATC…" at bounding box center [497, 673] width 632 height 509
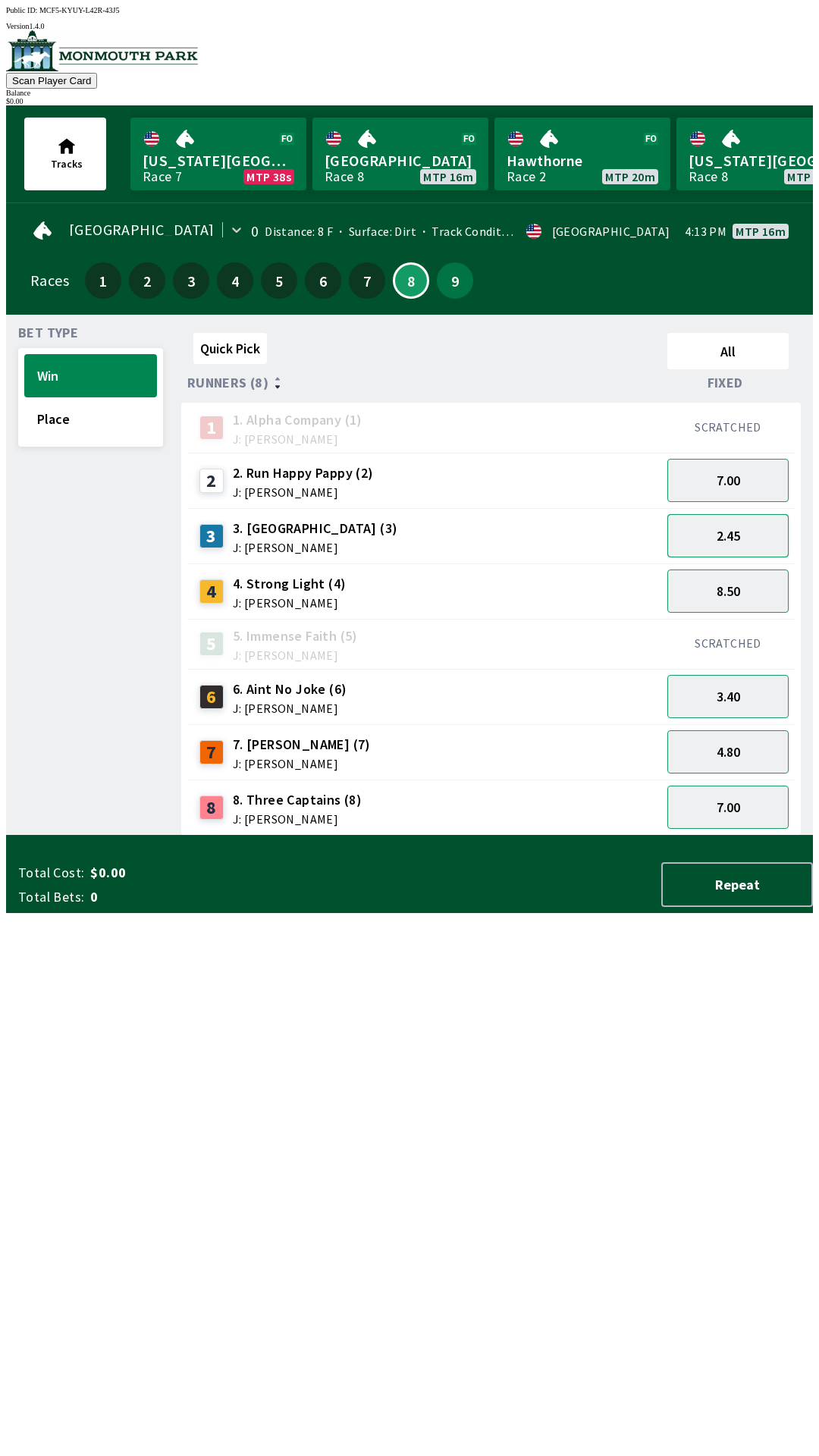
click at [741, 531] on button "2.45" at bounding box center [728, 536] width 121 height 43
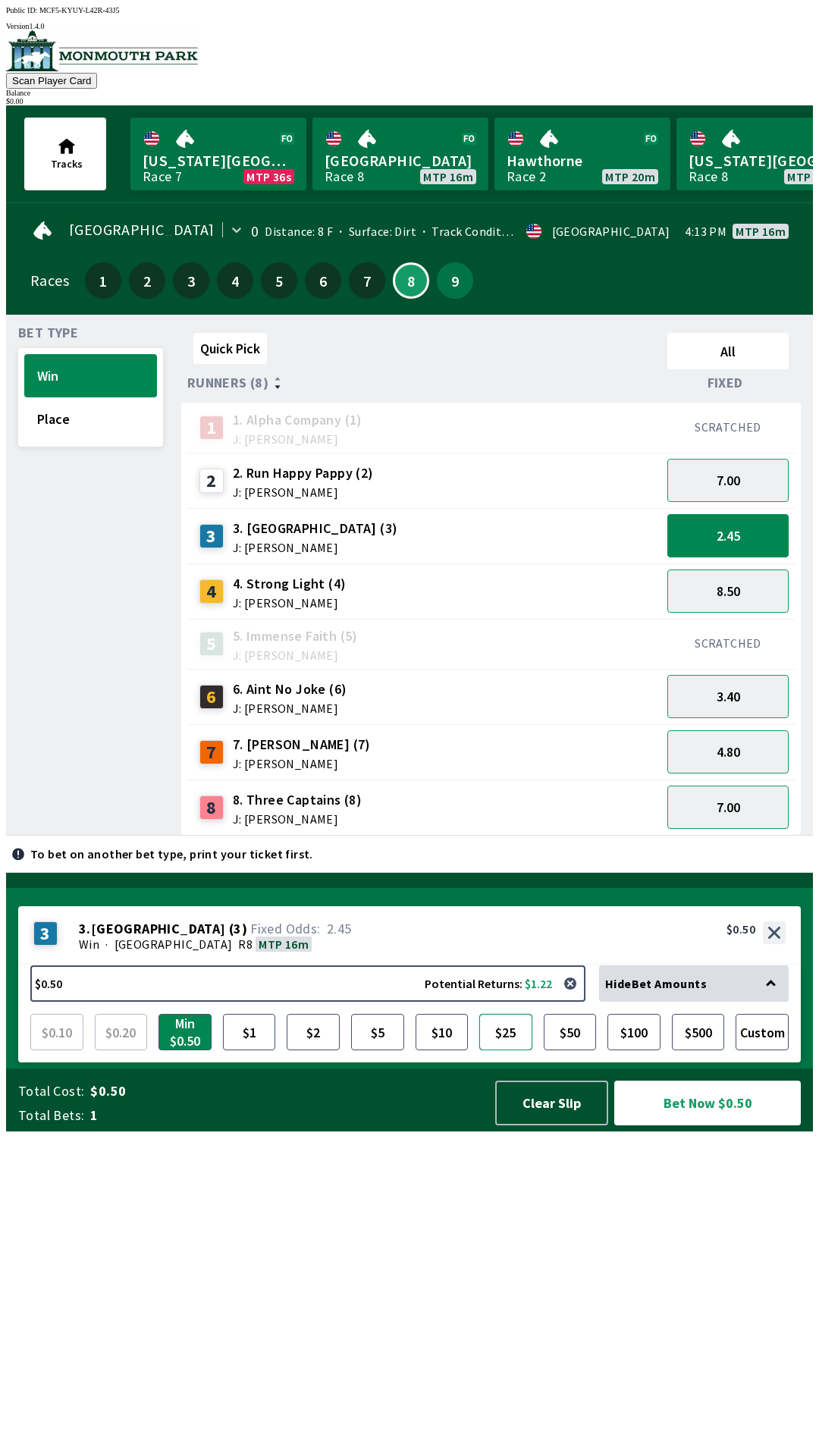
click at [499, 1051] on button "$25" at bounding box center [506, 1032] width 53 height 36
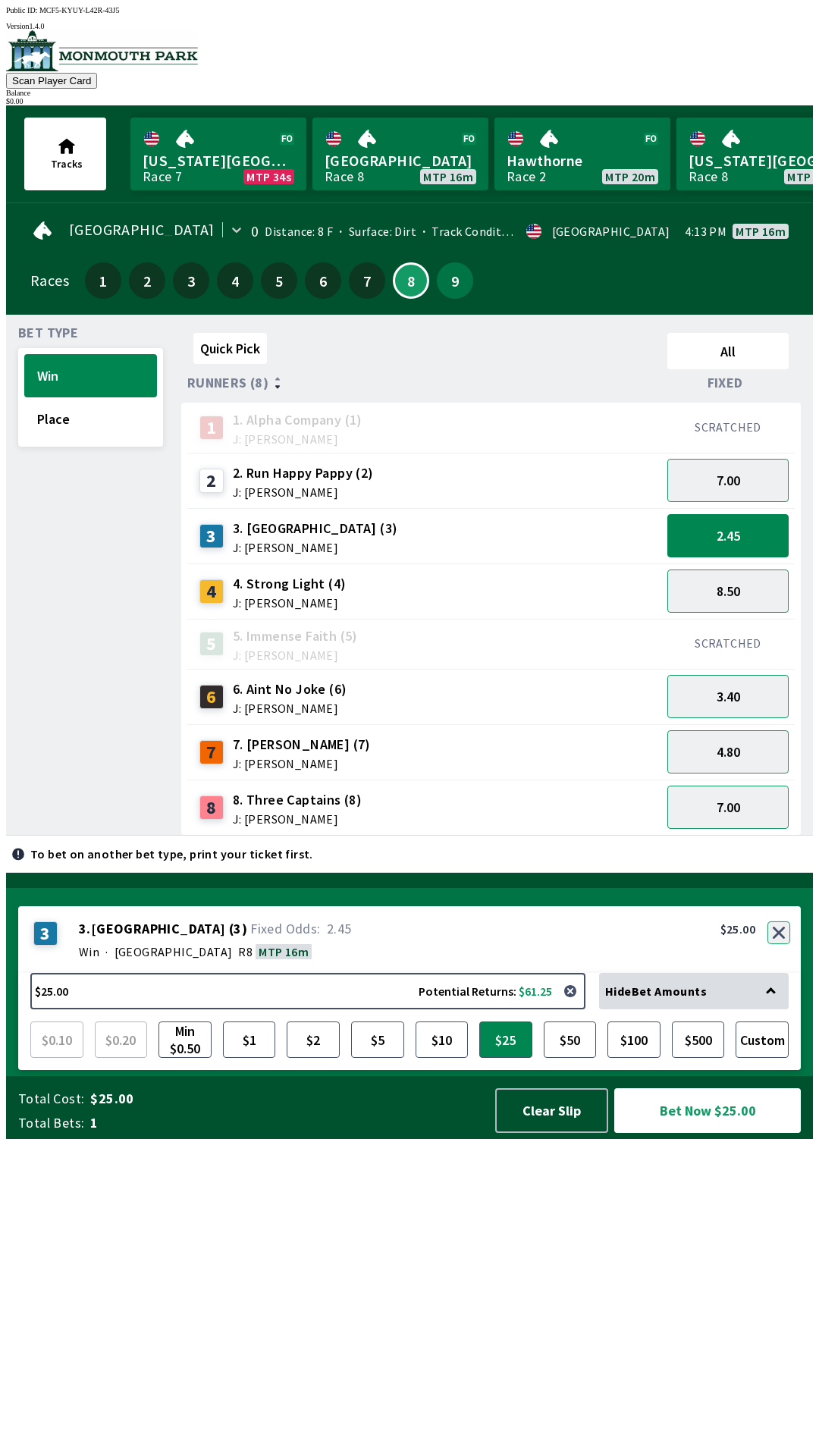
click at [779, 944] on button "button" at bounding box center [779, 933] width 23 height 23
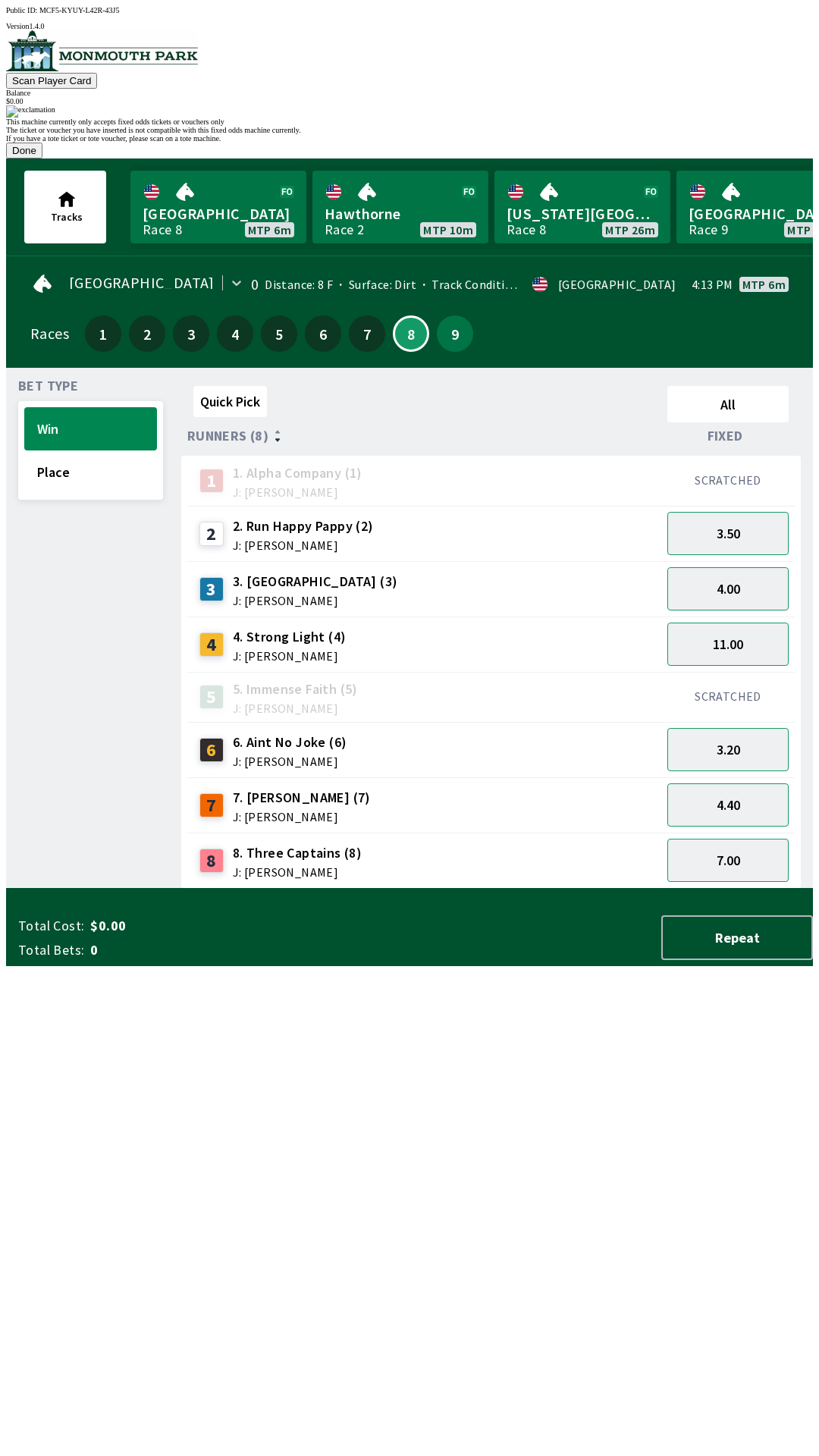
click at [43, 158] on button "Done" at bounding box center [24, 150] width 36 height 16
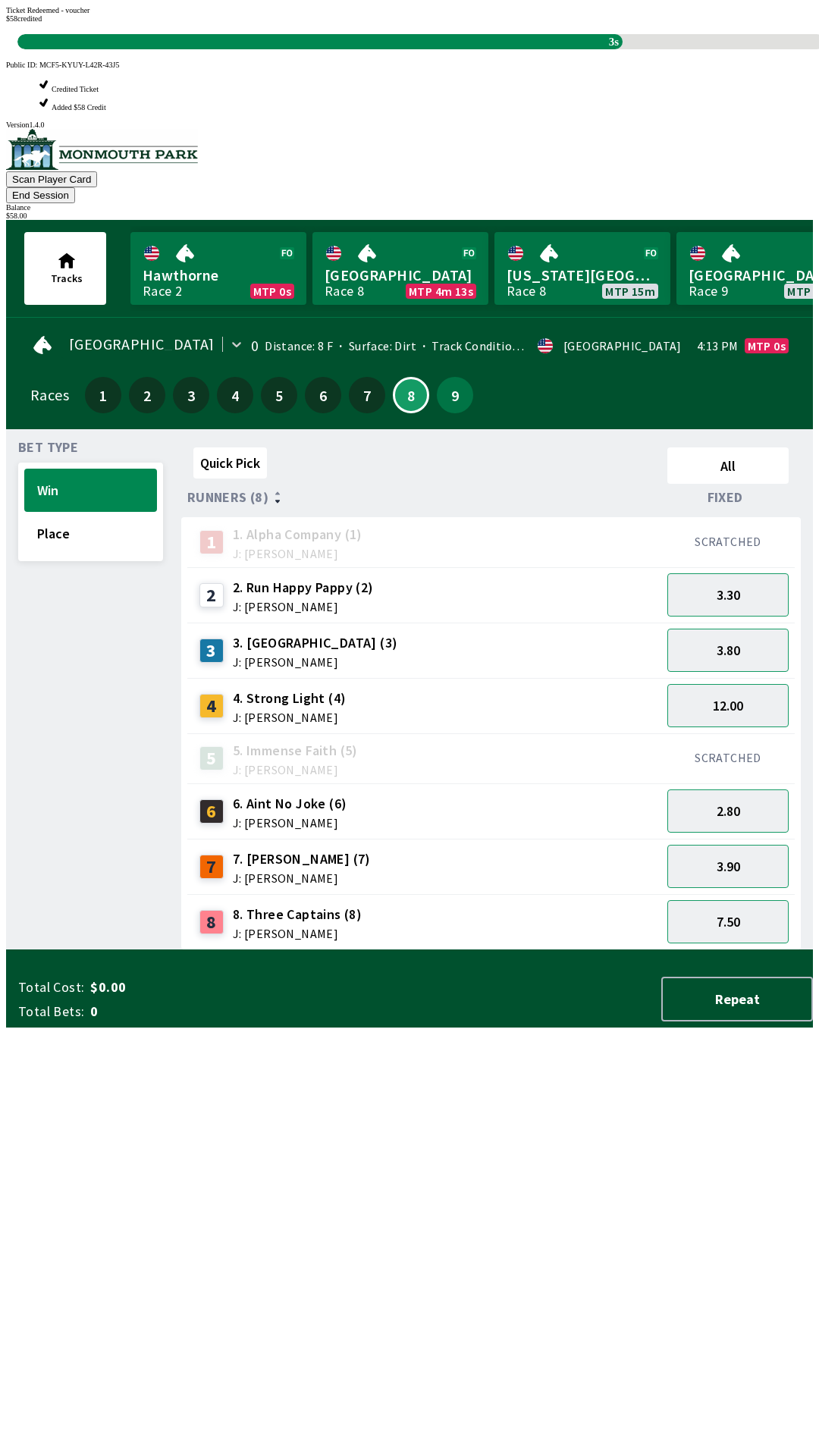
click at [252, 950] on div "Quick Pick All Runners (8) Fixed 1 1. Alpha Company (1) J: [PERSON_NAME] SCRATC…" at bounding box center [497, 696] width 632 height 509
click at [283, 950] on div "Quick Pick All Runners (8) Fixed 1 1. Alpha Company (1) J: [PERSON_NAME] SCRATC…" at bounding box center [497, 696] width 632 height 509
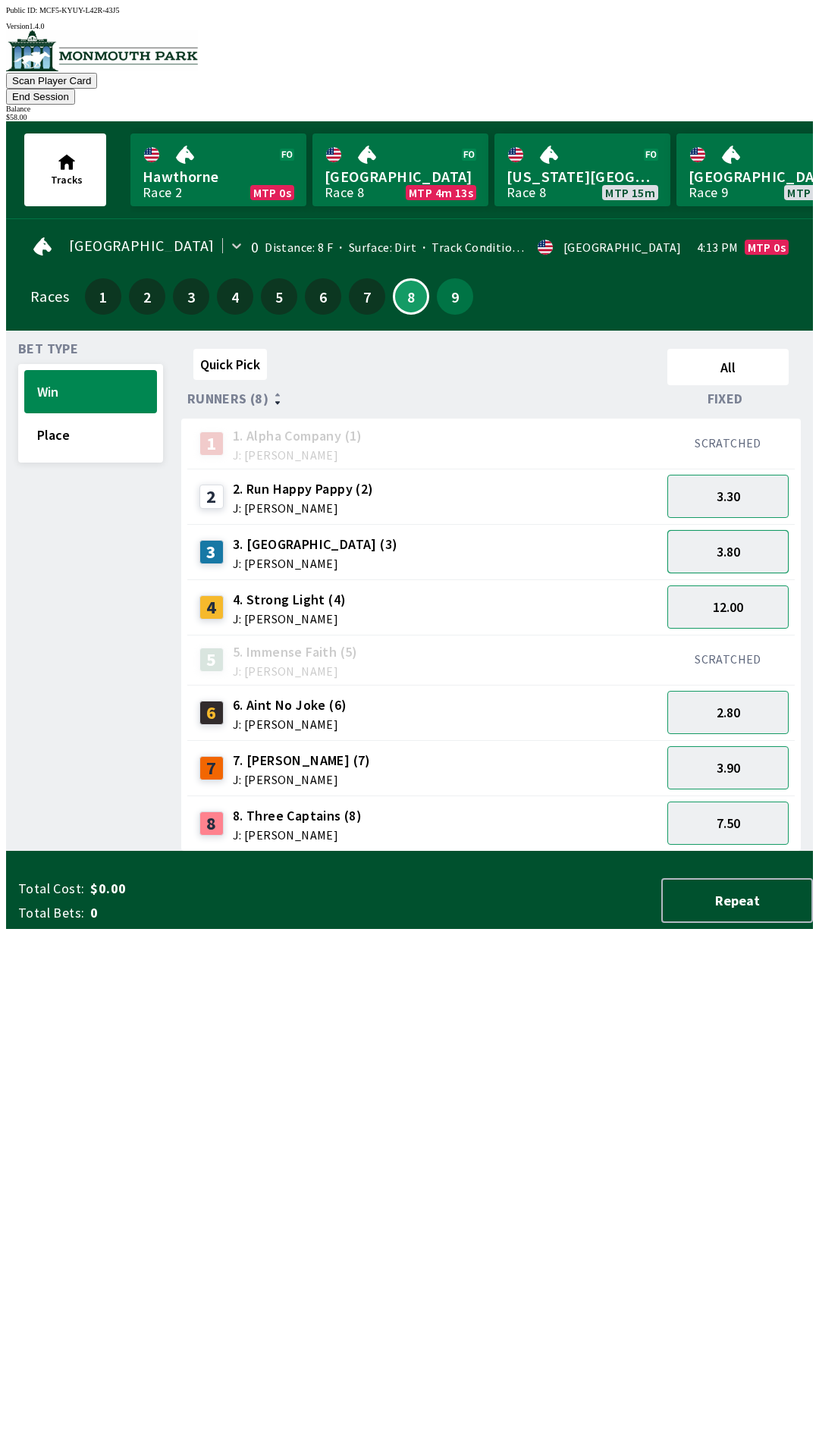
click at [727, 531] on button "3.80" at bounding box center [728, 551] width 121 height 43
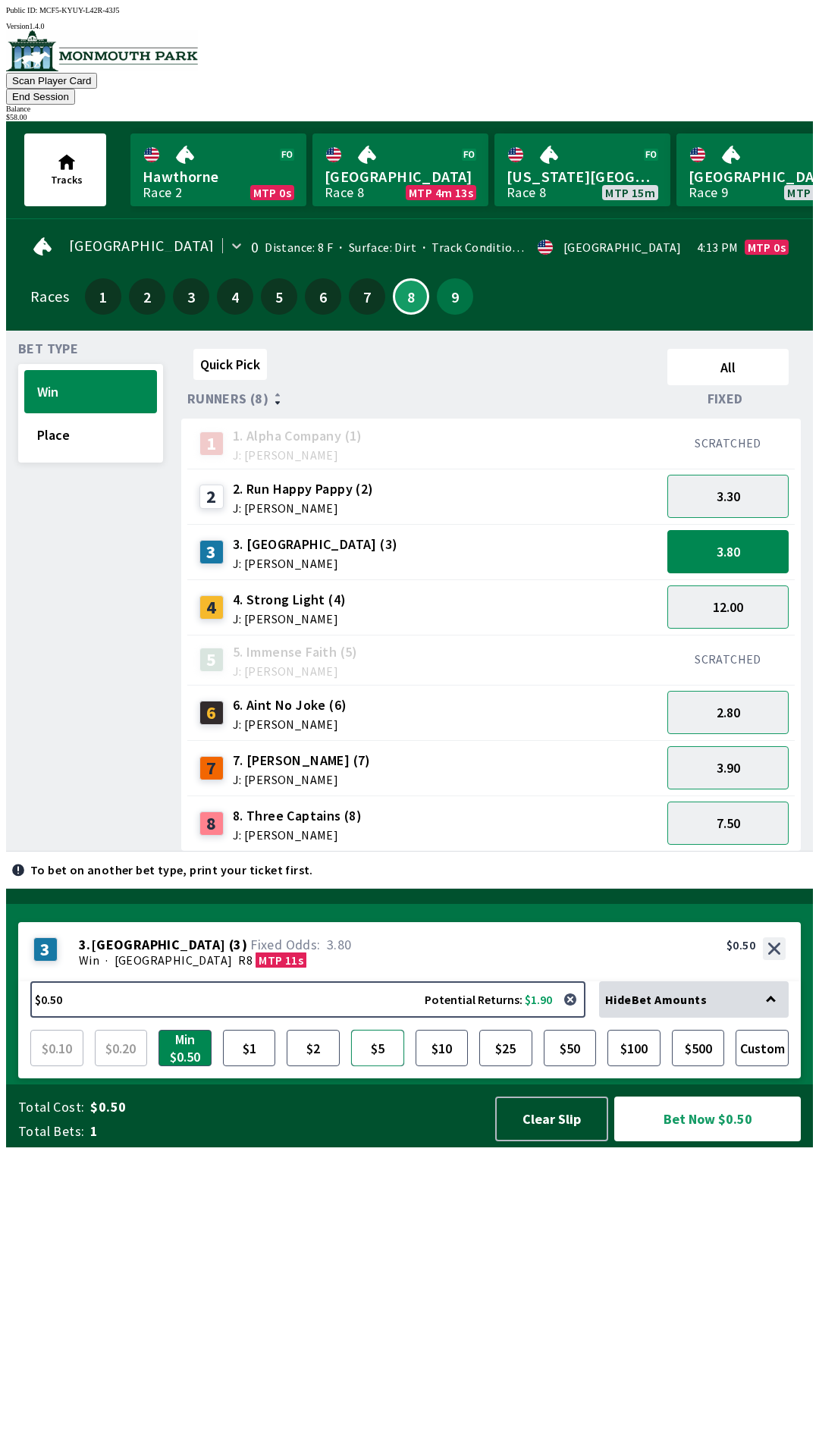
click at [380, 1066] on button "$5" at bounding box center [377, 1048] width 53 height 36
click at [679, 1141] on button "Bet Now $5.00" at bounding box center [707, 1119] width 186 height 44
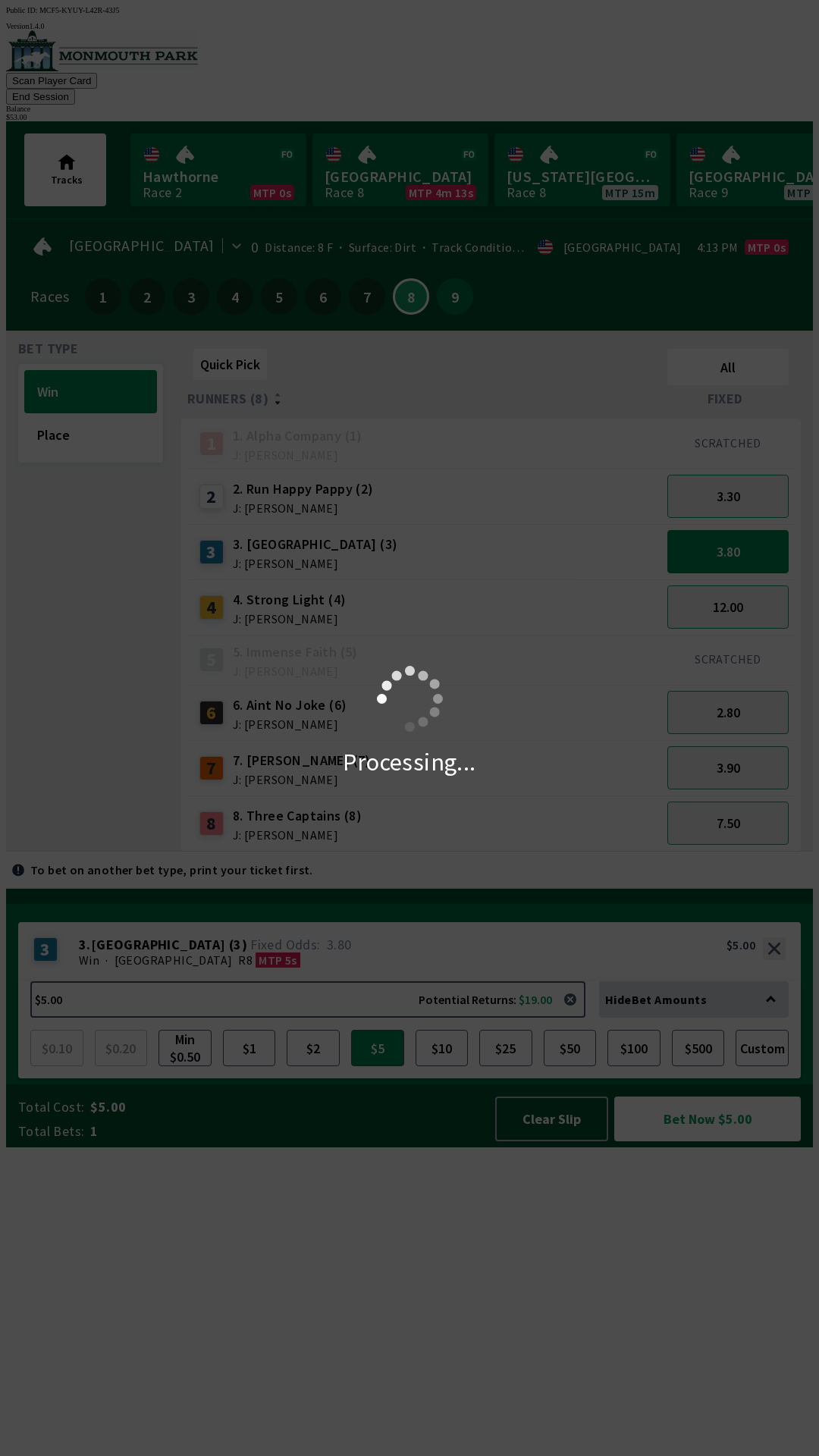
click at [75, 89] on button "End Session" at bounding box center [40, 96] width 69 height 16
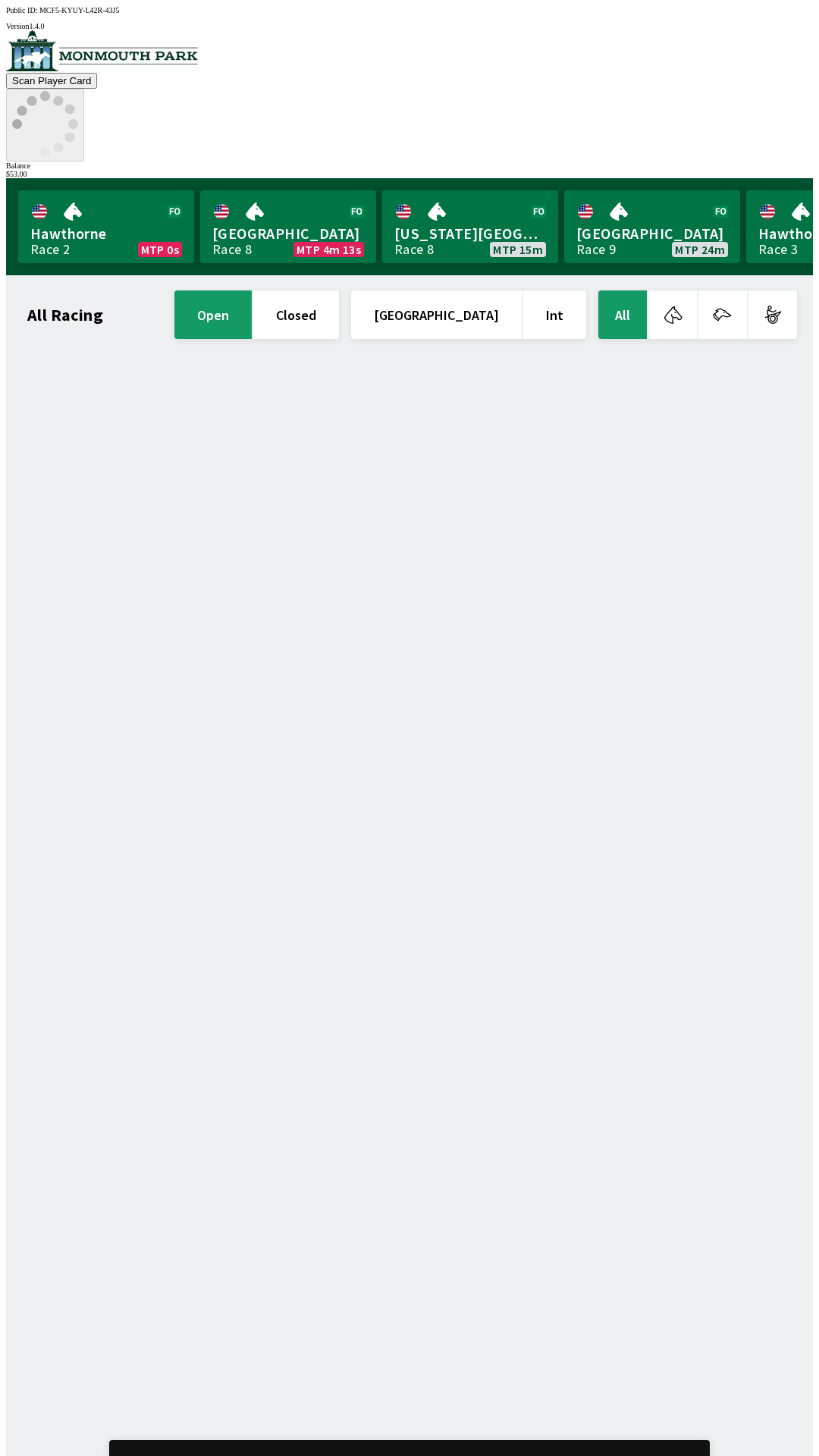
click at [78, 91] on icon at bounding box center [45, 124] width 66 height 66
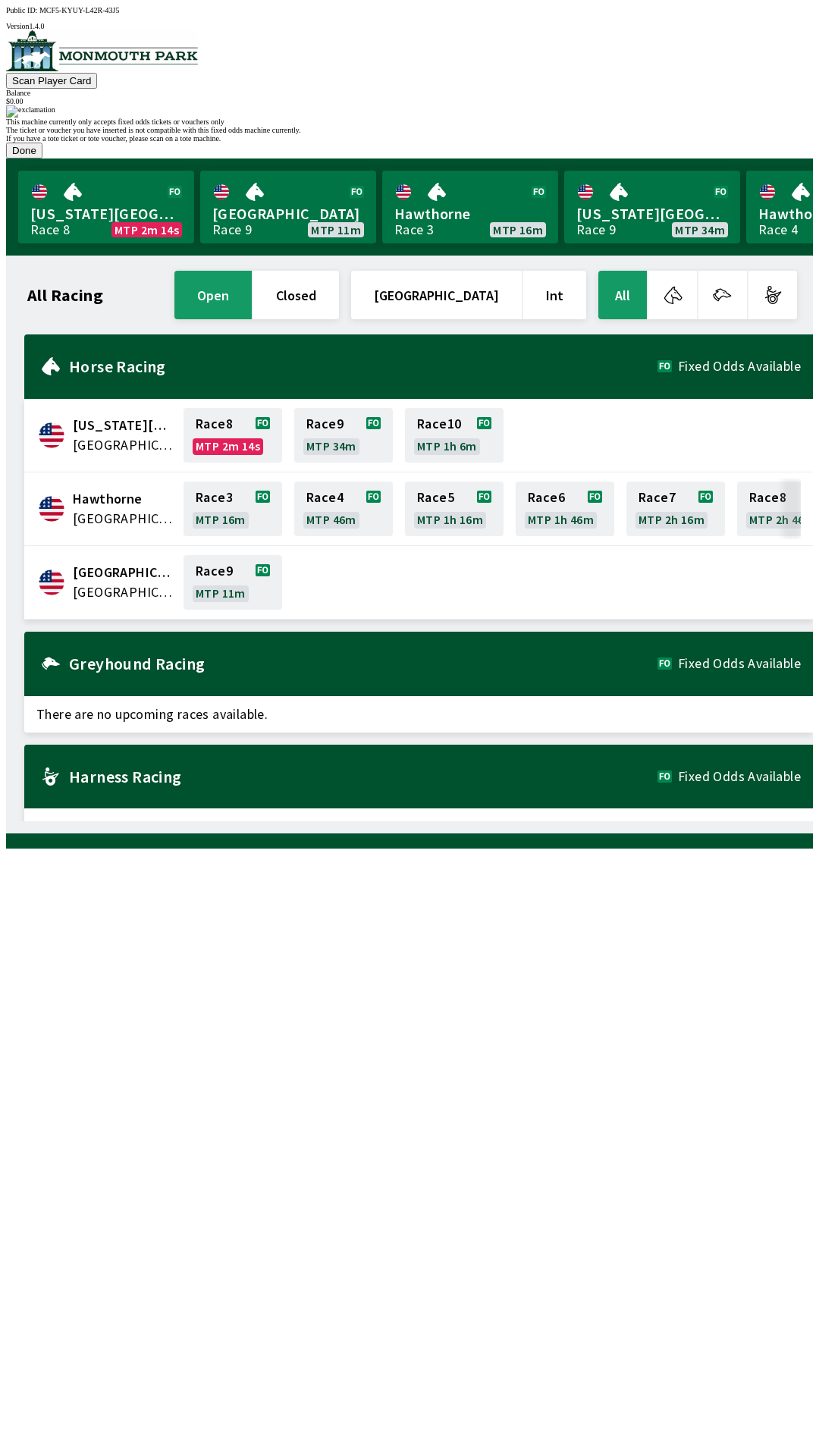
click at [43, 158] on button "Done" at bounding box center [24, 150] width 36 height 16
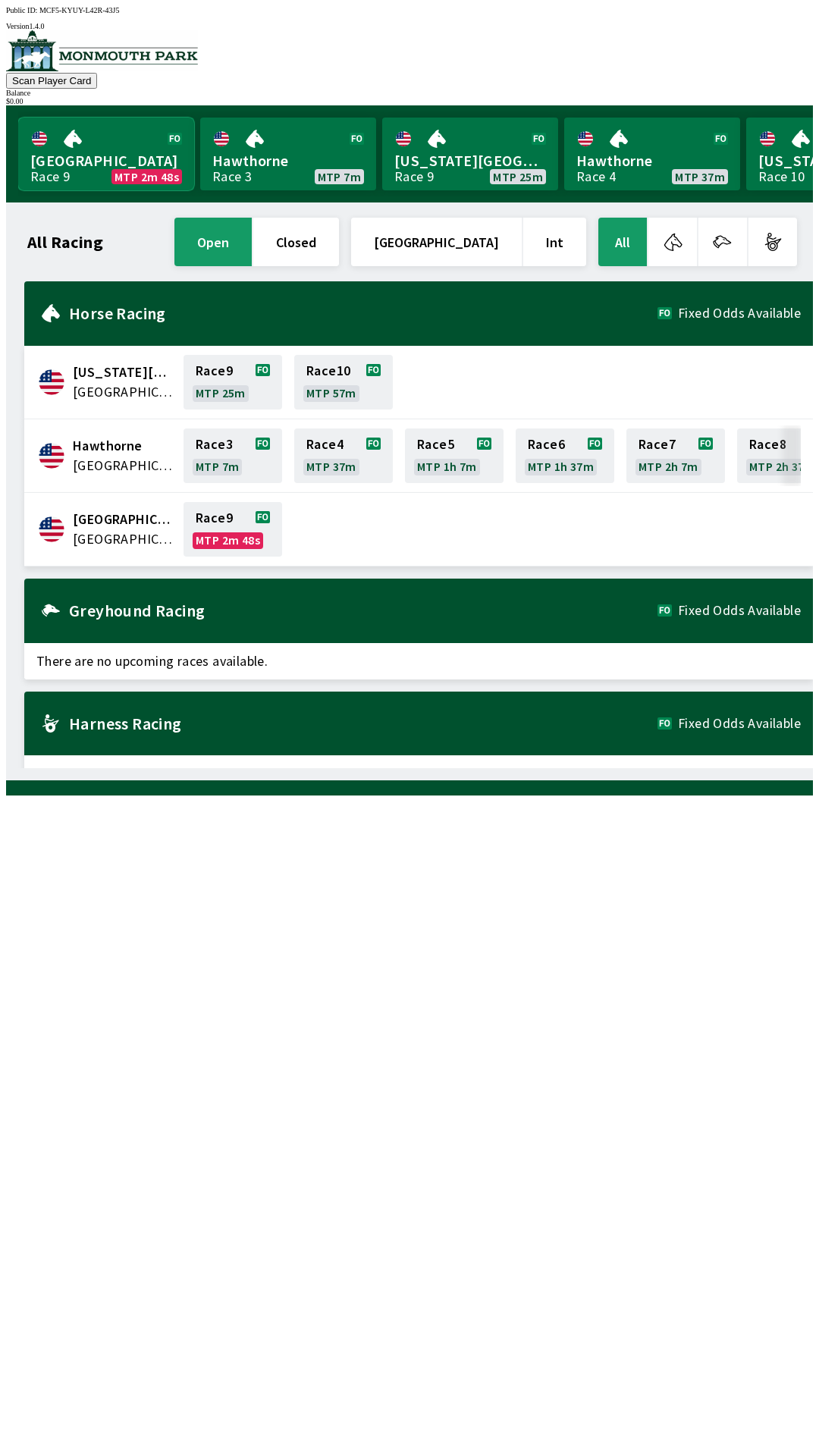
click at [131, 155] on link "Monmouth Park Race 9 MTP 2m 48s" at bounding box center [106, 154] width 176 height 73
